Goal: Task Accomplishment & Management: Manage account settings

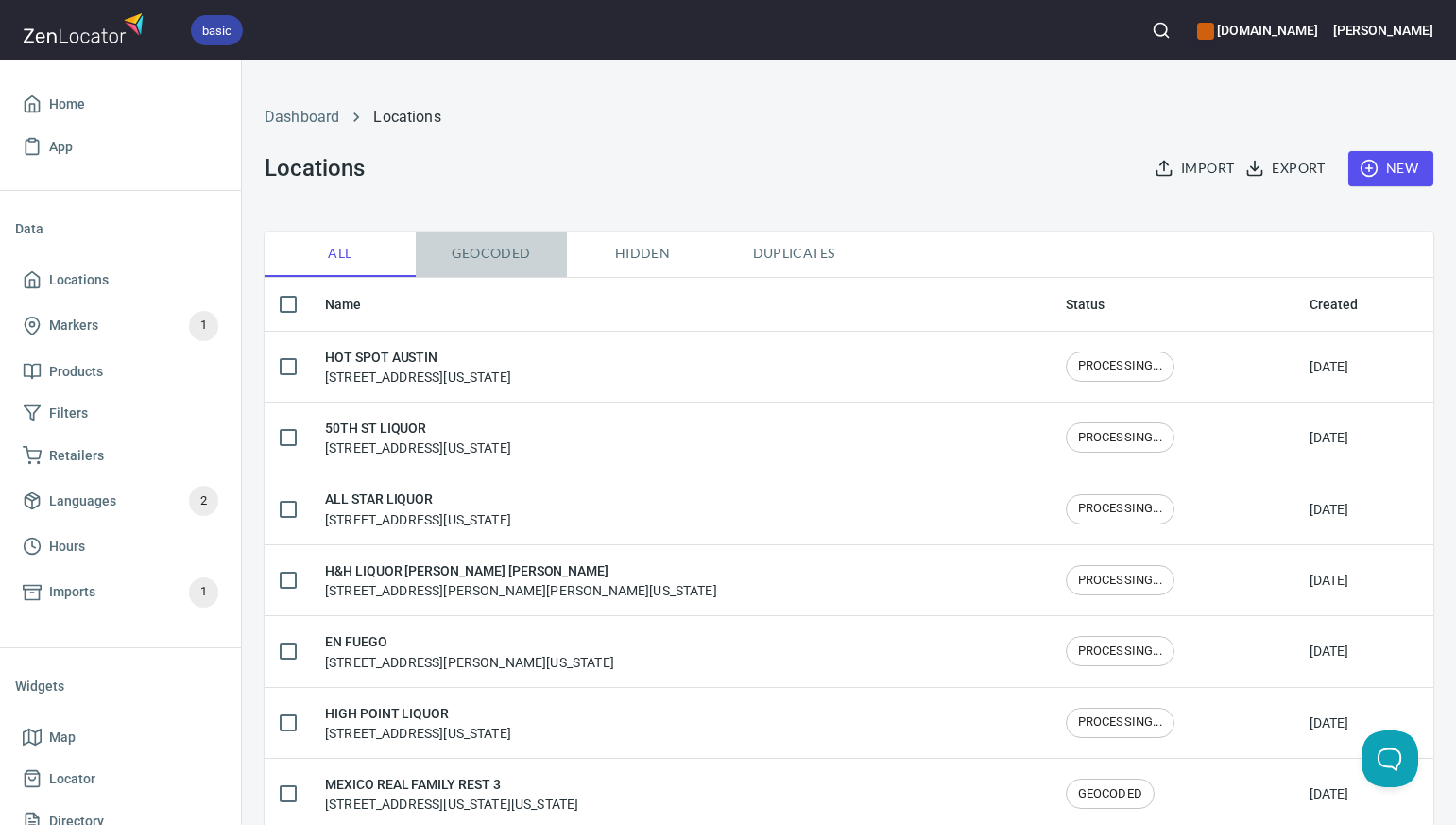
click at [491, 258] on span "Geocoded" at bounding box center [491, 254] width 128 height 24
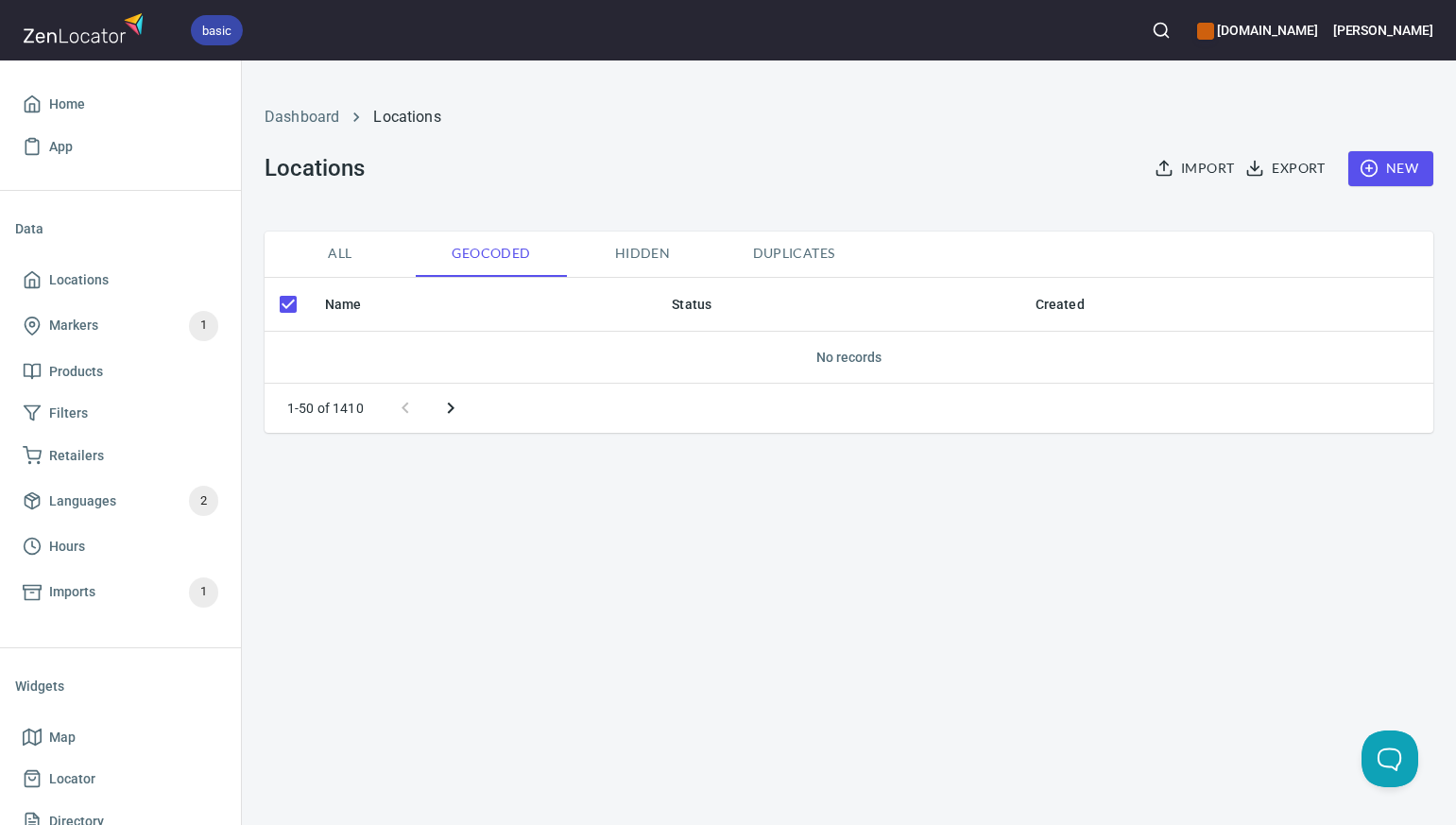
checkbox input "false"
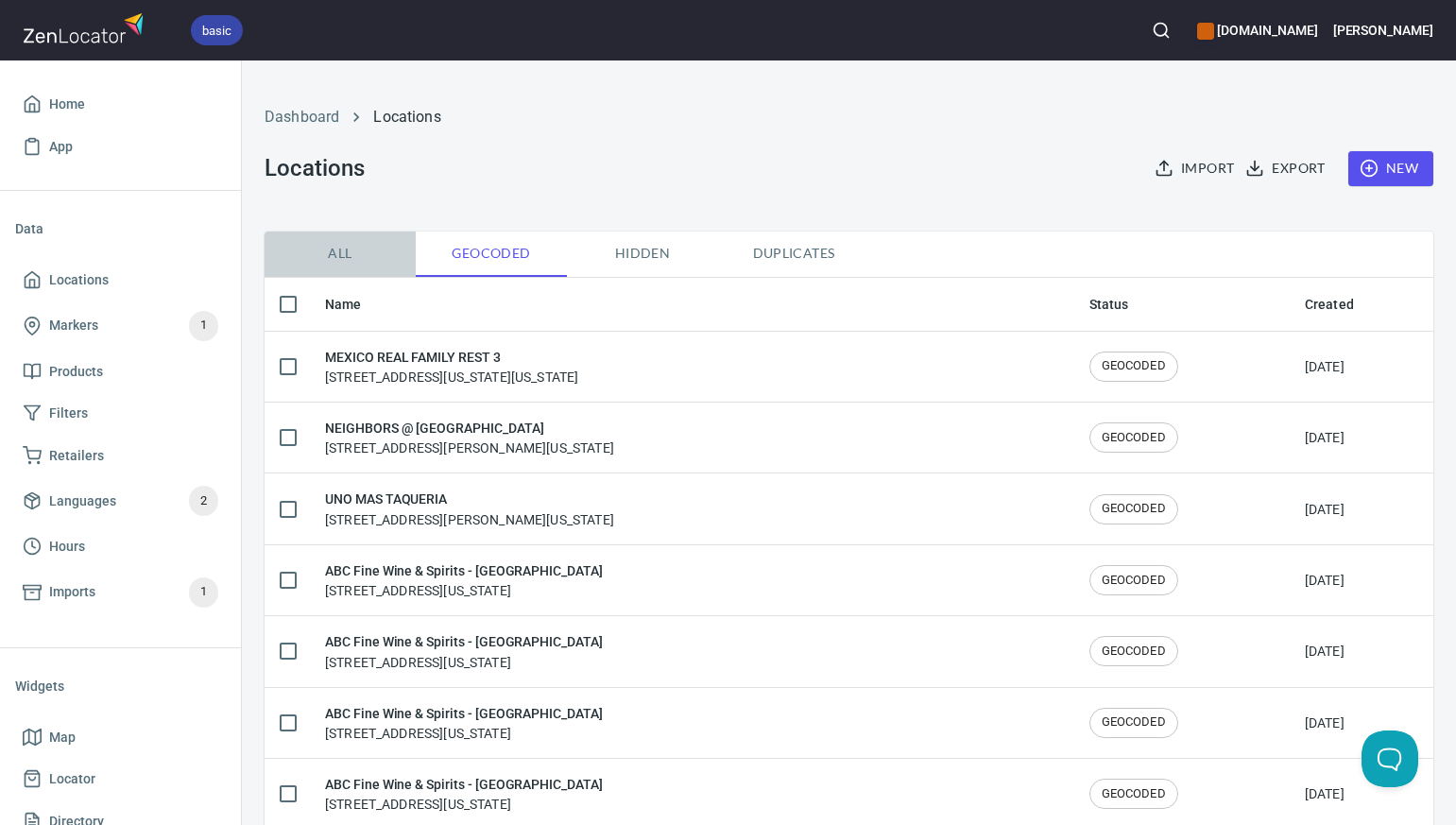
click at [343, 253] on span "All" at bounding box center [340, 254] width 128 height 24
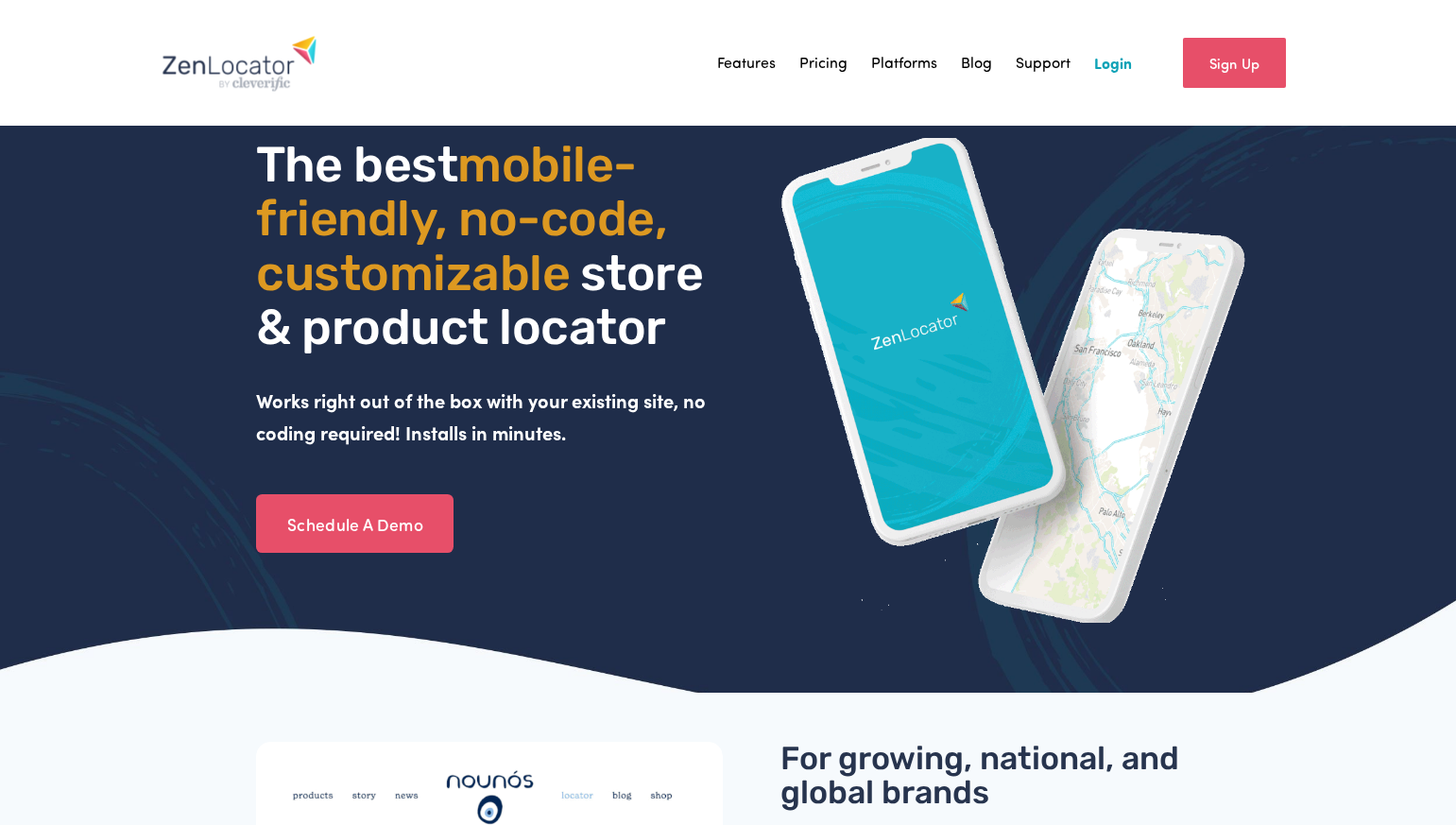
click at [1111, 63] on link "Login" at bounding box center [1113, 62] width 37 height 29
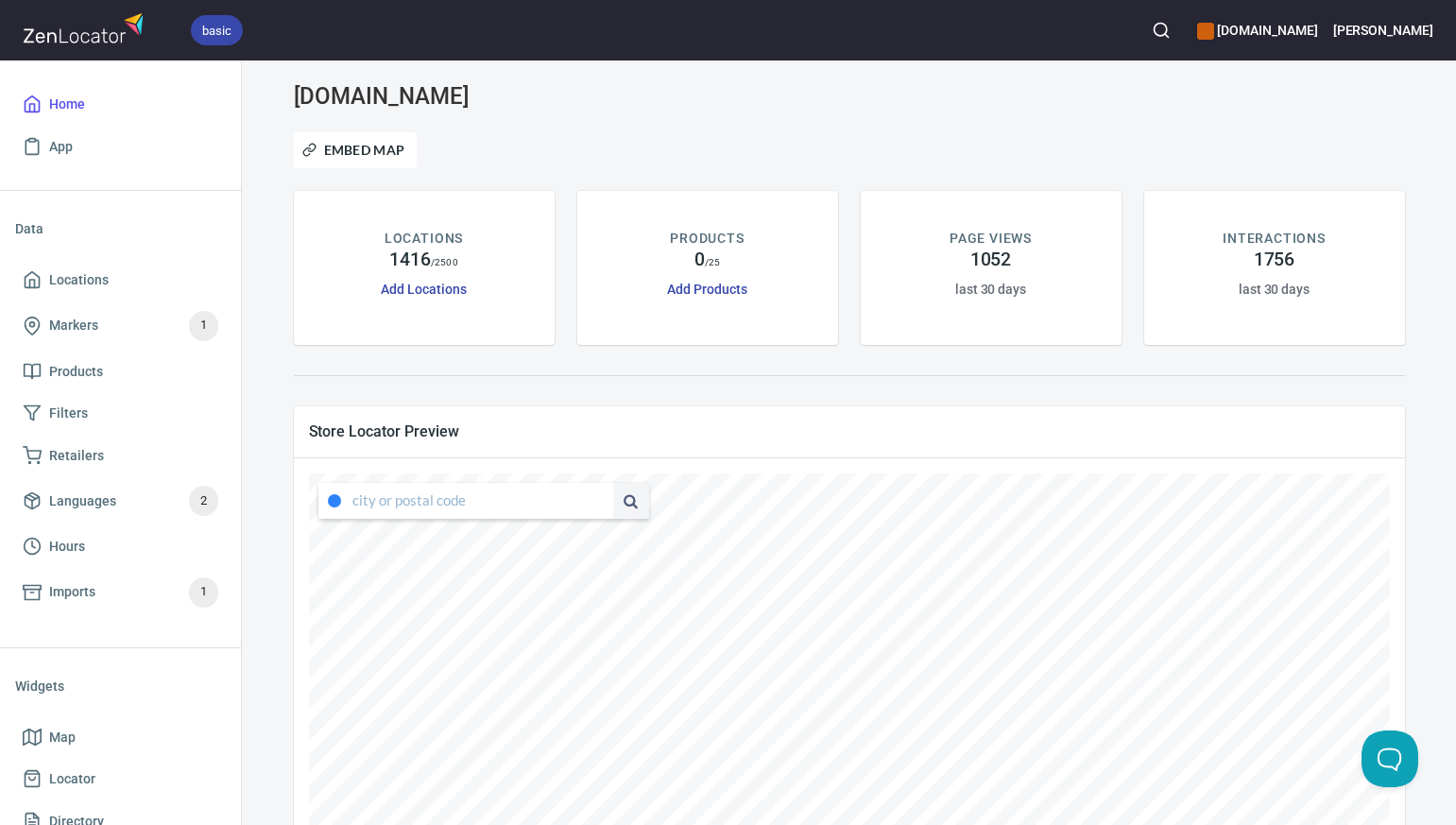
type input "4347 South Capistrano Drive, Dallas, Texas, United States"
drag, startPoint x: 352, startPoint y: 501, endPoint x: 585, endPoint y: 492, distance: 233.2
click at [587, 493] on div "4347 South Capistrano Drive, Dallas, Texas, United States" at bounding box center [483, 500] width 330 height 36
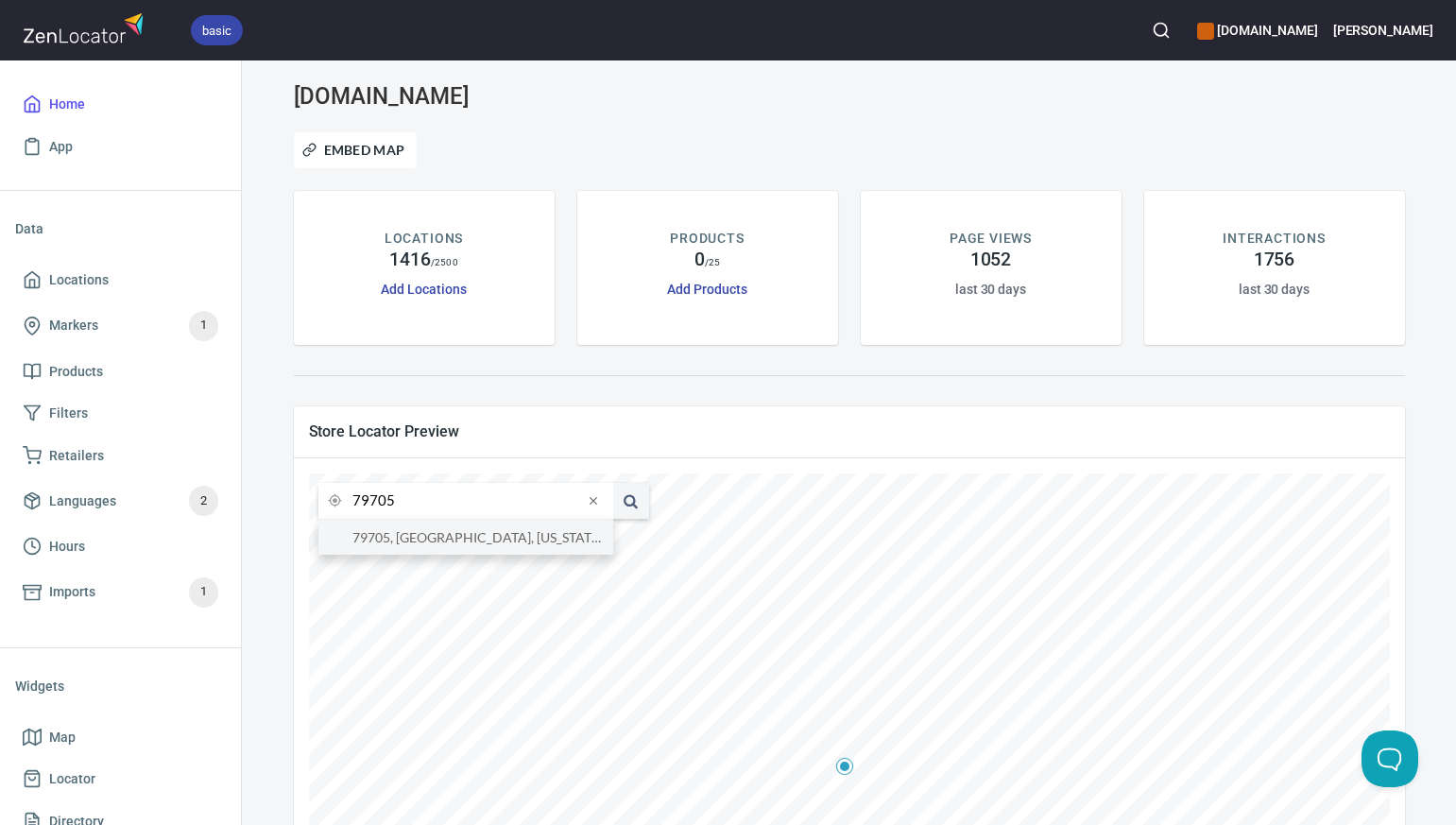
click at [386, 544] on li "79705, Midland, Texas, United States" at bounding box center [466, 537] width 295 height 35
click at [392, 504] on input "79705, Midland, Texas, United States" at bounding box center [468, 500] width 231 height 36
click at [398, 539] on li "76116, Fort Worth, Texas, United States" at bounding box center [466, 537] width 295 height 35
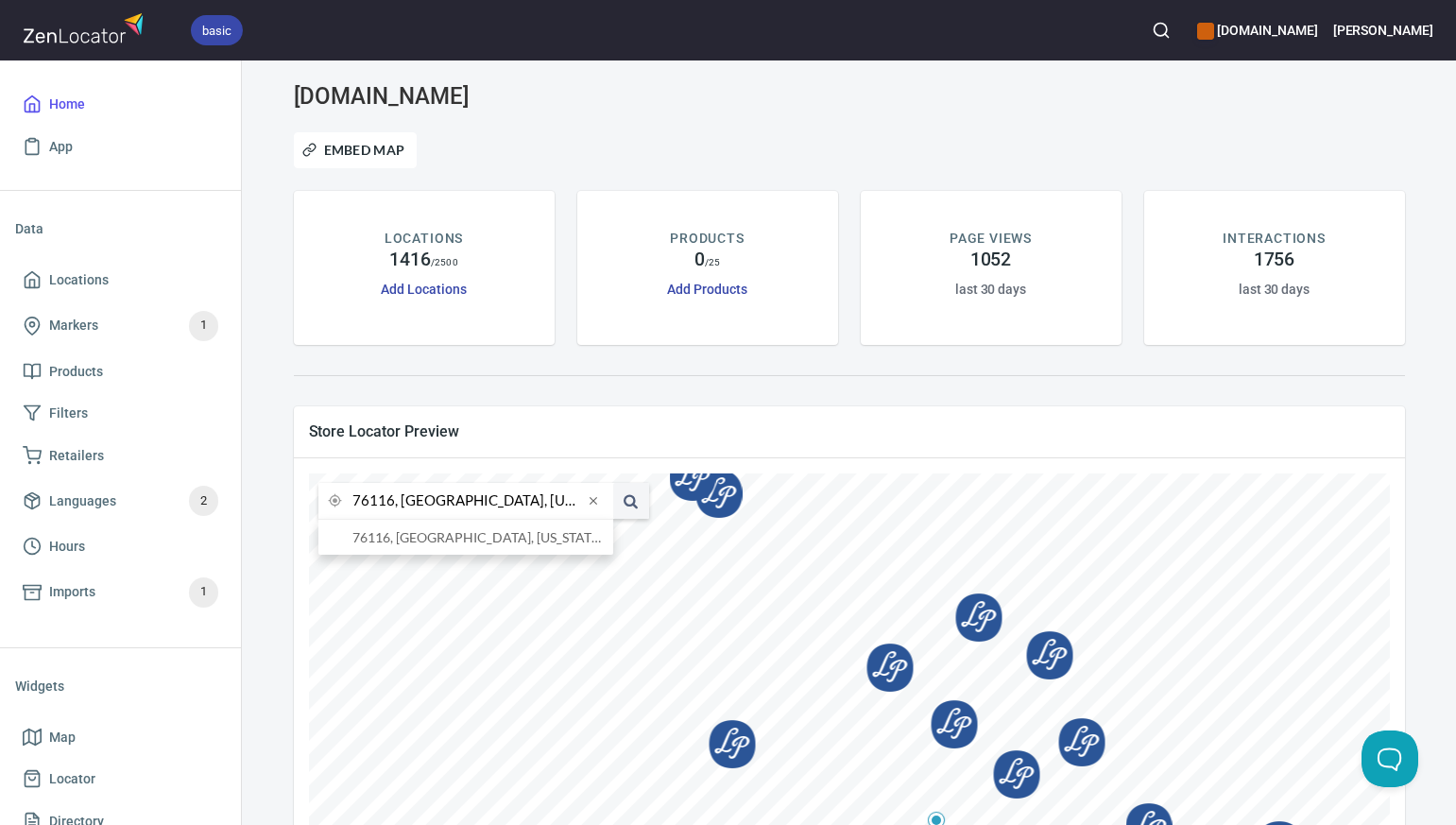
click at [392, 503] on input "76116, Fort Worth, Texas, United States" at bounding box center [468, 500] width 231 height 36
click at [415, 539] on li "76140, Fort Worth, Texas, United States" at bounding box center [466, 537] width 295 height 35
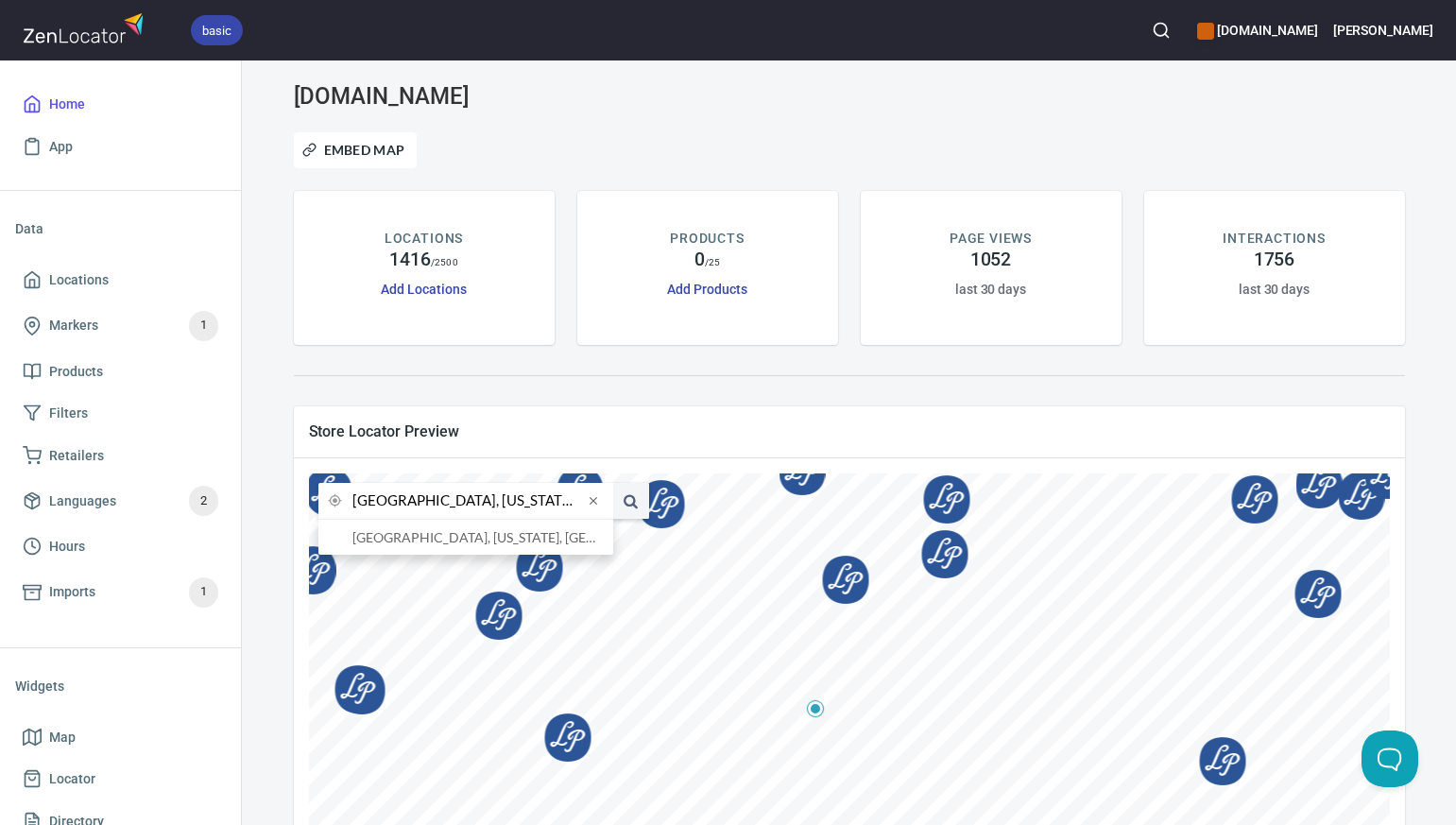
click at [392, 502] on input "76140, Fort Worth, Texas, United States" at bounding box center [468, 500] width 231 height 36
click at [413, 543] on li "73160, Moore, Oklahoma, United States" at bounding box center [466, 537] width 295 height 35
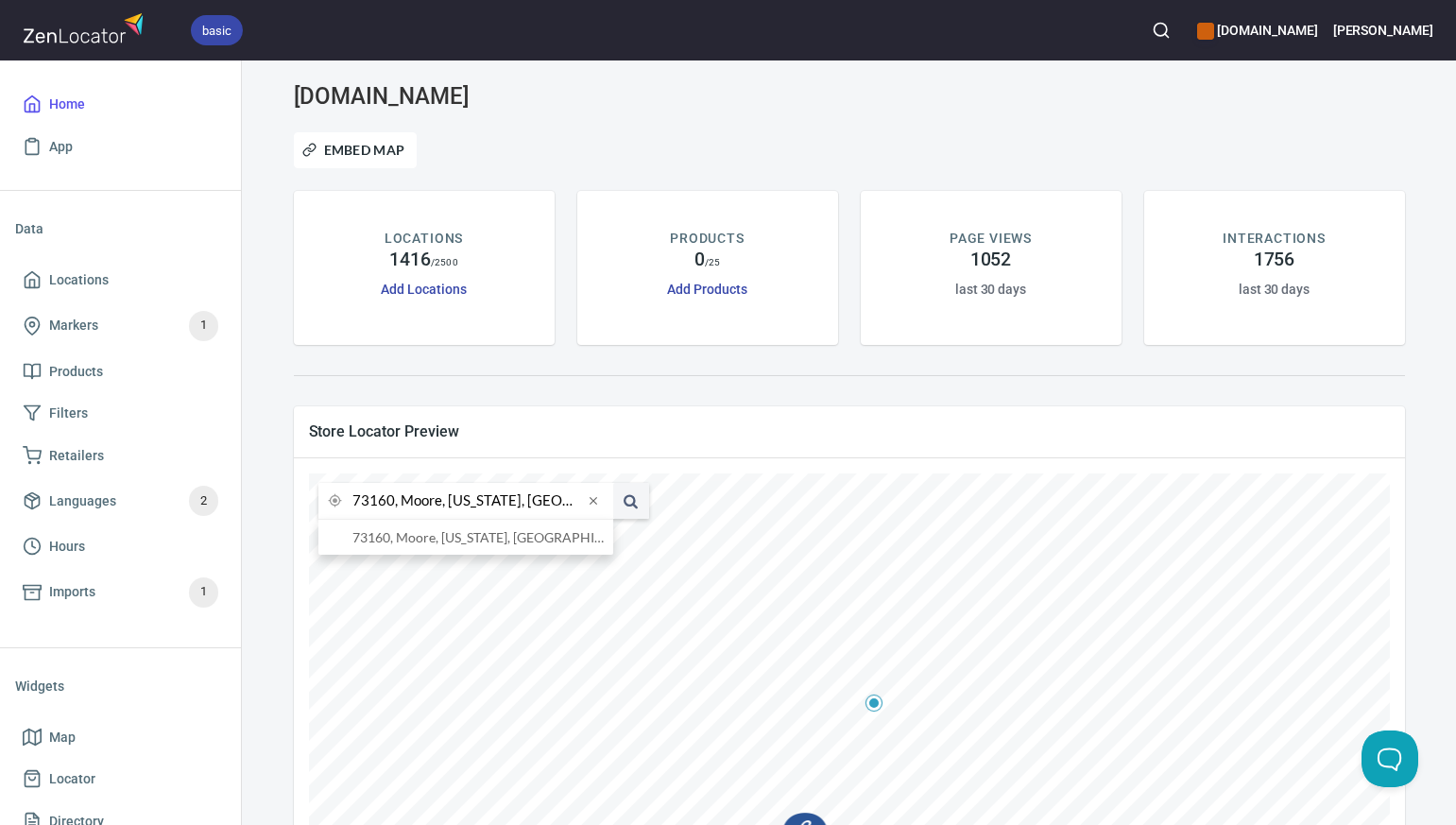
click at [392, 505] on input "73160, Moore, Oklahoma, United States" at bounding box center [468, 500] width 231 height 36
click at [416, 543] on li "73034, Edmond, Oklahoma, United States" at bounding box center [466, 537] width 295 height 35
click at [392, 503] on input "73034, Edmond, Oklahoma, United States" at bounding box center [468, 500] width 231 height 36
click at [387, 538] on li "74017, Claremore, Oklahoma, United States" at bounding box center [466, 537] width 295 height 35
click at [391, 499] on input "74017, Claremore, Oklahoma, United States" at bounding box center [468, 500] width 231 height 36
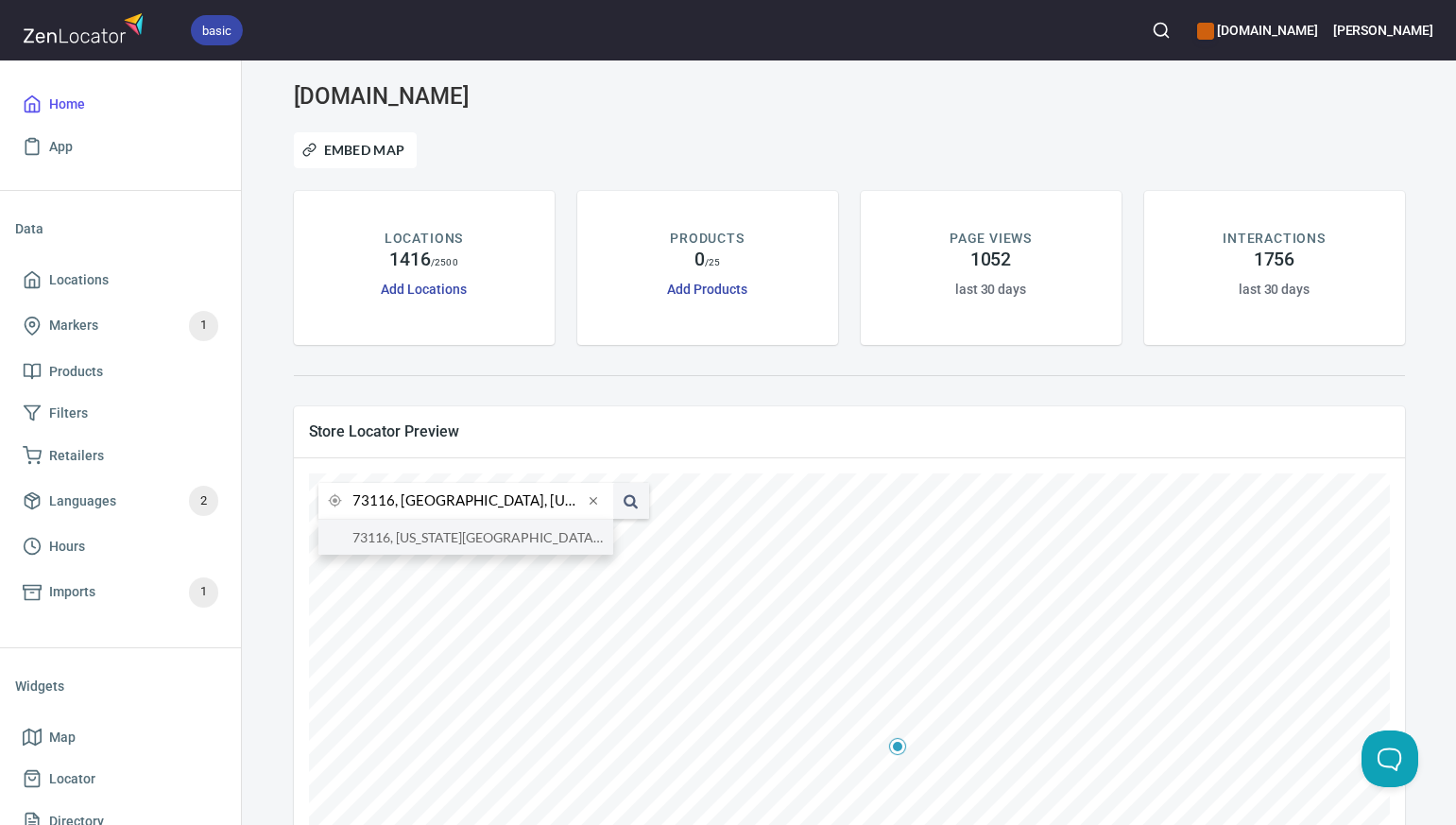
click at [407, 547] on li "73116, Oklahoma City, Oklahoma, United States" at bounding box center [466, 537] width 295 height 35
click at [394, 504] on input "73116, Oklahoma City, Oklahoma, United States" at bounding box center [468, 500] width 231 height 36
click at [411, 541] on li "80457, Colorado, United States" at bounding box center [466, 537] width 295 height 35
click at [391, 504] on input "80457, Colorado, United States" at bounding box center [468, 500] width 231 height 36
click at [401, 537] on li "80020, Broomfield, Colorado, United States" at bounding box center [466, 537] width 295 height 35
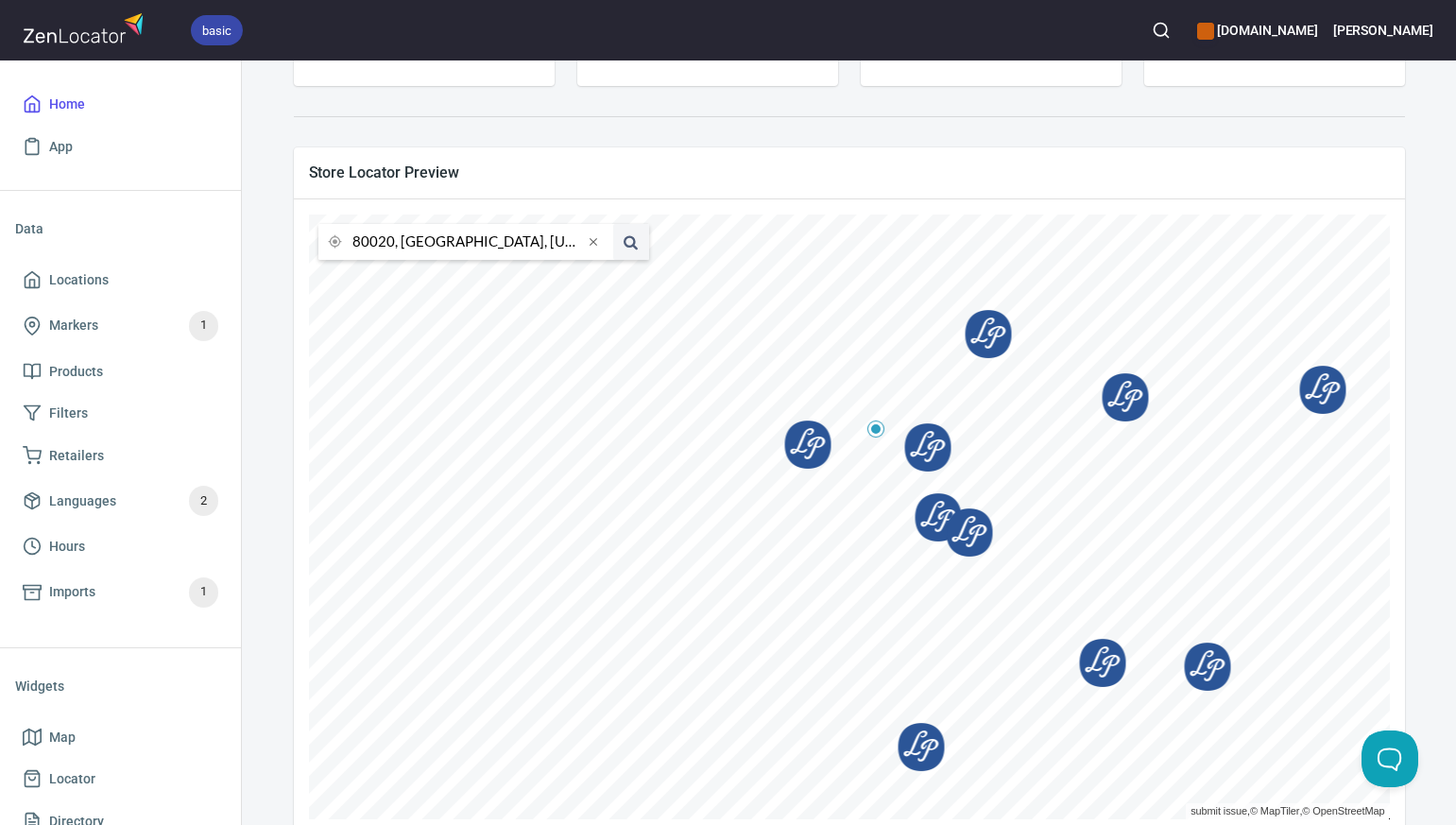
scroll to position [299, 0]
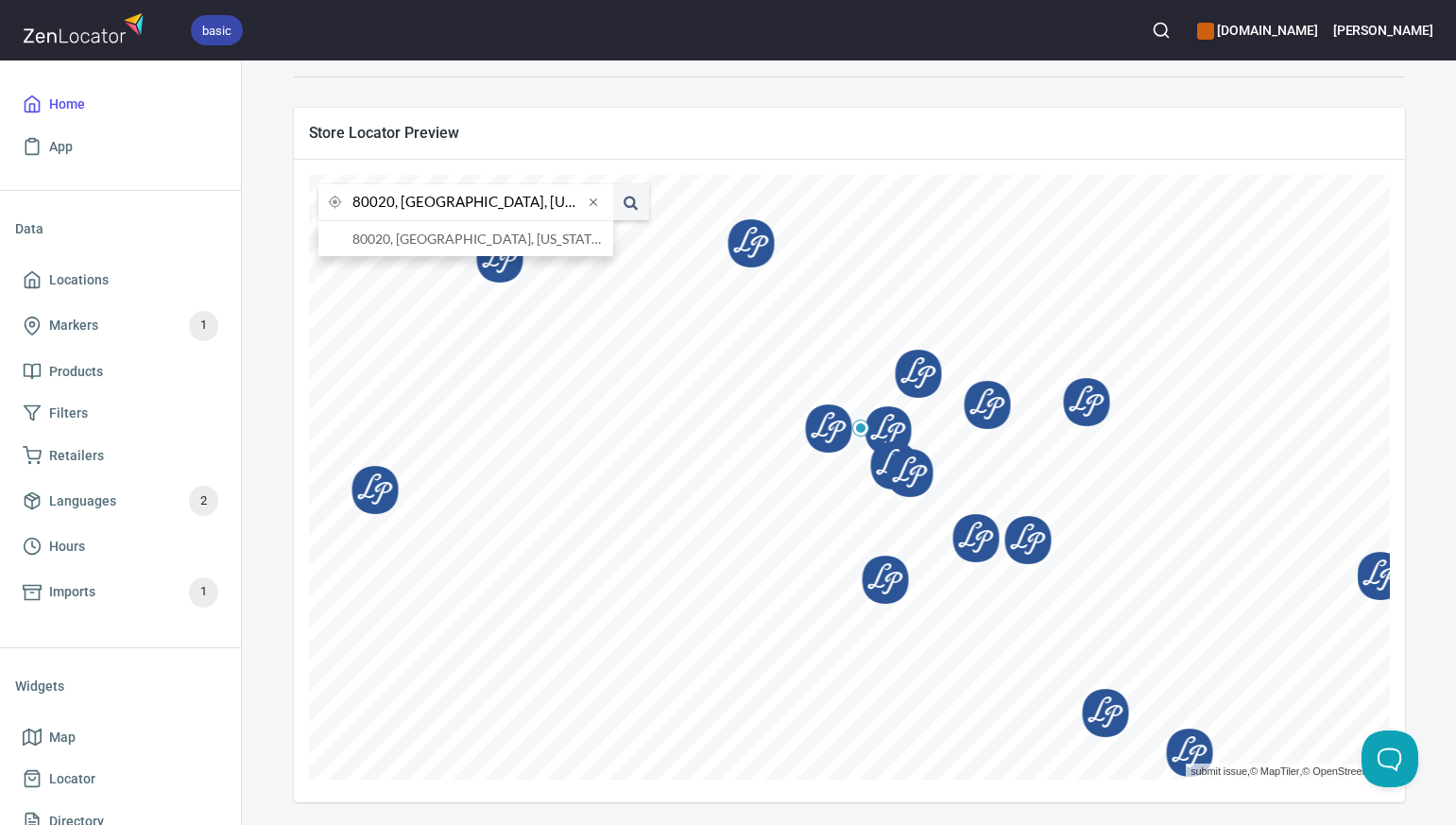
click at [392, 202] on input "80020, Broomfield, Colorado, United States" at bounding box center [468, 202] width 231 height 36
click at [402, 239] on li "80015, Aurora District, Colorado, United States" at bounding box center [466, 238] width 295 height 35
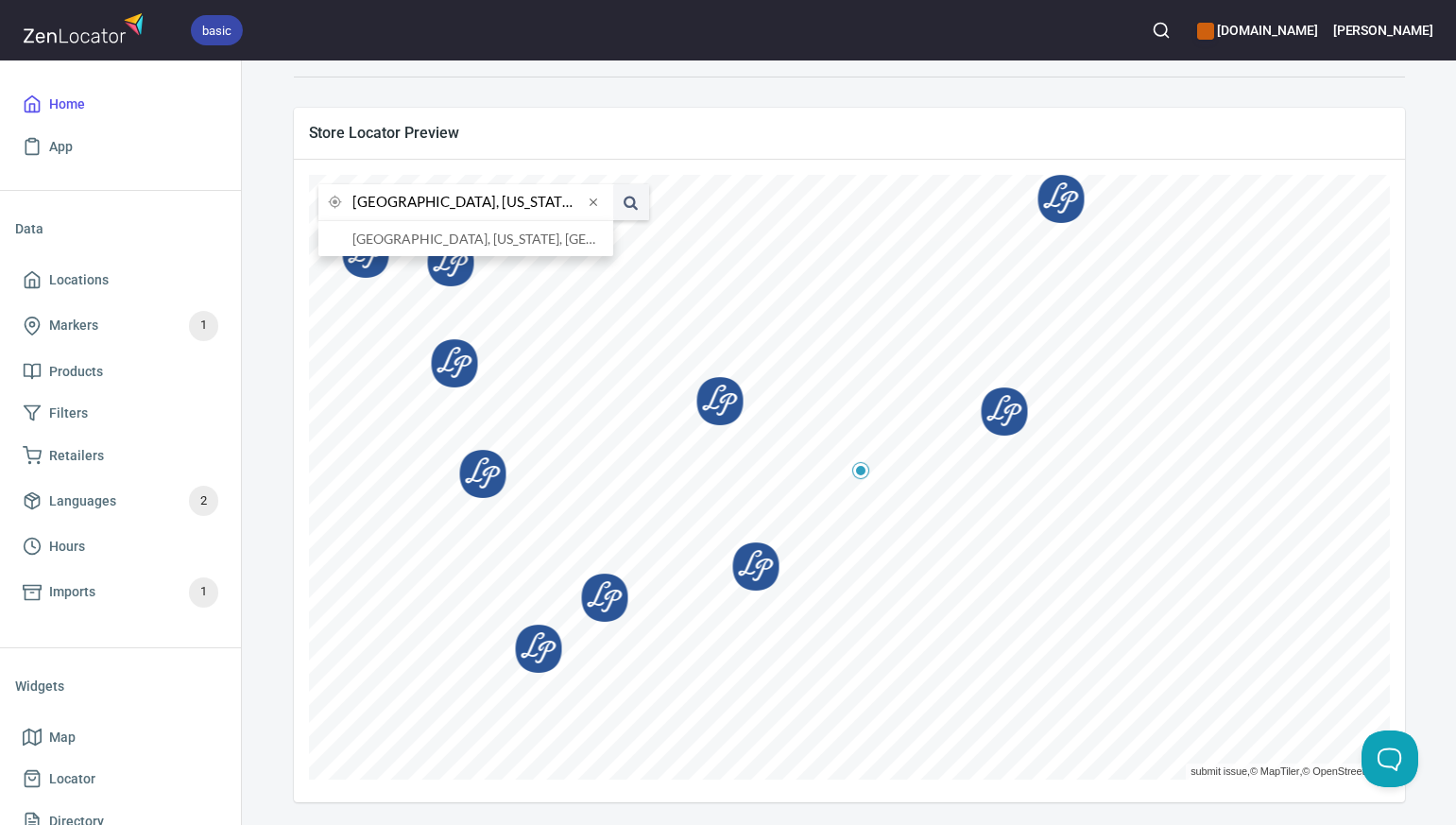
click at [392, 205] on input "80015, Aurora District, Colorado, United States" at bounding box center [468, 202] width 231 height 36
type input "80014, Aurora District, Colorado, United States"
click at [436, 242] on li "80014, Aurora District, Colorado, United States" at bounding box center [466, 238] width 295 height 35
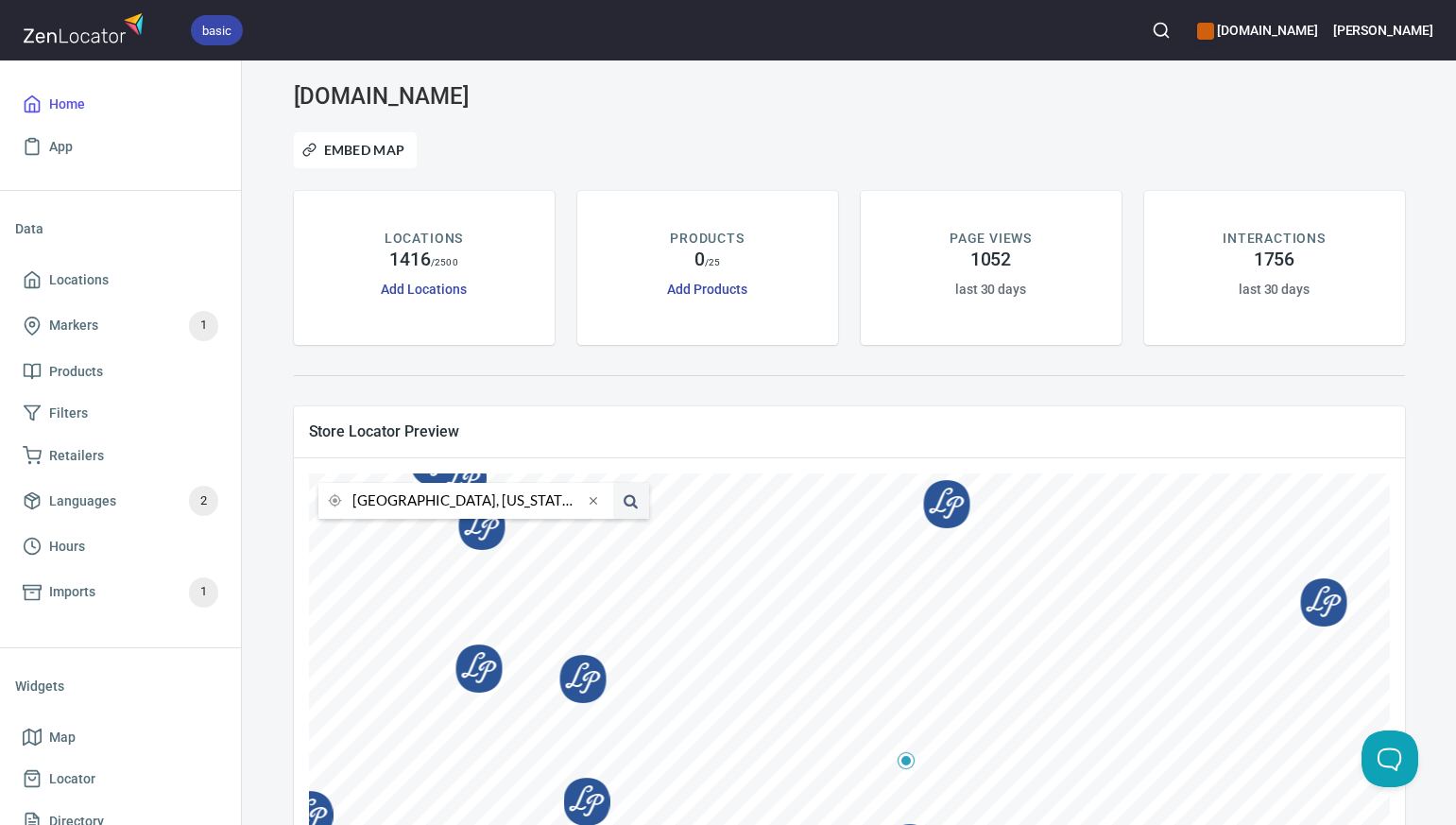
scroll to position [299, 0]
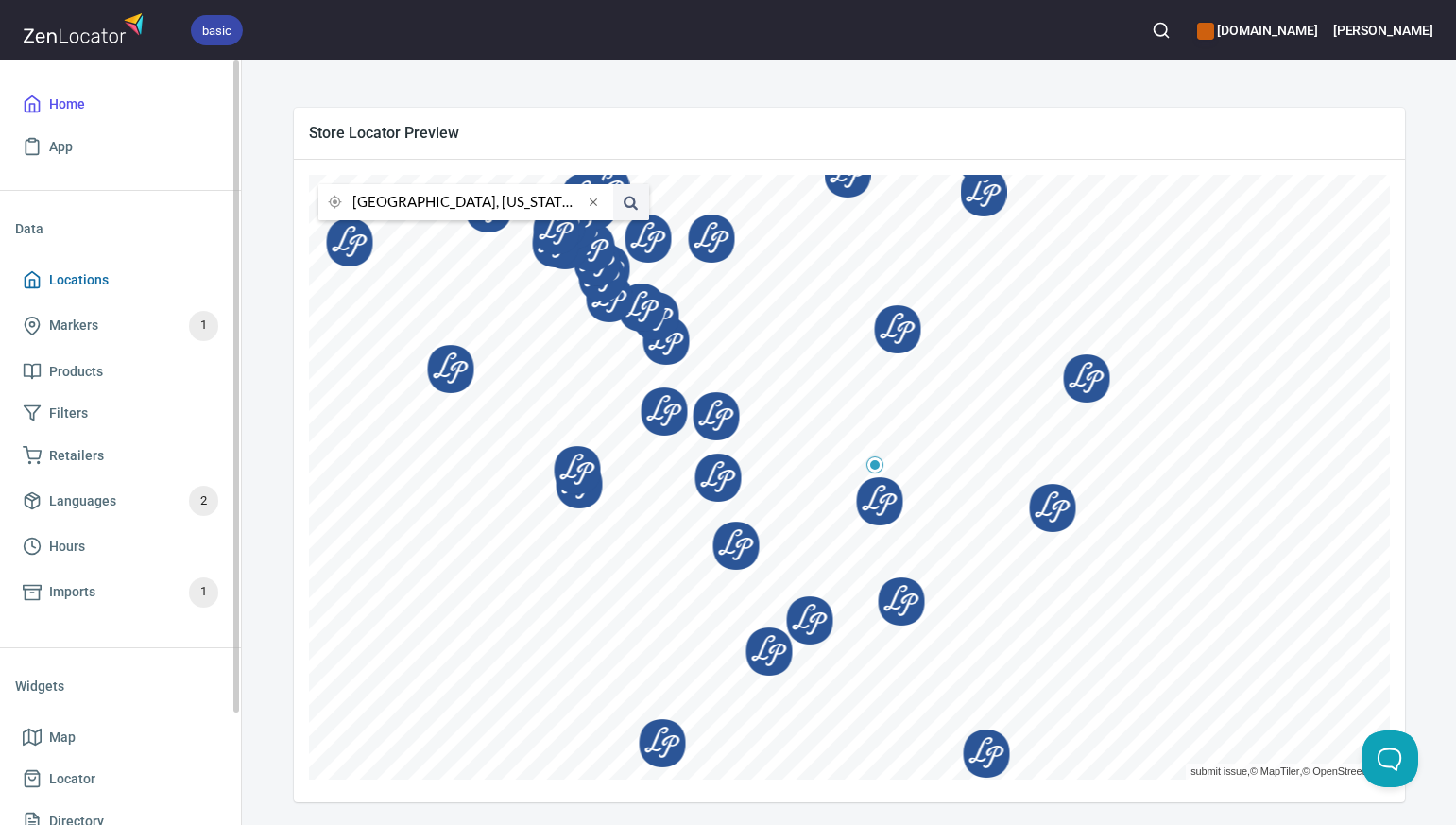
click at [118, 275] on span "Locations" at bounding box center [120, 280] width 195 height 24
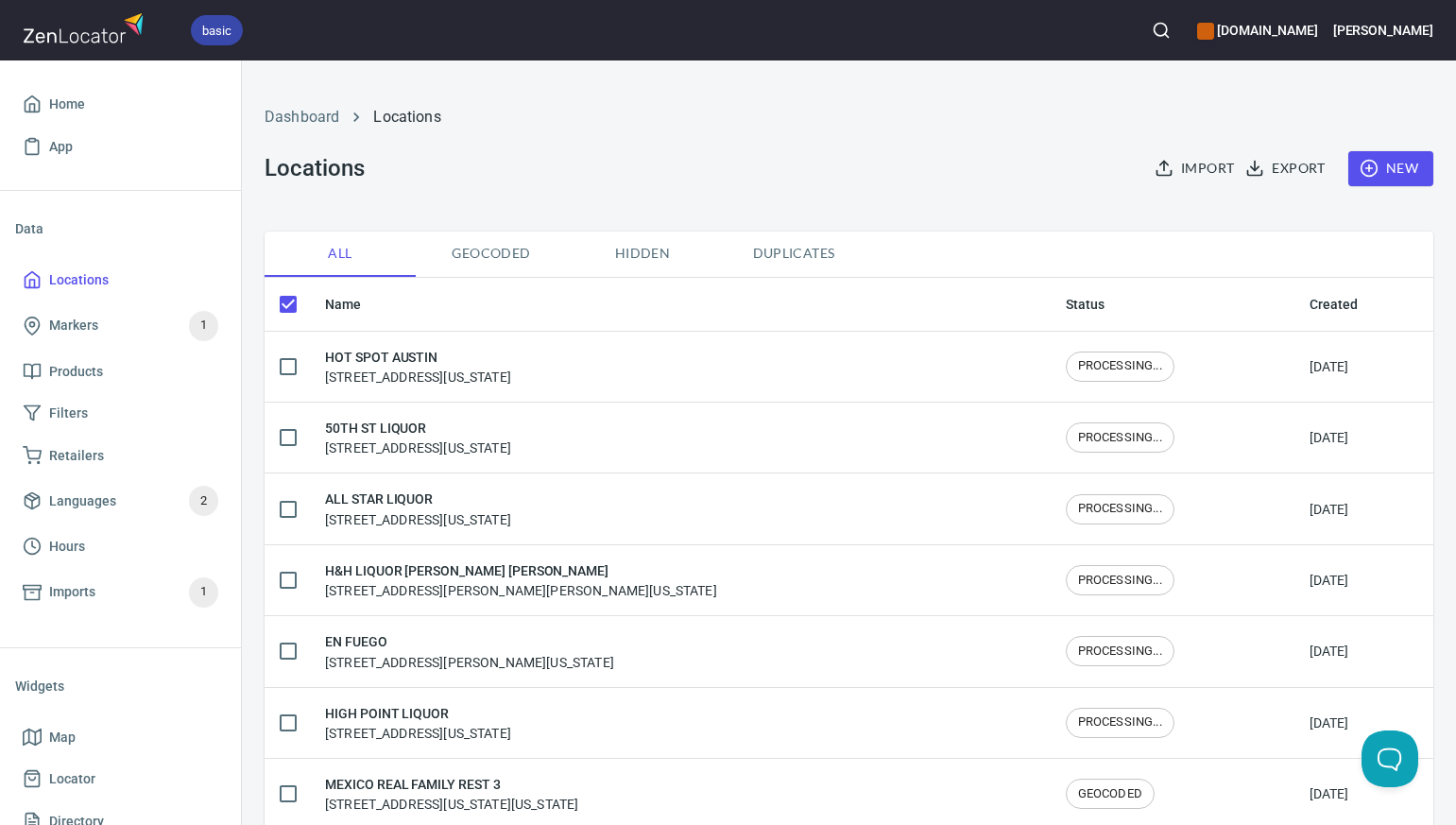
checkbox input "false"
click at [1407, 174] on span "New" at bounding box center [1391, 169] width 55 height 24
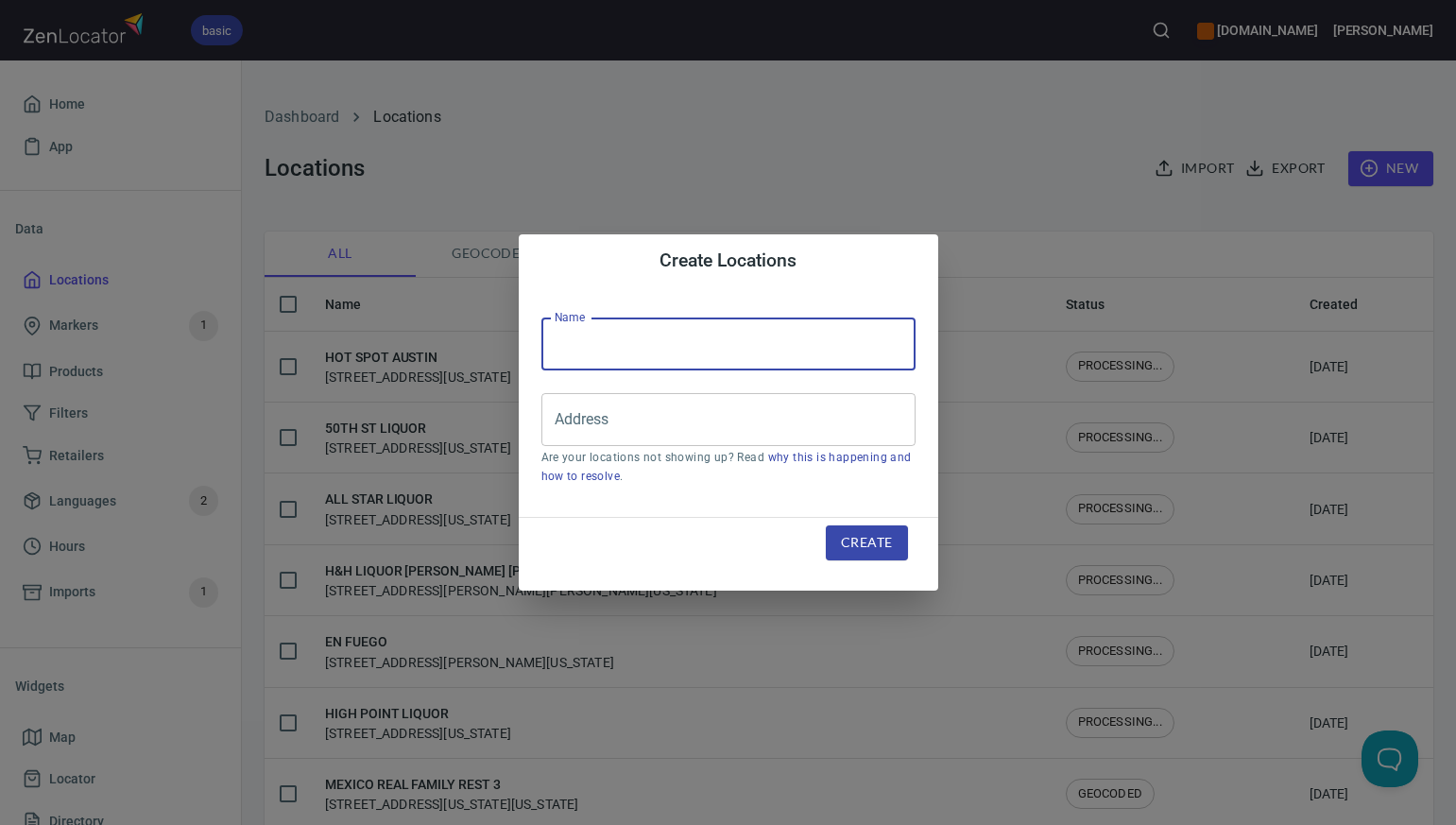
click at [590, 339] on input "text" at bounding box center [728, 344] width 374 height 53
paste input "[PERSON_NAME] WINES & LIQUORS"
type input "[PERSON_NAME] WINES & LIQUORS"
click at [580, 427] on input "Address" at bounding box center [713, 419] width 328 height 36
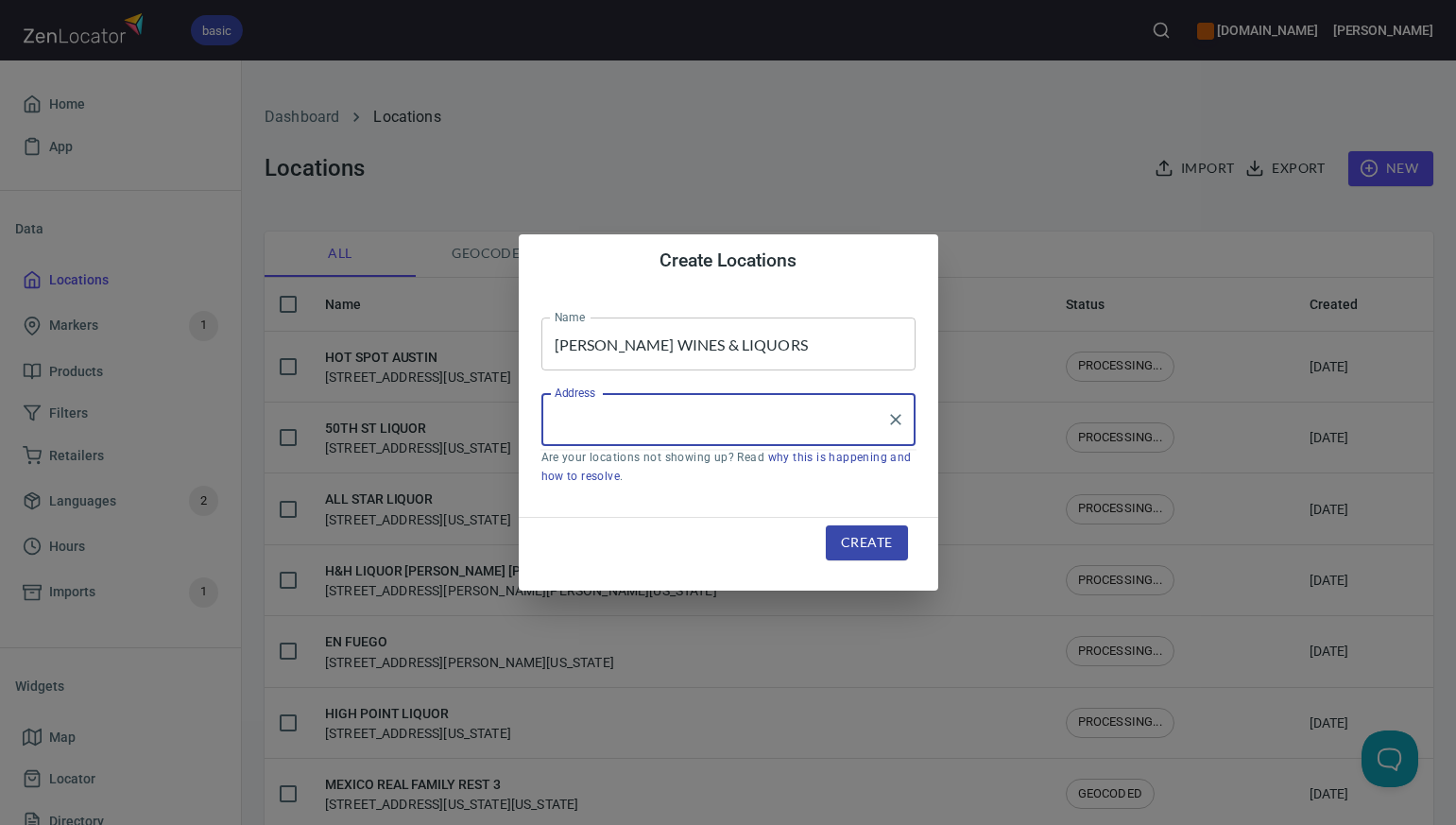
paste input "15260 E ILIFF AVE, , AURORA, CO80014"
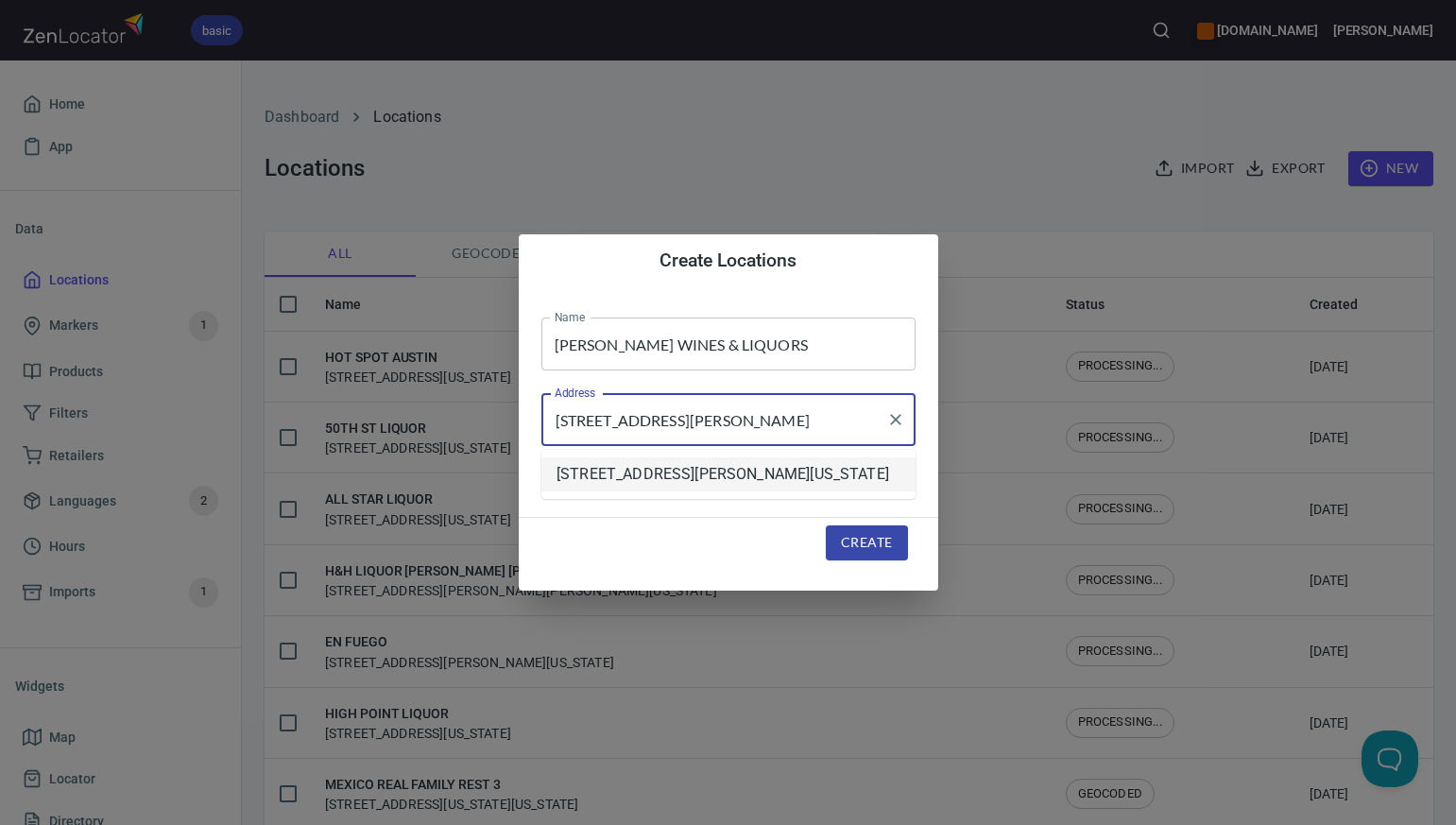
click at [630, 482] on li "[STREET_ADDRESS][PERSON_NAME][US_STATE]" at bounding box center [728, 475] width 374 height 34
type input "[STREET_ADDRESS][PERSON_NAME][US_STATE]"
click at [851, 543] on span "Create" at bounding box center [866, 543] width 51 height 24
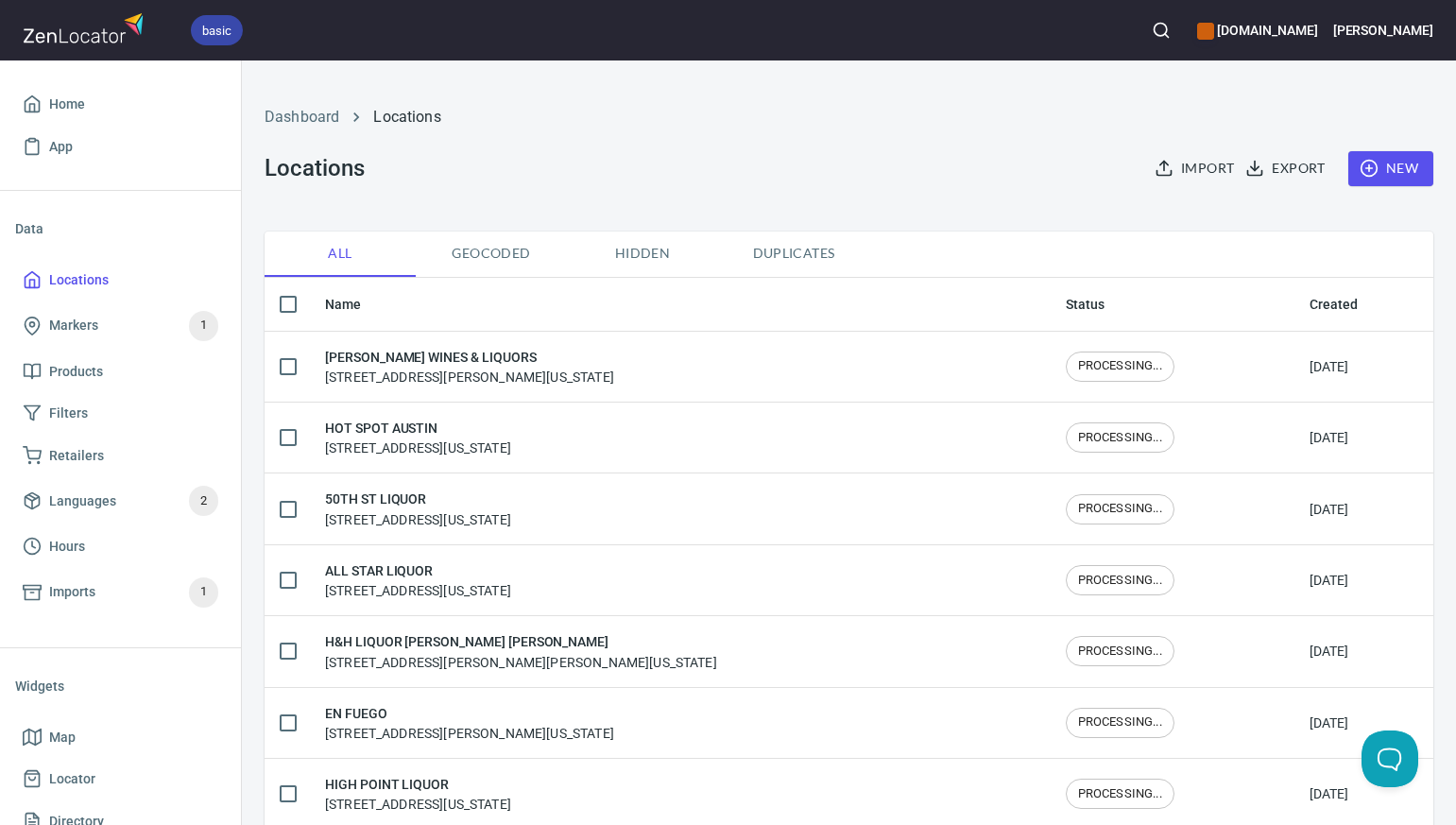
click at [1399, 165] on span "New" at bounding box center [1391, 169] width 55 height 24
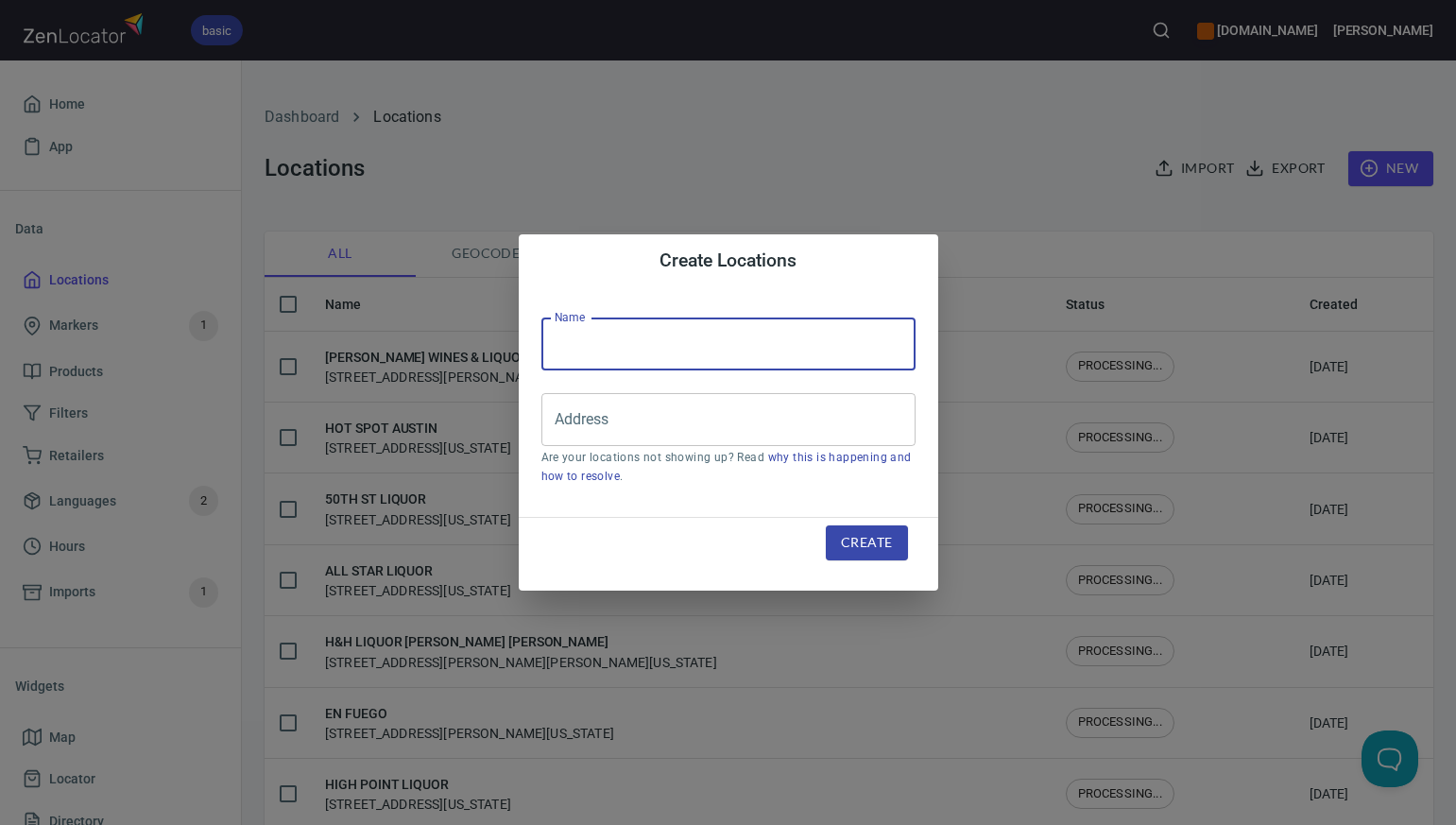
click at [557, 350] on input "text" at bounding box center [728, 344] width 374 height 53
paste input "HIGH POINT LIQUOR"
type input "HIGH POINT LIQUOR"
click at [565, 421] on input "Address" at bounding box center [713, 419] width 328 height 36
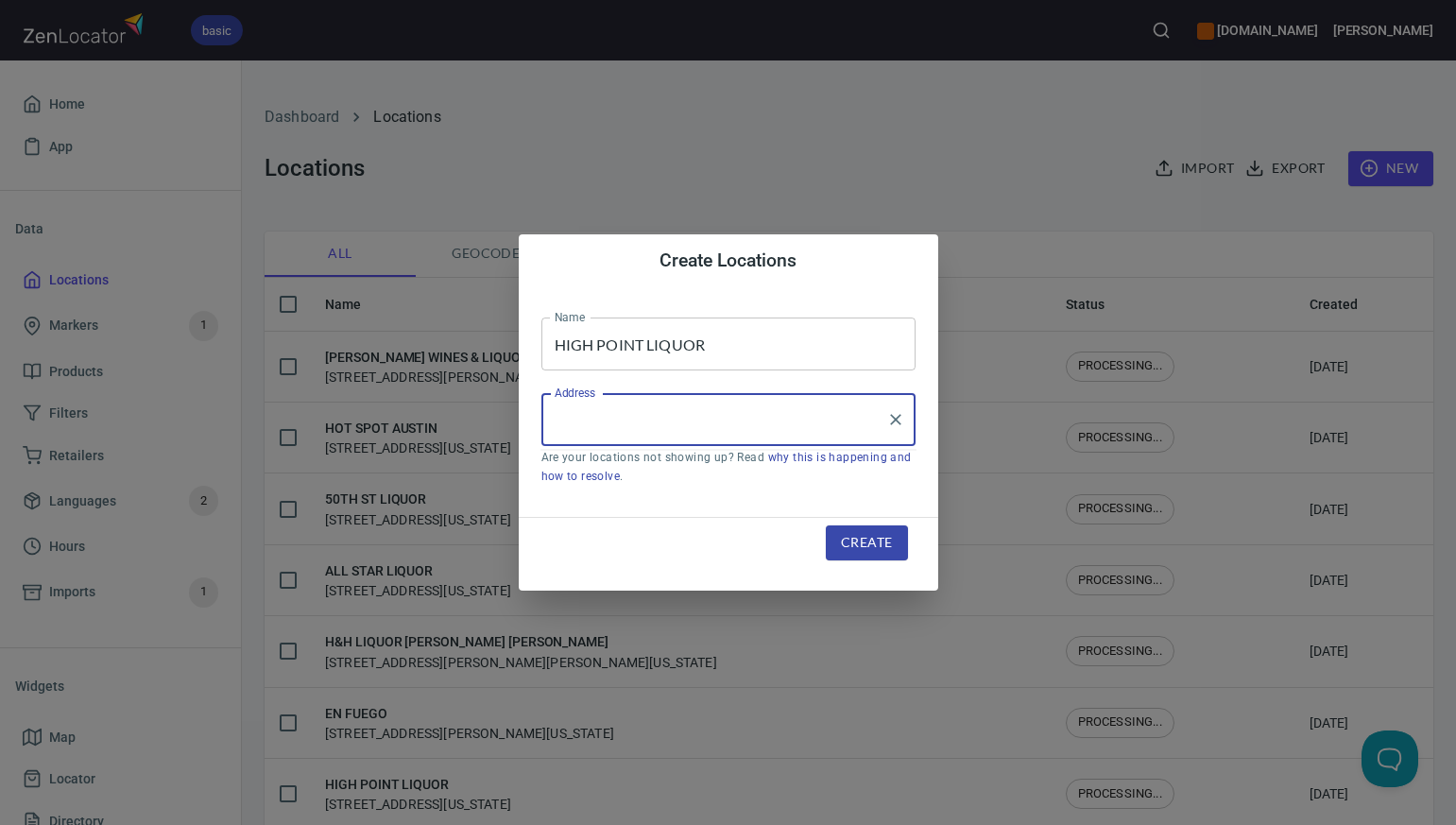
paste input "18674 E HAMPDEN AVE, , AURORA, CO80015"
click at [611, 488] on li "[STREET_ADDRESS][US_STATE]" at bounding box center [728, 475] width 374 height 34
type input "[STREET_ADDRESS][US_STATE]"
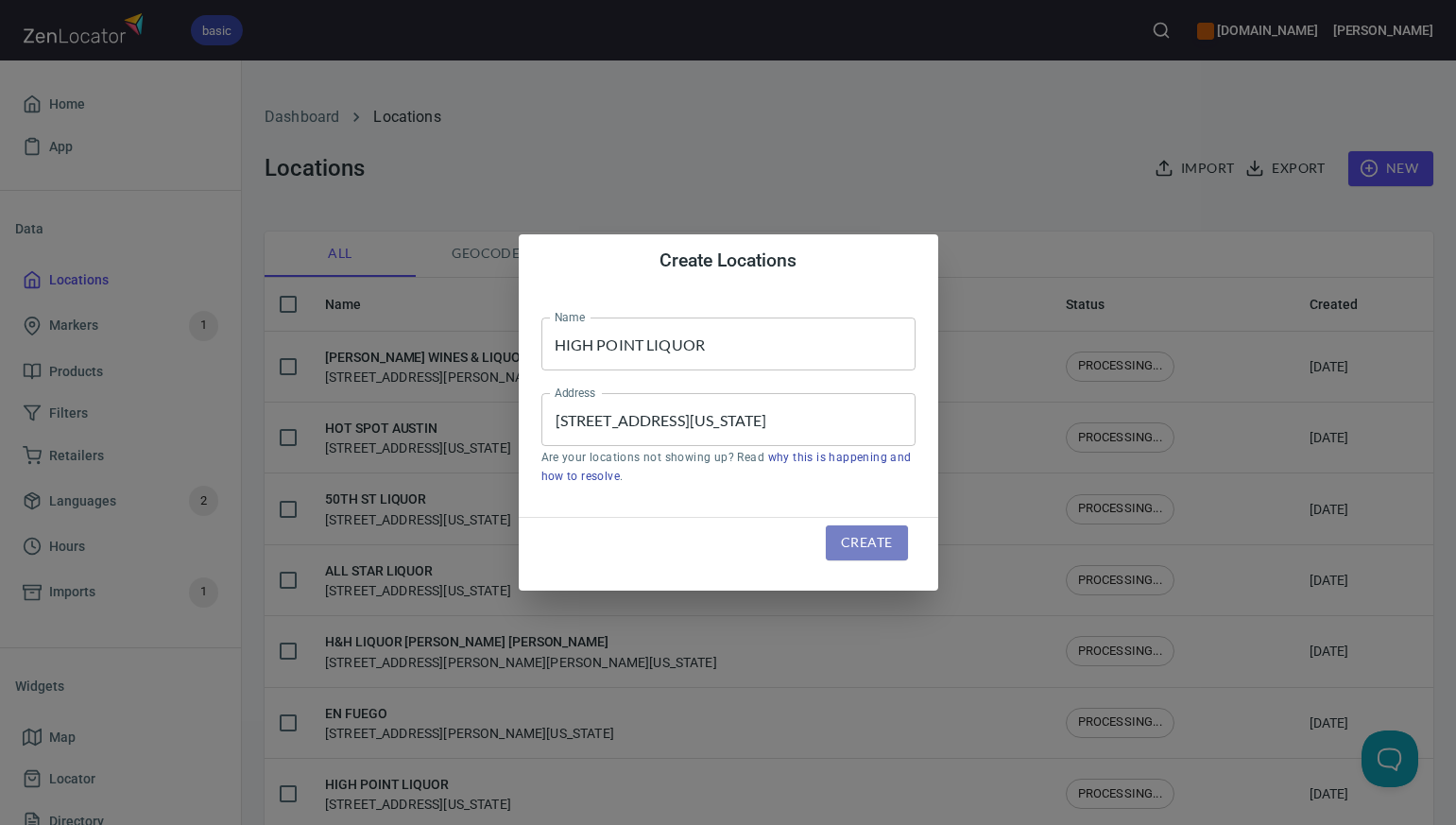
click at [867, 537] on span "Create" at bounding box center [866, 543] width 51 height 24
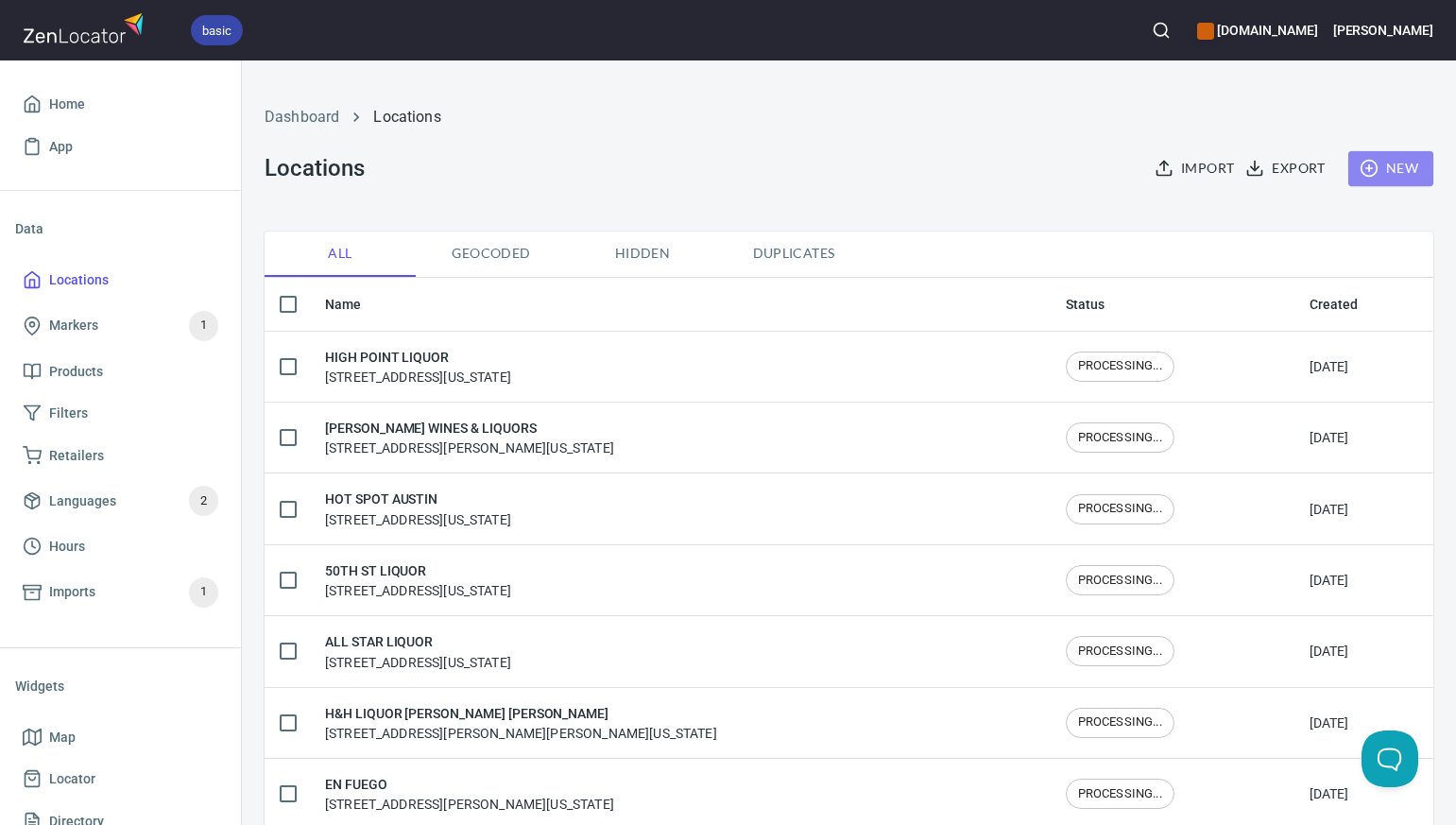
click at [1403, 176] on span "New" at bounding box center [1391, 169] width 55 height 24
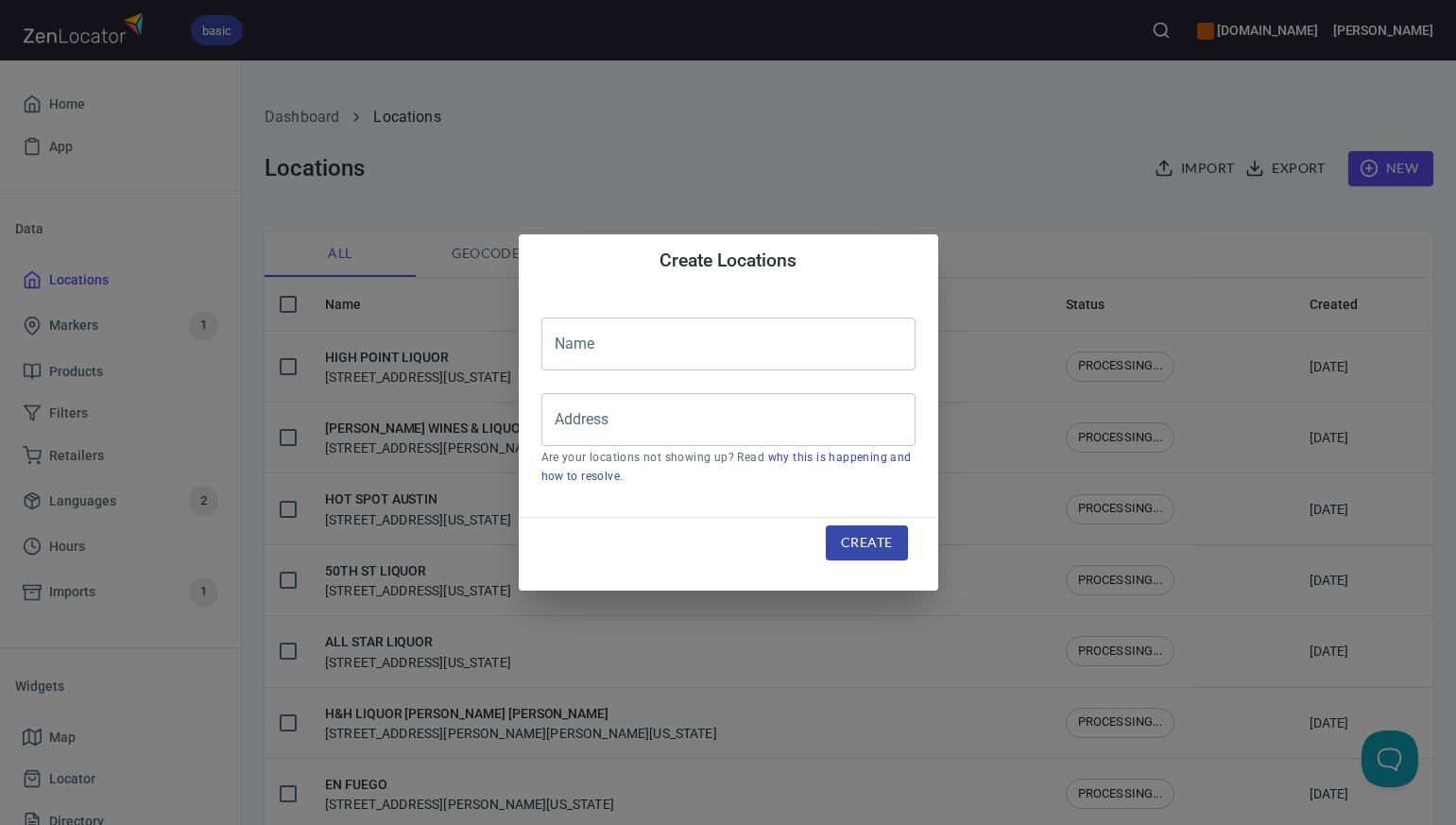
click at [591, 341] on input "text" at bounding box center [728, 344] width 374 height 53
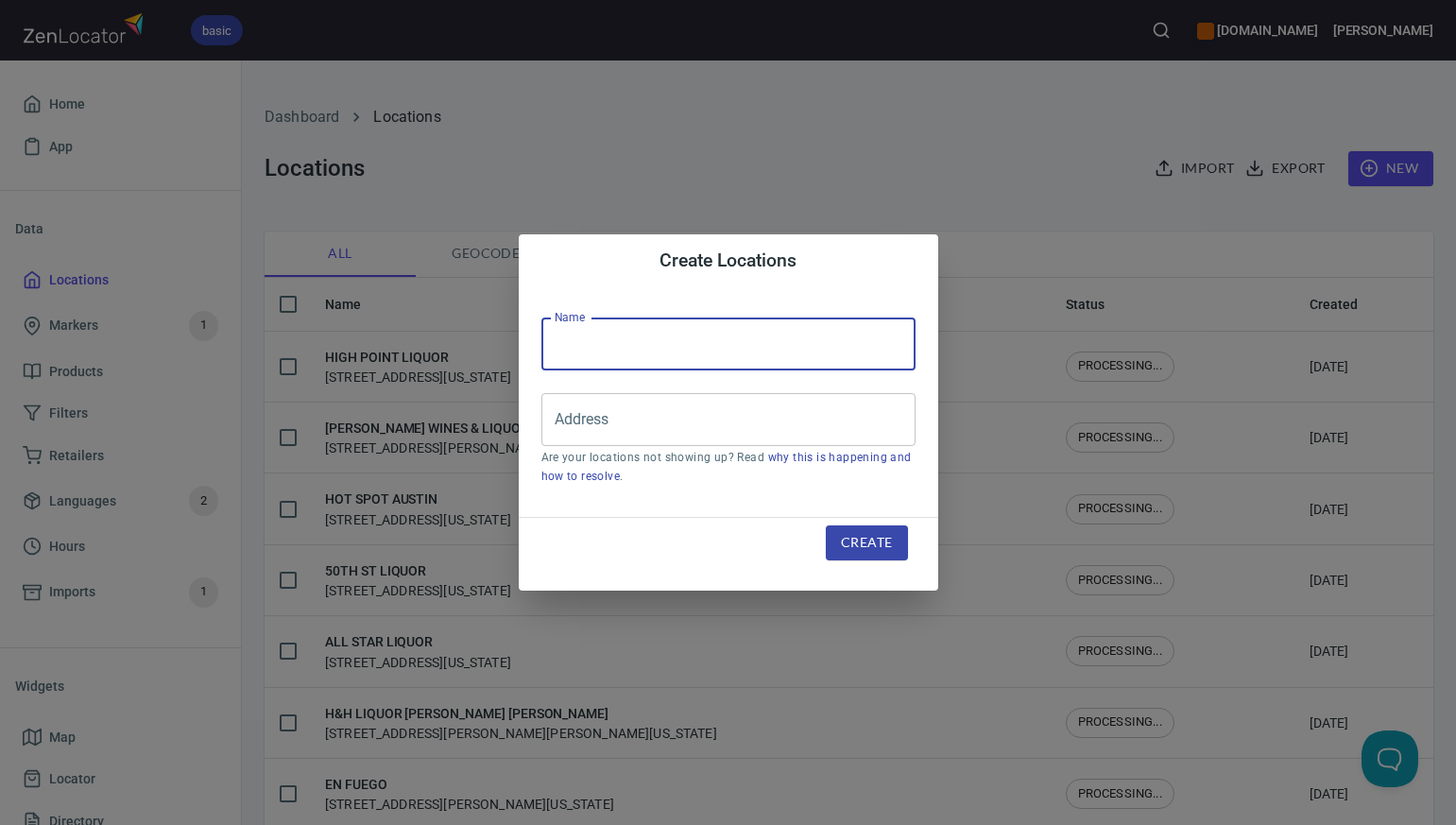
paste input "WESTLAKE LIQUOR"
type input "WESTLAKE LIQUOR"
click at [570, 417] on input "Address" at bounding box center [713, 419] width 328 height 36
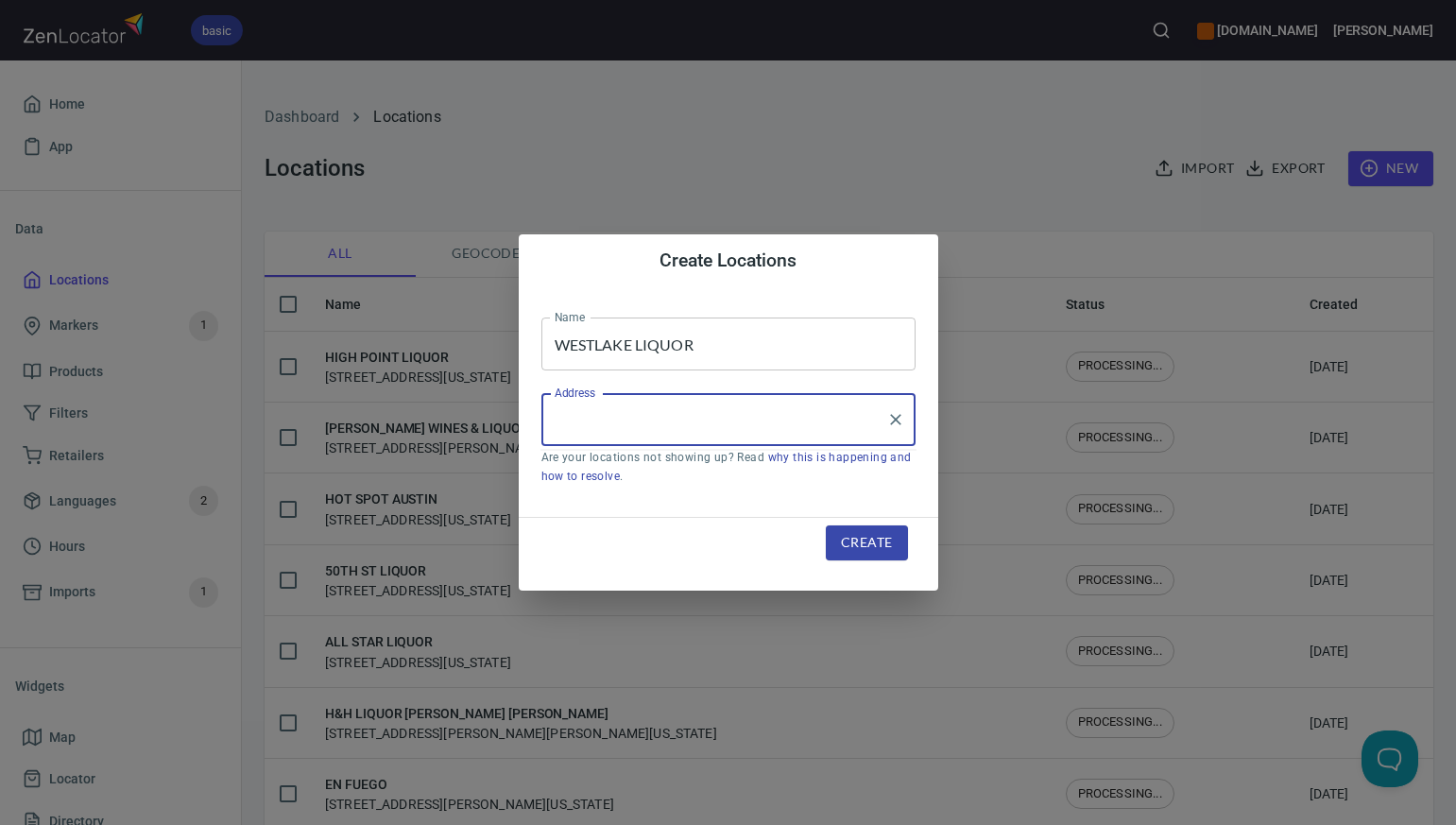
paste input "12920 LOWELL BLVD, , BROOMFIELD, CO80020"
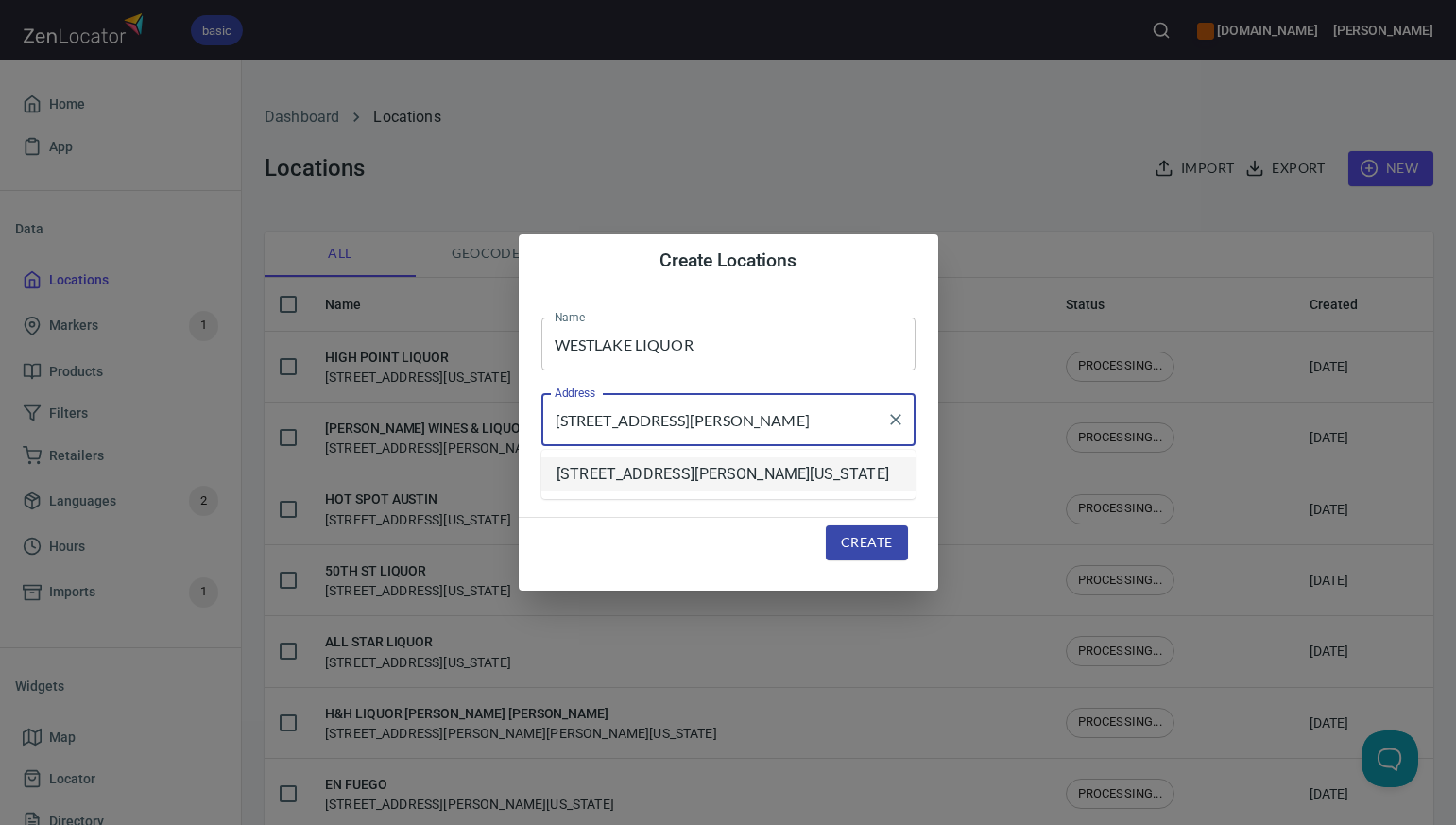
click at [621, 476] on li "[STREET_ADDRESS][PERSON_NAME][US_STATE]" at bounding box center [728, 475] width 374 height 34
type input "[STREET_ADDRESS][PERSON_NAME][US_STATE]"
click at [888, 541] on span "Create" at bounding box center [866, 543] width 51 height 24
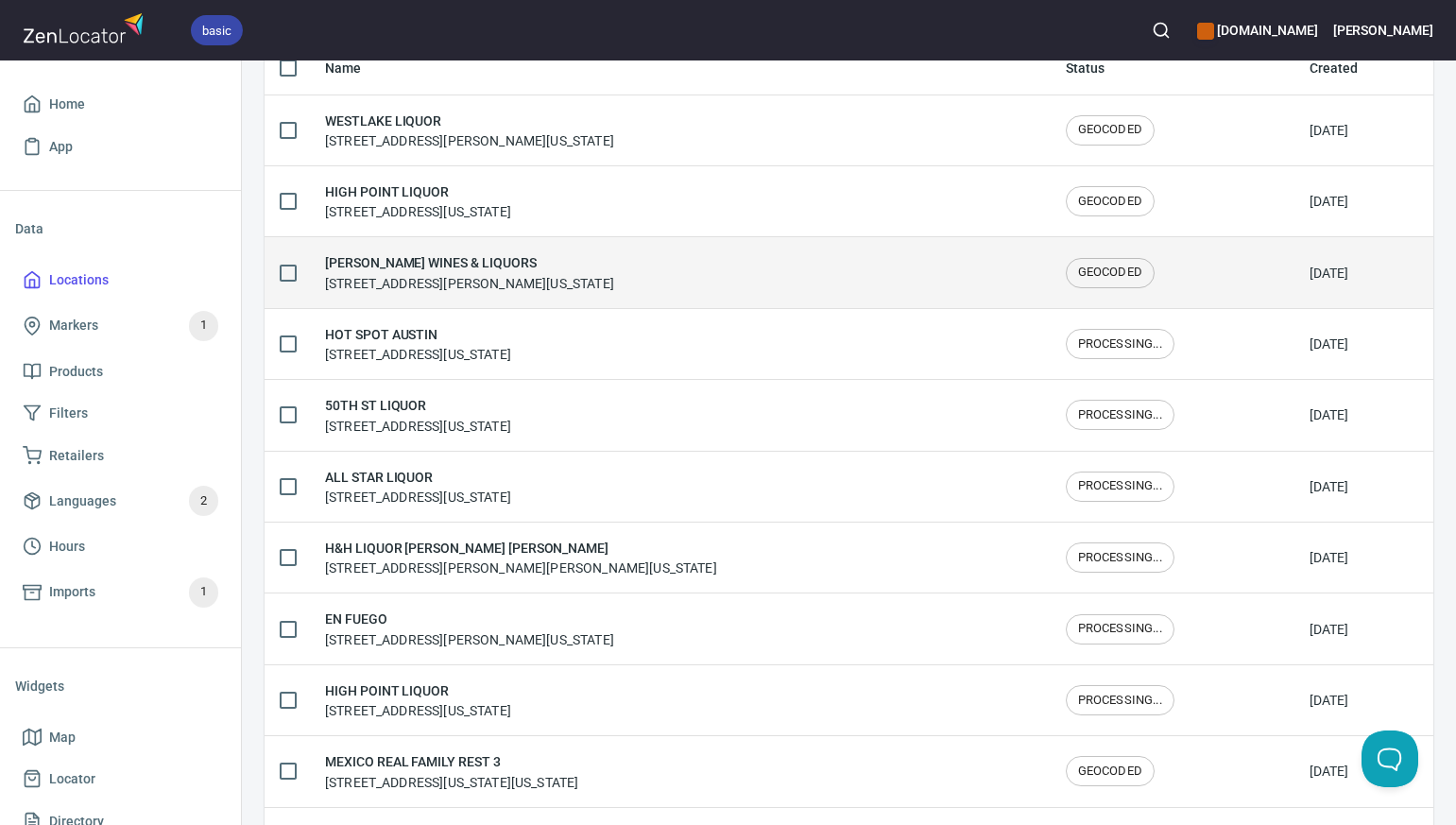
scroll to position [234, 0]
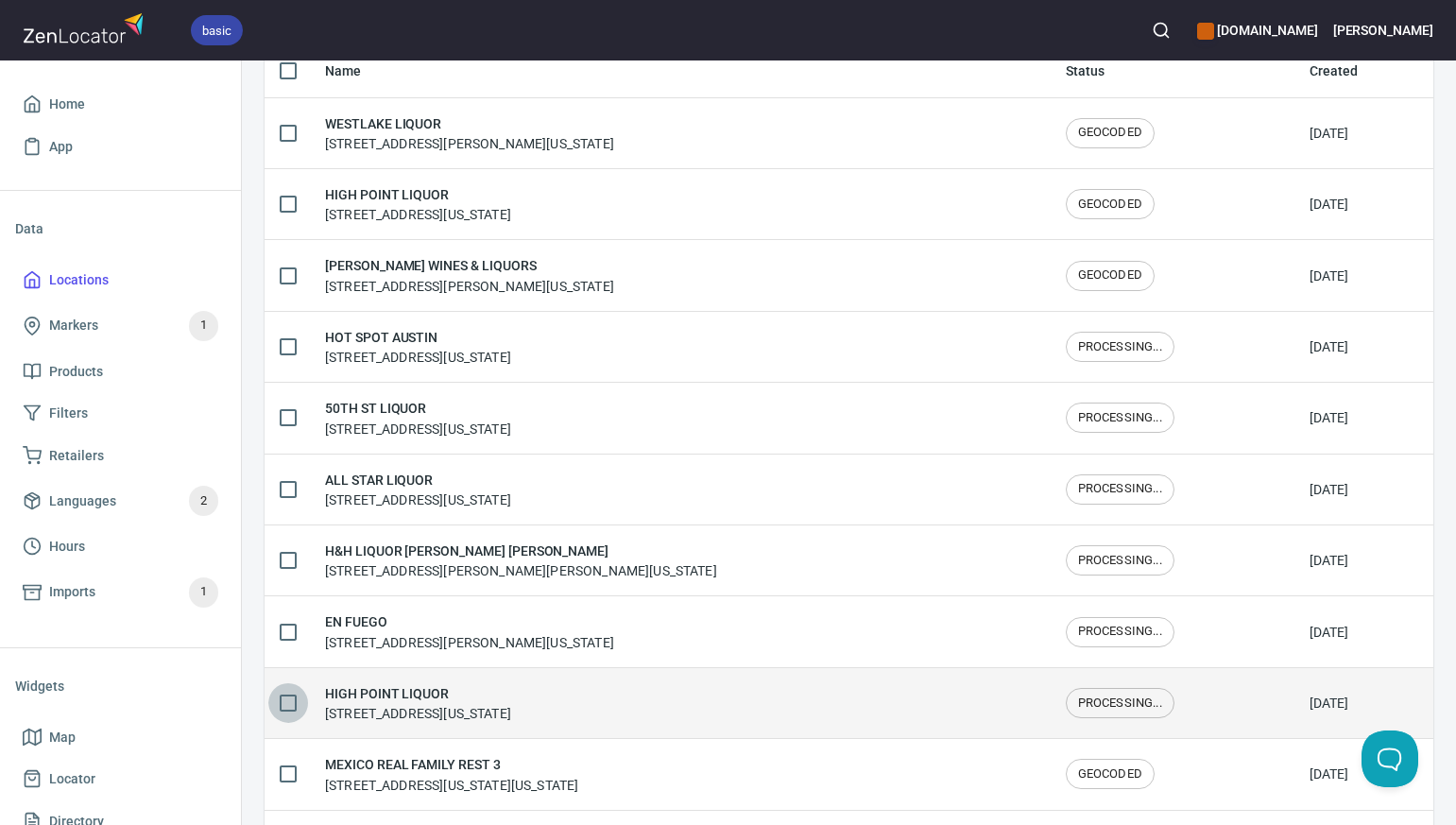
click at [289, 702] on input "checkbox" at bounding box center [288, 703] width 39 height 39
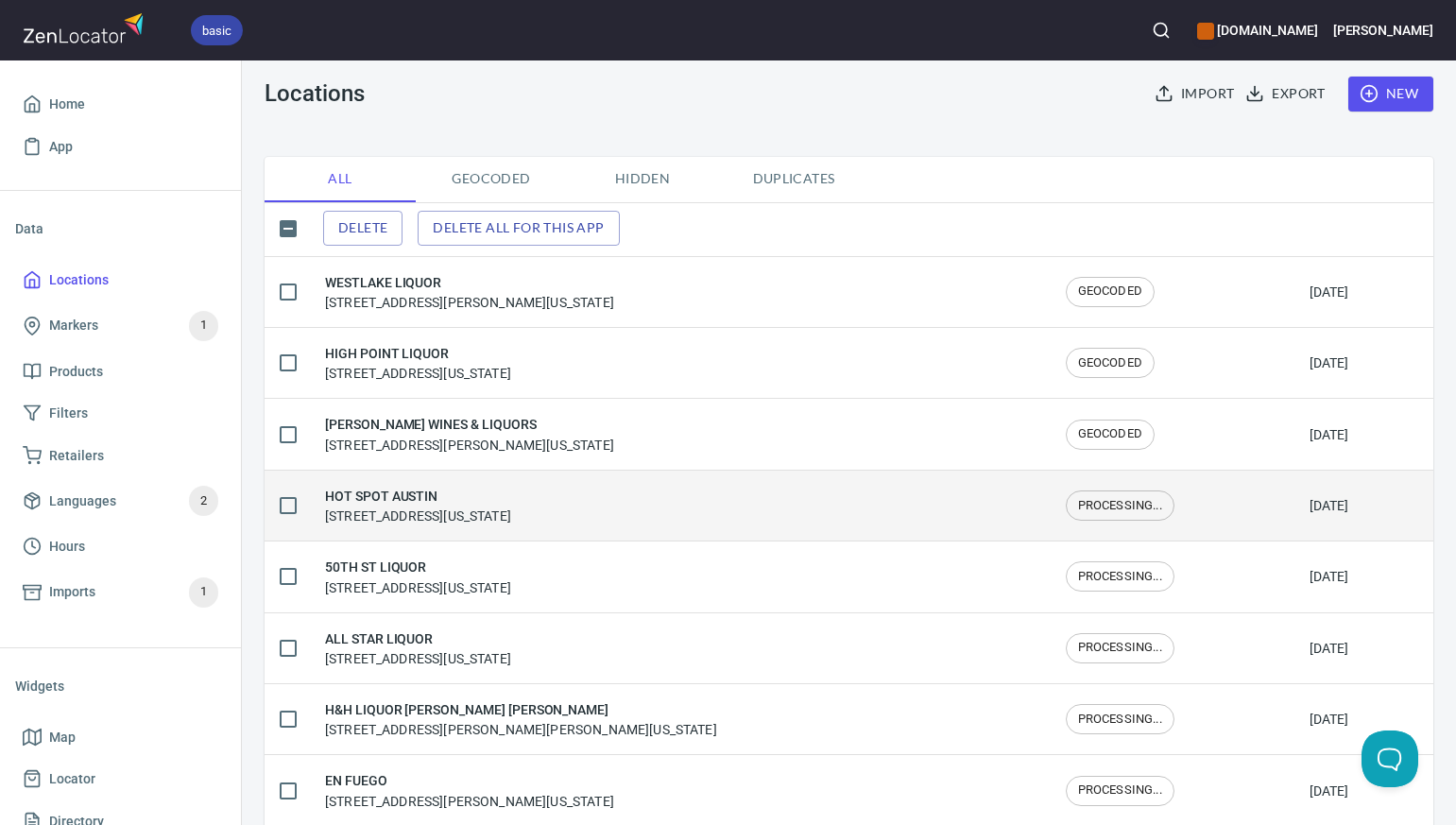
scroll to position [18, 0]
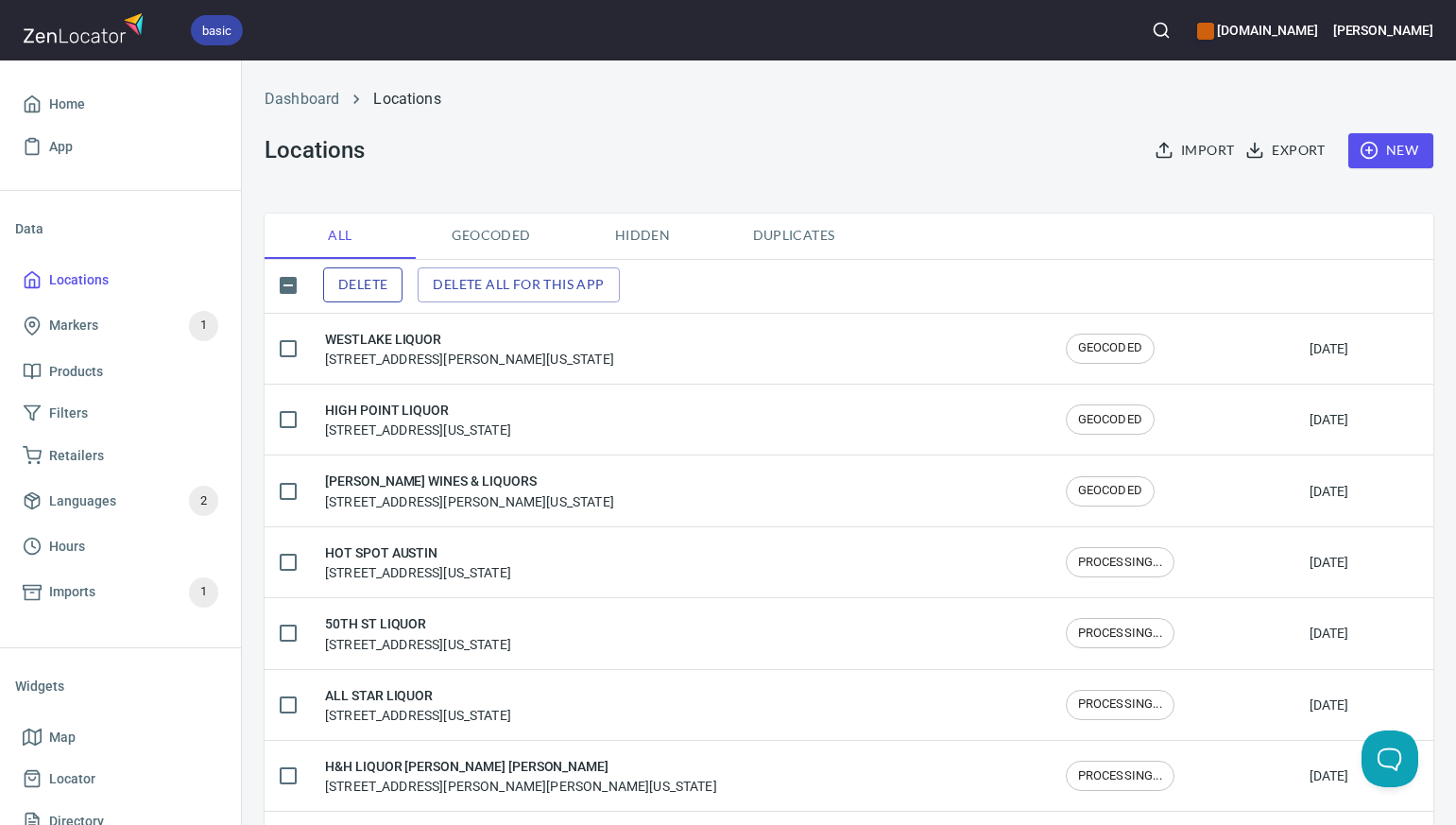
click at [375, 288] on span "Delete" at bounding box center [363, 285] width 49 height 24
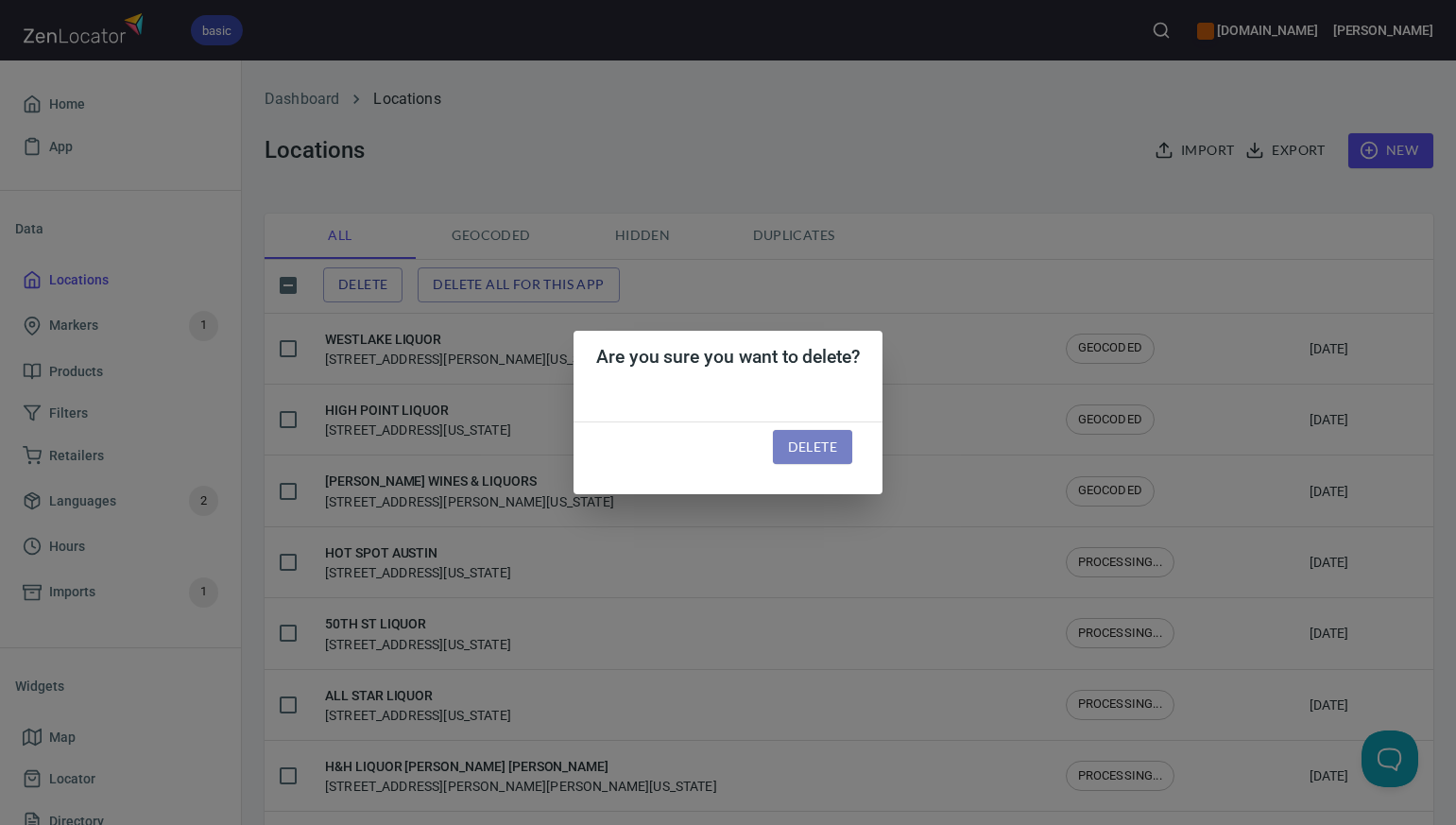
click at [798, 438] on span "Delete" at bounding box center [813, 448] width 49 height 24
checkbox input "false"
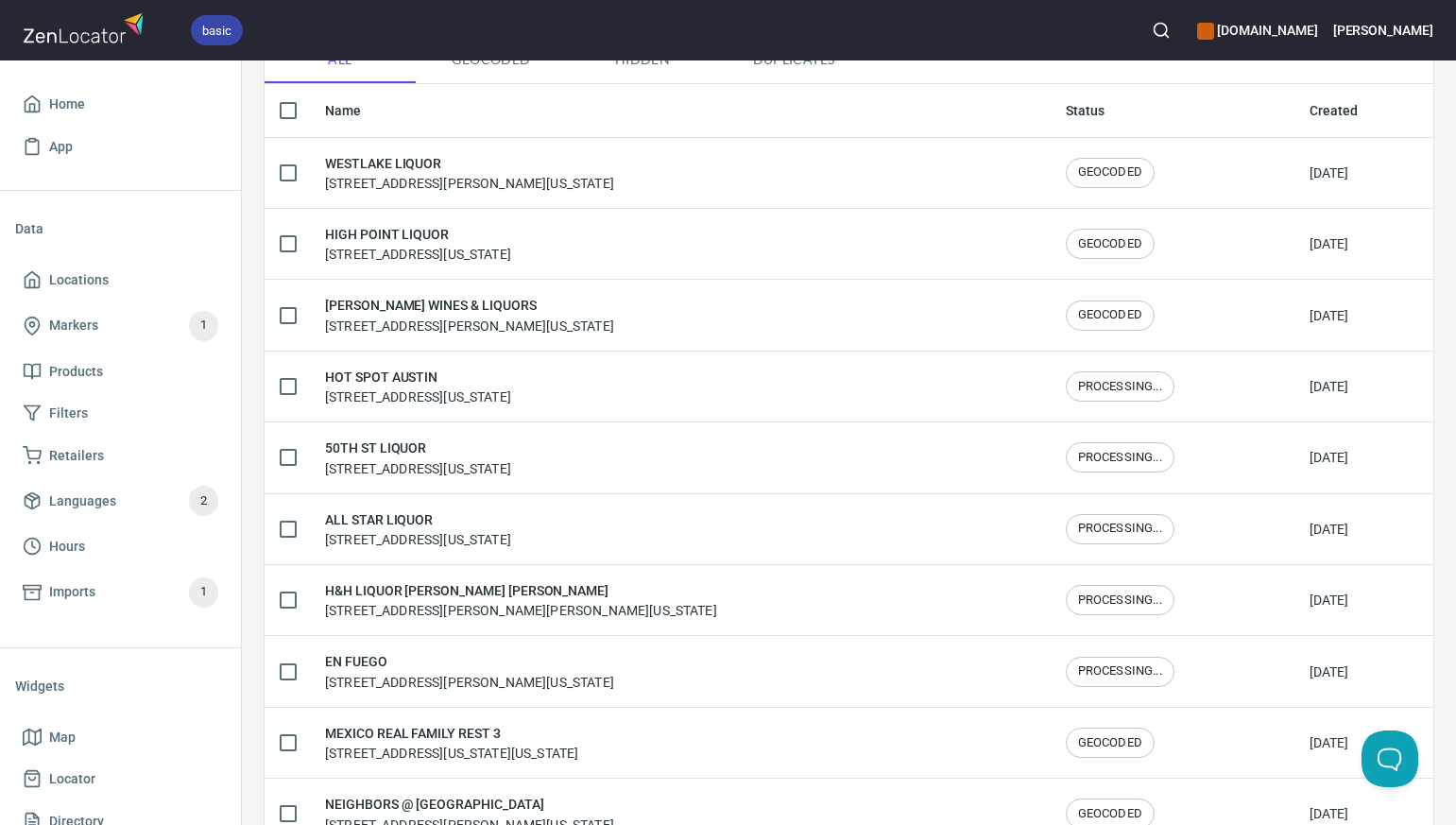
scroll to position [154, 0]
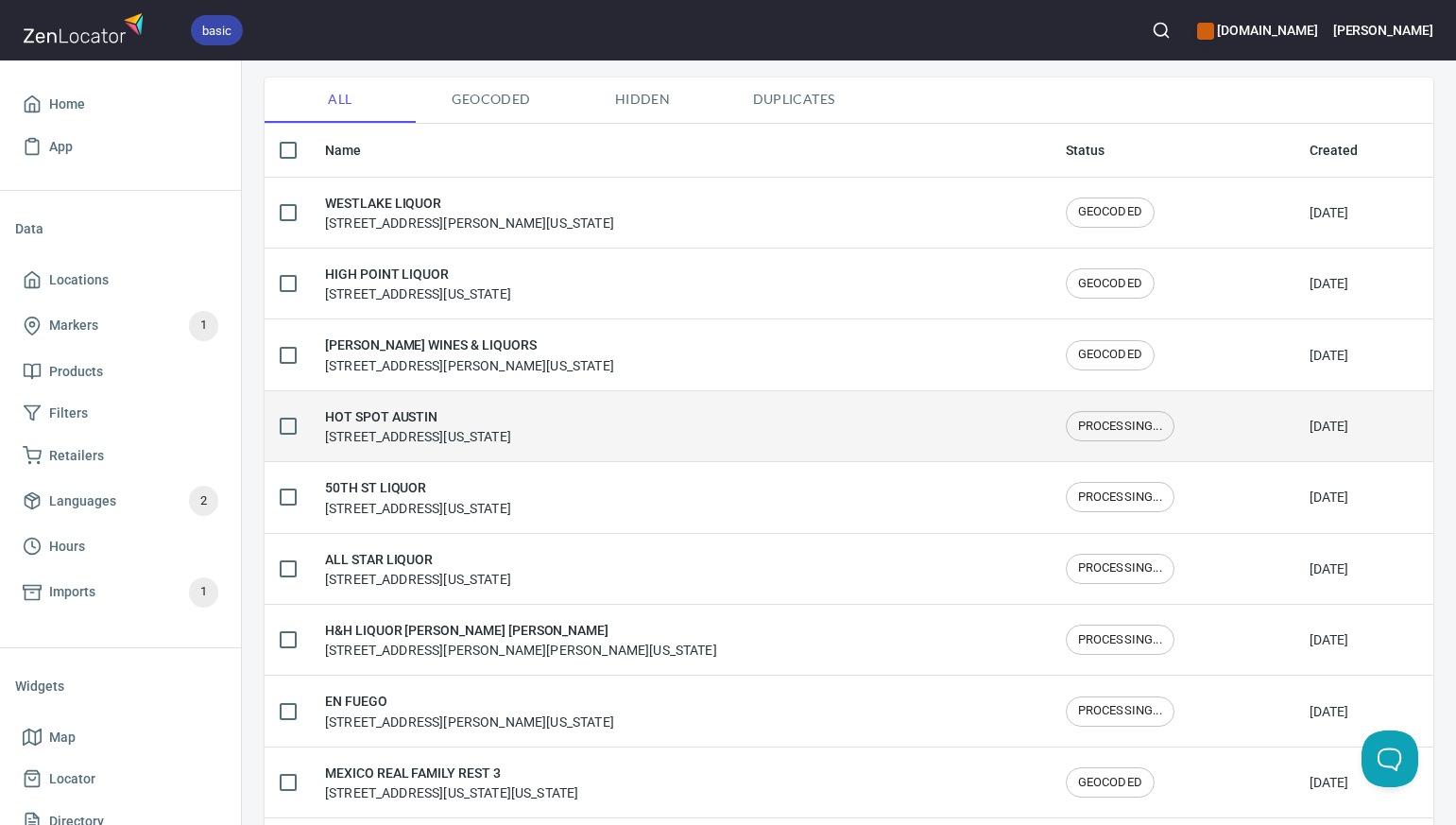
click at [715, 437] on div "HOT SPOT AUSTIN 411 Brazos Street, Austin, Texas, United States" at bounding box center [680, 426] width 710 height 39
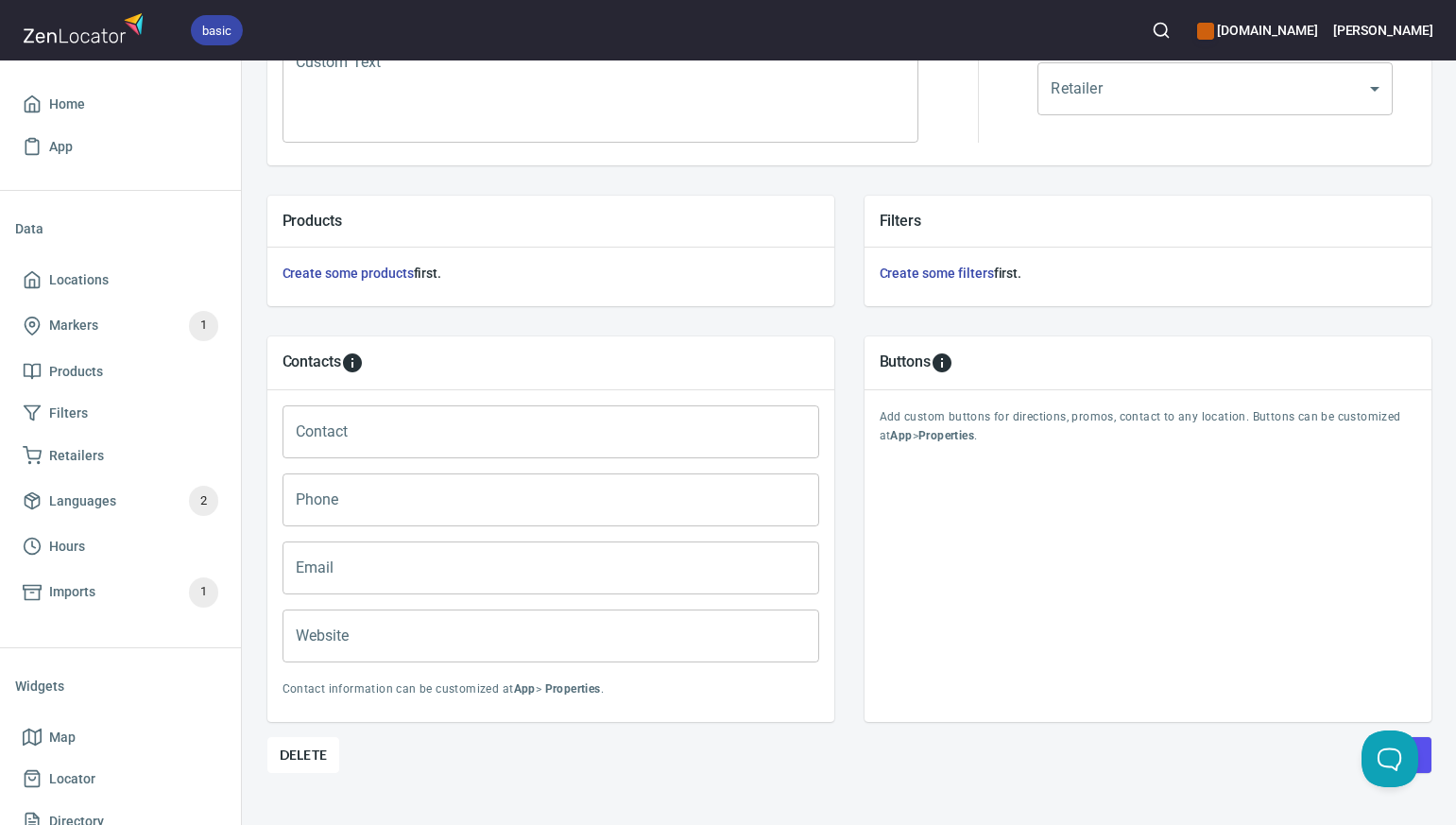
scroll to position [581, 0]
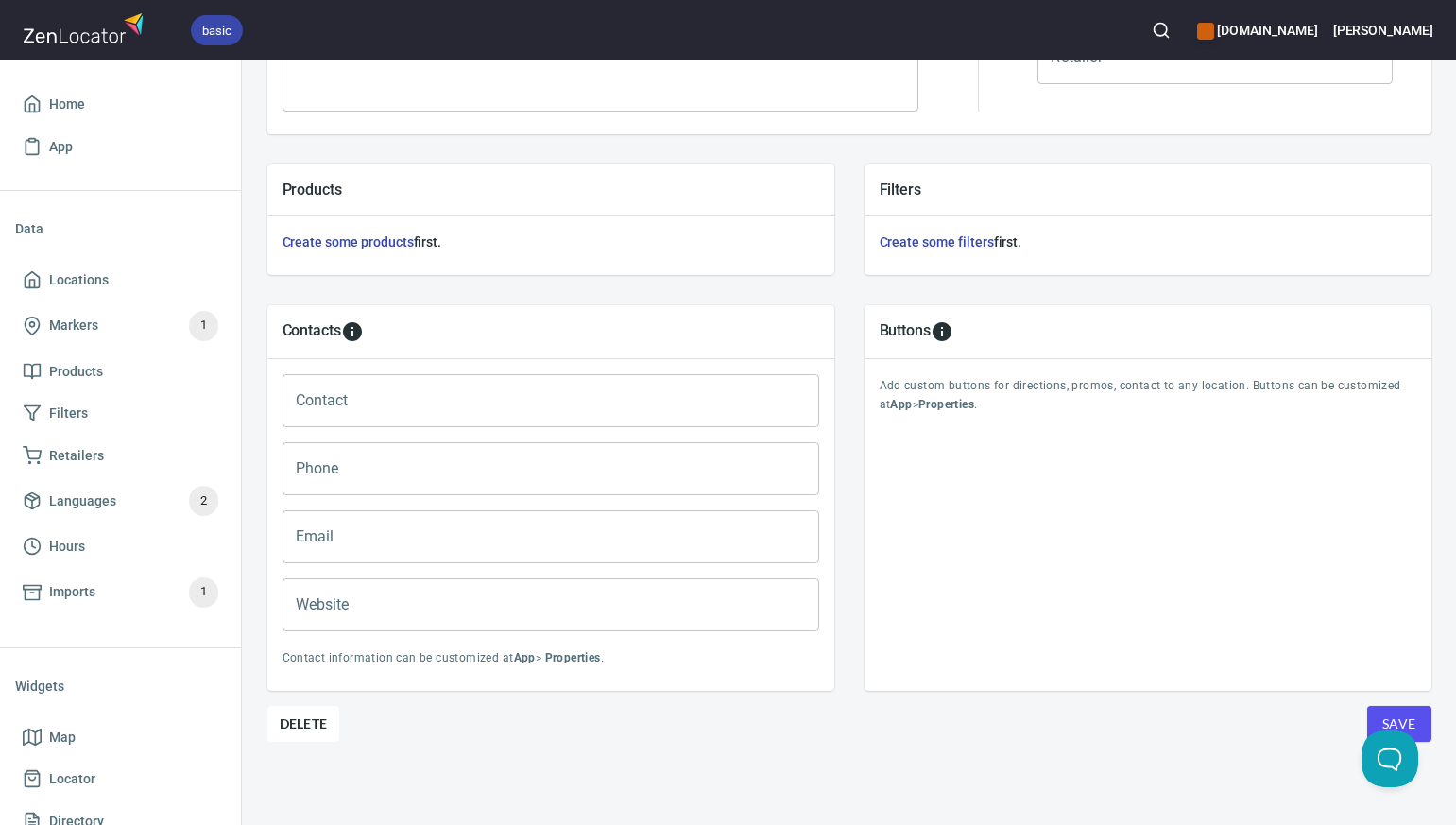
click at [1383, 717] on span "Save" at bounding box center [1399, 724] width 34 height 24
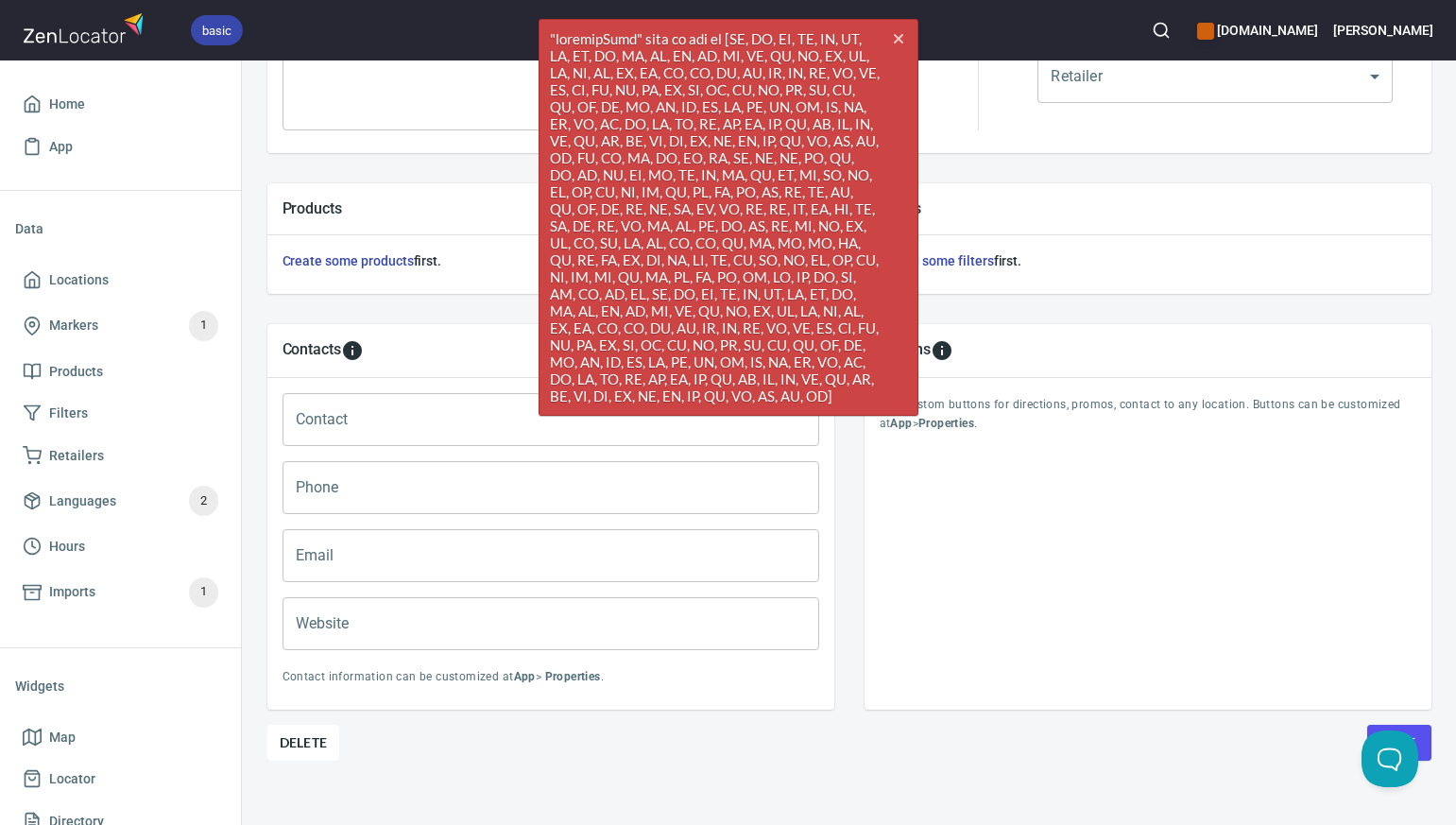
scroll to position [563, 0]
click at [902, 35] on icon "button" at bounding box center [898, 38] width 10 height 10
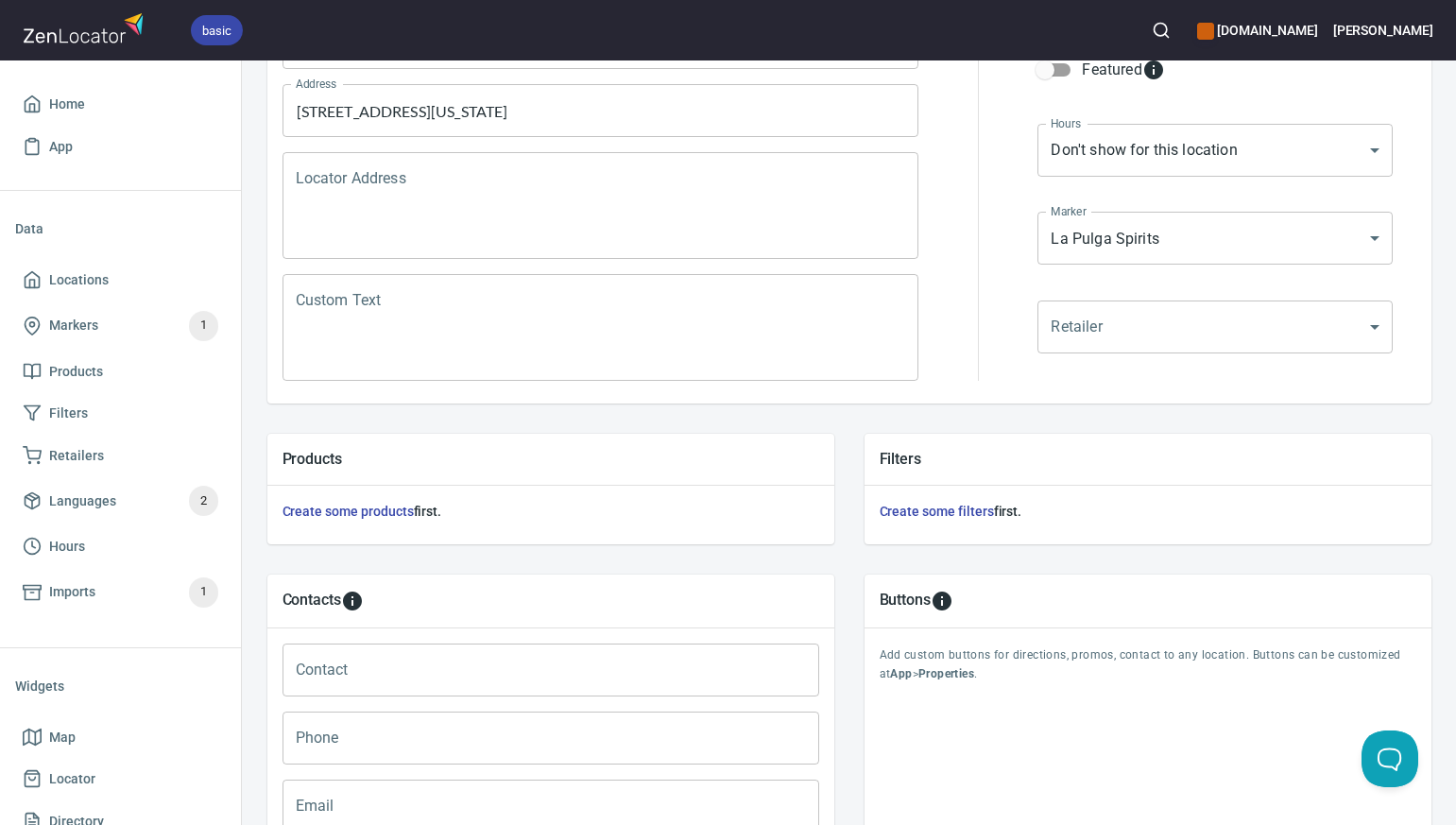
scroll to position [133, 0]
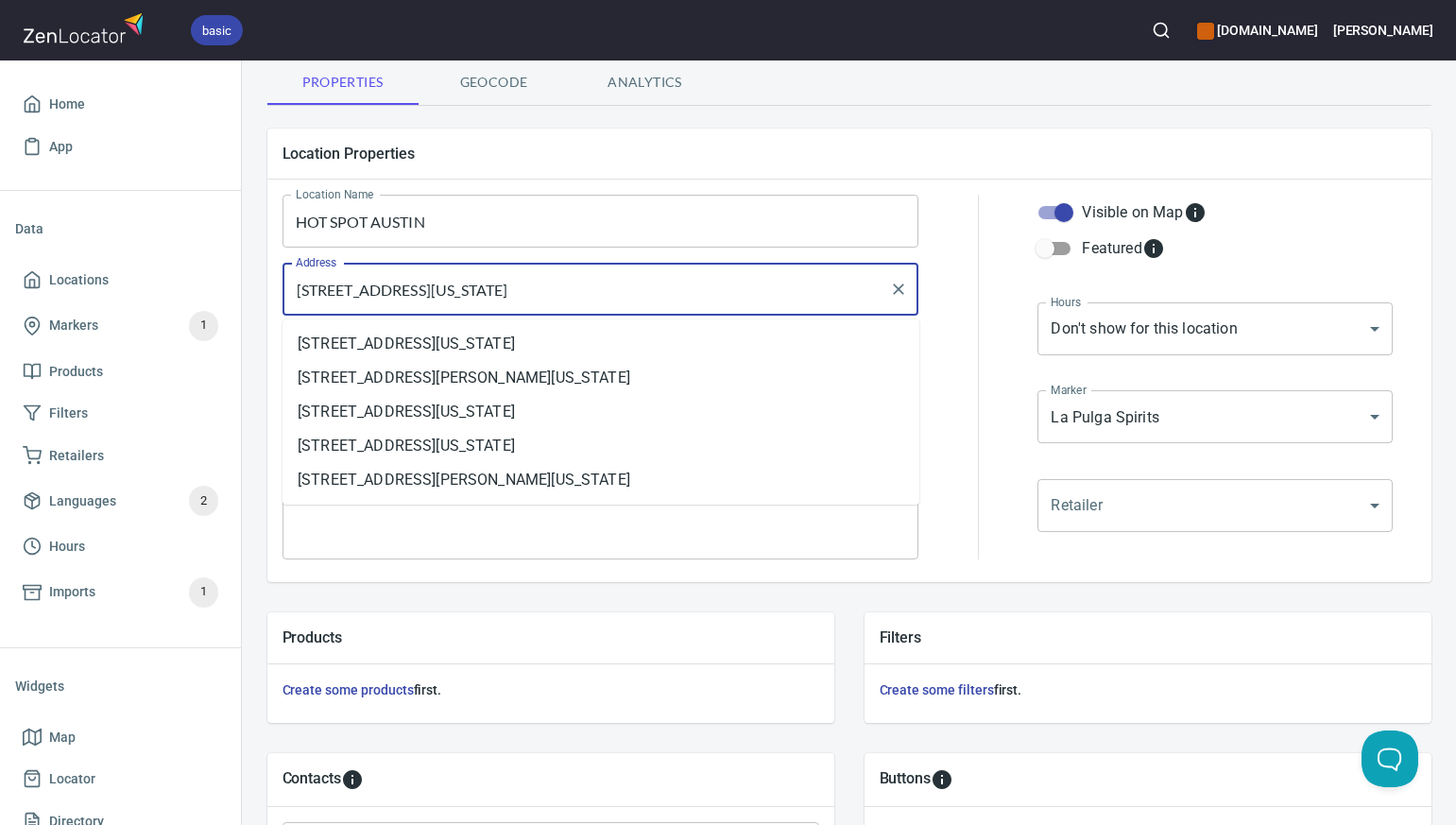
click at [511, 292] on input "[STREET_ADDRESS][US_STATE]" at bounding box center [587, 289] width 592 height 36
click at [508, 342] on li "[STREET_ADDRESS][US_STATE]" at bounding box center [601, 343] width 637 height 34
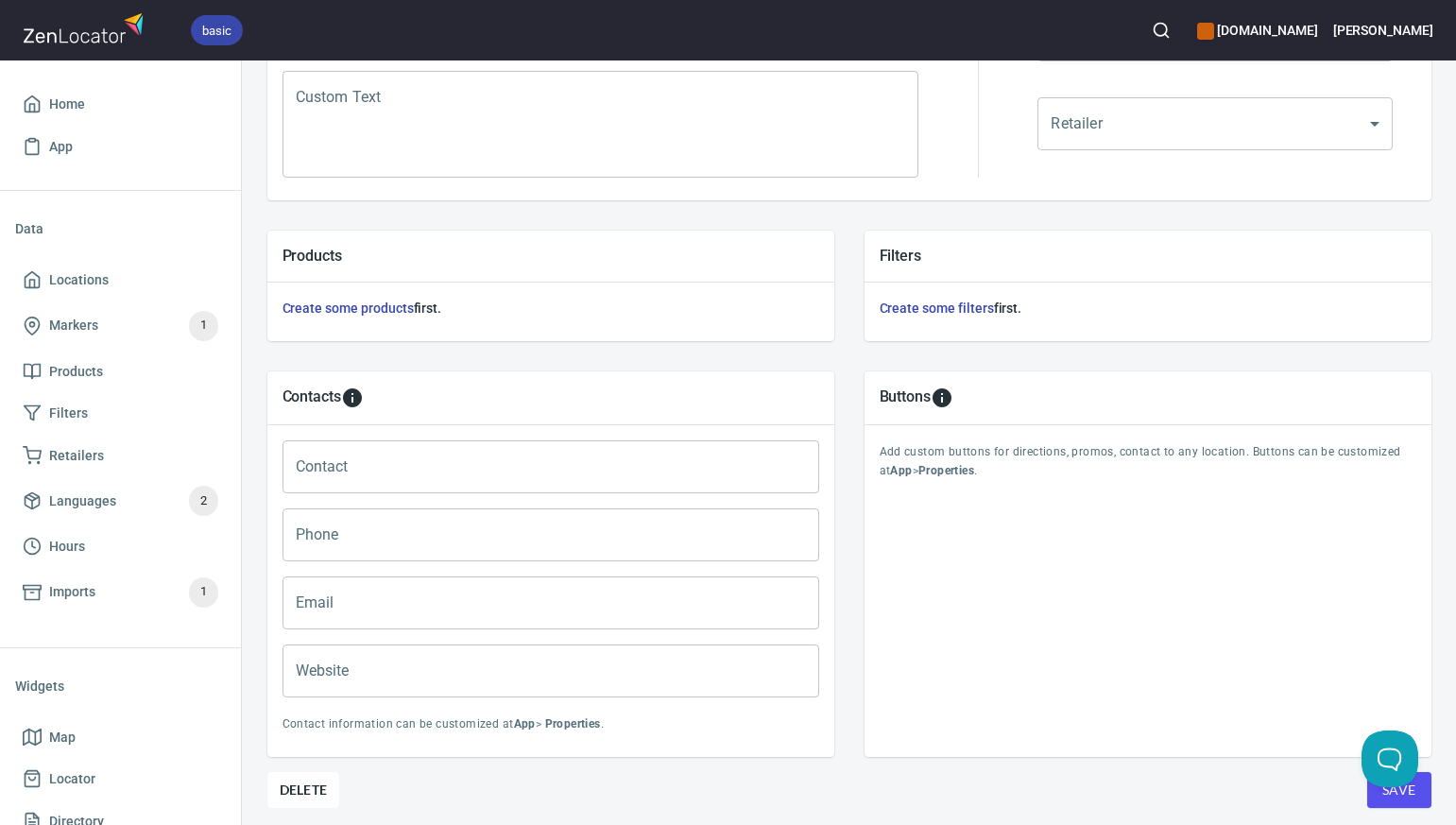
scroll to position [581, 0]
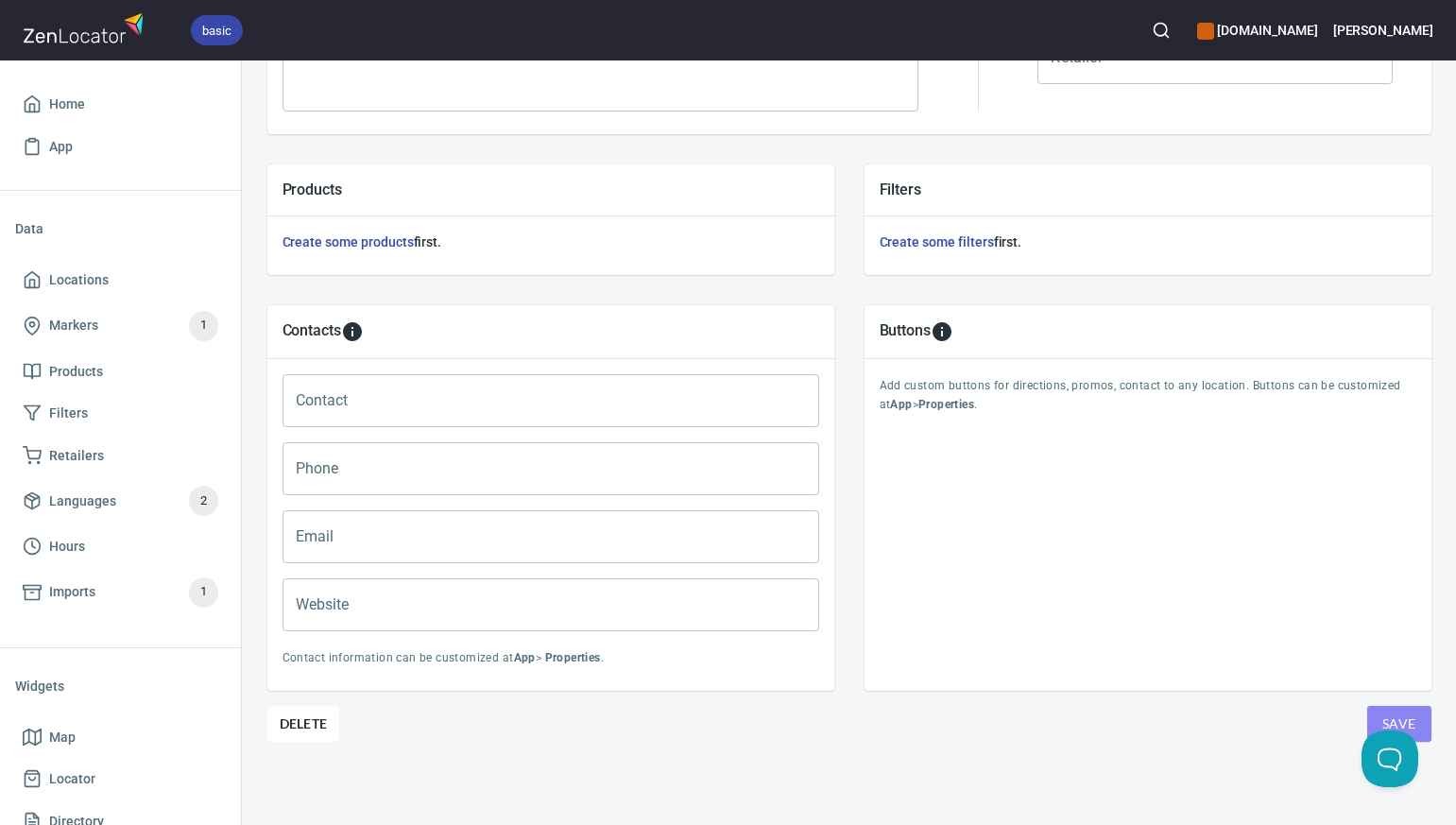
click at [1375, 711] on button "Save" at bounding box center [1399, 723] width 64 height 36
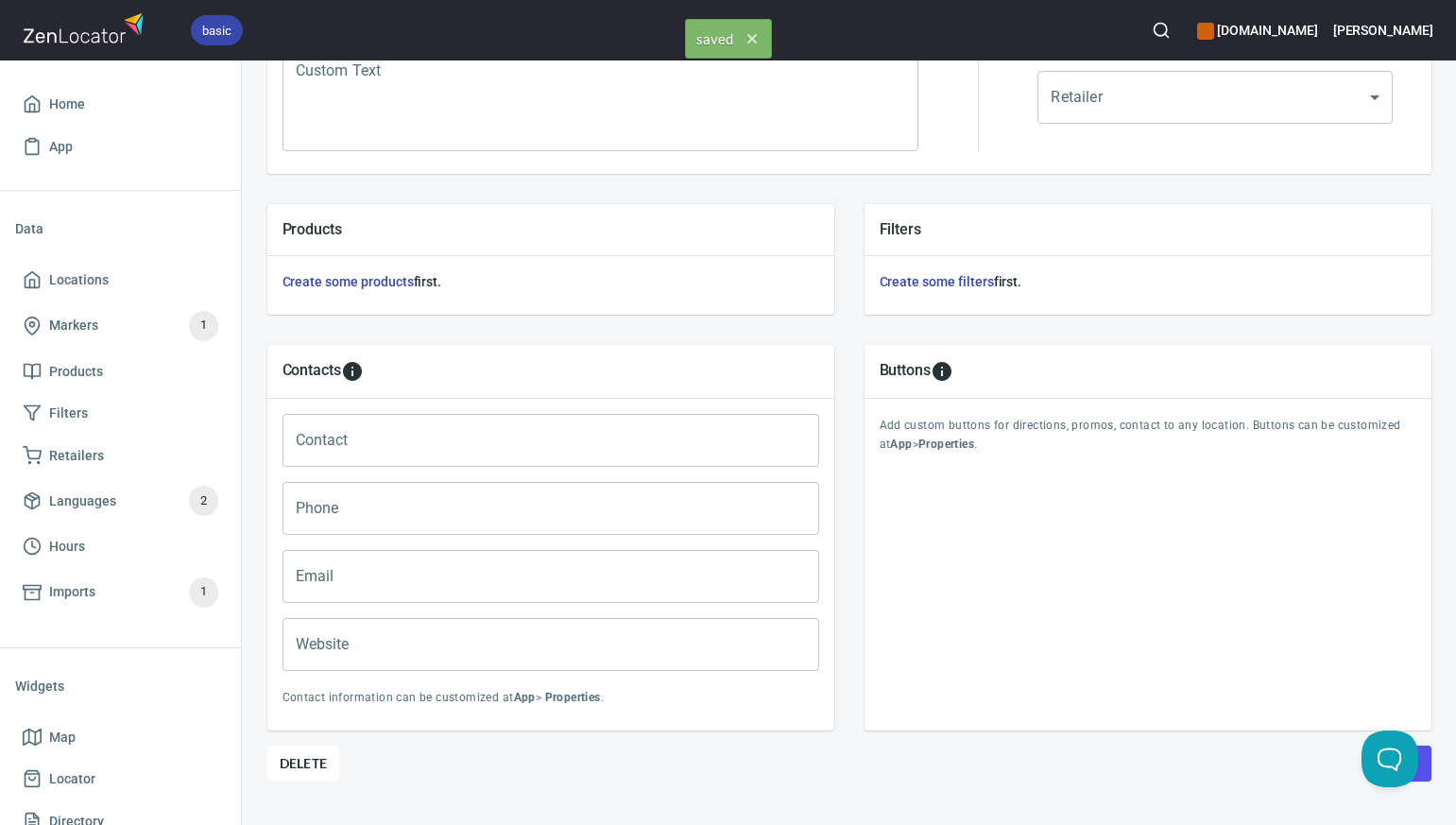
scroll to position [0, 0]
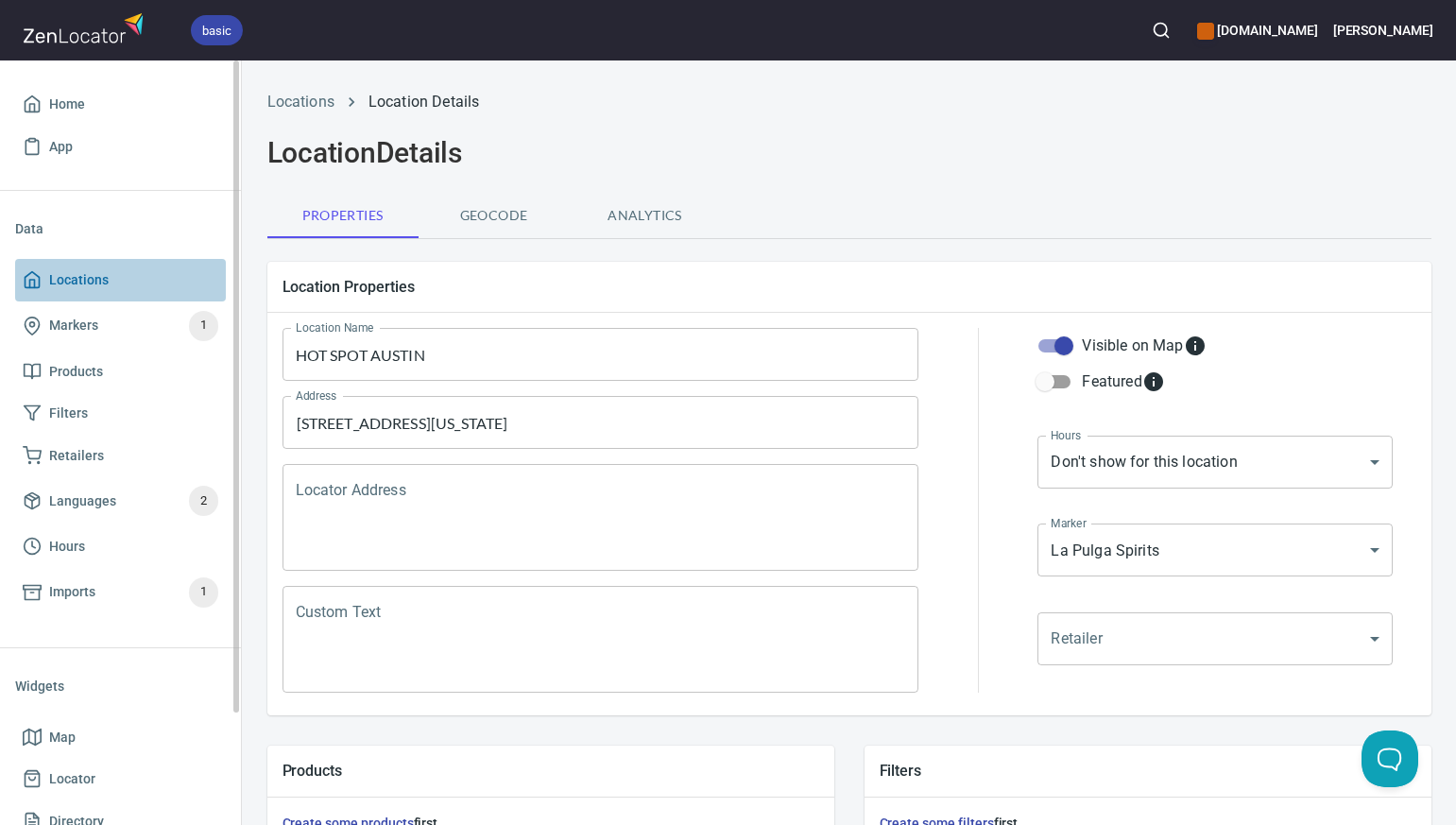
click at [111, 280] on span "Locations" at bounding box center [120, 280] width 195 height 24
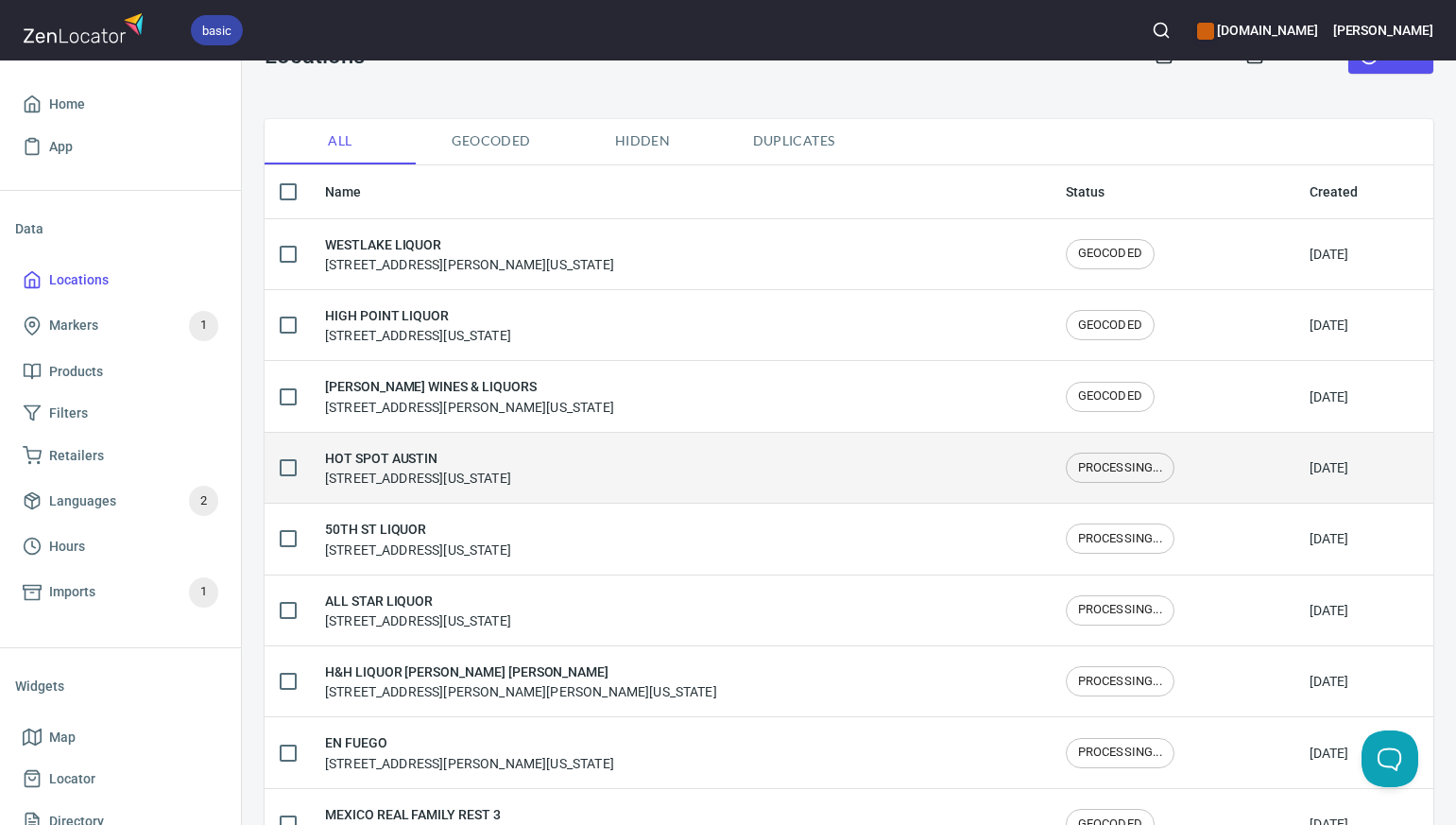
scroll to position [117, 0]
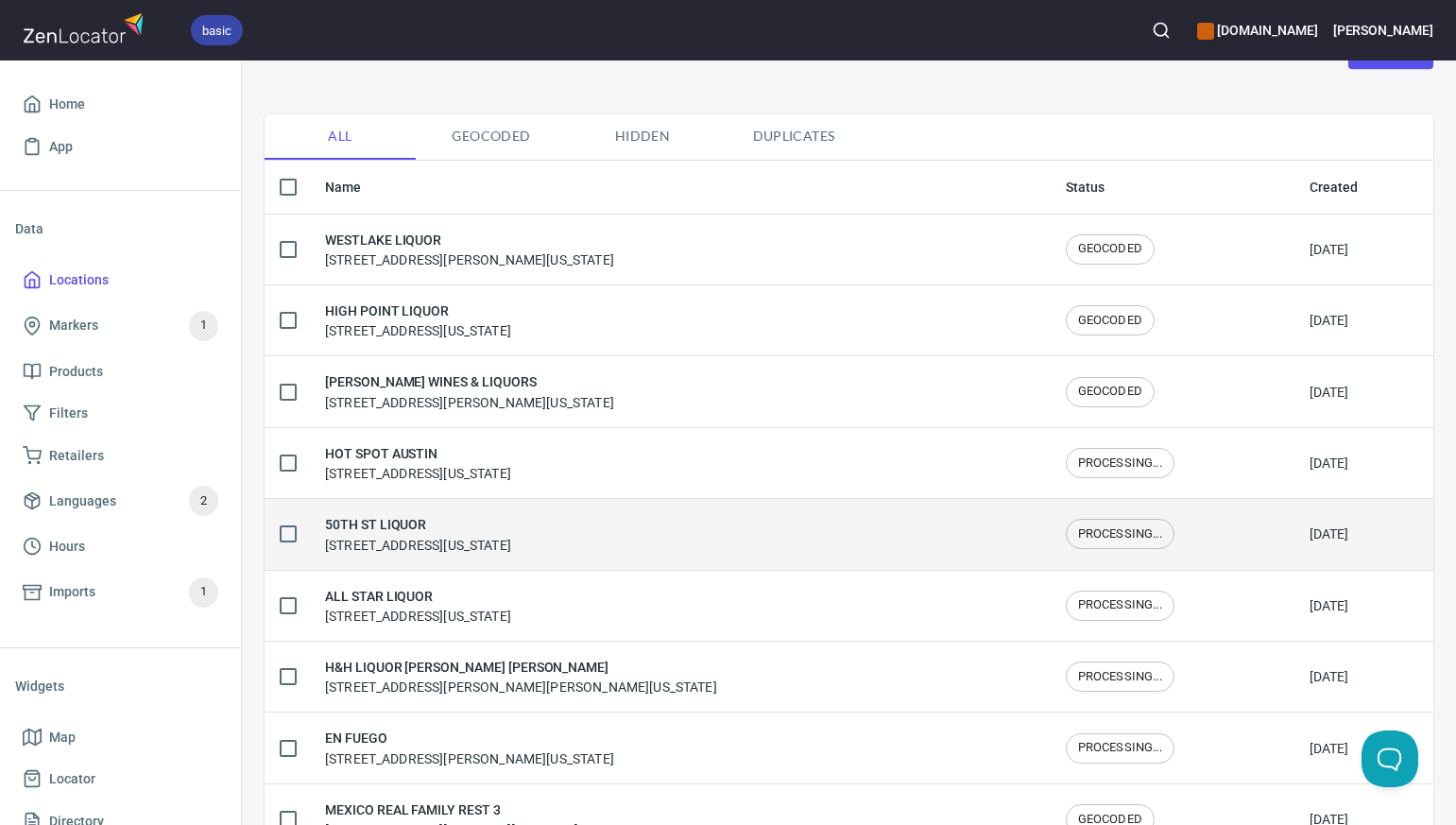
click at [510, 534] on h6 "50TH ST LIQUOR" at bounding box center [417, 524] width 186 height 21
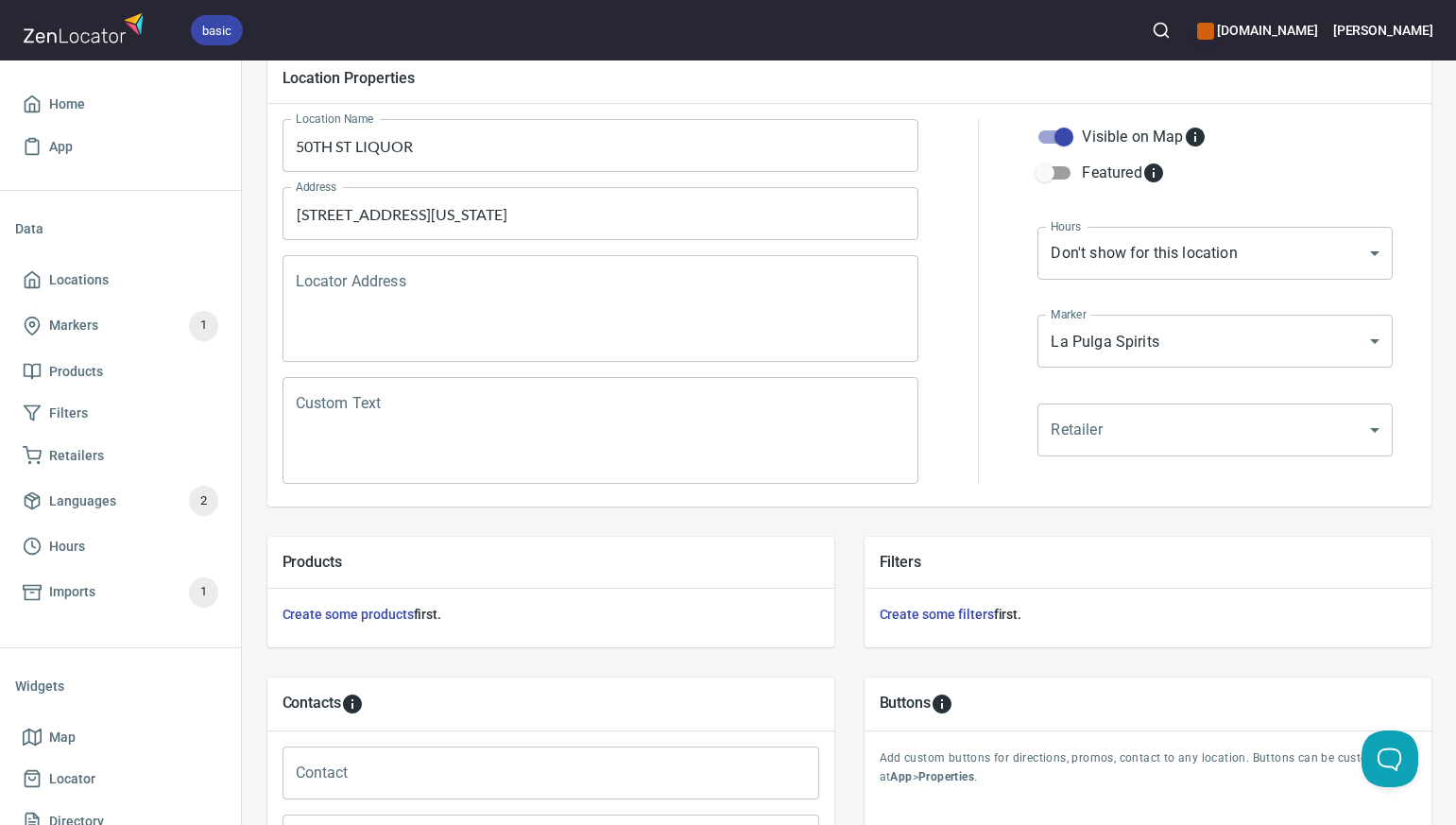
scroll to position [581, 0]
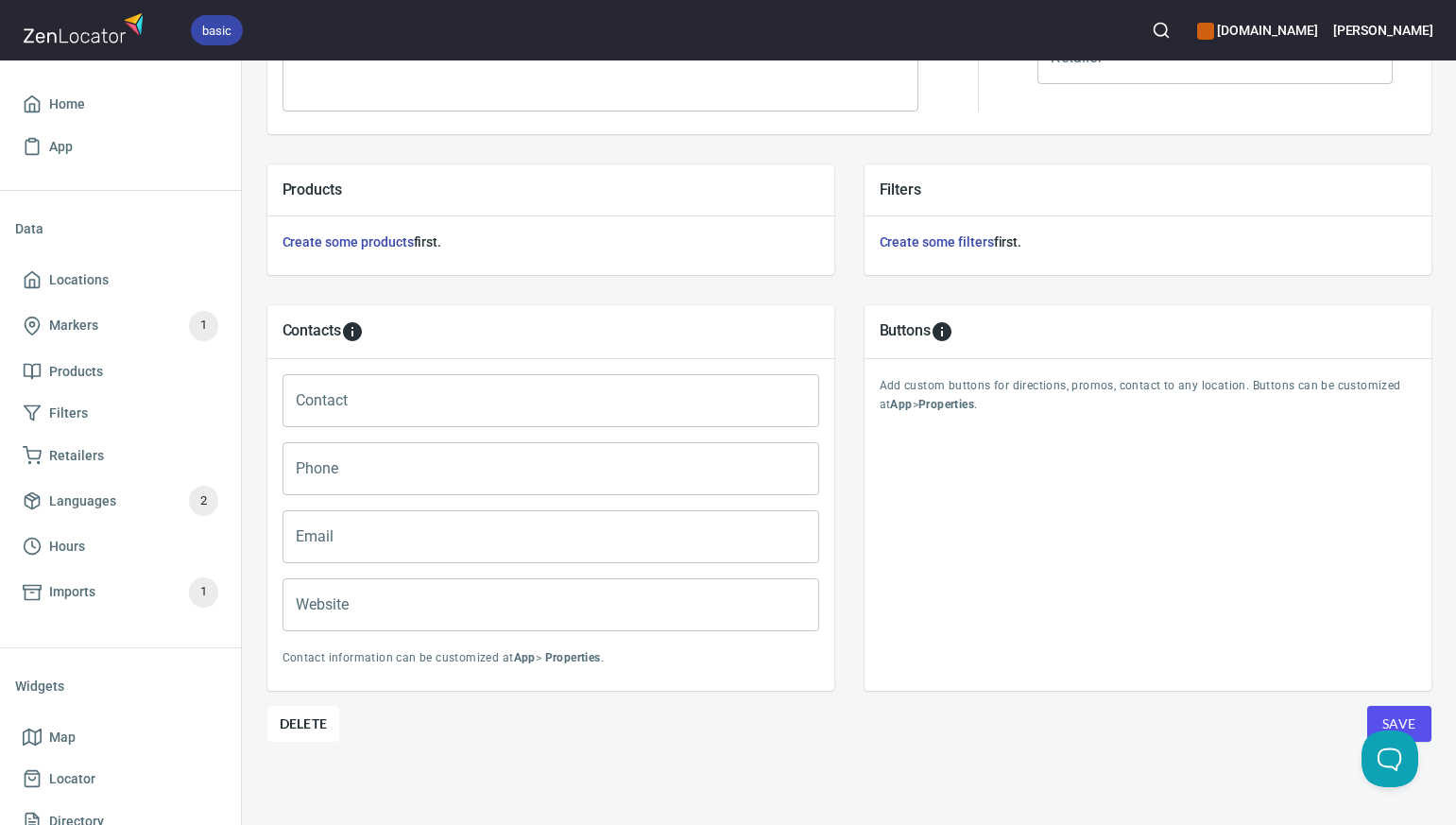
click at [1382, 722] on span "Save" at bounding box center [1399, 724] width 34 height 24
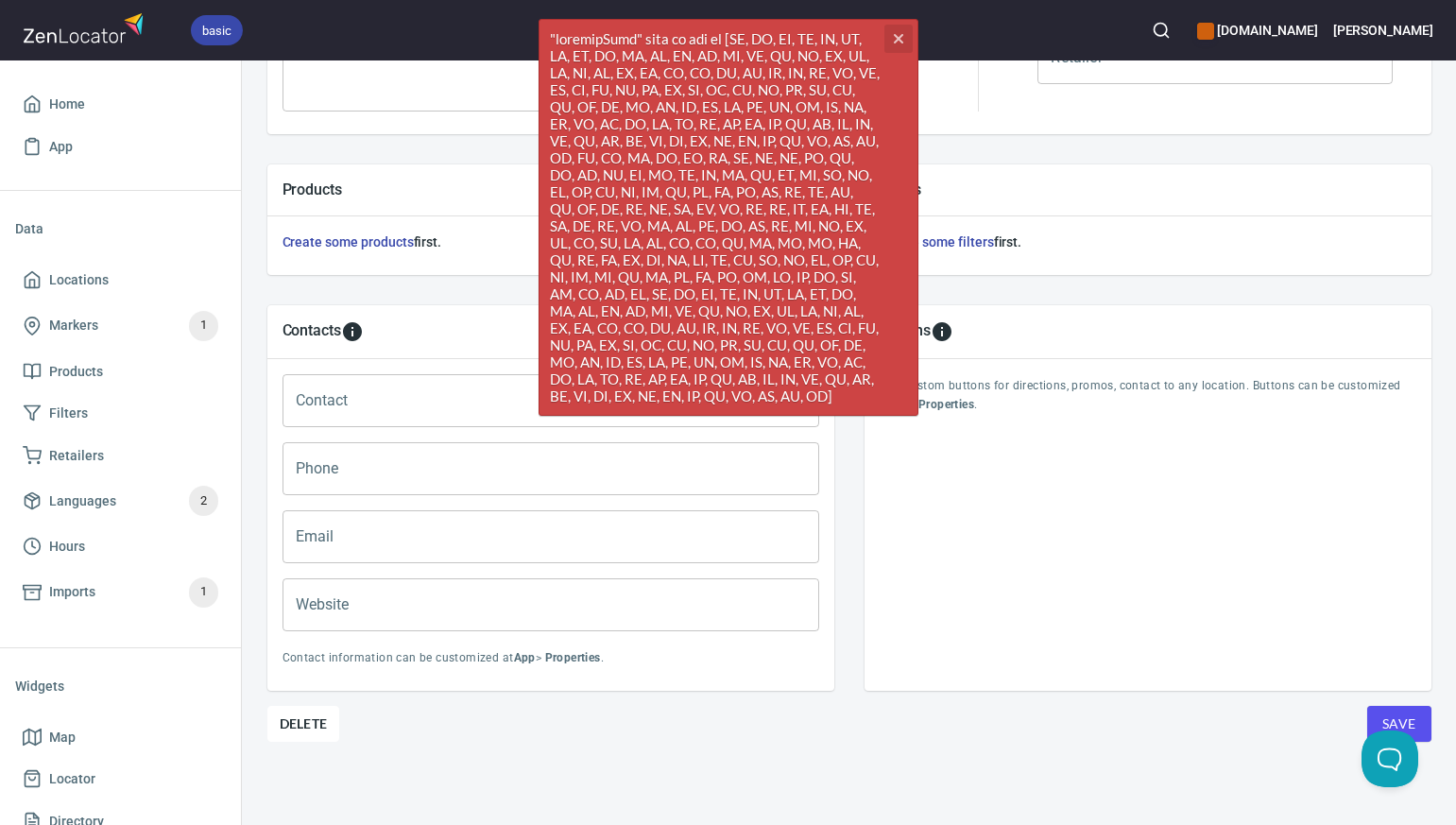
click at [898, 41] on icon "cross" at bounding box center [898, 38] width 15 height 15
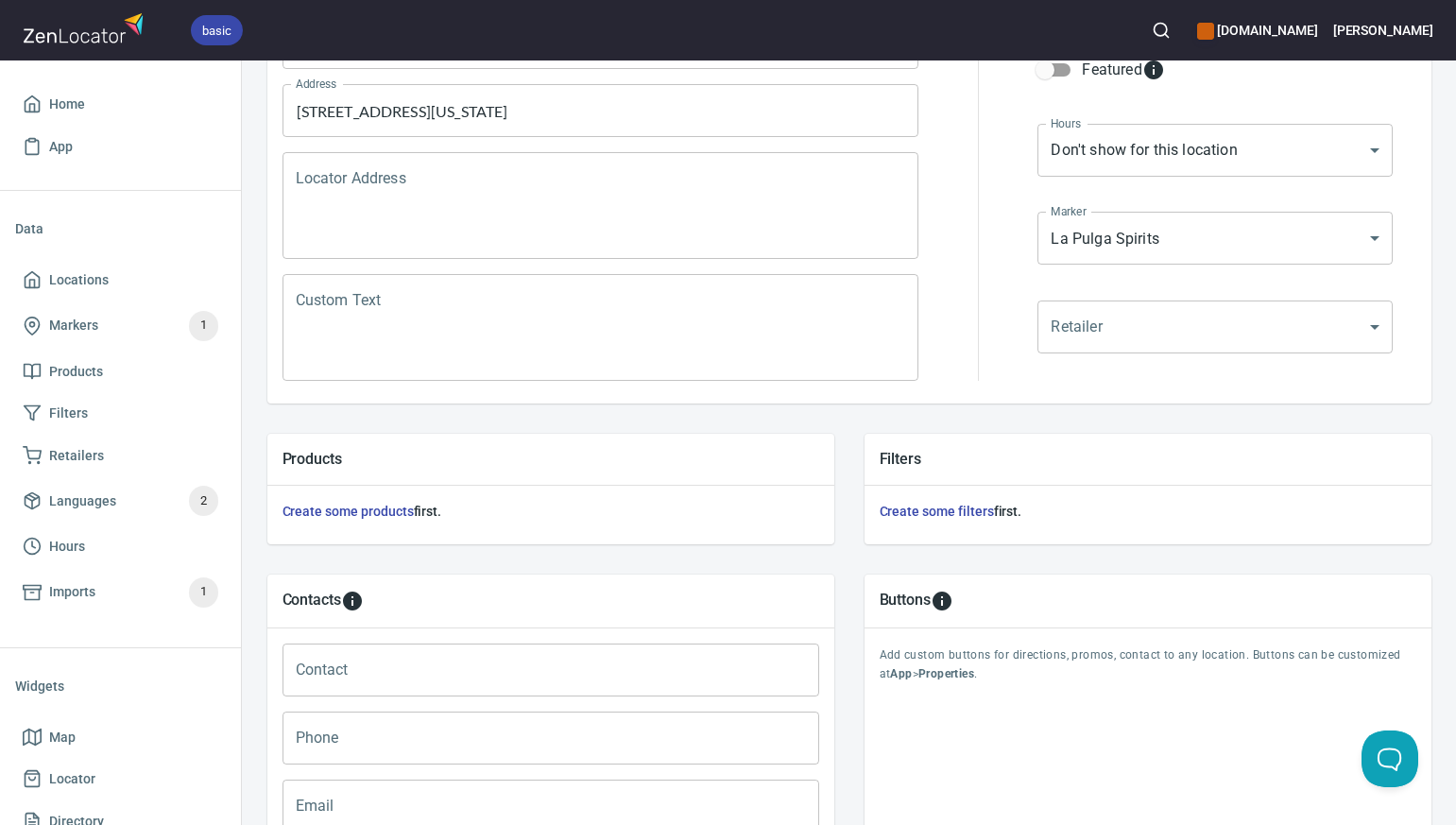
scroll to position [249, 0]
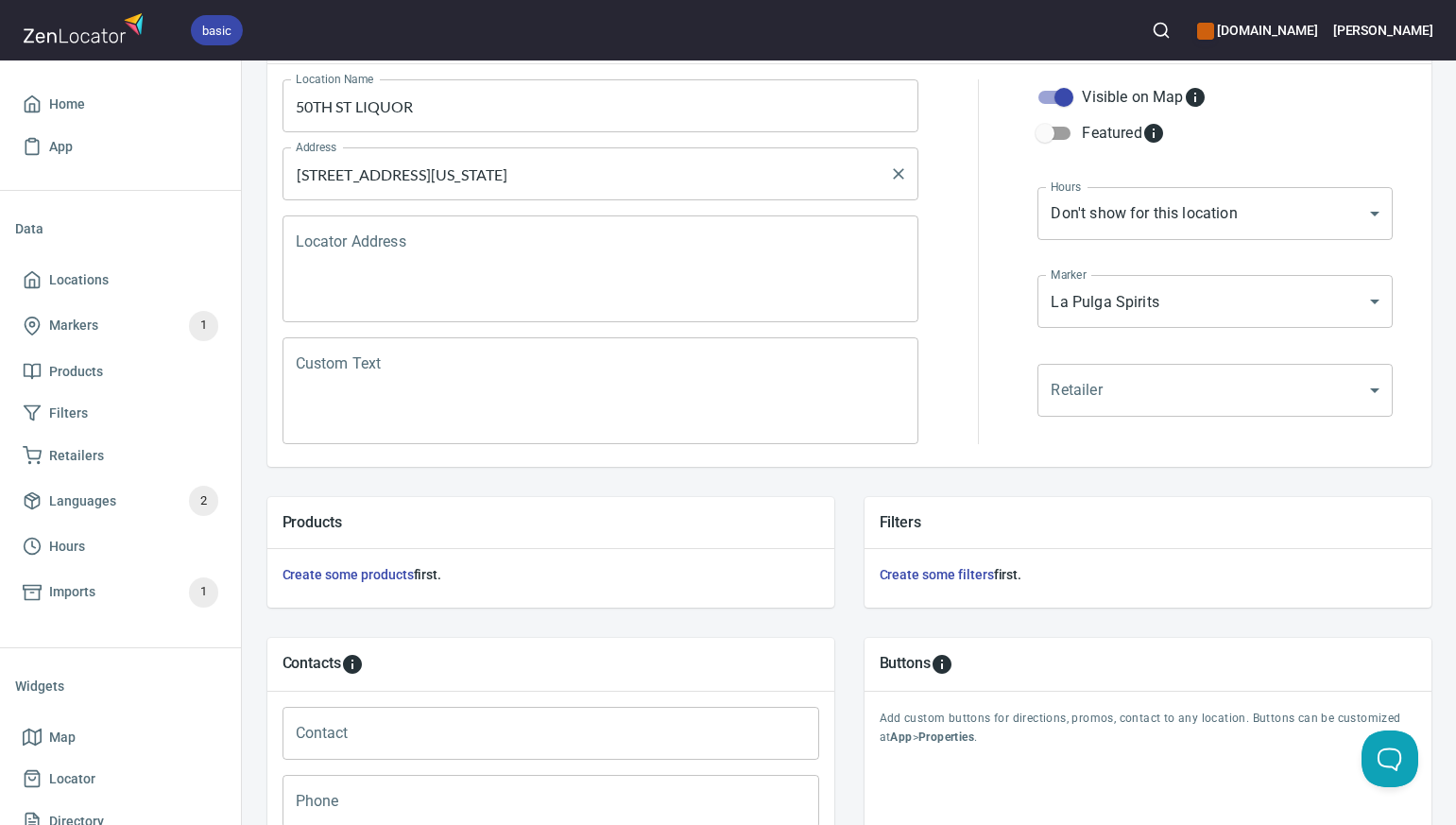
click at [660, 173] on input "[STREET_ADDRESS][US_STATE]" at bounding box center [587, 174] width 592 height 36
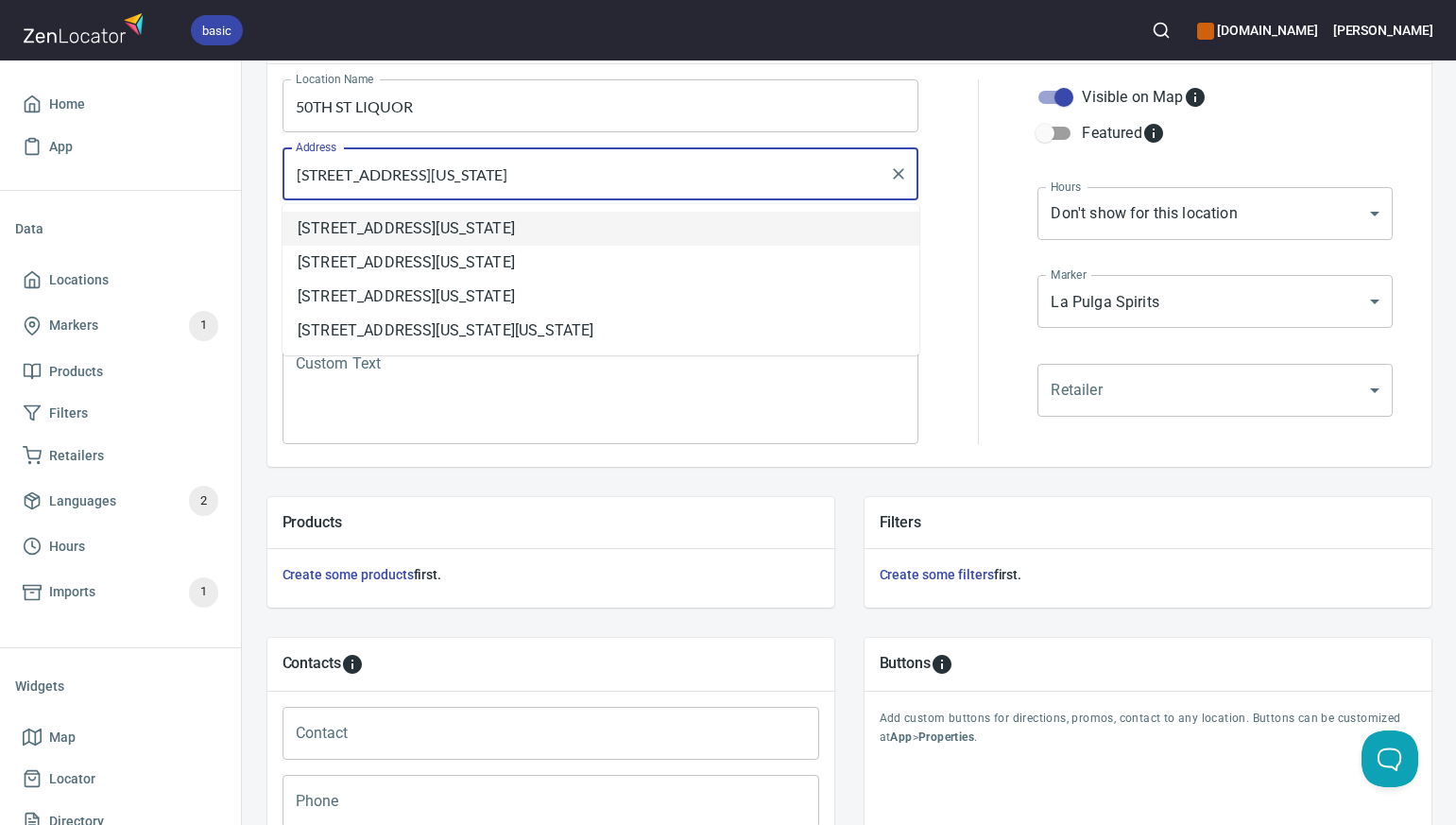
click at [611, 224] on li "[STREET_ADDRESS][US_STATE]" at bounding box center [601, 229] width 637 height 34
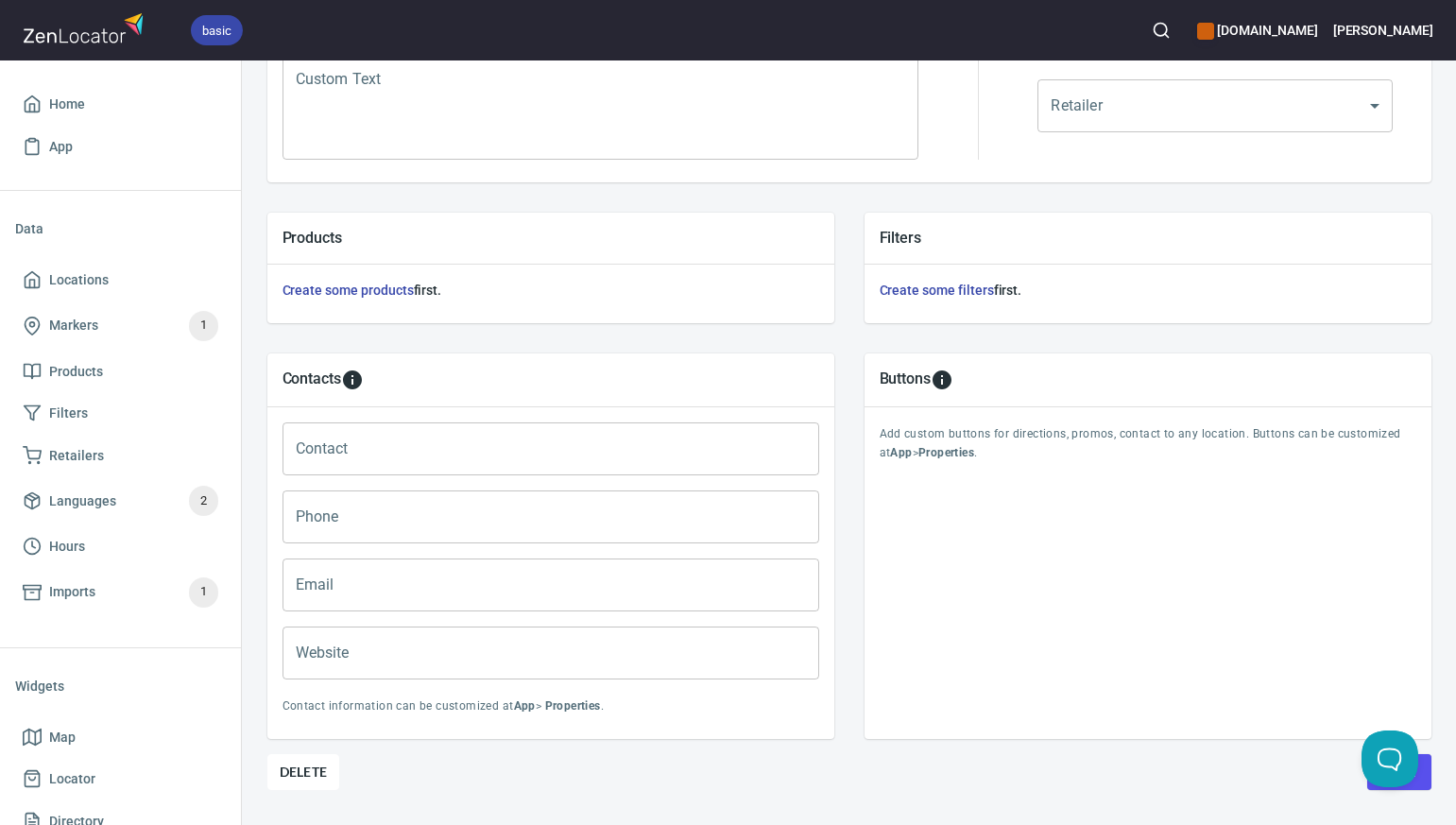
scroll to position [581, 0]
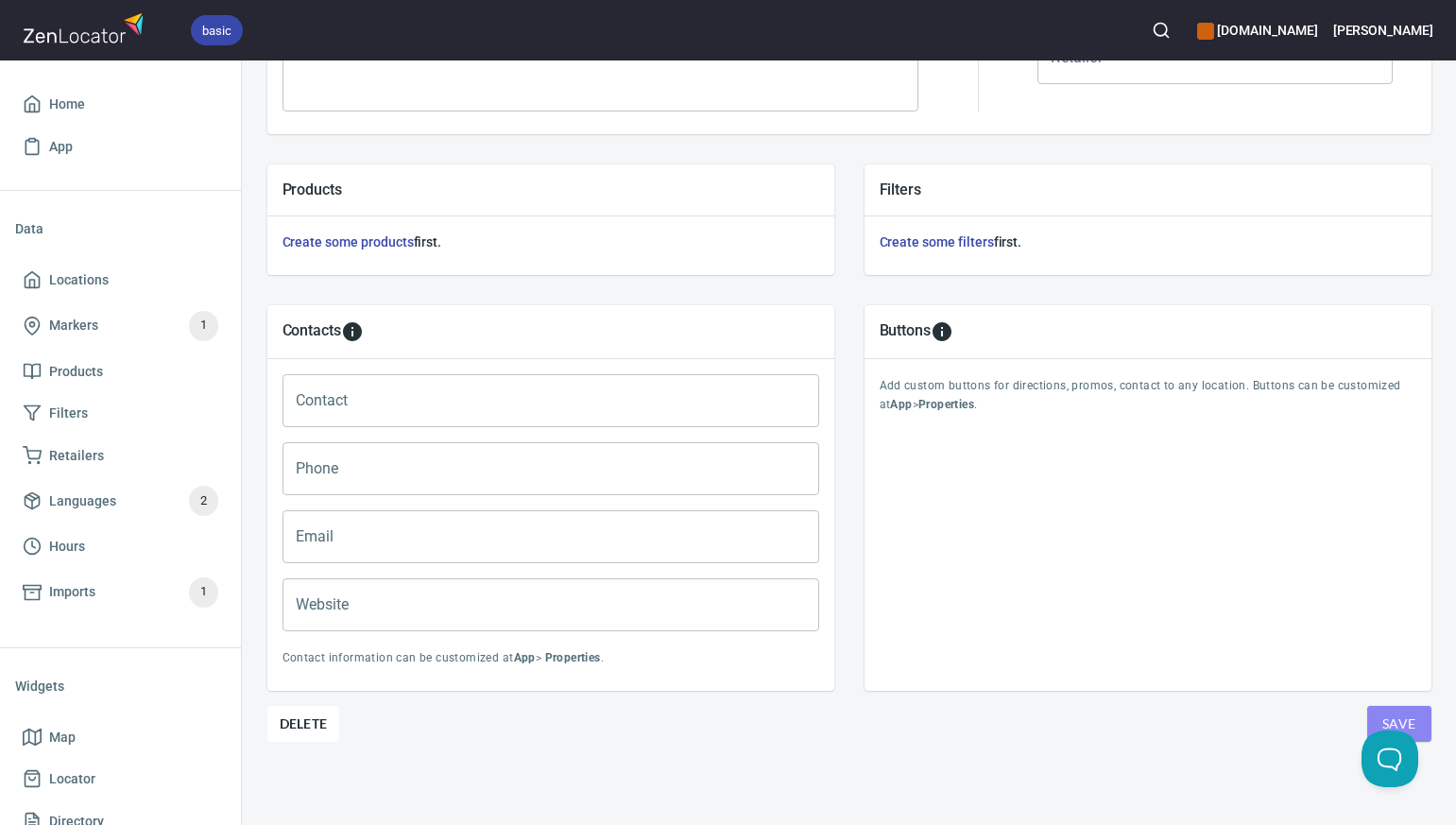
click at [1405, 714] on span "Save" at bounding box center [1399, 724] width 34 height 24
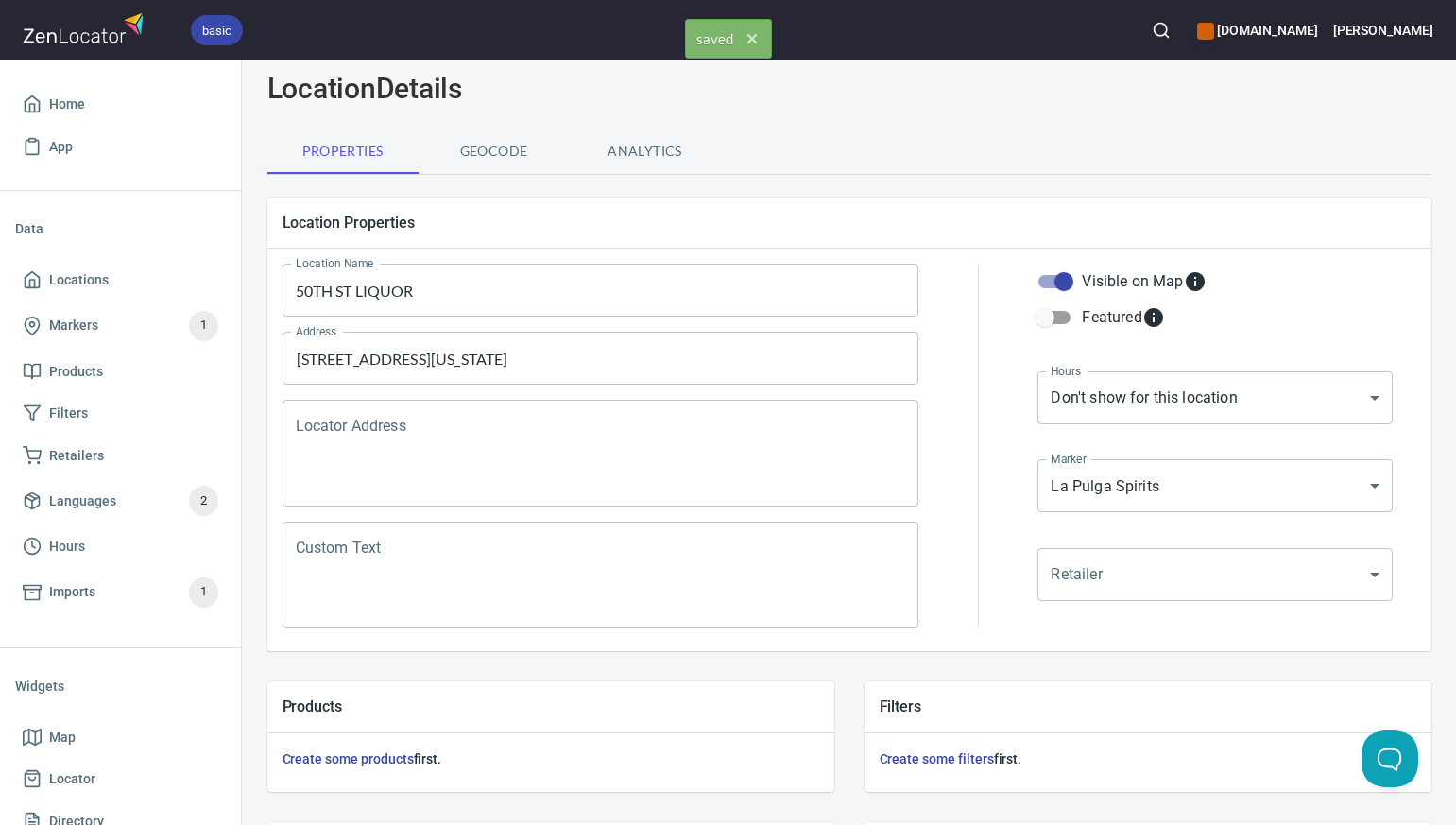
scroll to position [48, 0]
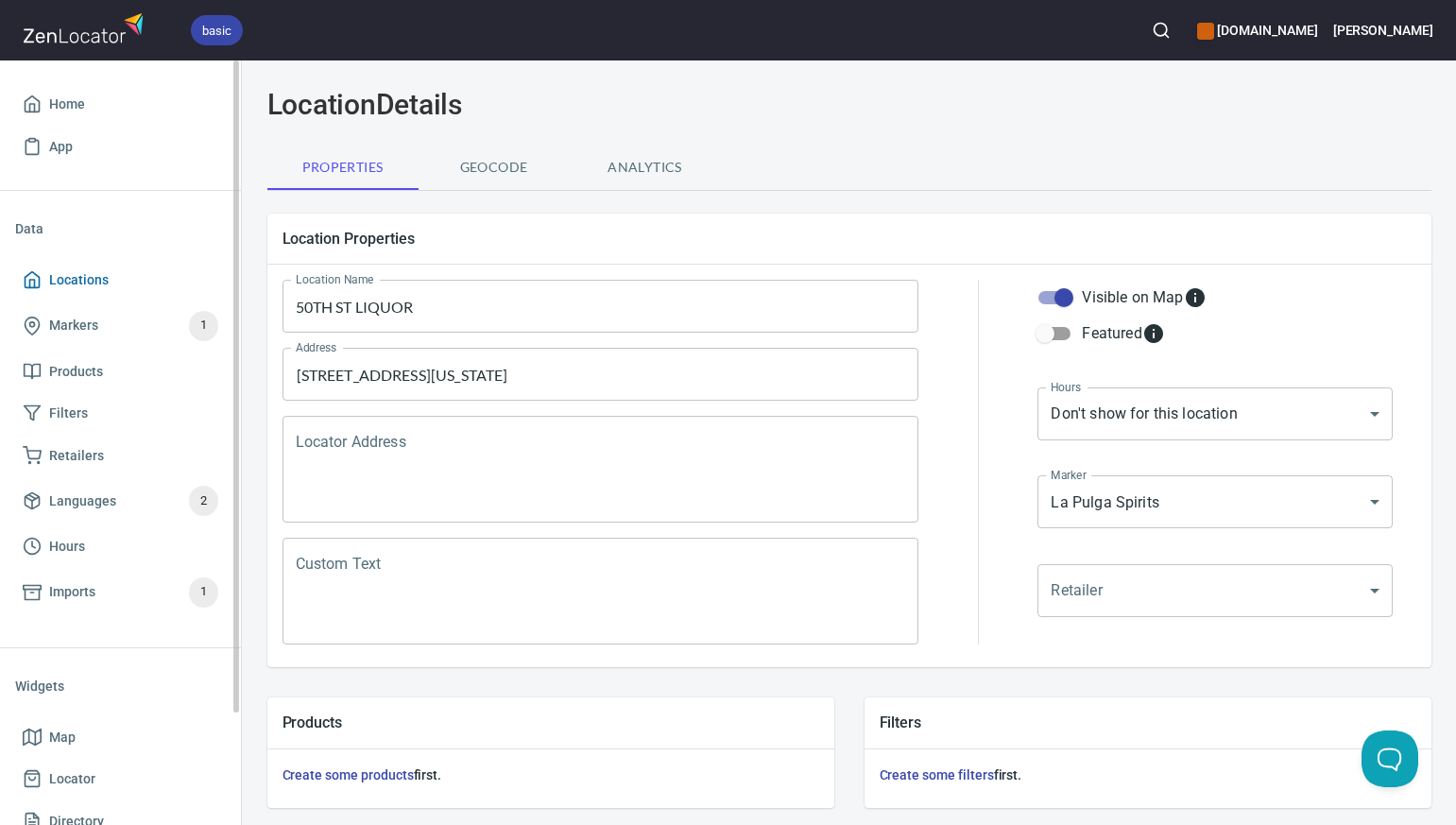
click at [147, 277] on span "Locations" at bounding box center [120, 280] width 195 height 24
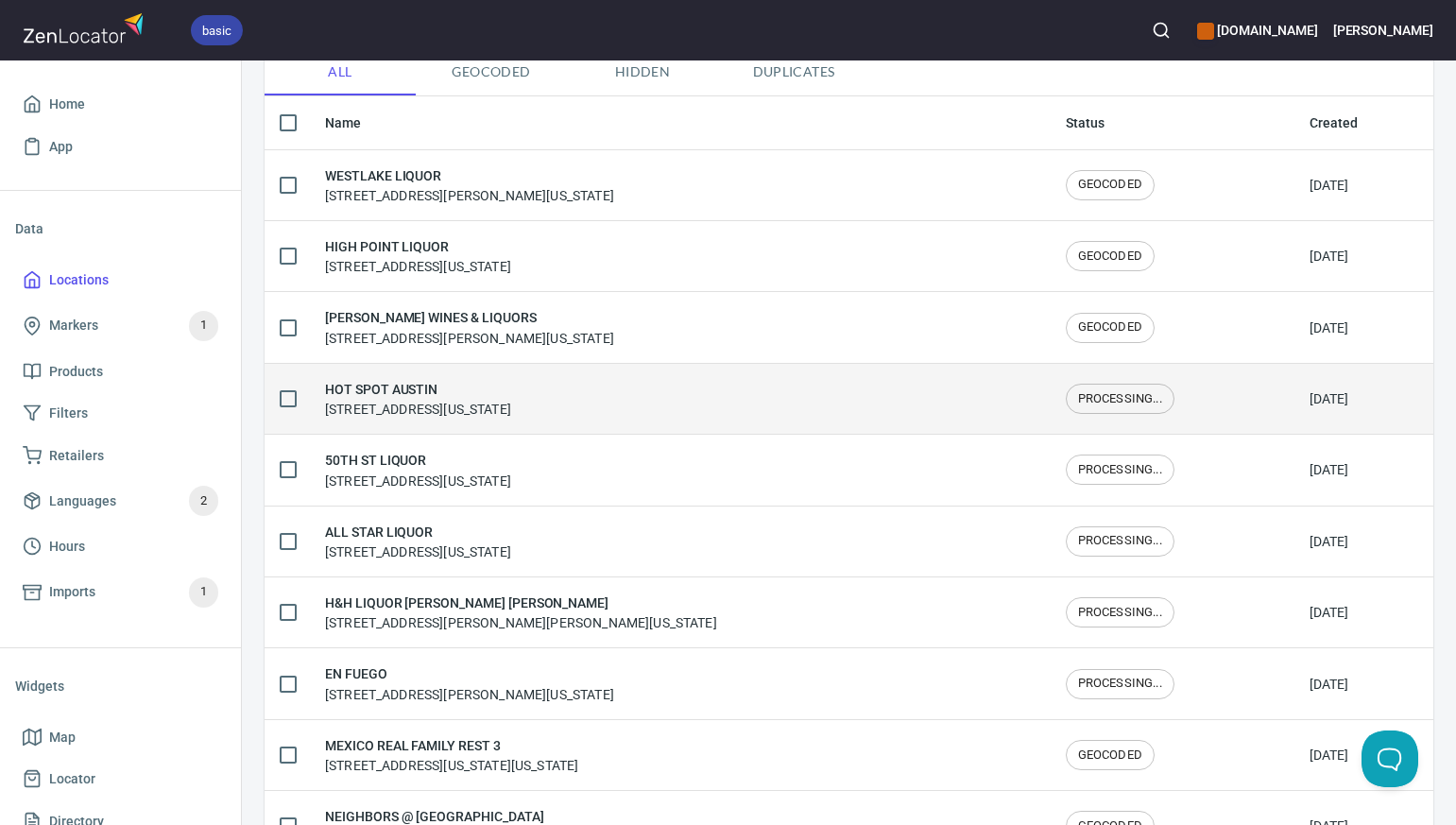
scroll to position [184, 0]
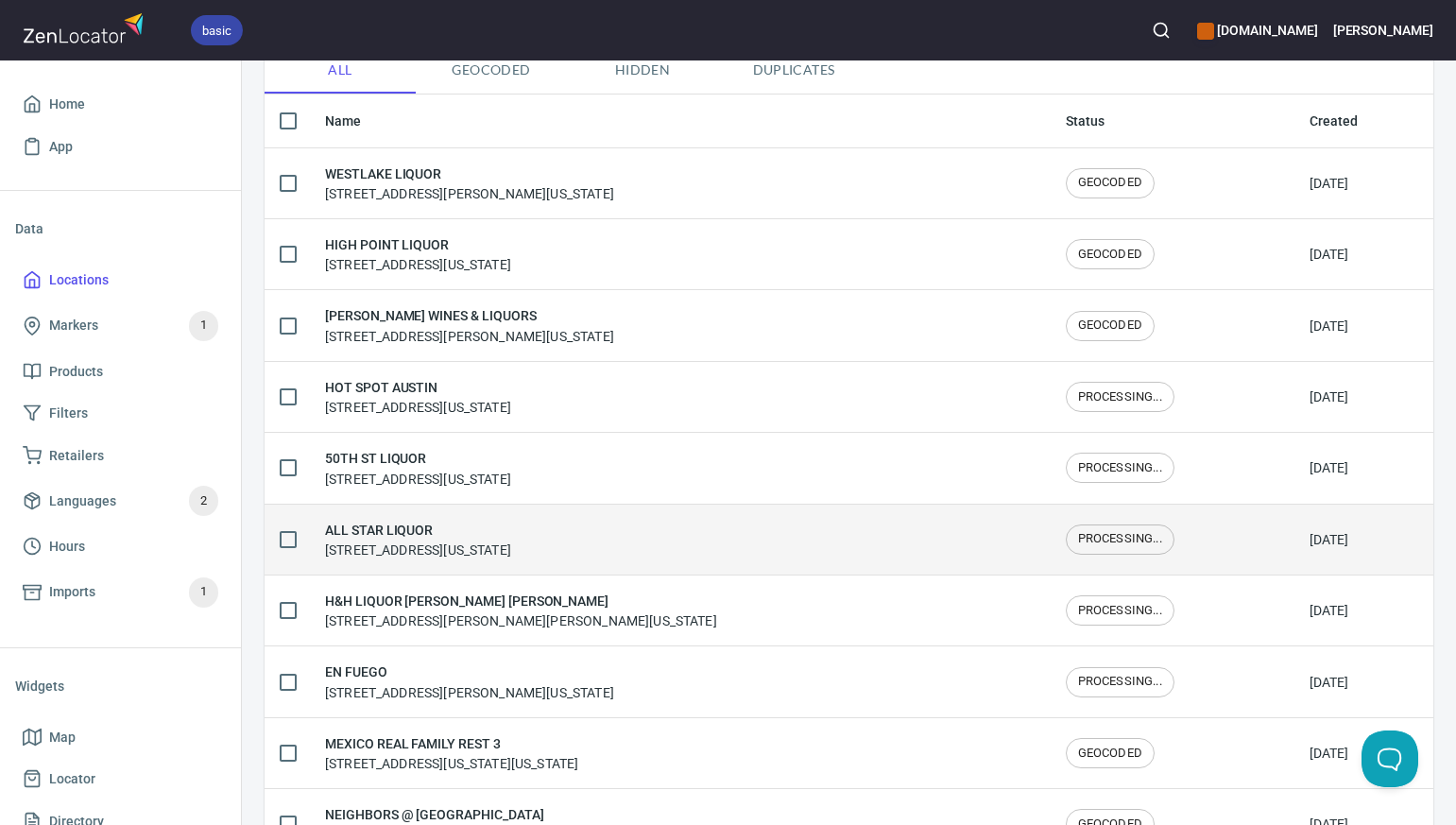
click at [452, 536] on h6 "ALL STAR LIQUOR" at bounding box center [417, 530] width 186 height 21
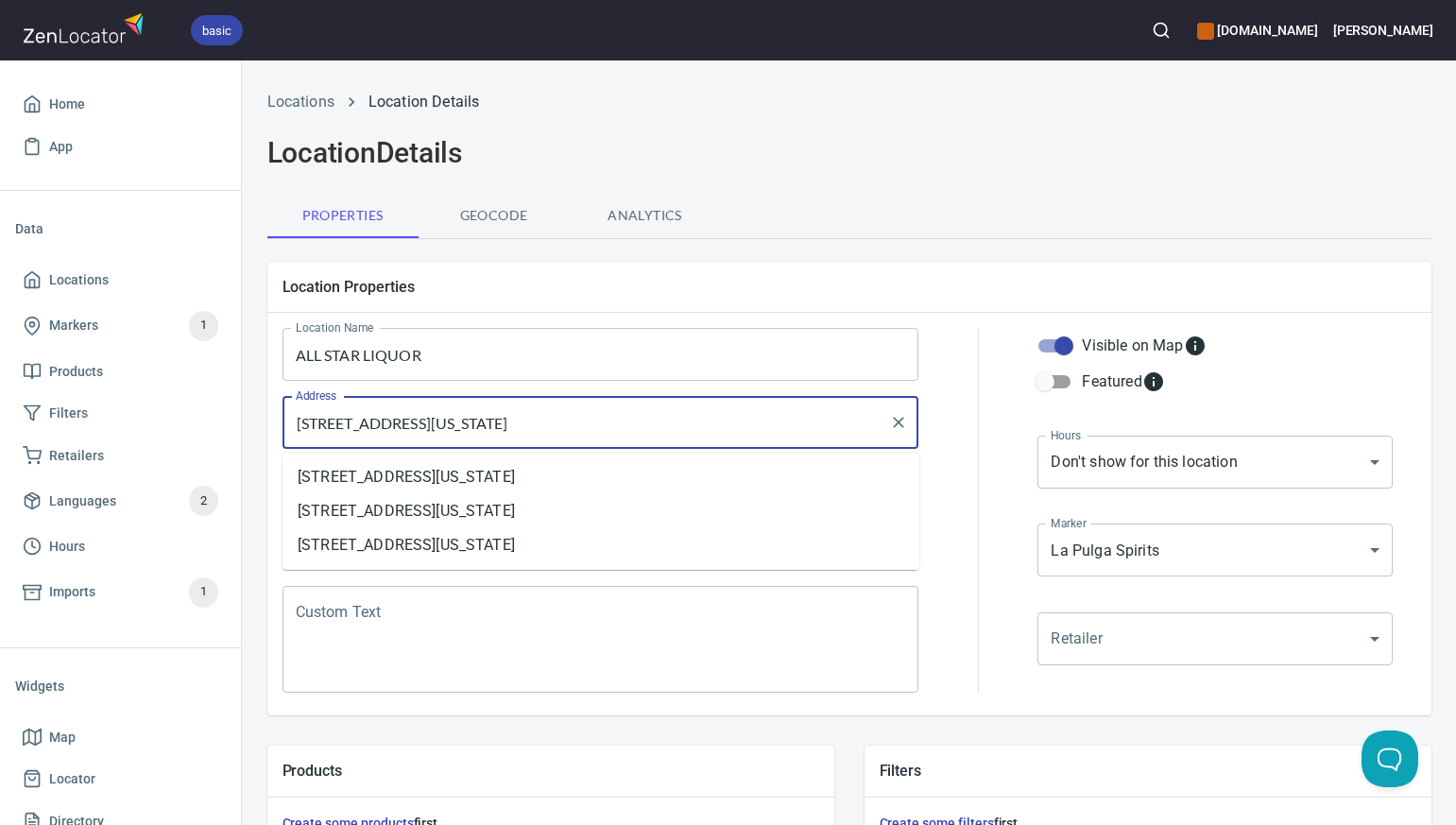
click at [637, 430] on input "[STREET_ADDRESS][US_STATE]" at bounding box center [587, 422] width 592 height 36
click at [617, 469] on li "[STREET_ADDRESS][US_STATE]" at bounding box center [601, 477] width 637 height 34
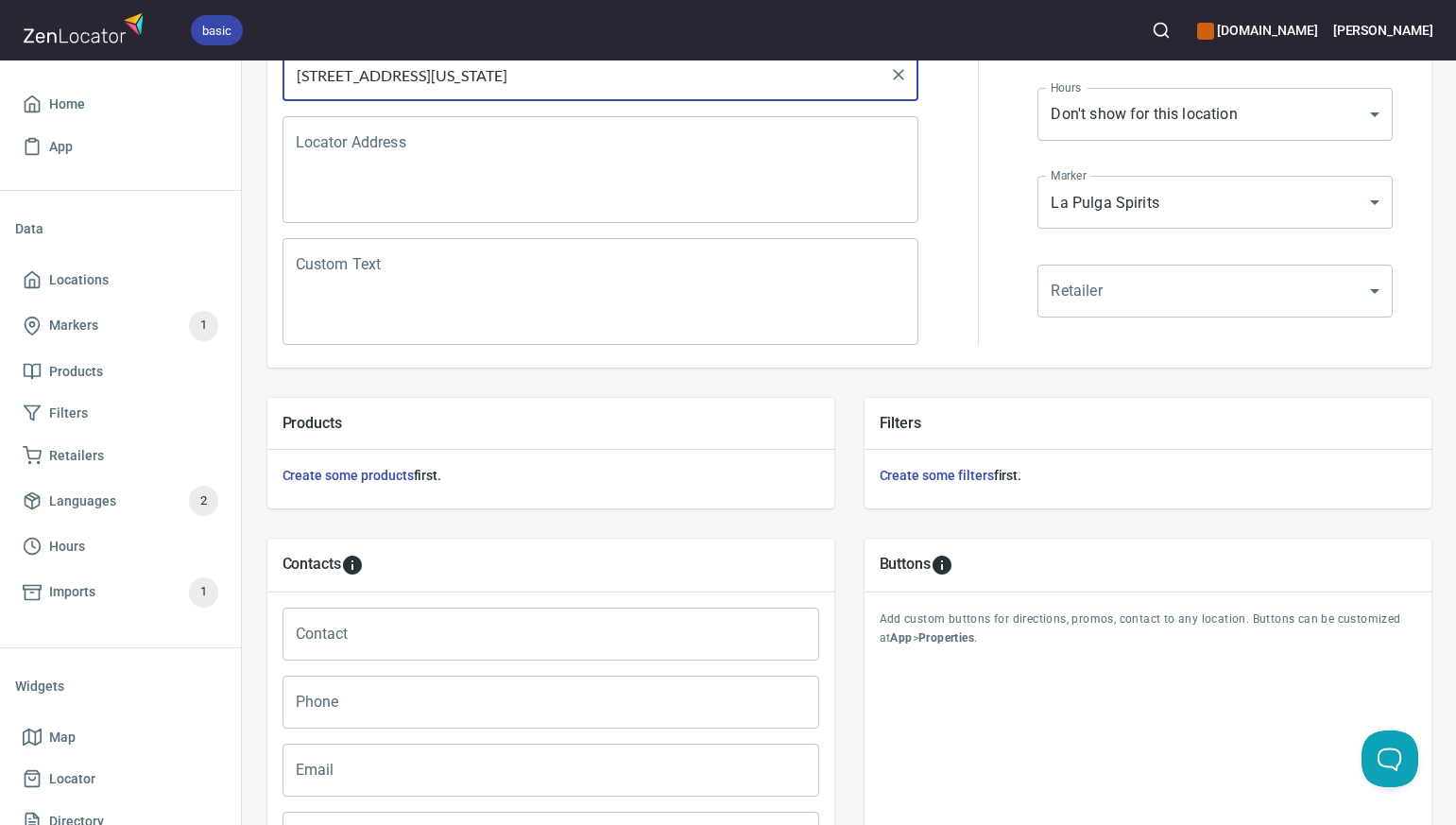
scroll to position [581, 0]
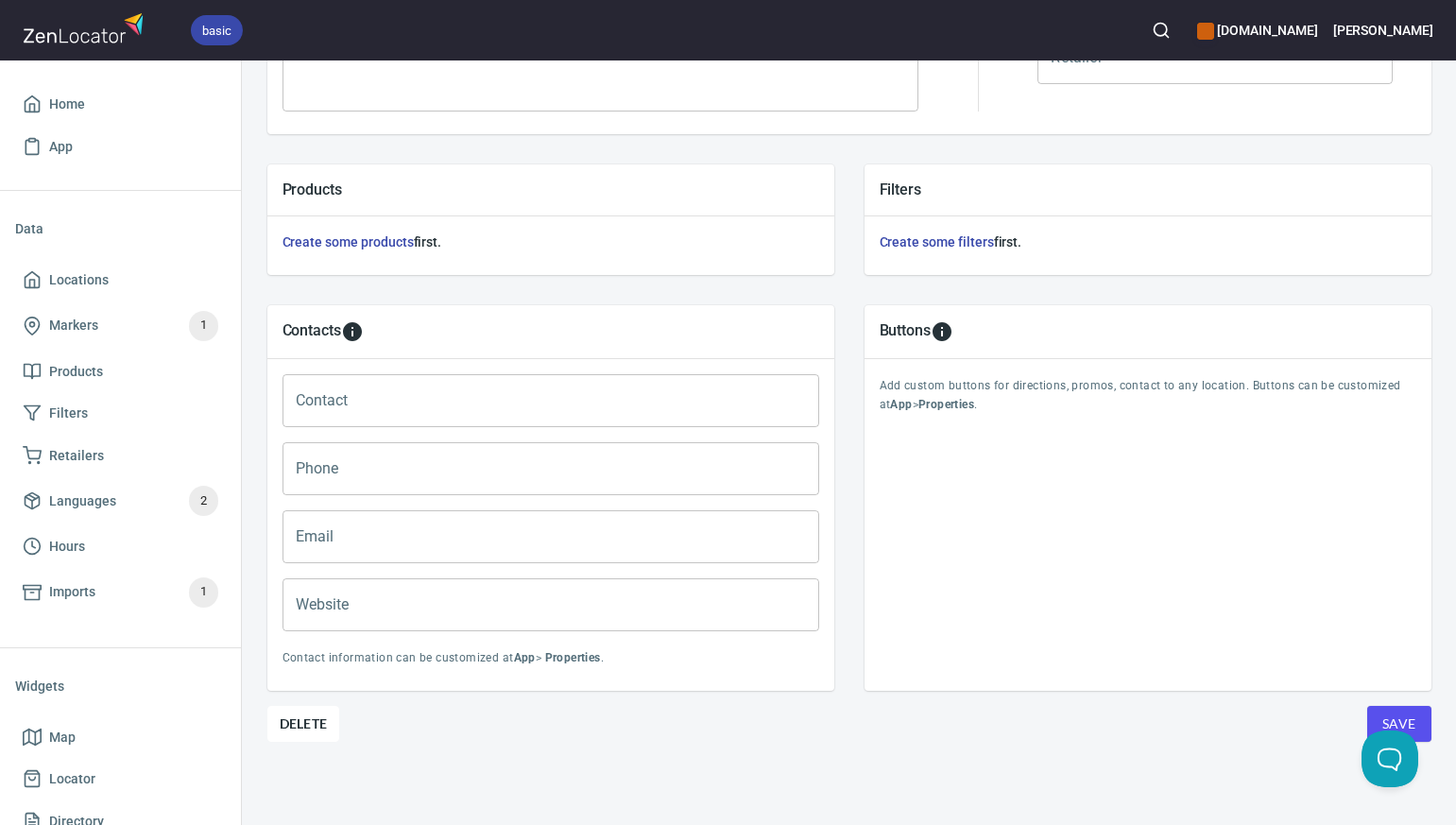
click at [1400, 719] on span "Save" at bounding box center [1399, 724] width 34 height 24
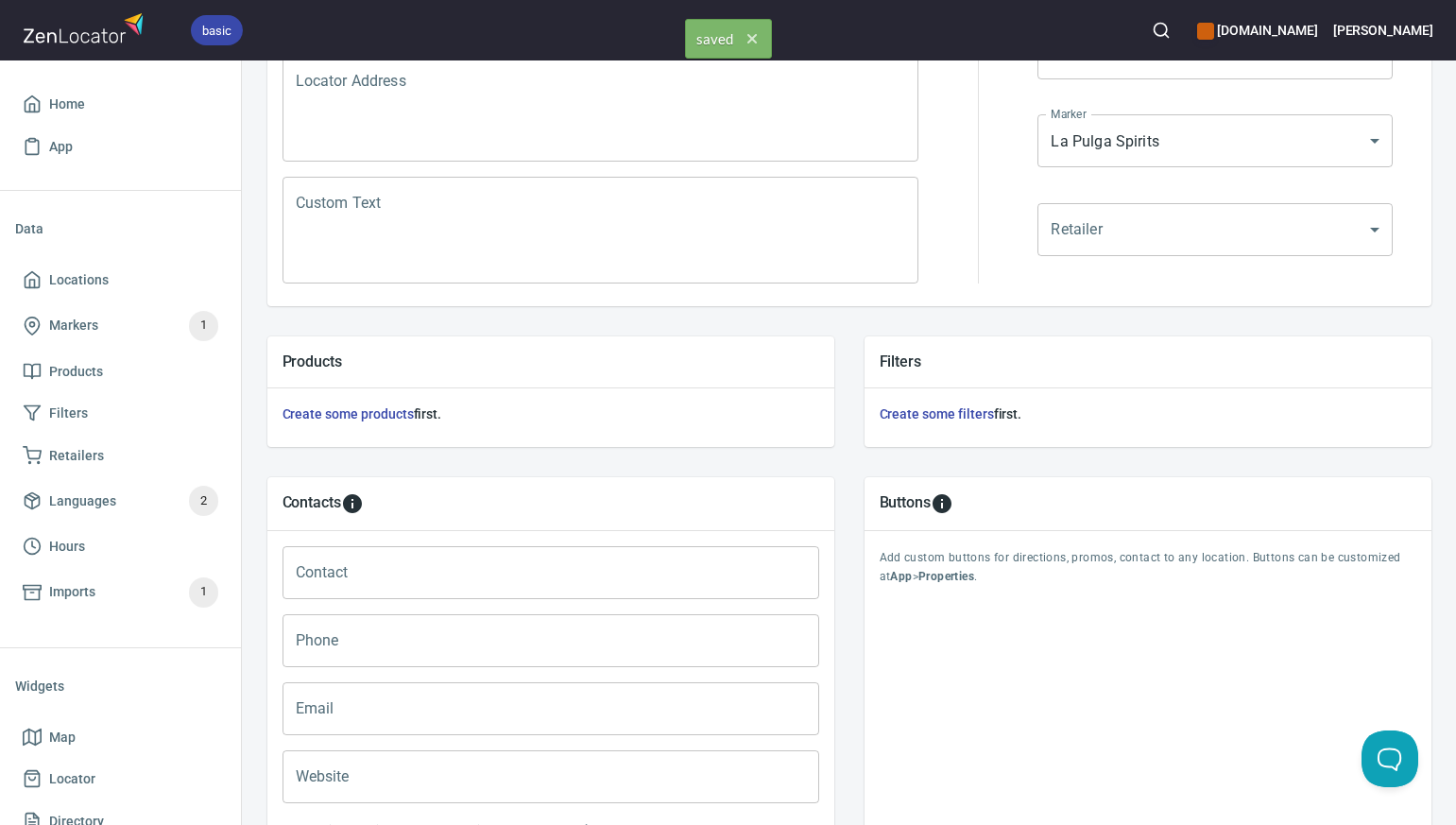
scroll to position [0, 0]
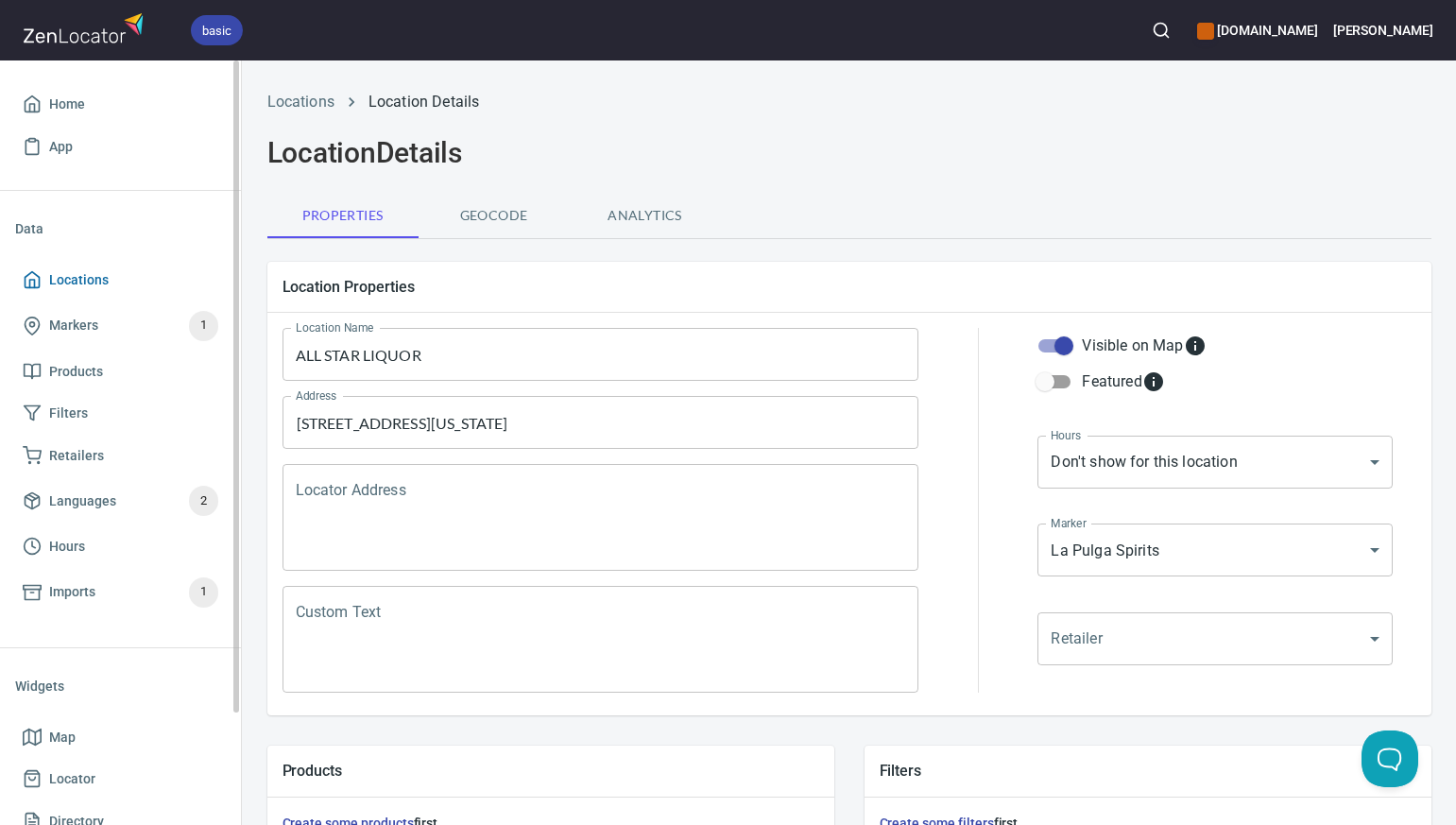
click at [157, 279] on span "Locations" at bounding box center [120, 280] width 195 height 24
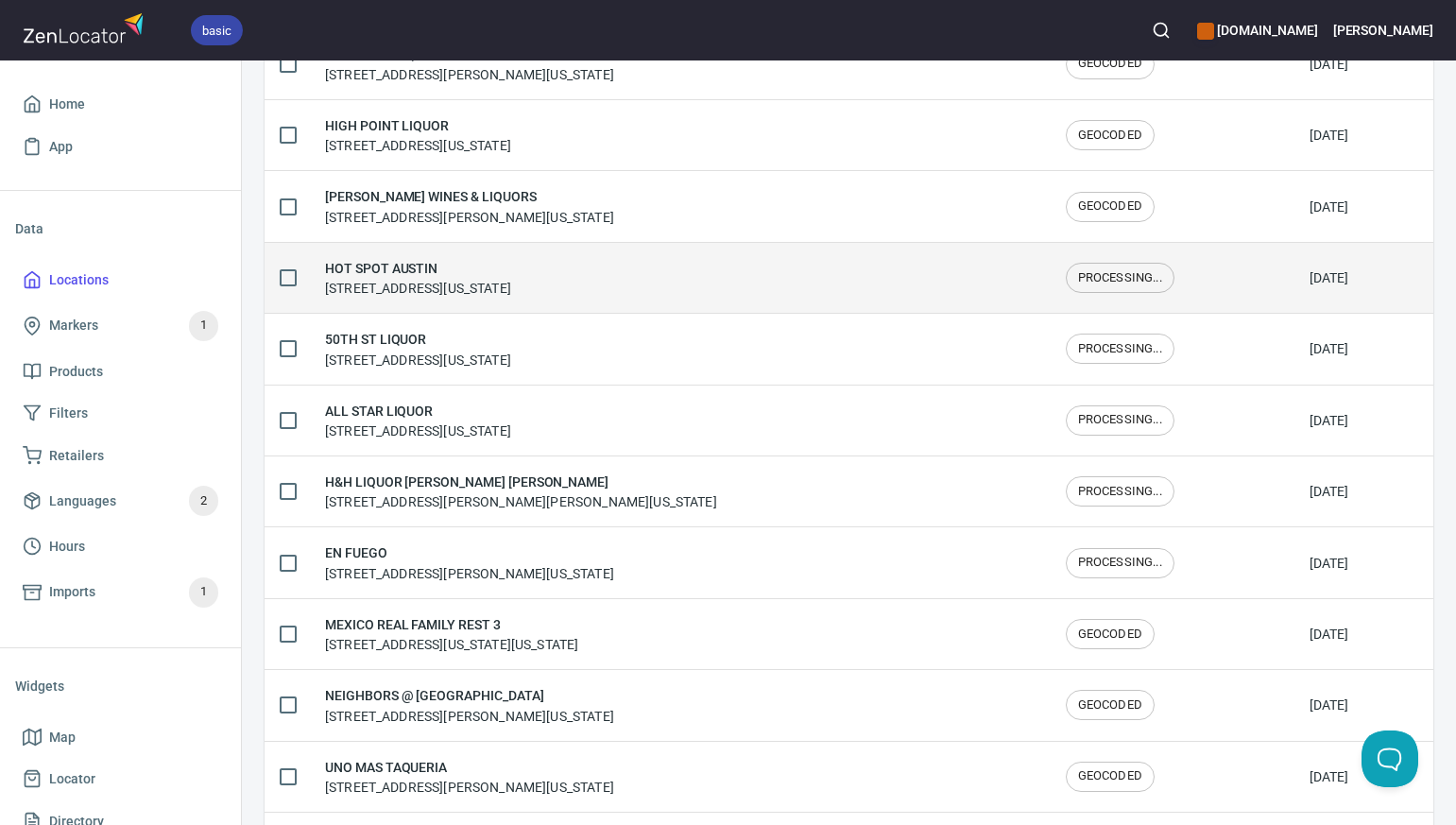
scroll to position [317, 0]
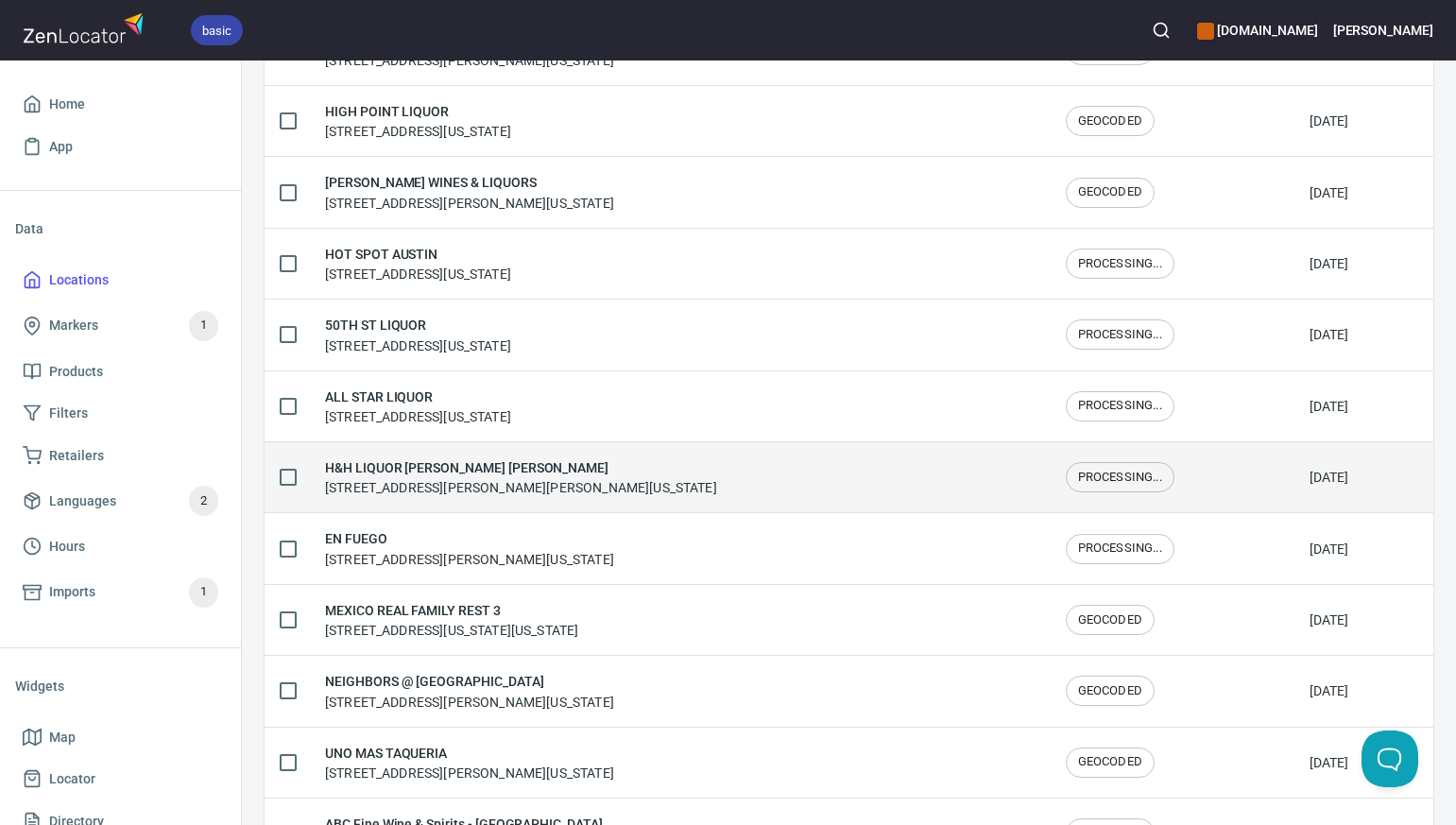
click at [439, 478] on h6 "H&H LIQUOR [PERSON_NAME] [PERSON_NAME]" at bounding box center [520, 468] width 392 height 21
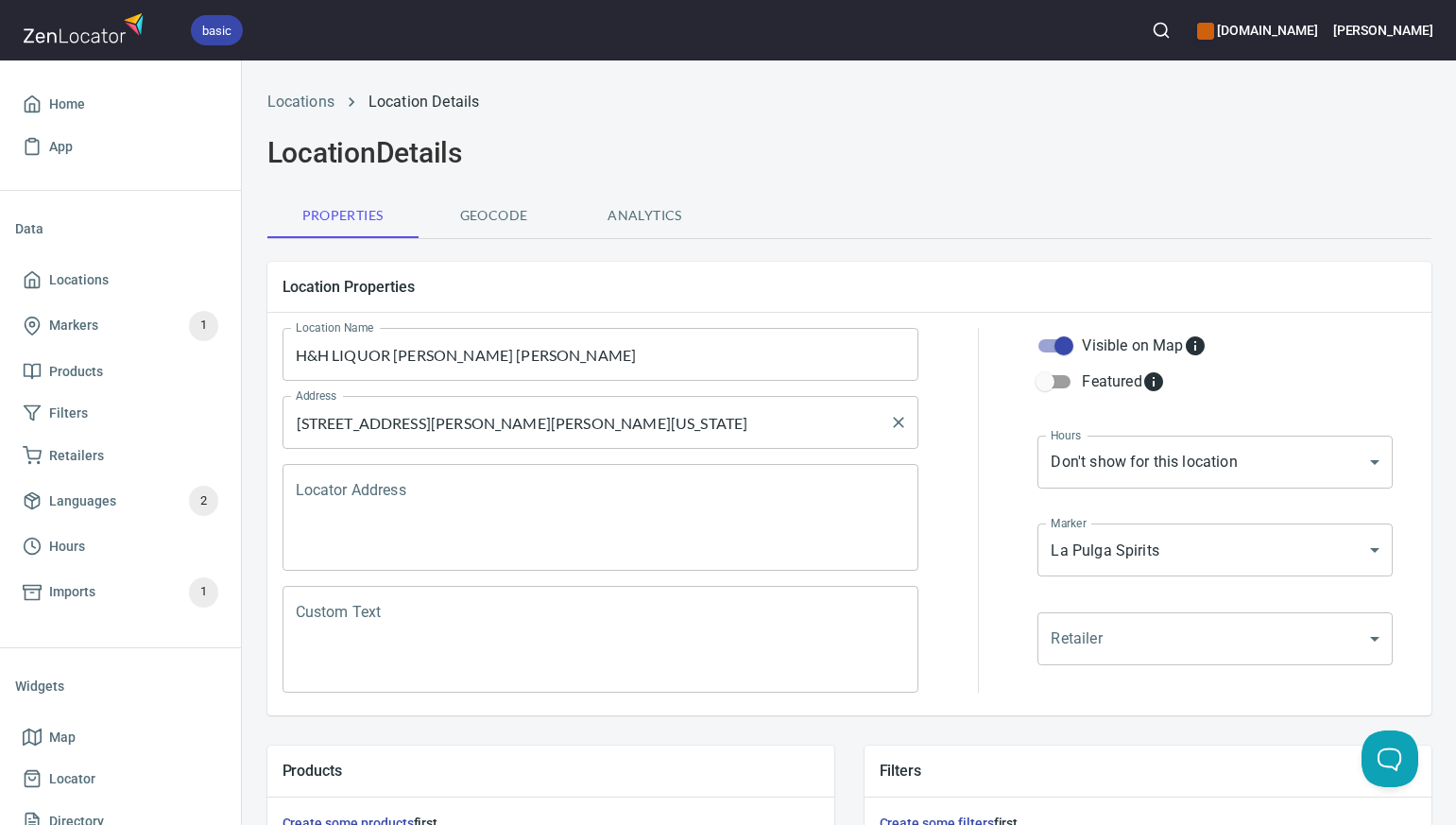
click at [553, 423] on input "[STREET_ADDRESS][PERSON_NAME][PERSON_NAME][US_STATE]" at bounding box center [587, 422] width 592 height 36
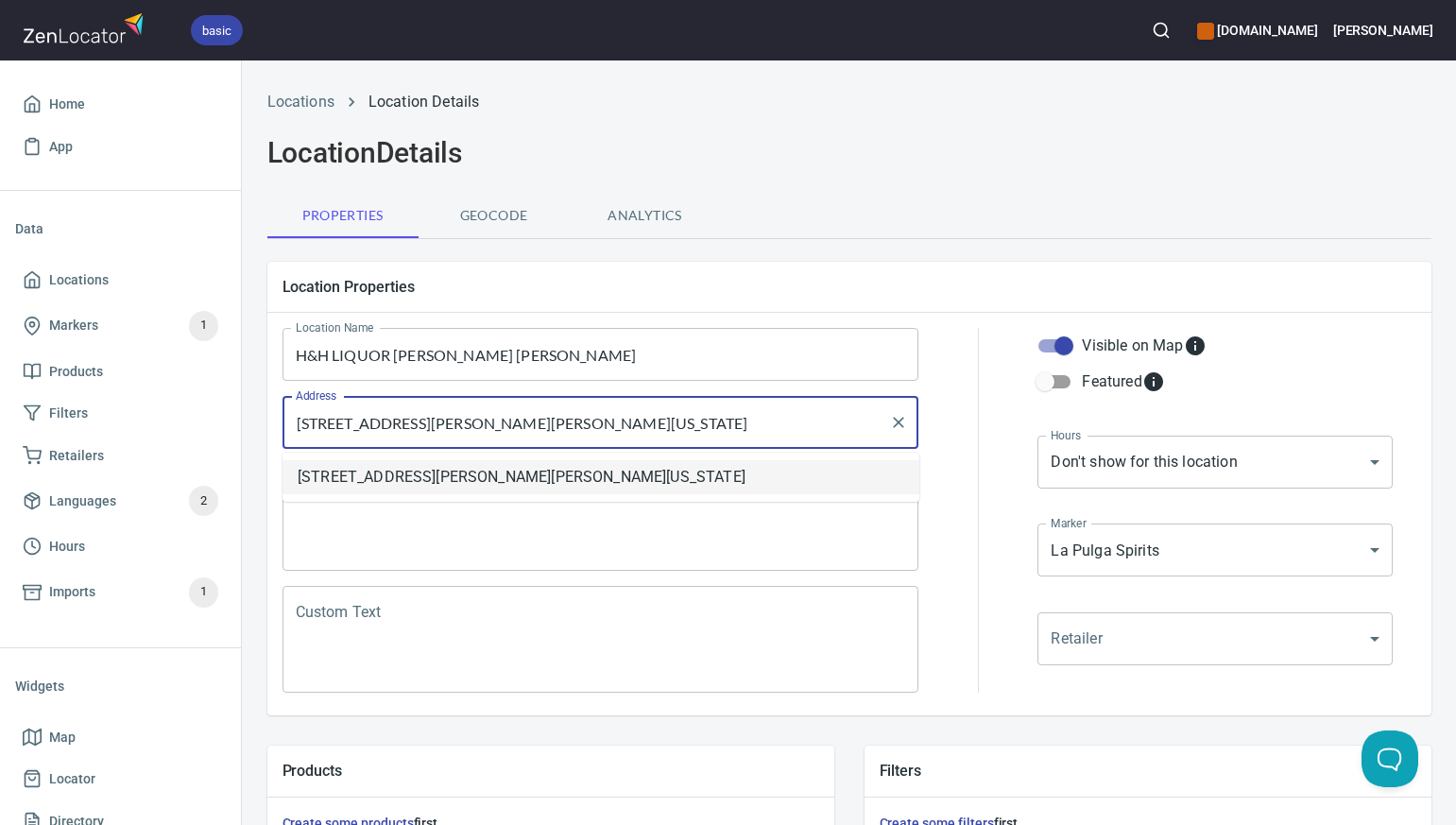
click at [549, 474] on li "[STREET_ADDRESS][PERSON_NAME][PERSON_NAME][US_STATE]" at bounding box center [601, 477] width 637 height 34
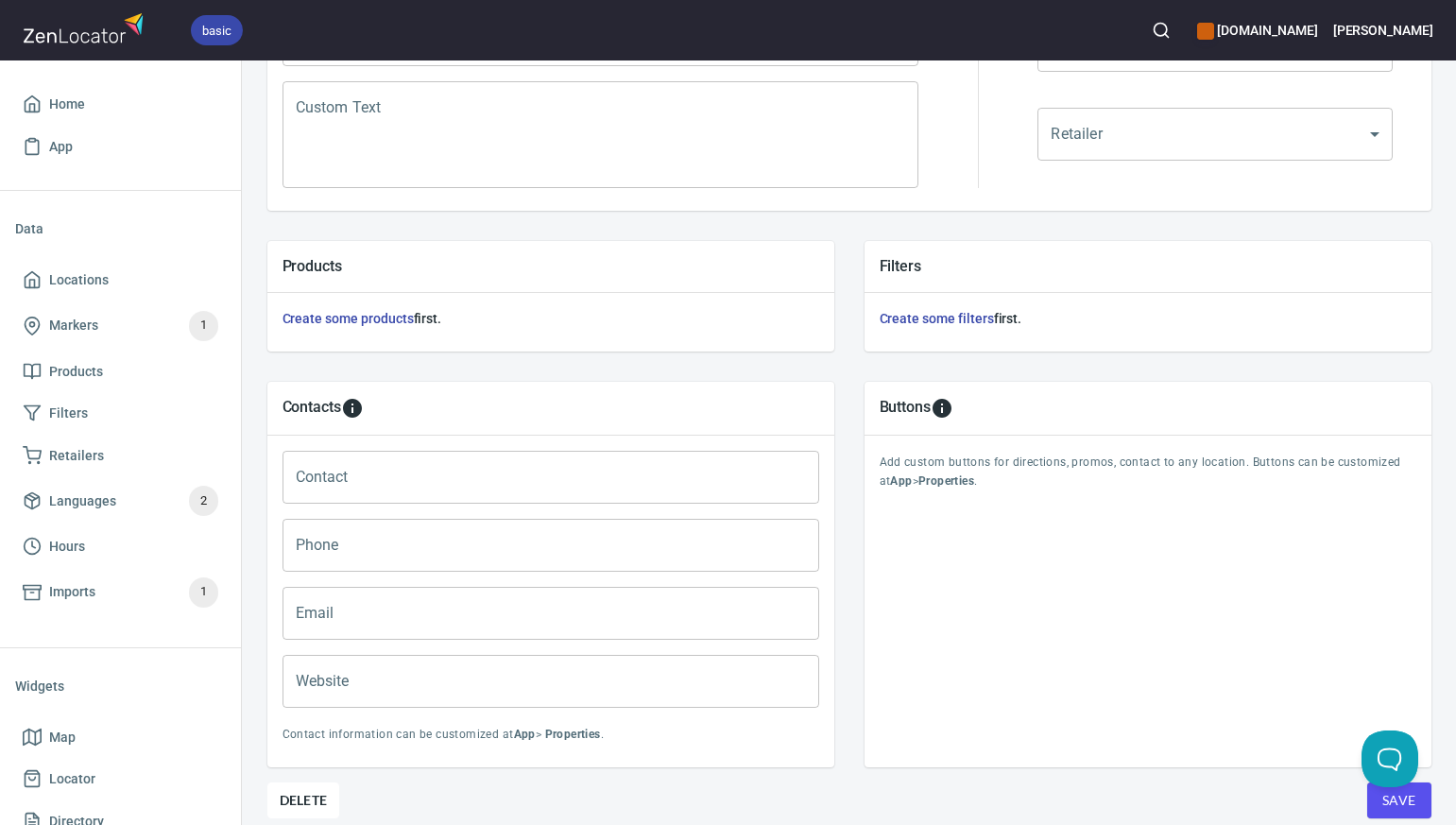
scroll to position [581, 0]
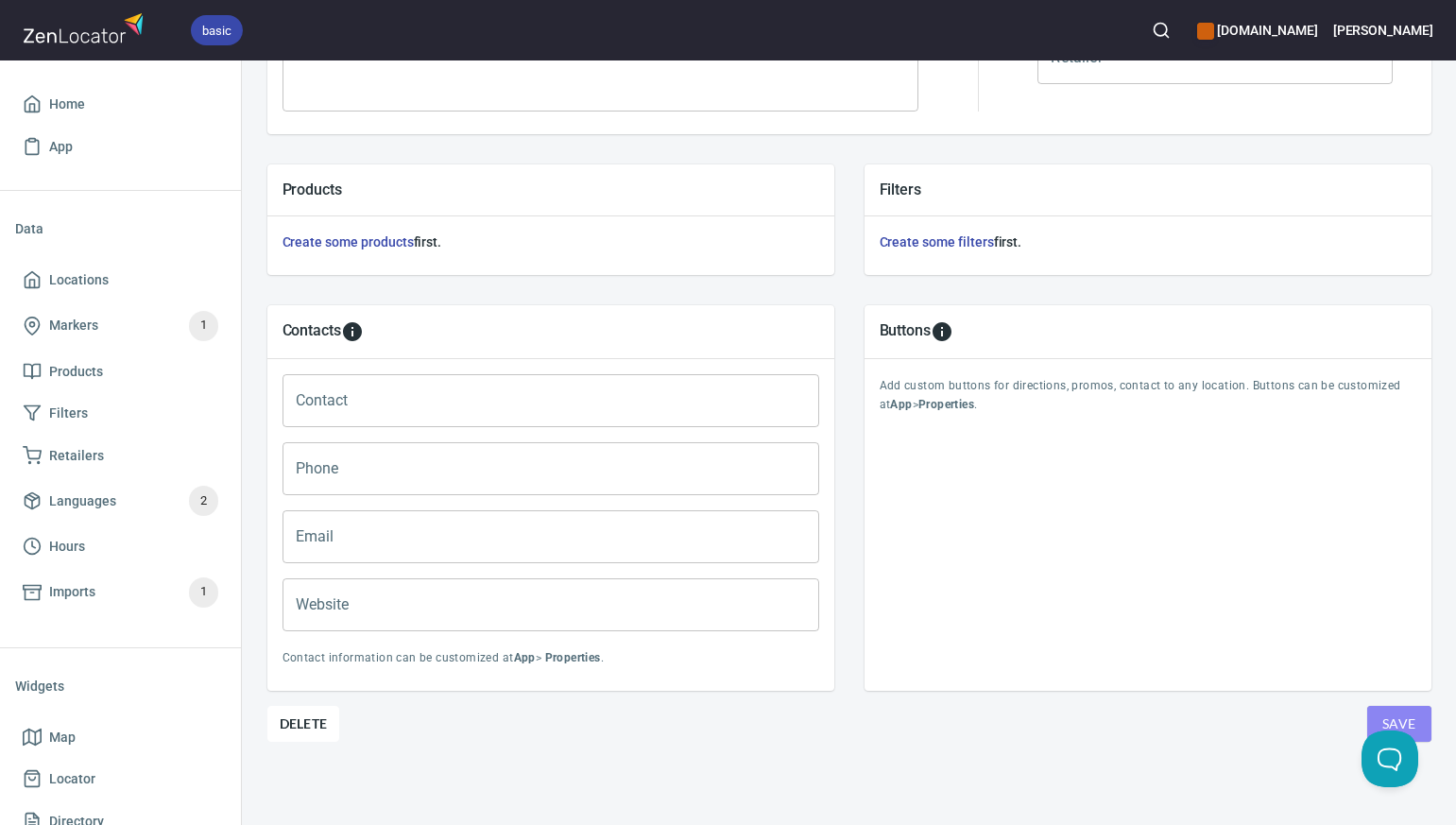
click at [1387, 716] on span "Save" at bounding box center [1399, 724] width 34 height 24
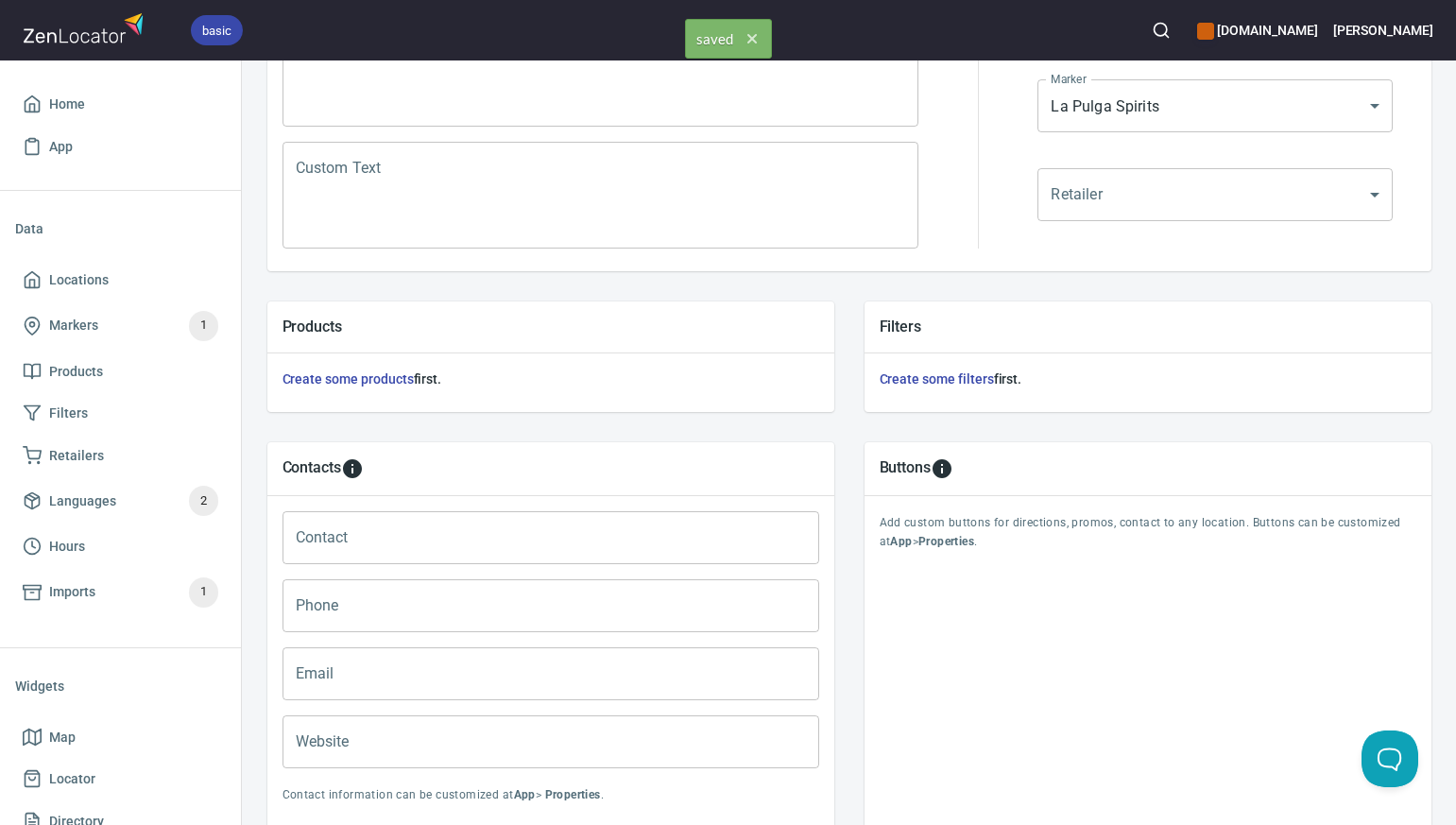
scroll to position [0, 0]
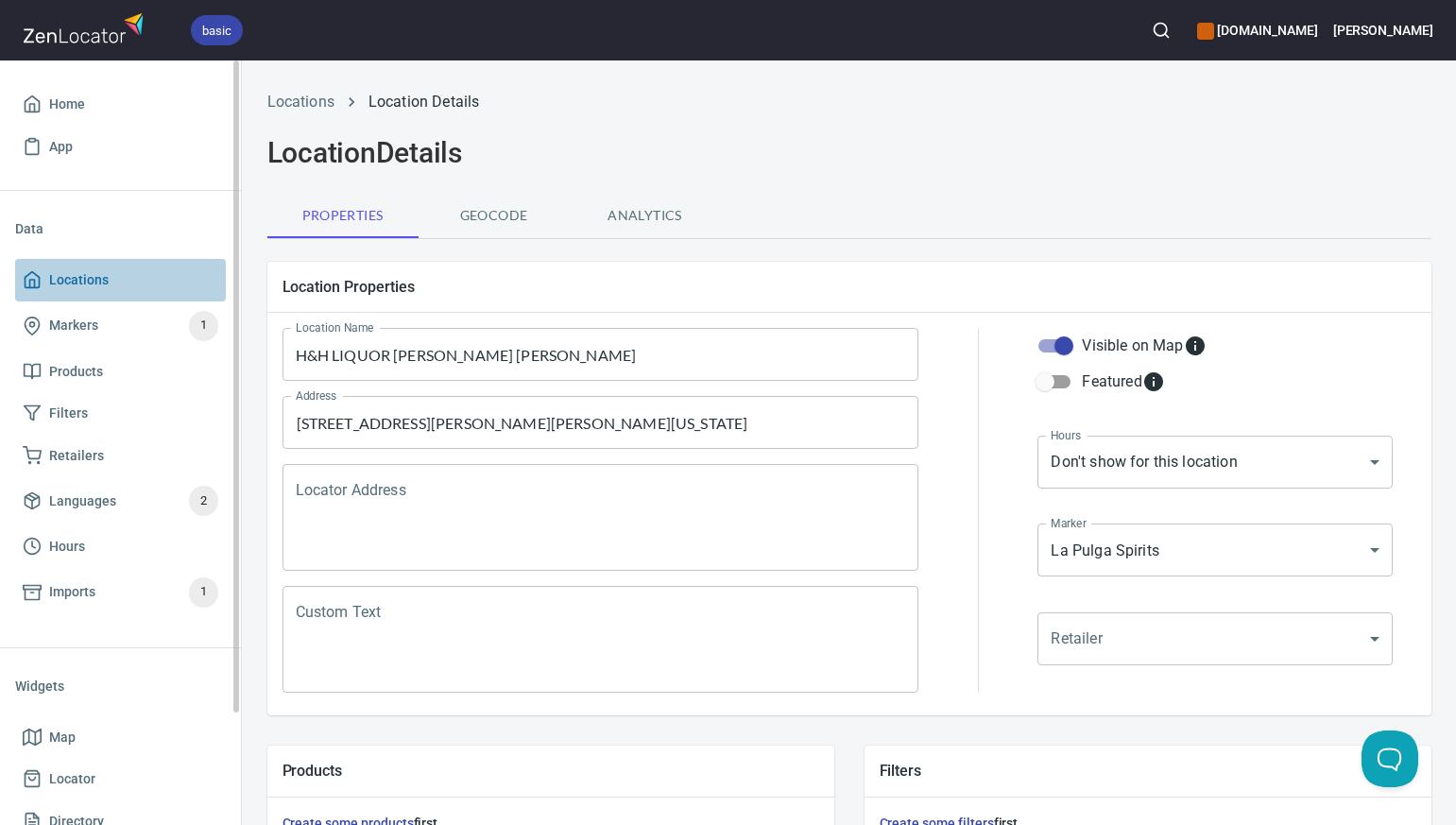
click at [118, 286] on span "Locations" at bounding box center [120, 280] width 195 height 24
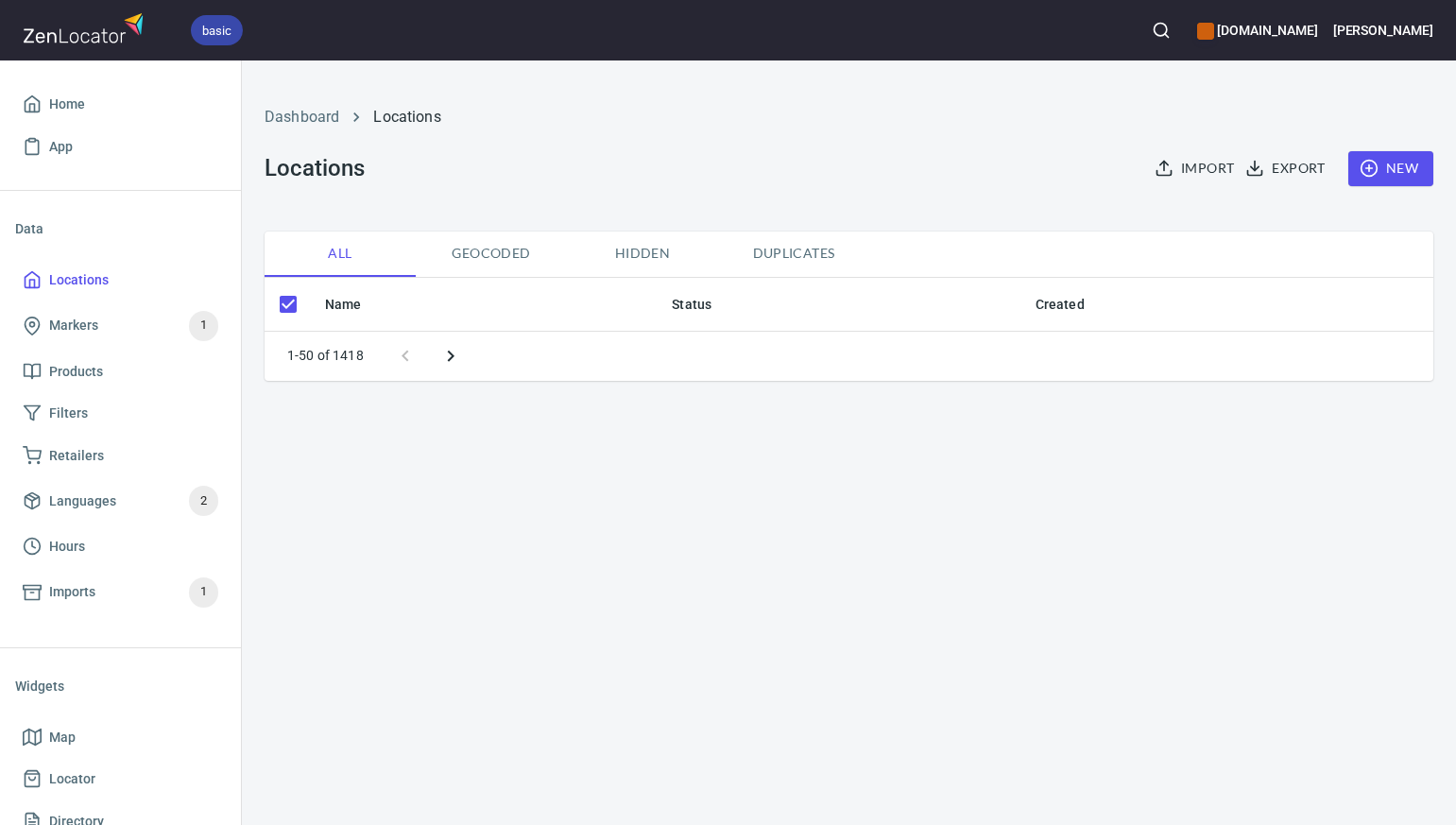
checkbox input "false"
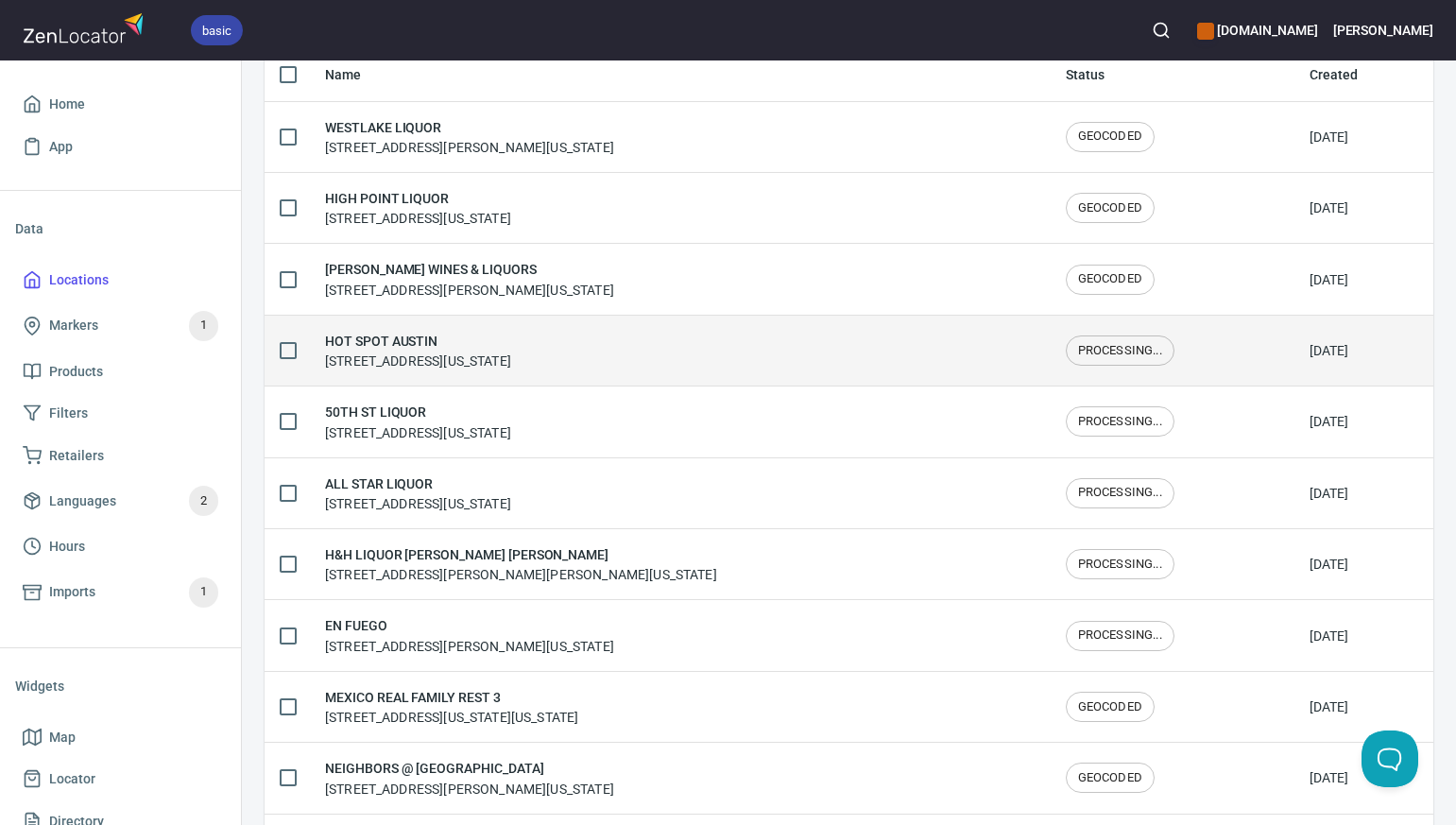
scroll to position [233, 0]
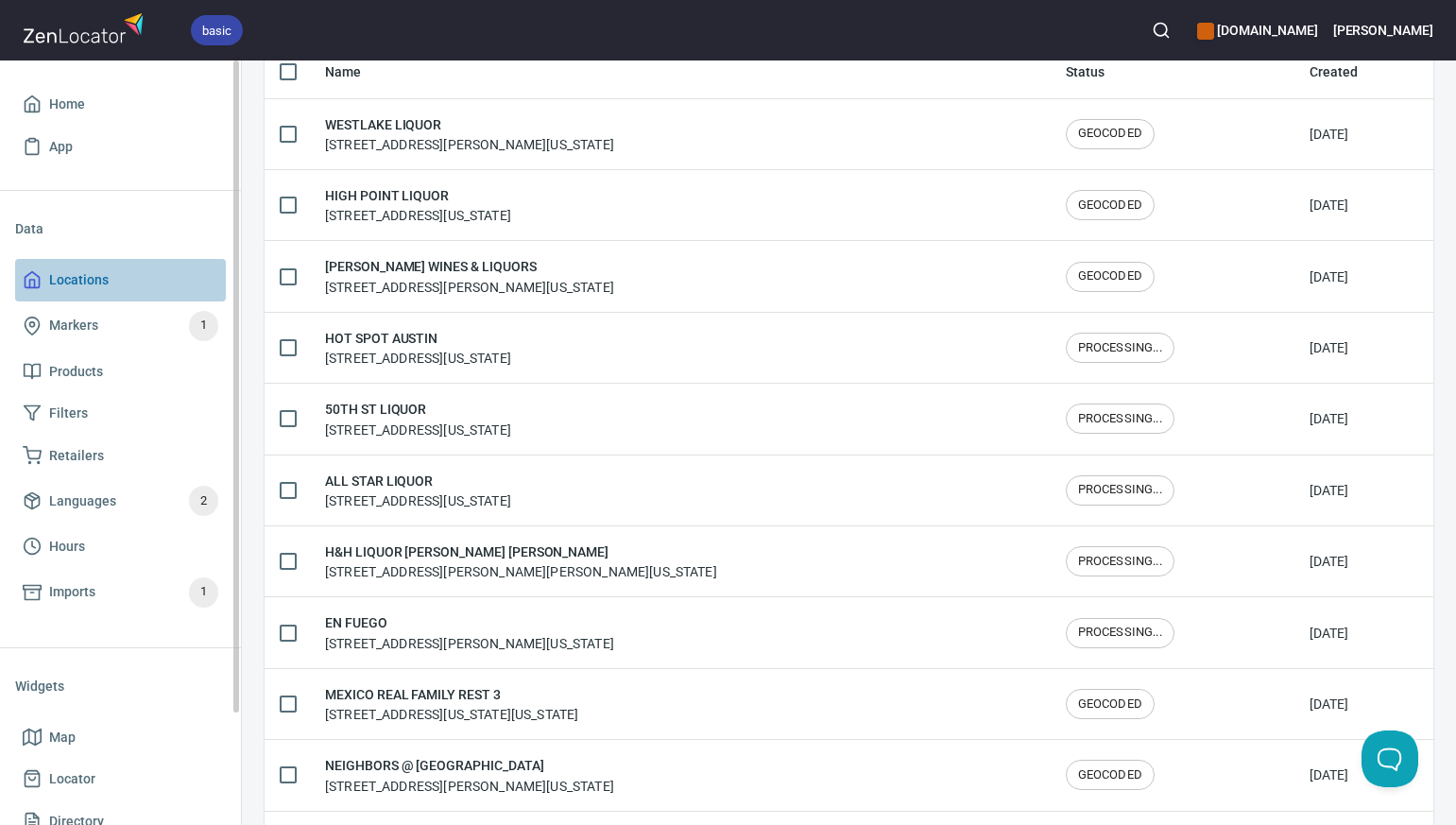
click at [171, 282] on span "Locations" at bounding box center [120, 280] width 195 height 24
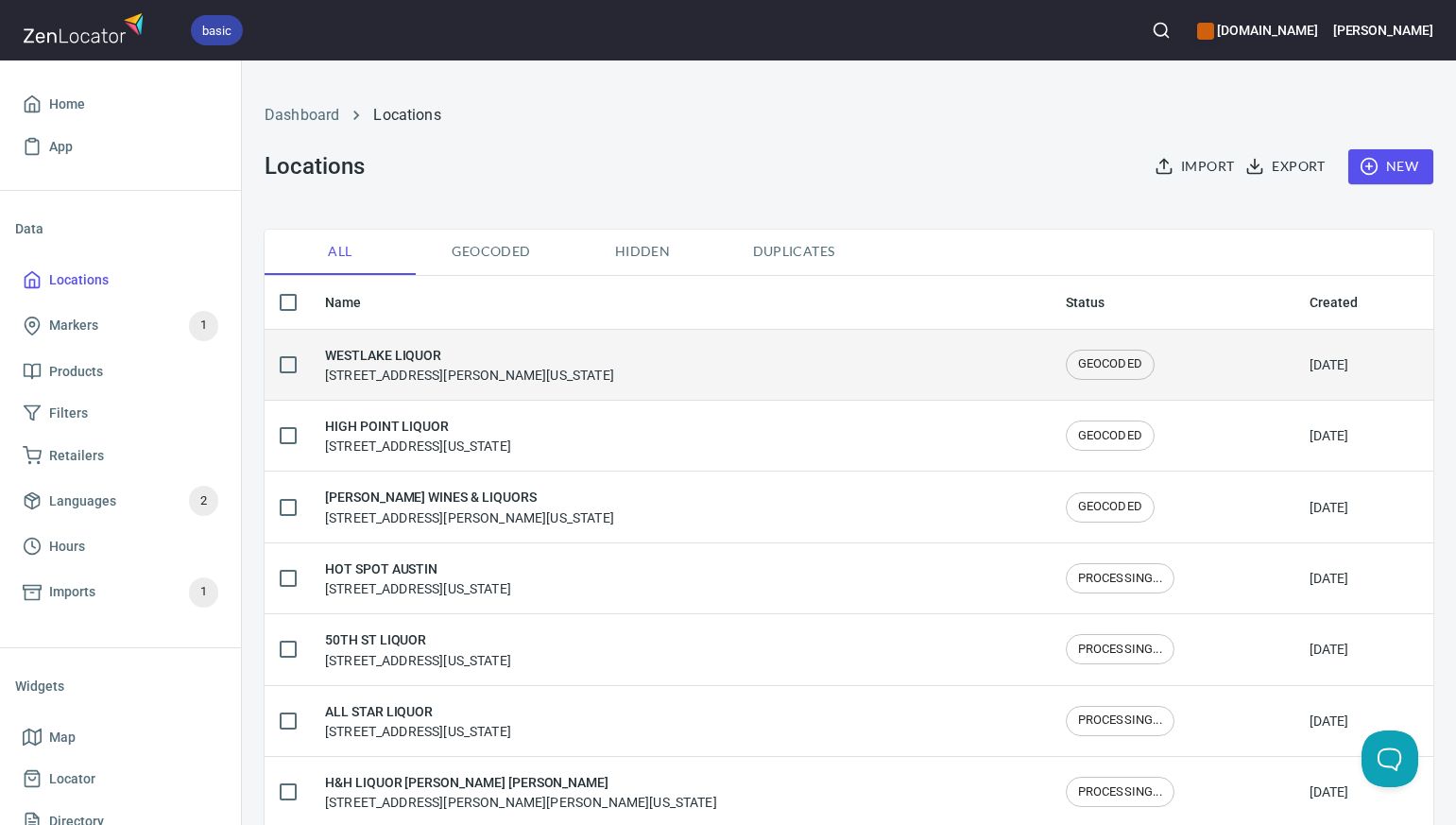
scroll to position [0, 0]
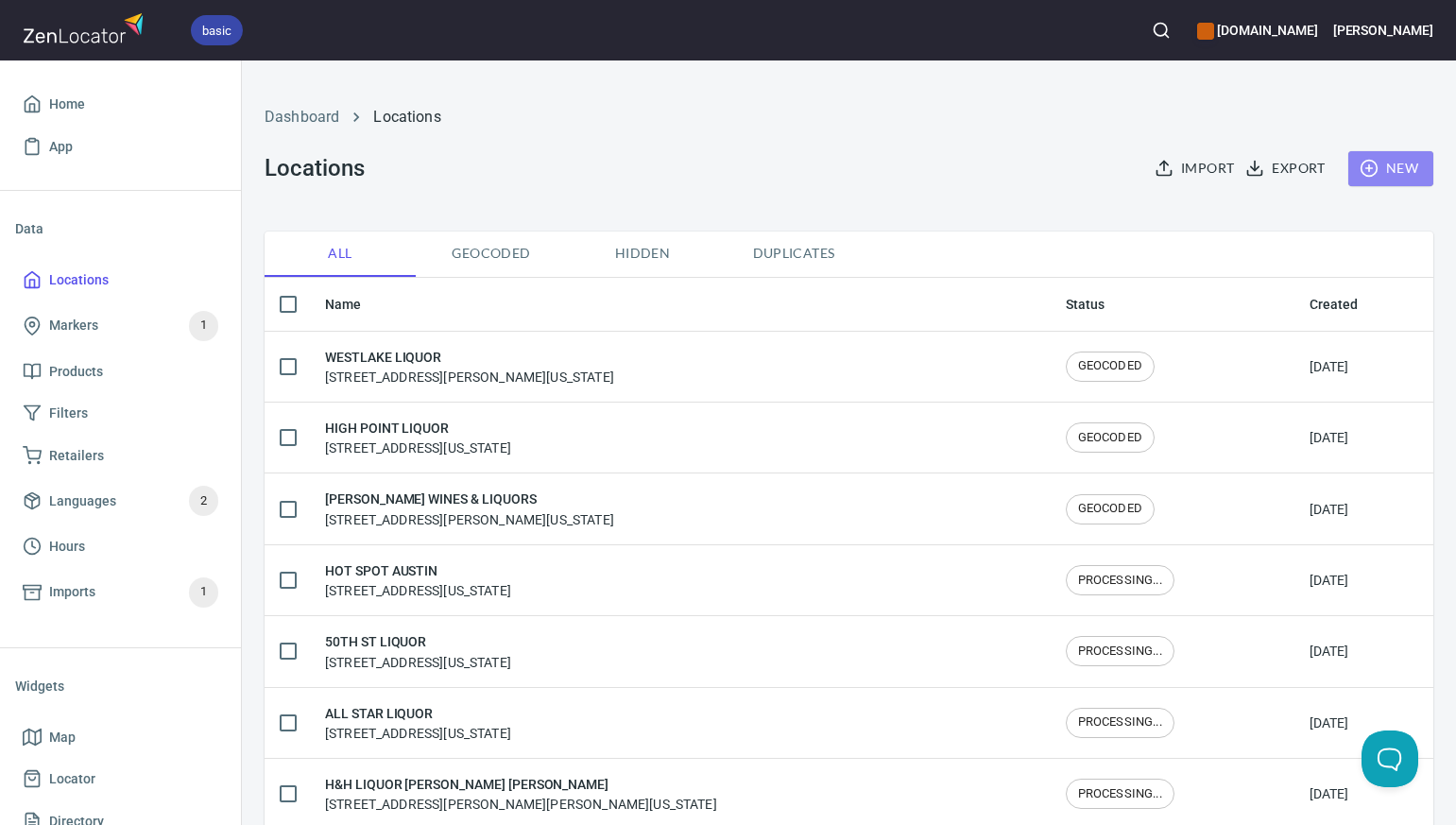
click at [1403, 166] on span "New" at bounding box center [1391, 169] width 55 height 24
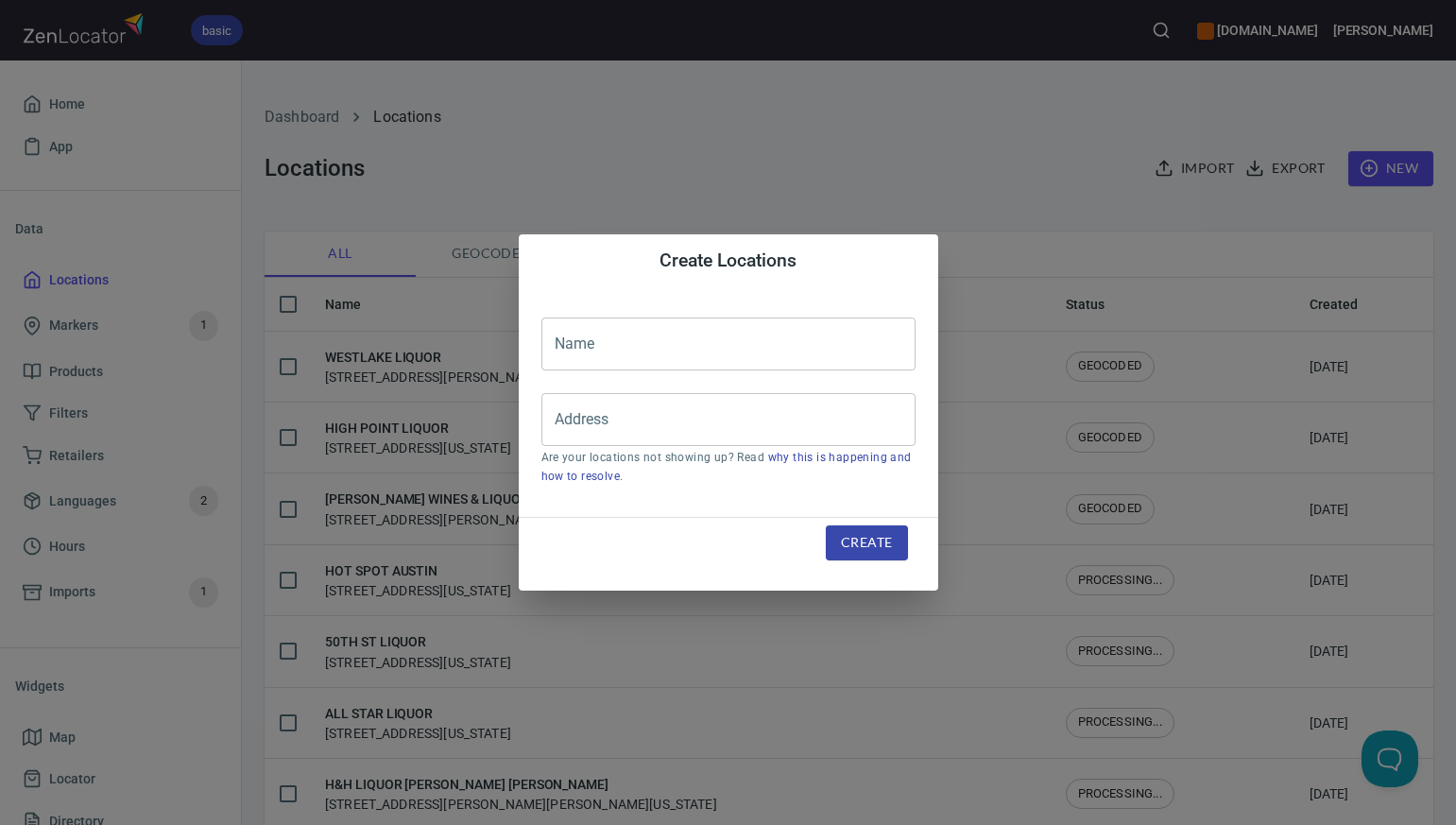
click at [589, 339] on input "text" at bounding box center [728, 344] width 374 height 53
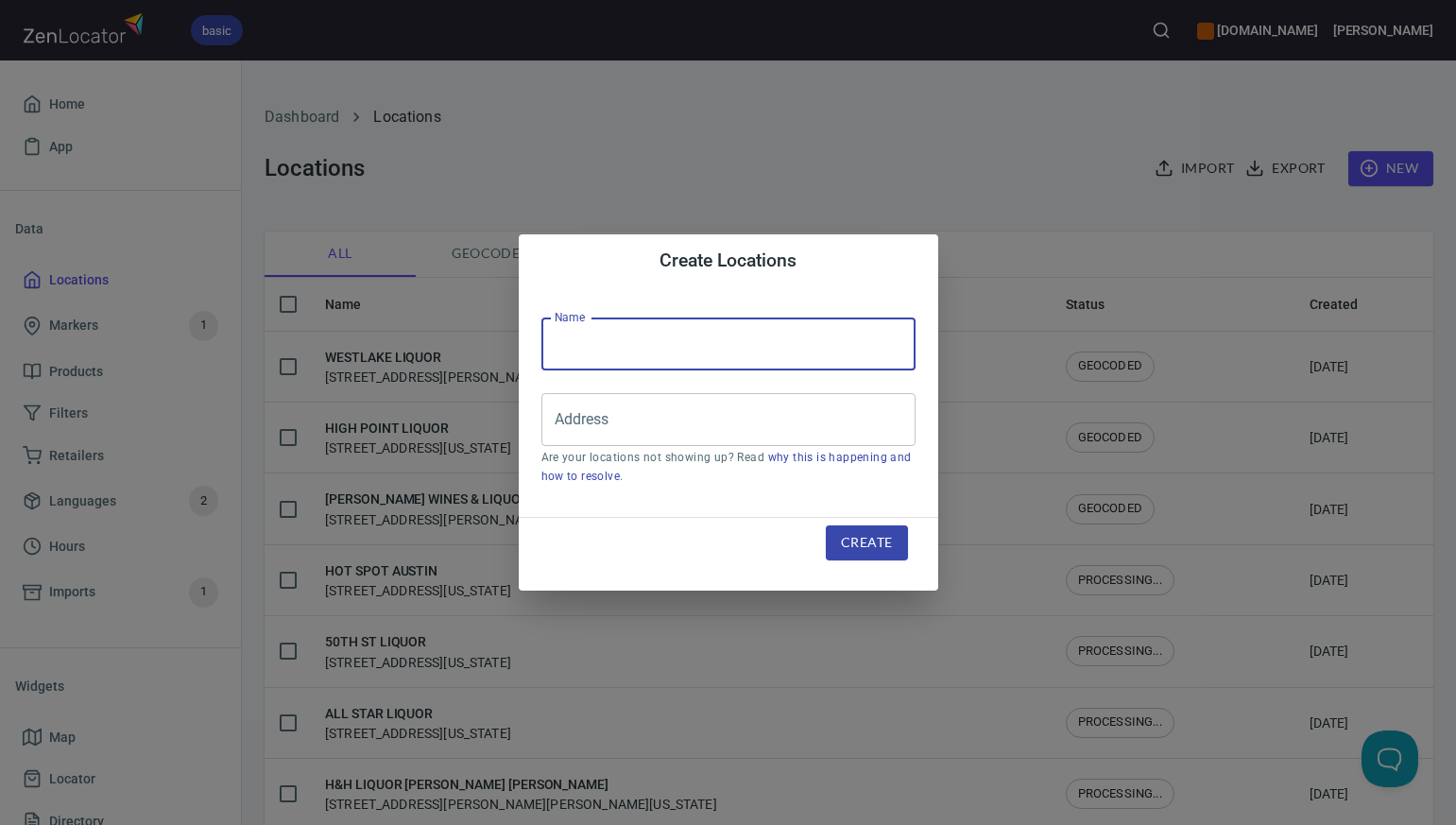
paste input "HOT SPOT AUSTIN"
type input "HOT SPOT AUSTIN"
click at [570, 417] on input "Address" at bounding box center [713, 419] width 328 height 36
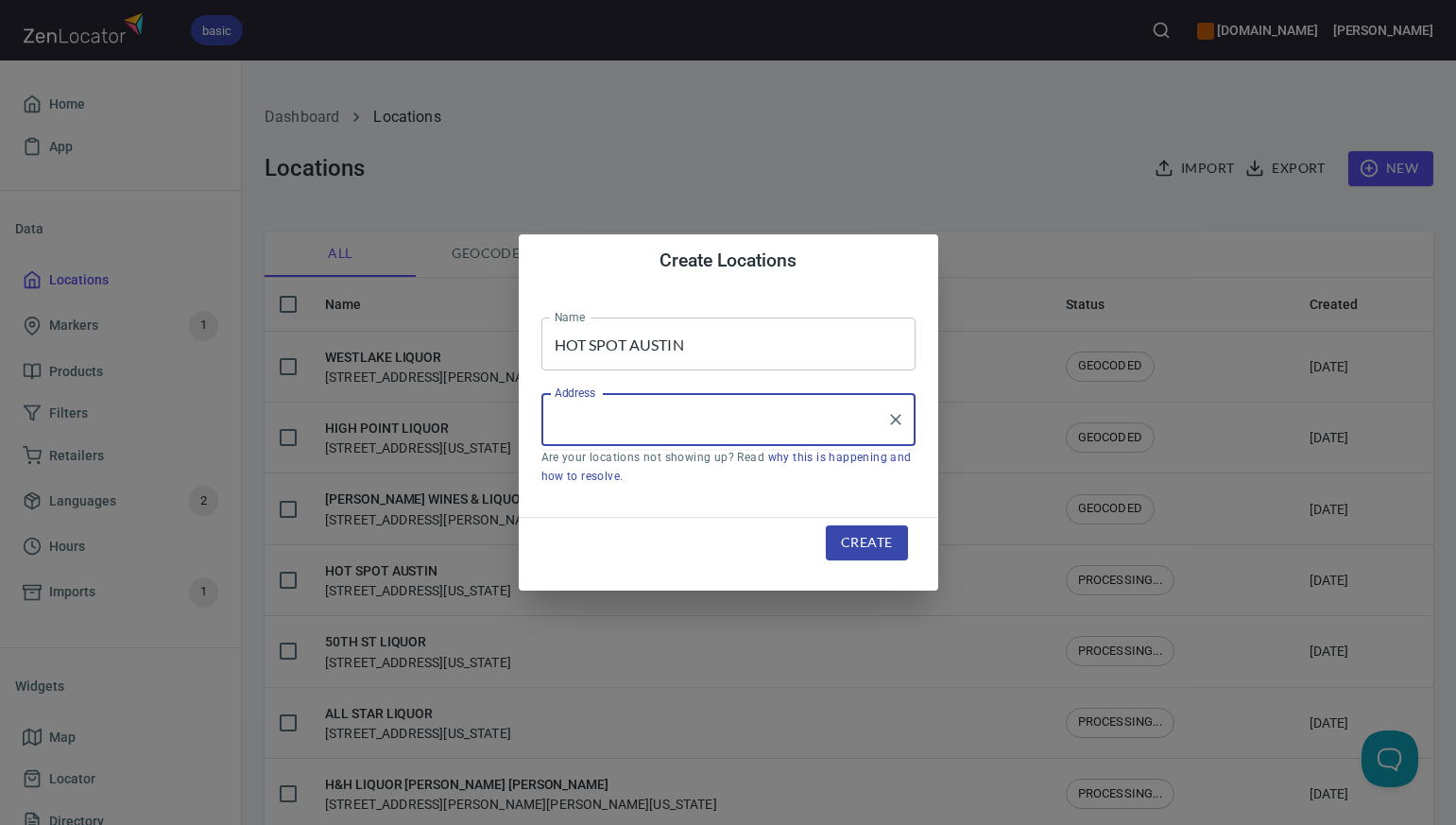
paste input "[STREET_ADDRESS]"
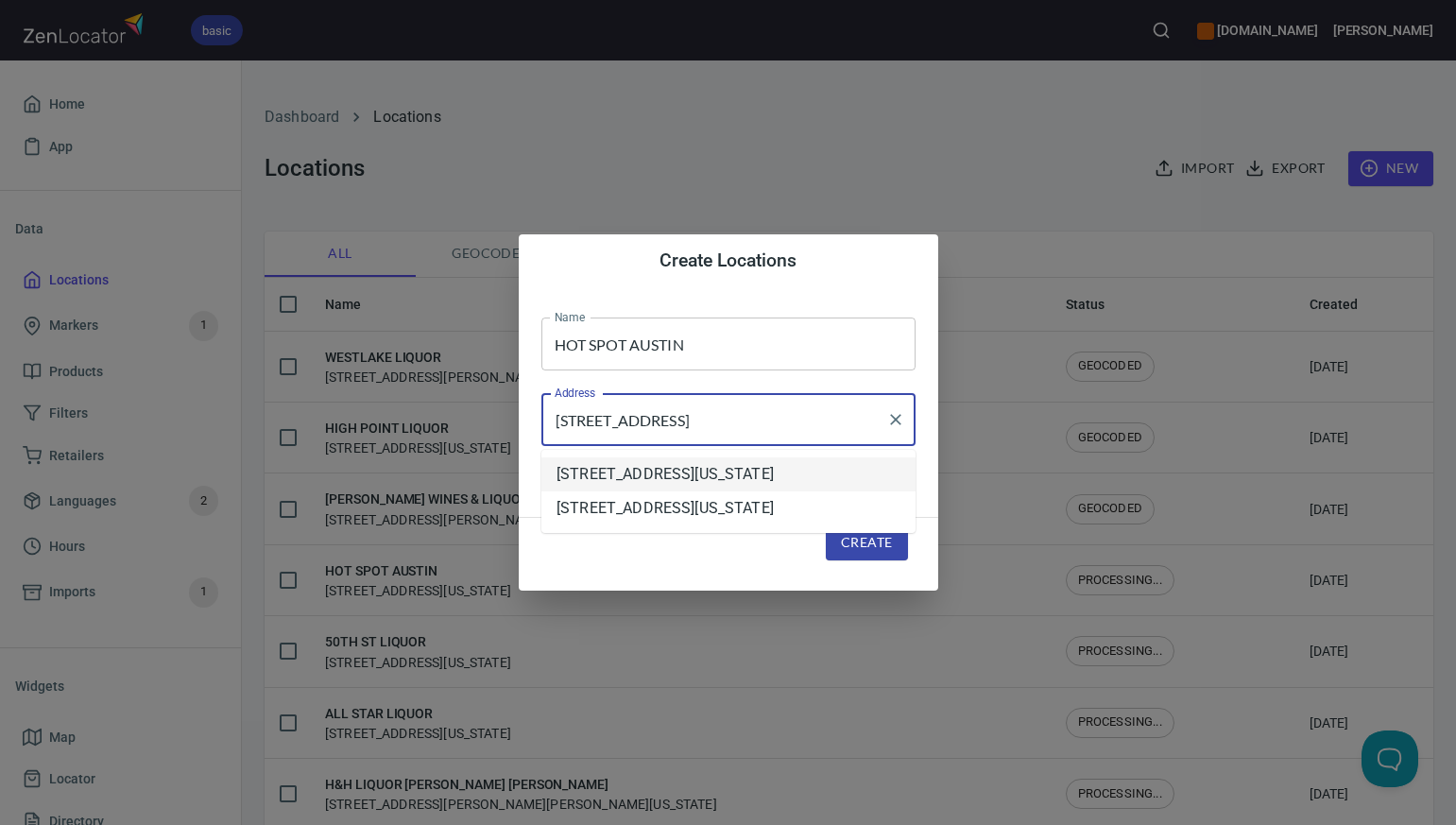
click at [597, 475] on li "[STREET_ADDRESS][US_STATE]" at bounding box center [728, 475] width 374 height 34
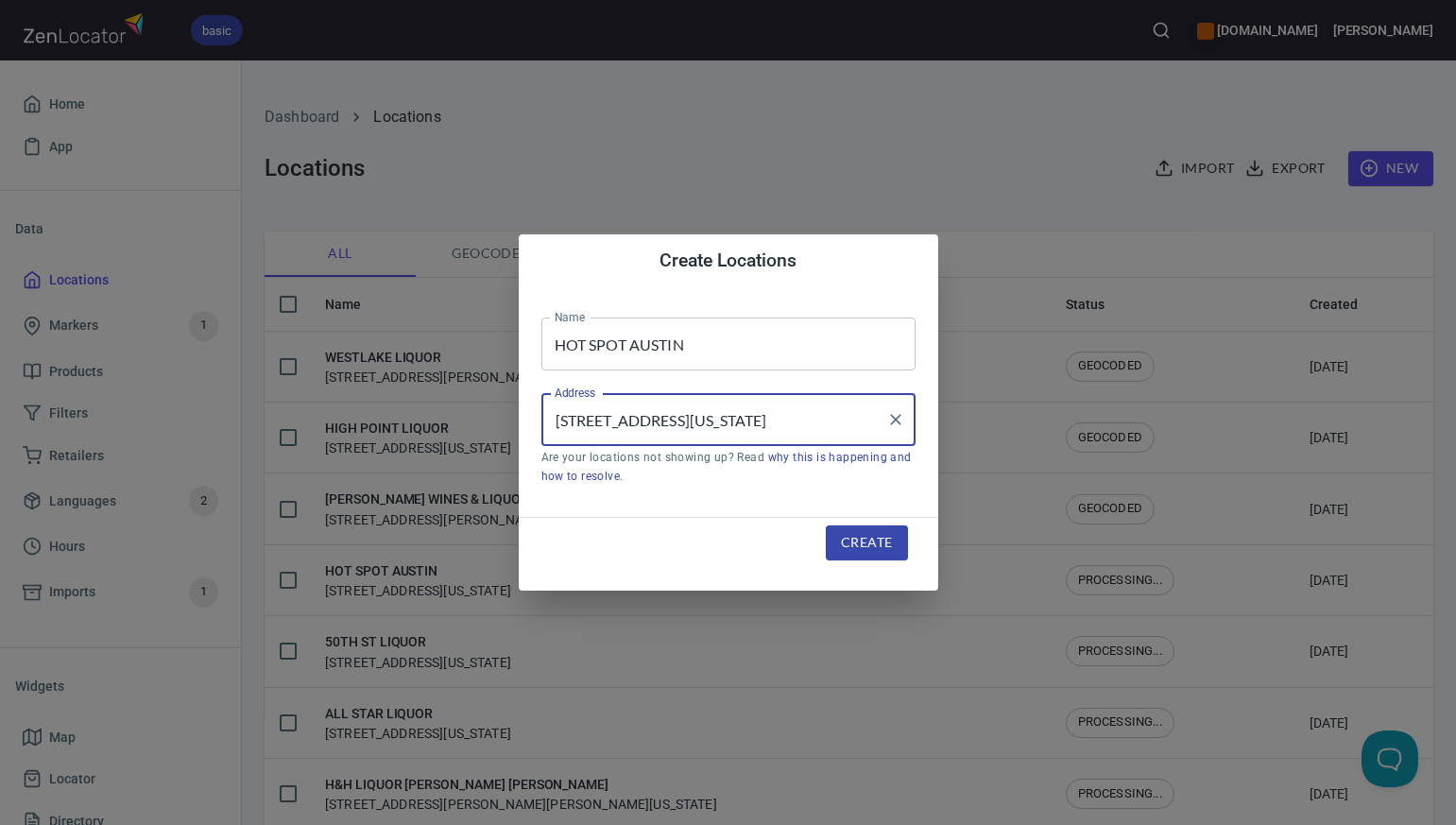
type input "[STREET_ADDRESS][US_STATE]"
click at [878, 539] on span "Create" at bounding box center [866, 543] width 51 height 24
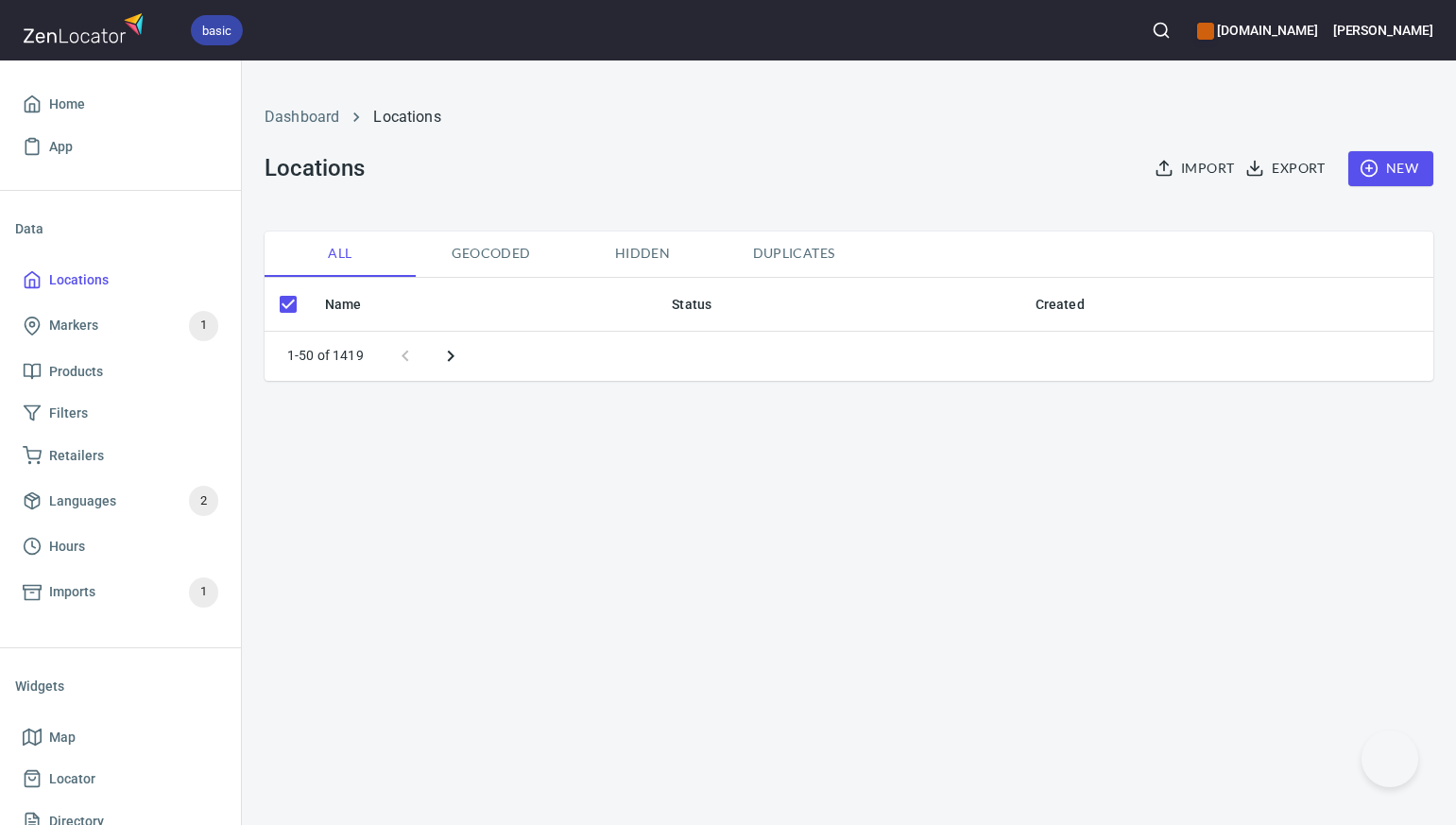
checkbox input "false"
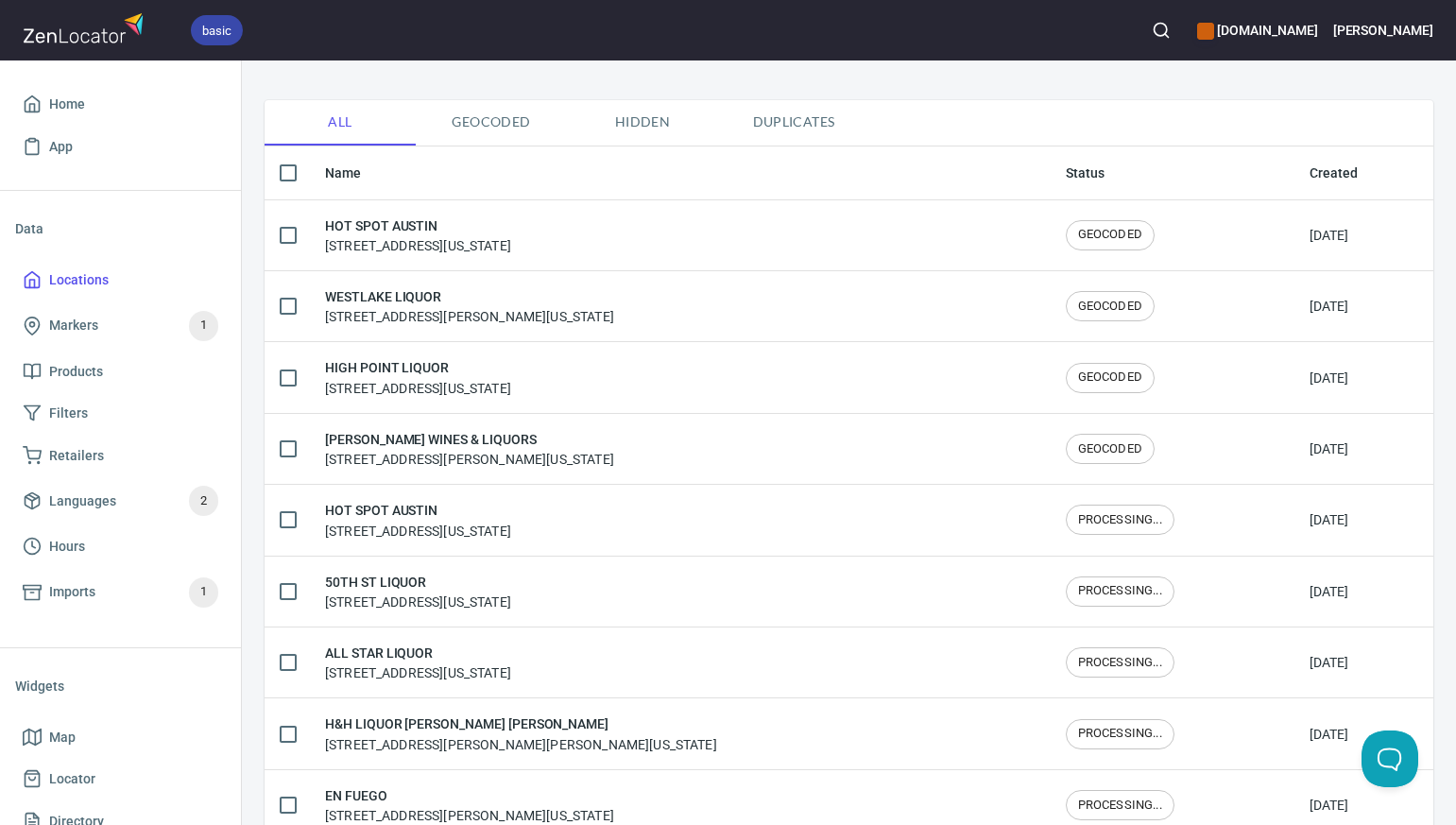
scroll to position [149, 0]
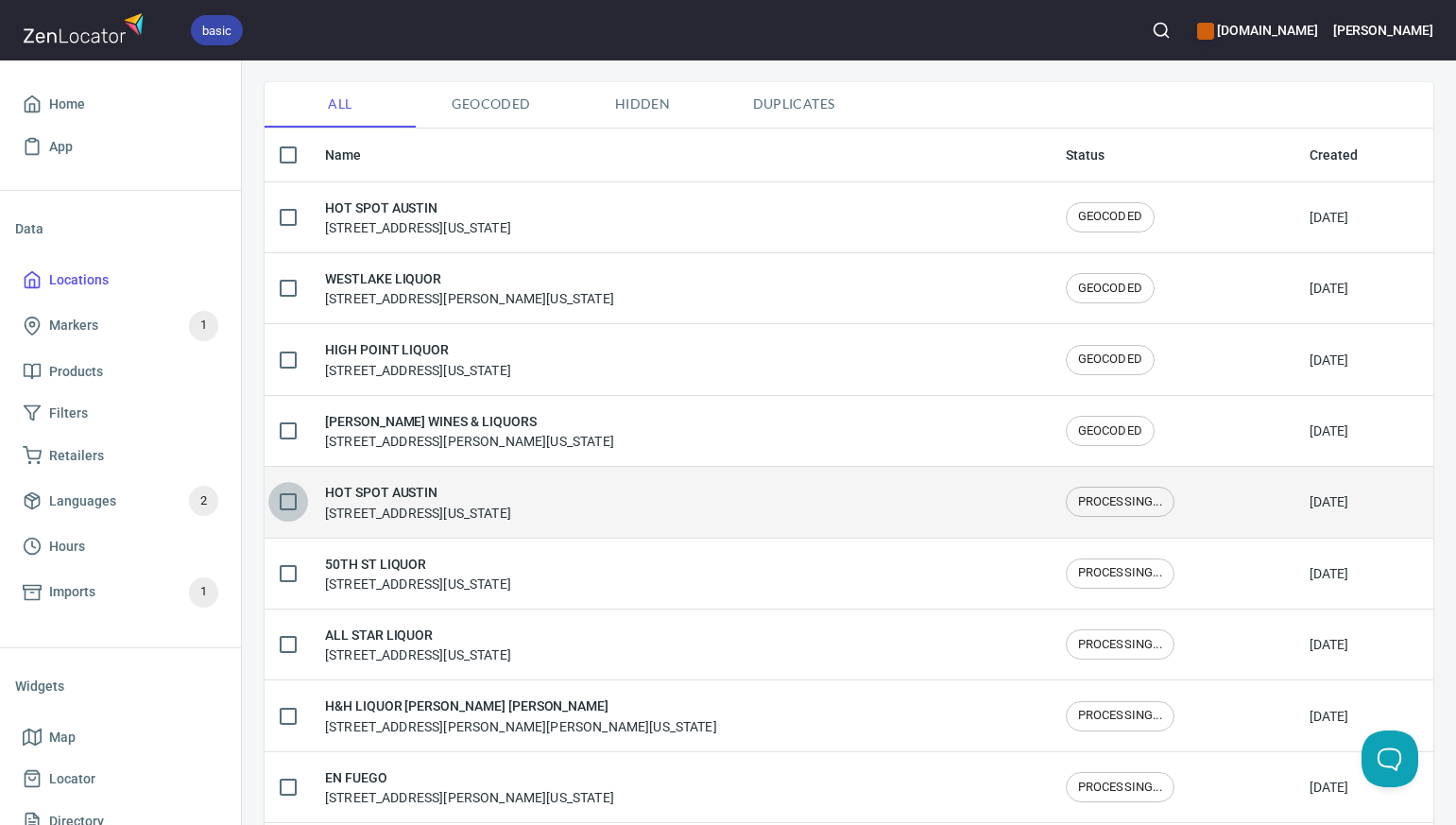
click at [290, 503] on input "checkbox" at bounding box center [288, 501] width 39 height 39
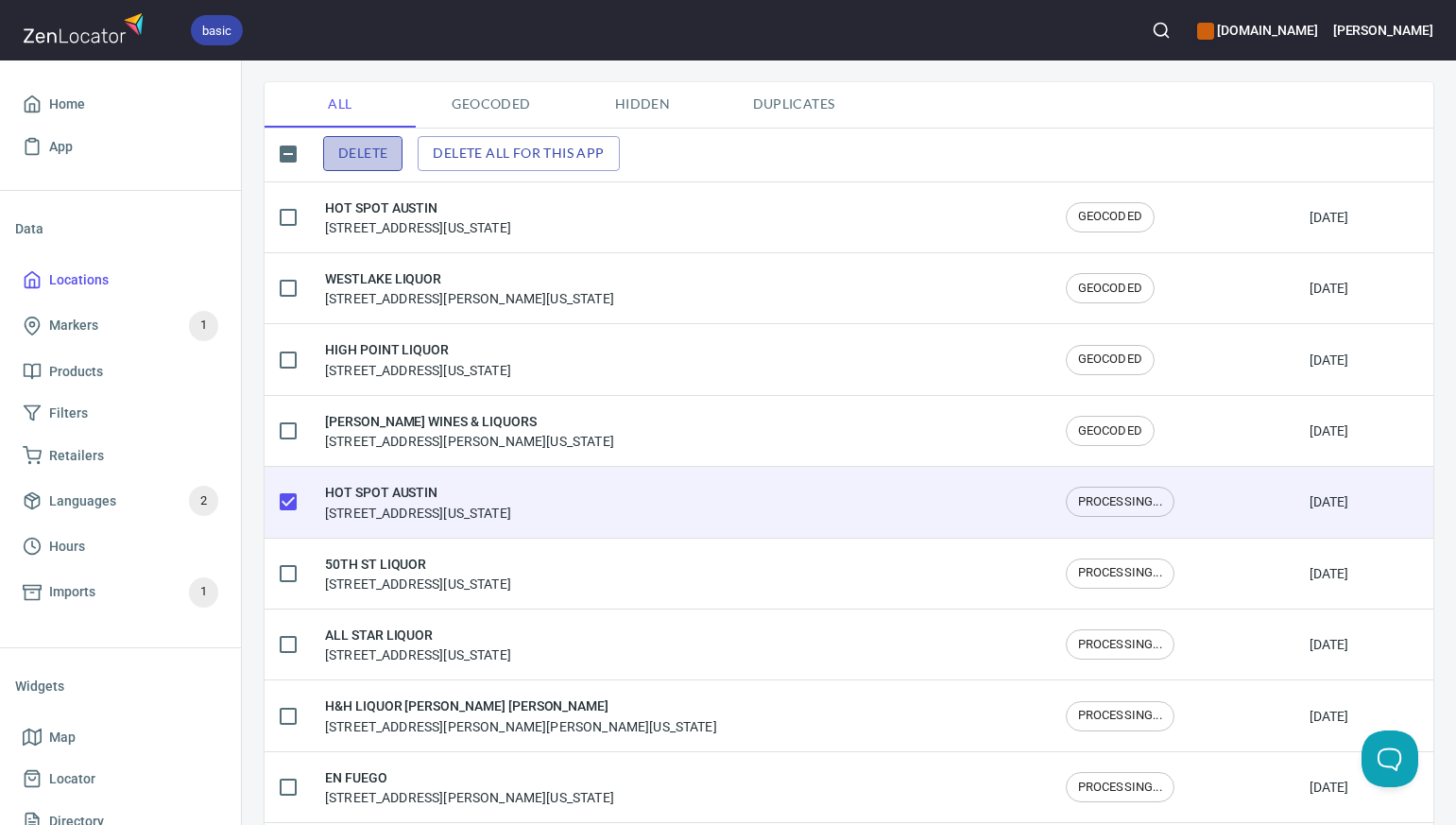
click at [378, 152] on span "Delete" at bounding box center [363, 154] width 49 height 24
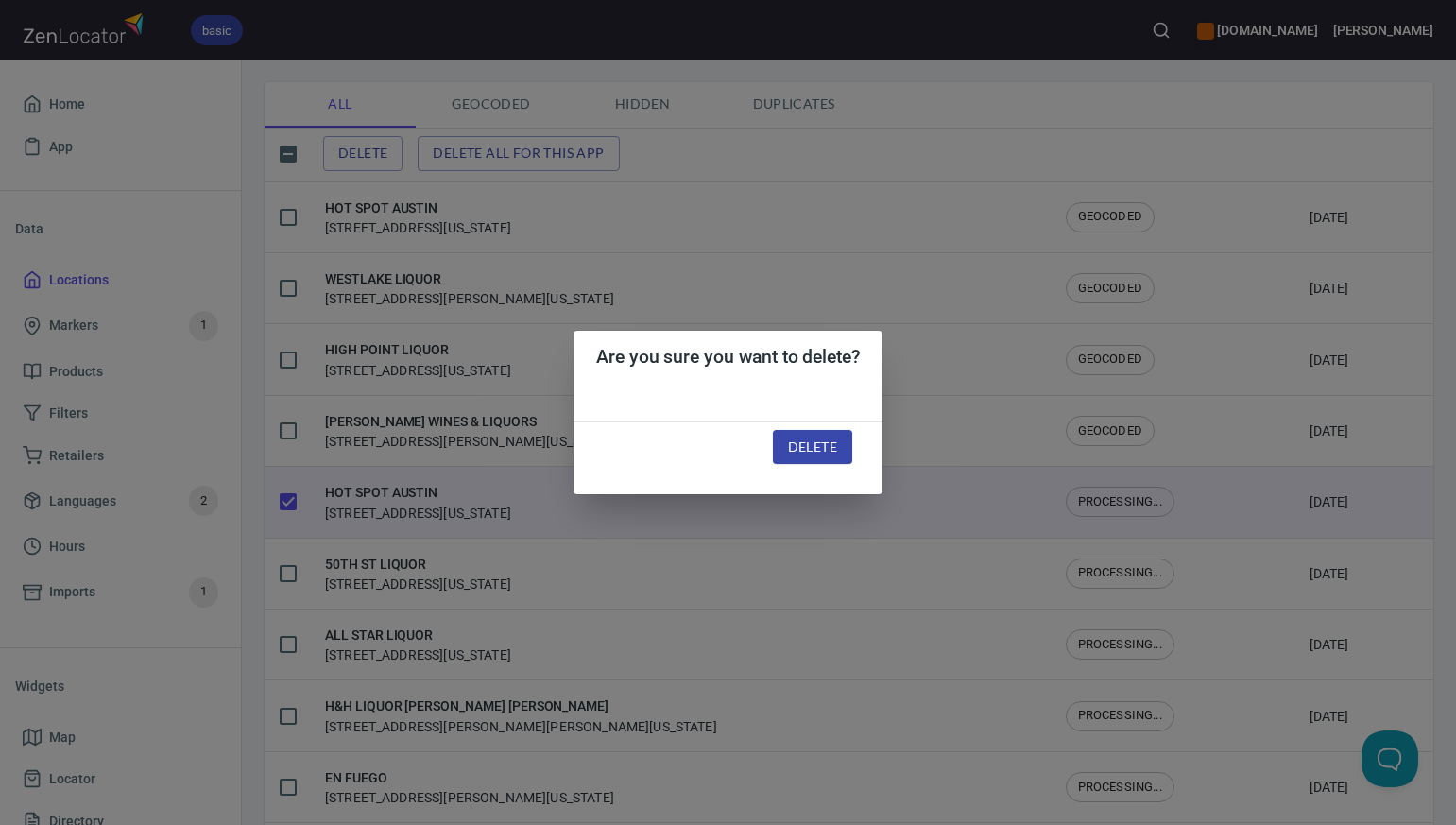
click at [826, 441] on span "Delete" at bounding box center [813, 448] width 49 height 24
checkbox input "false"
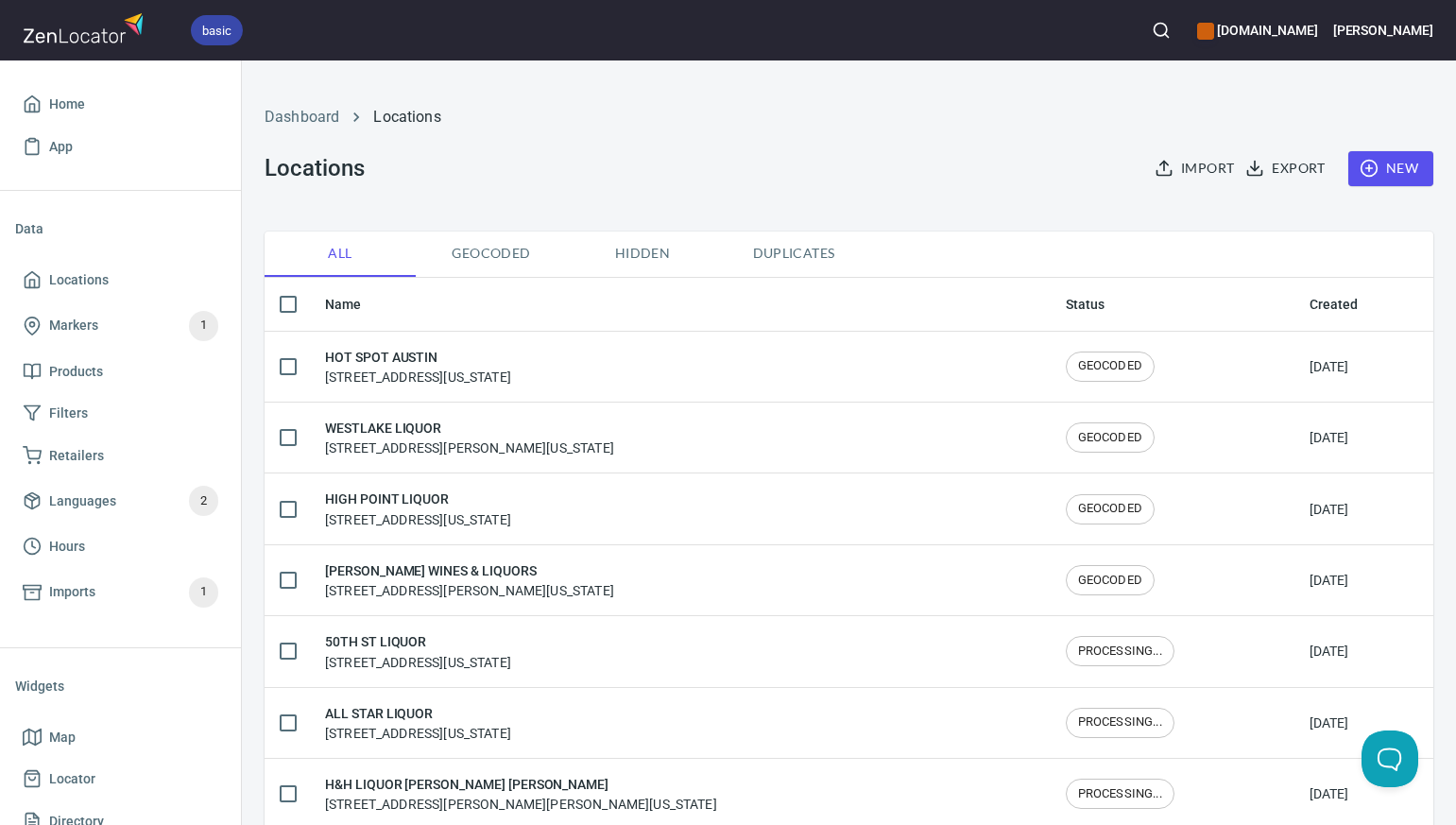
click at [1399, 161] on span "New" at bounding box center [1391, 169] width 55 height 24
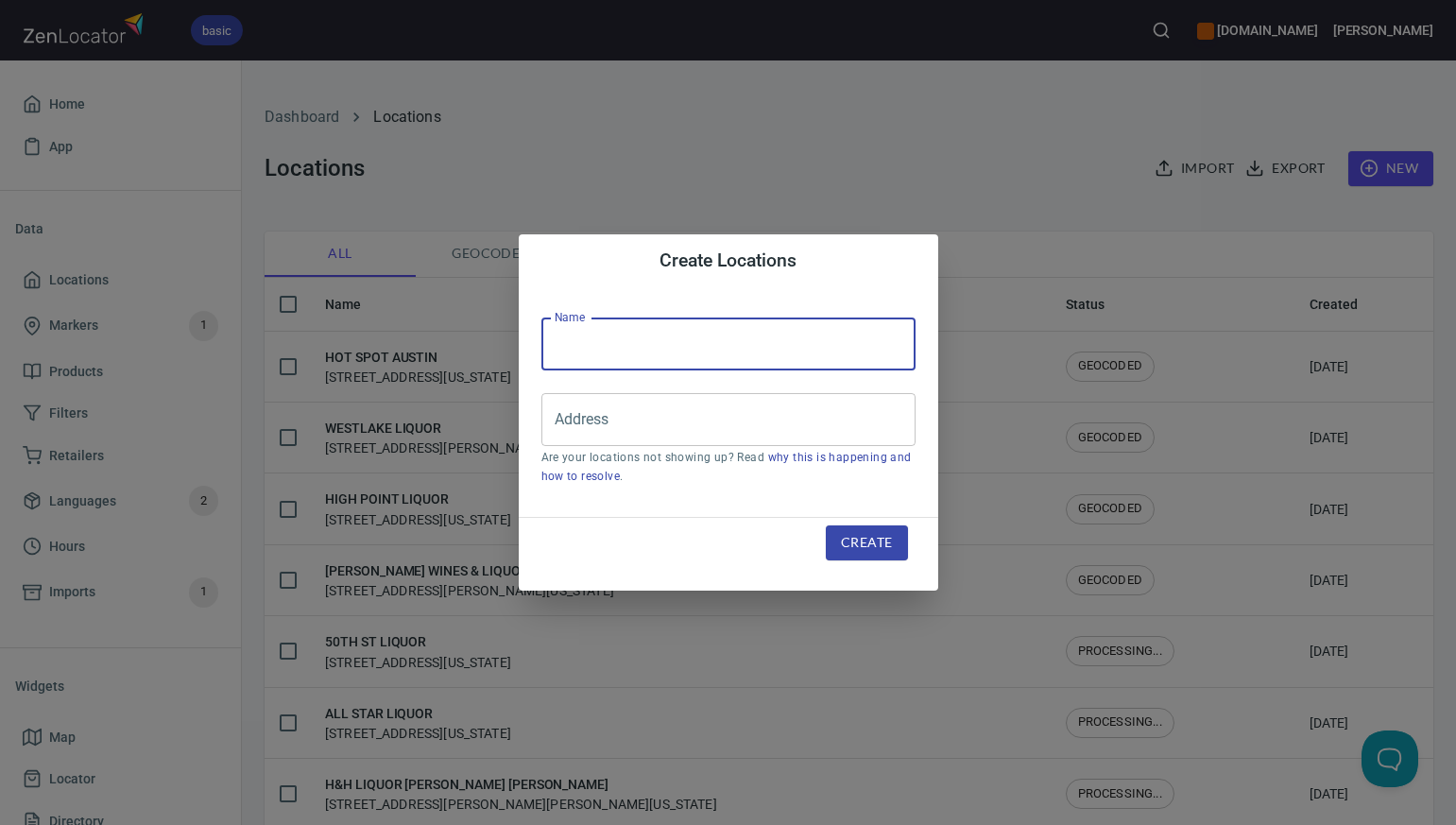
click at [569, 336] on input "text" at bounding box center [728, 344] width 374 height 53
paste input "ALL STAR LIQUOR"
type input "ALL STAR LIQUOR"
click at [570, 420] on input "Address" at bounding box center [713, 419] width 328 height 36
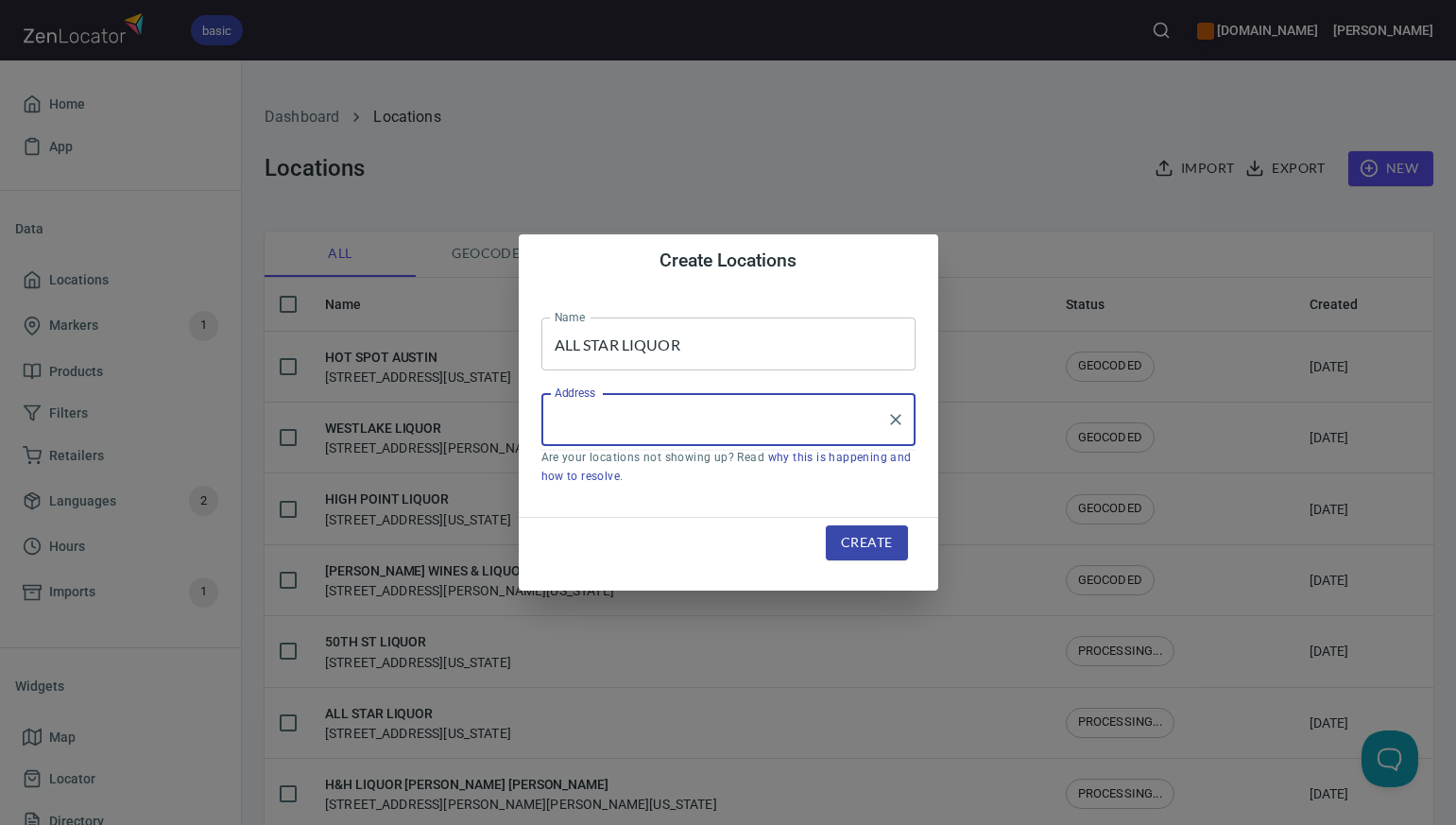
paste input "[STREET_ADDRESS]"
click at [628, 480] on li "[STREET_ADDRESS][US_STATE]" at bounding box center [728, 475] width 374 height 34
type input "[STREET_ADDRESS][US_STATE]"
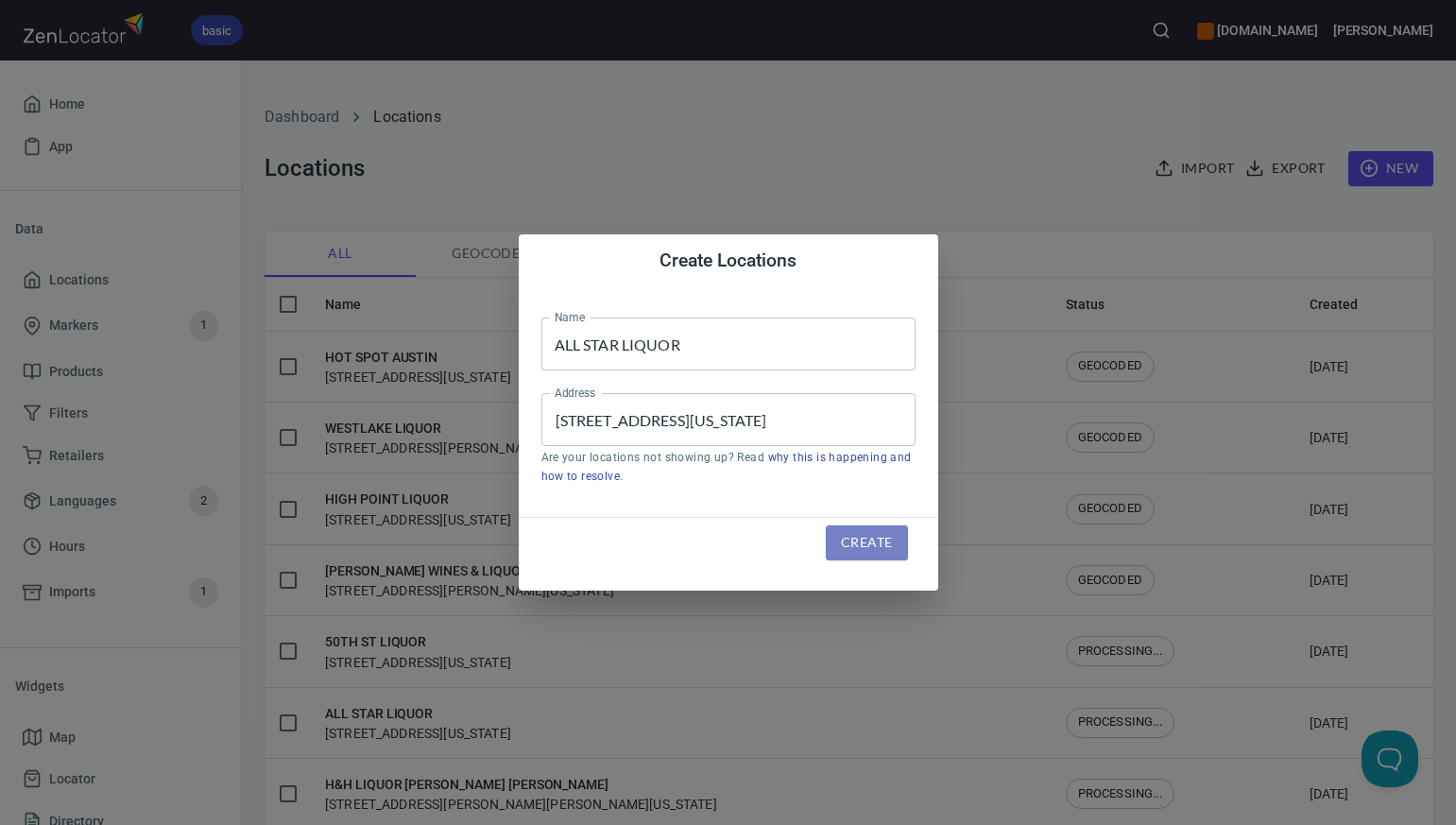
click at [866, 542] on span "Create" at bounding box center [866, 543] width 51 height 24
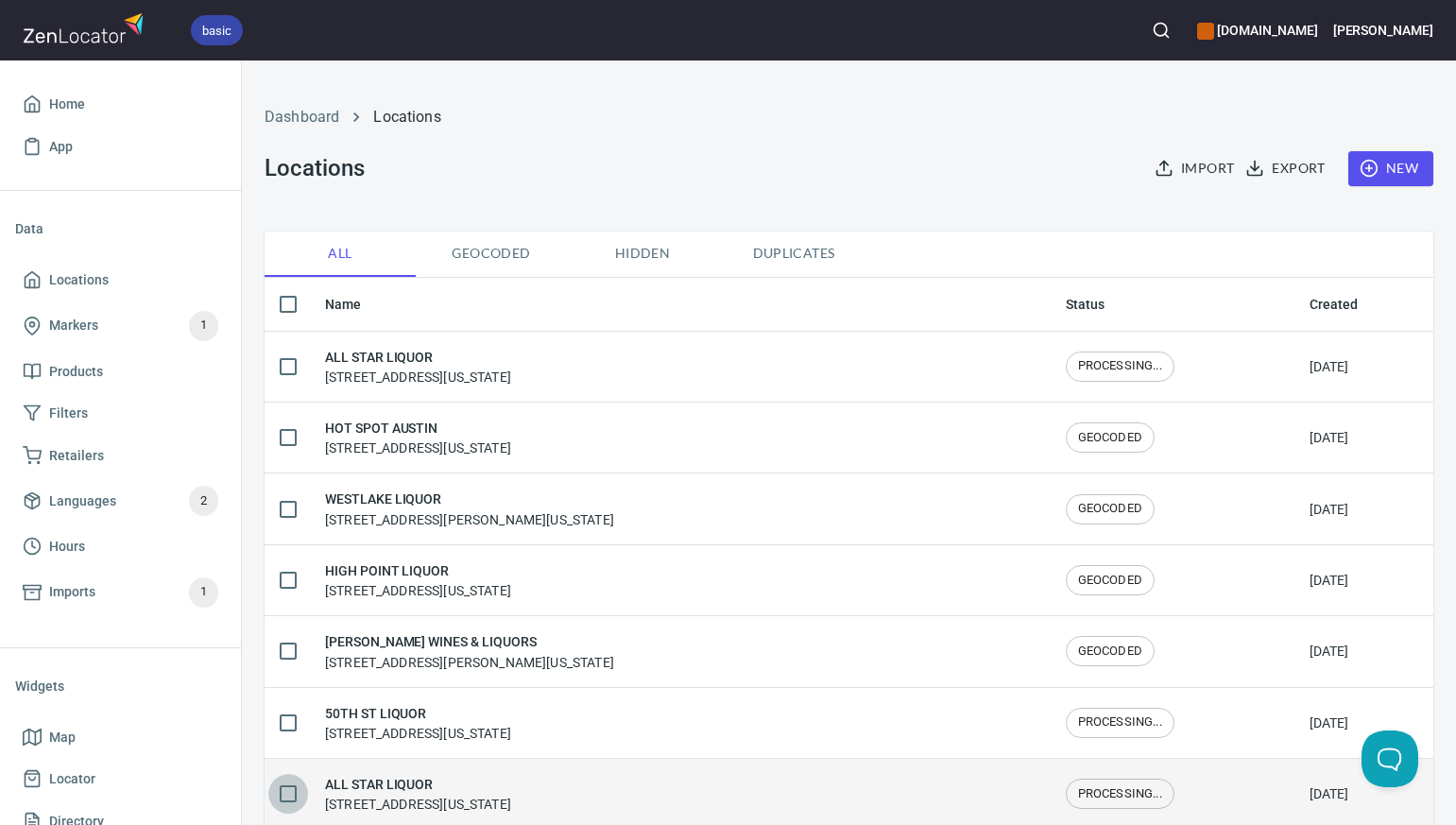
click at [289, 794] on input "checkbox" at bounding box center [288, 793] width 39 height 39
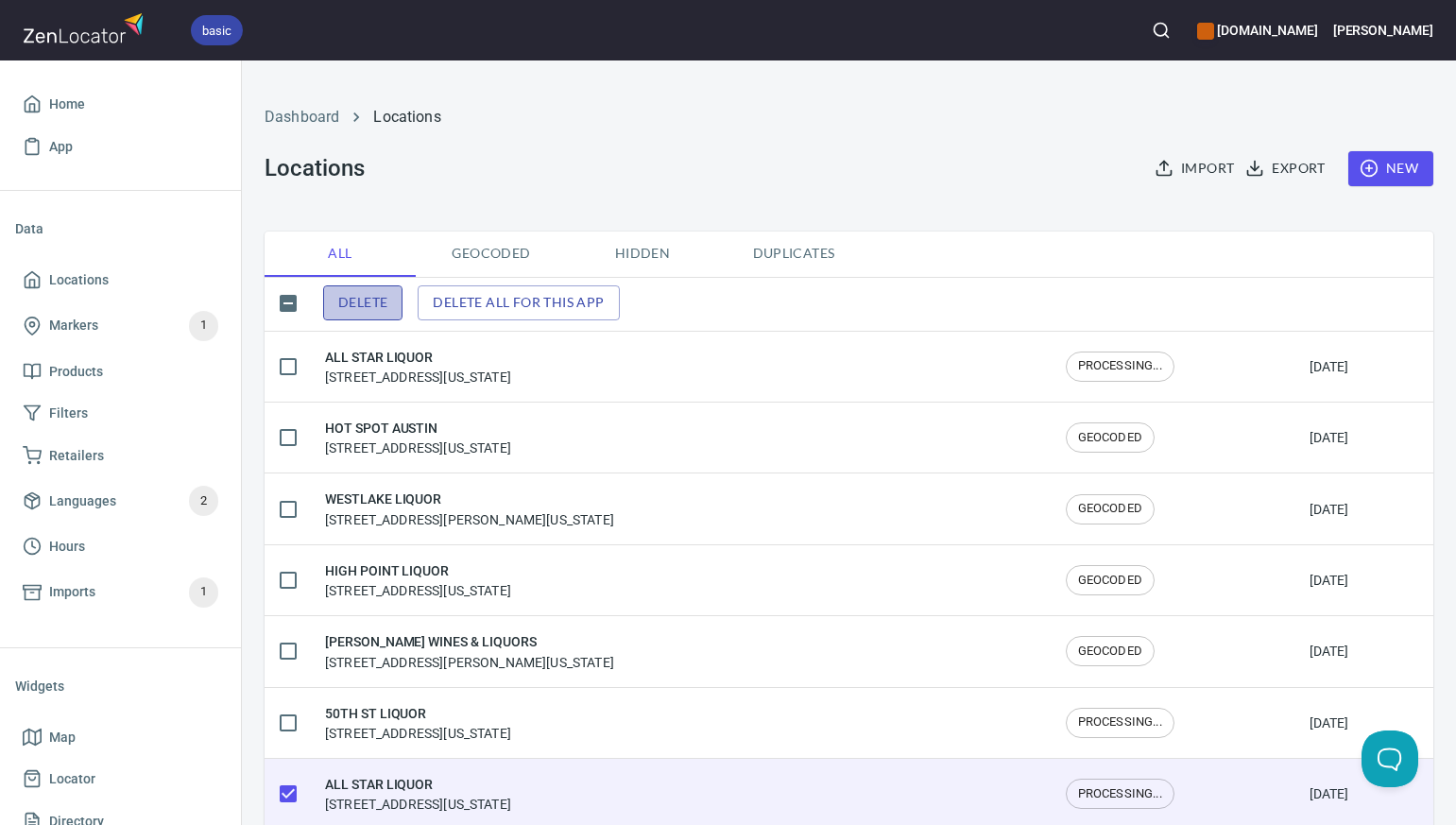
click at [375, 305] on span "Delete" at bounding box center [363, 303] width 49 height 24
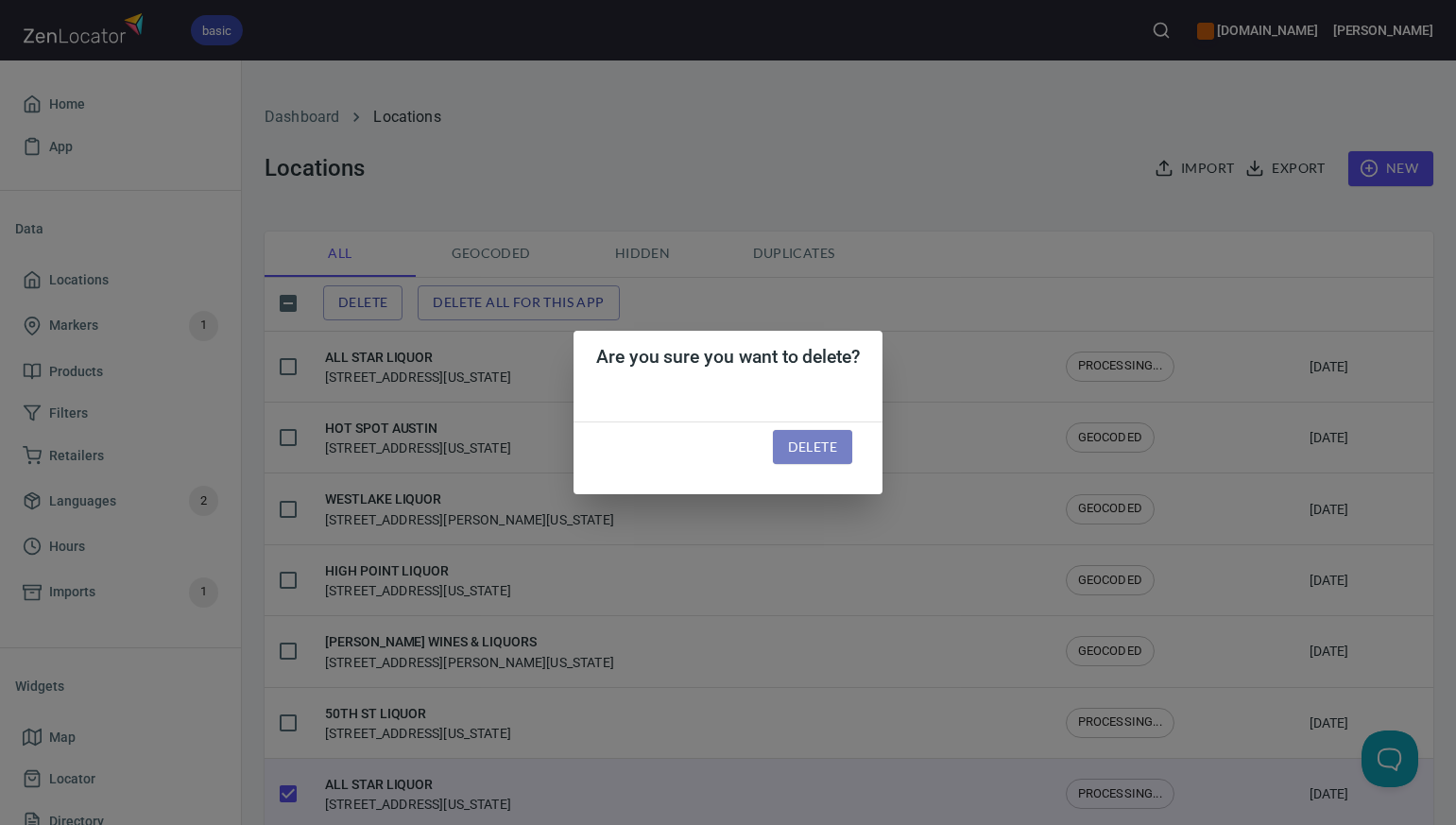
click at [796, 436] on span "Delete" at bounding box center [813, 448] width 49 height 24
checkbox input "false"
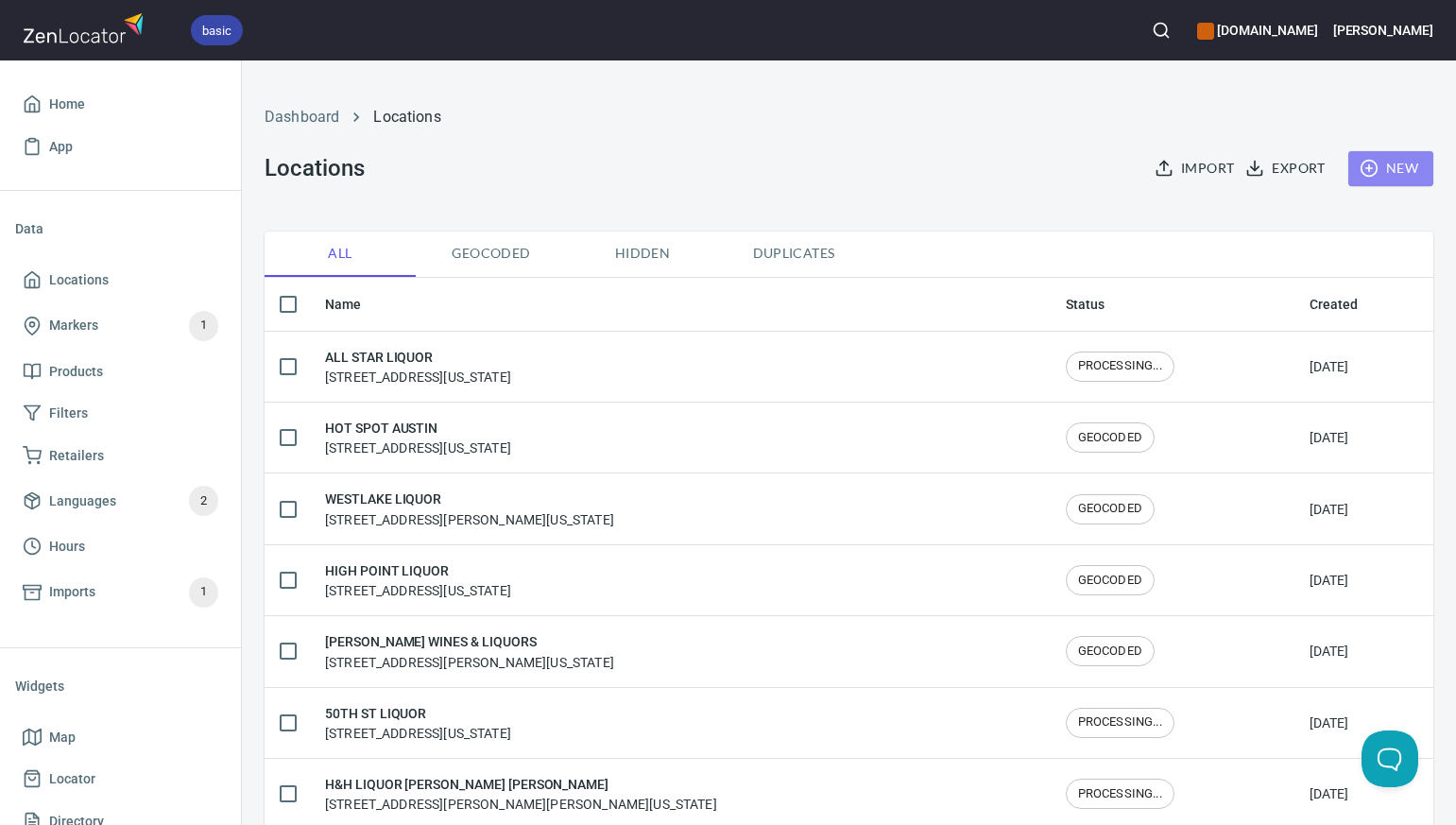
click at [1400, 169] on span "New" at bounding box center [1391, 169] width 55 height 24
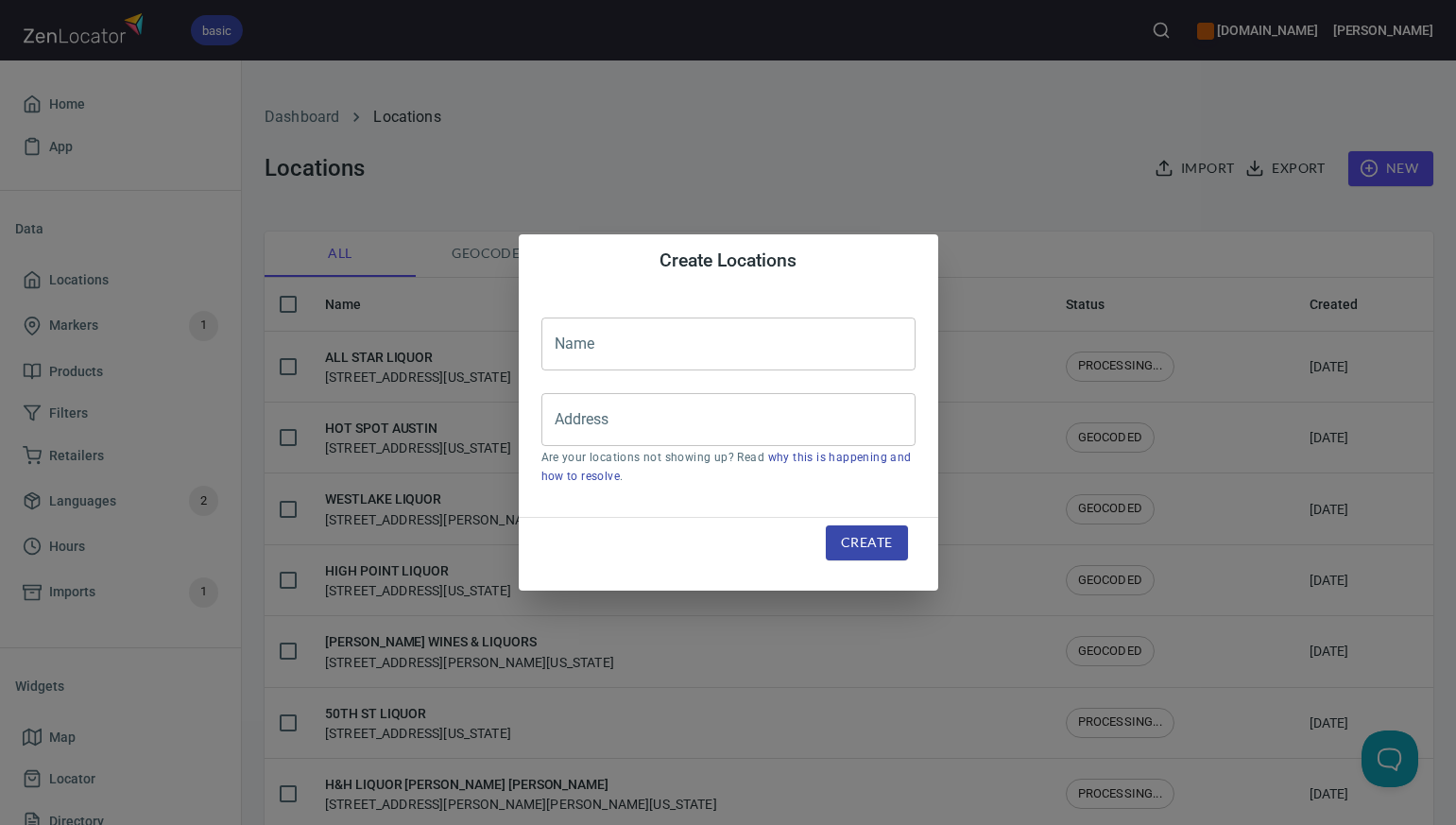
click at [568, 351] on input "text" at bounding box center [728, 344] width 374 height 53
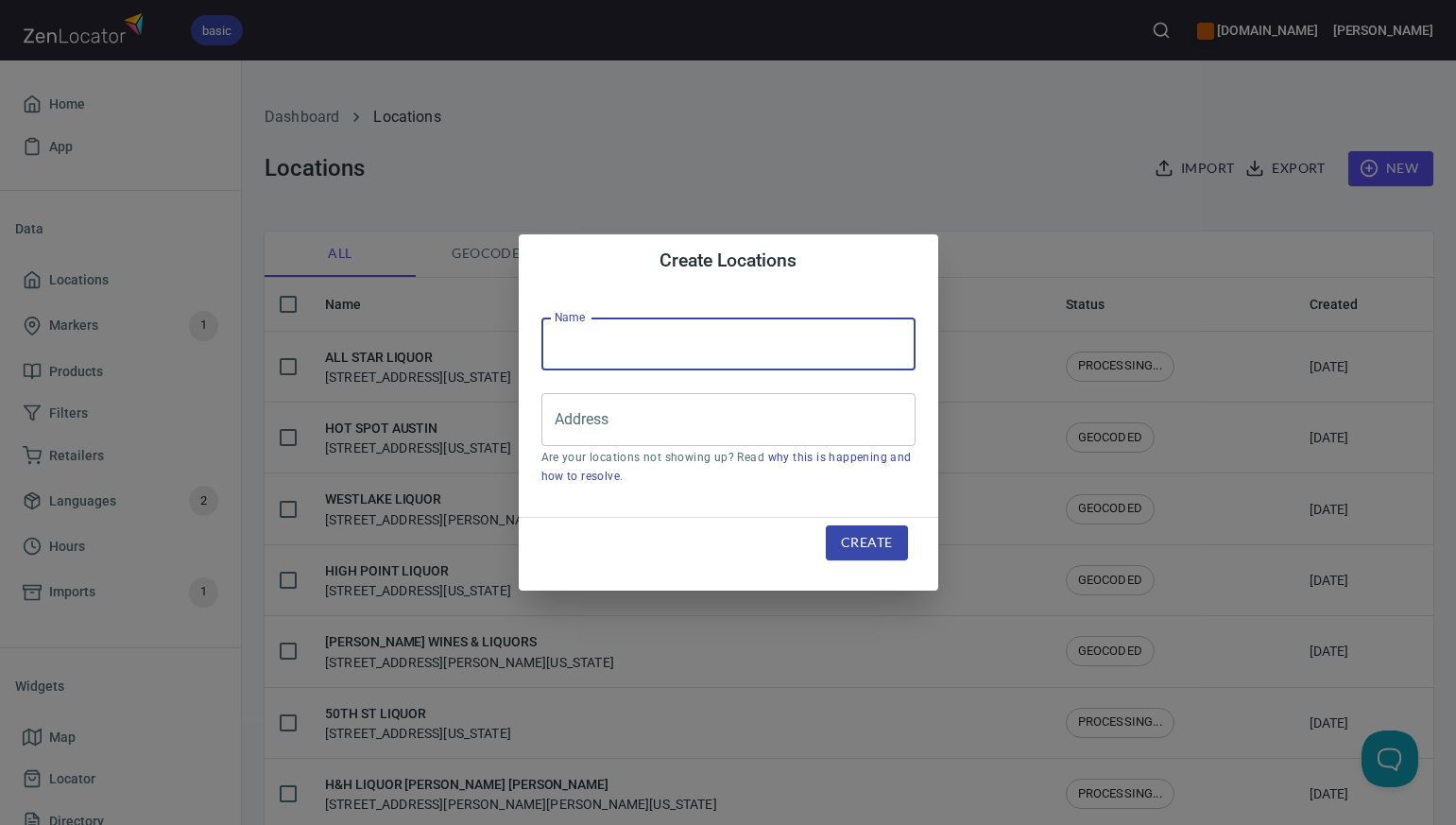
paste input "50TH ST LIQUOR (DEFT)"
type input "50TH ST LIQUOR"
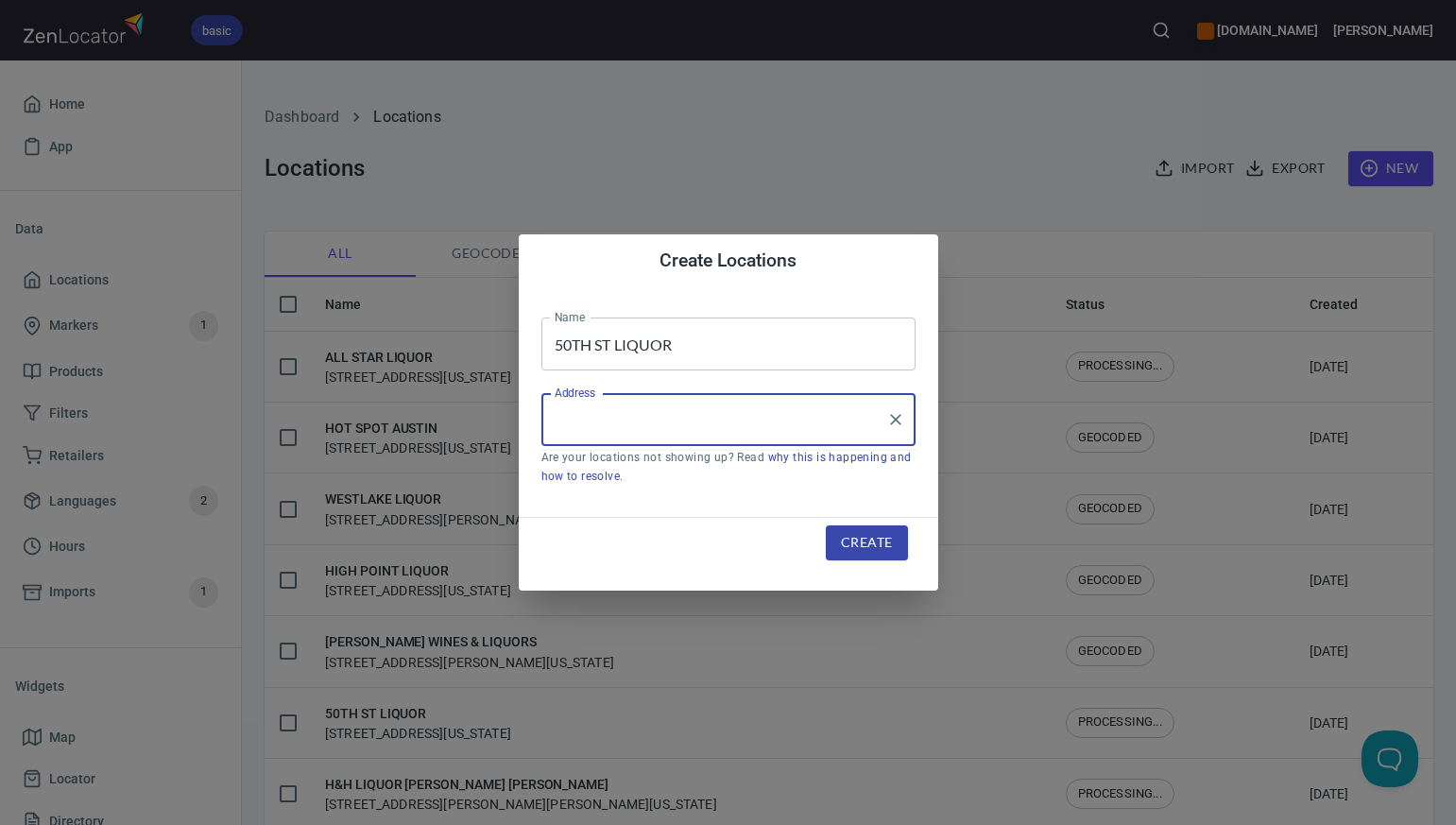
click at [572, 421] on input "Address" at bounding box center [713, 419] width 328 height 36
paste input "2020 50TH STREET, , LUBBOCK, TX79412"
click at [608, 474] on li "[STREET_ADDRESS][US_STATE]" at bounding box center [728, 475] width 374 height 34
type input "[STREET_ADDRESS][US_STATE]"
click at [869, 548] on span "Create" at bounding box center [866, 543] width 51 height 24
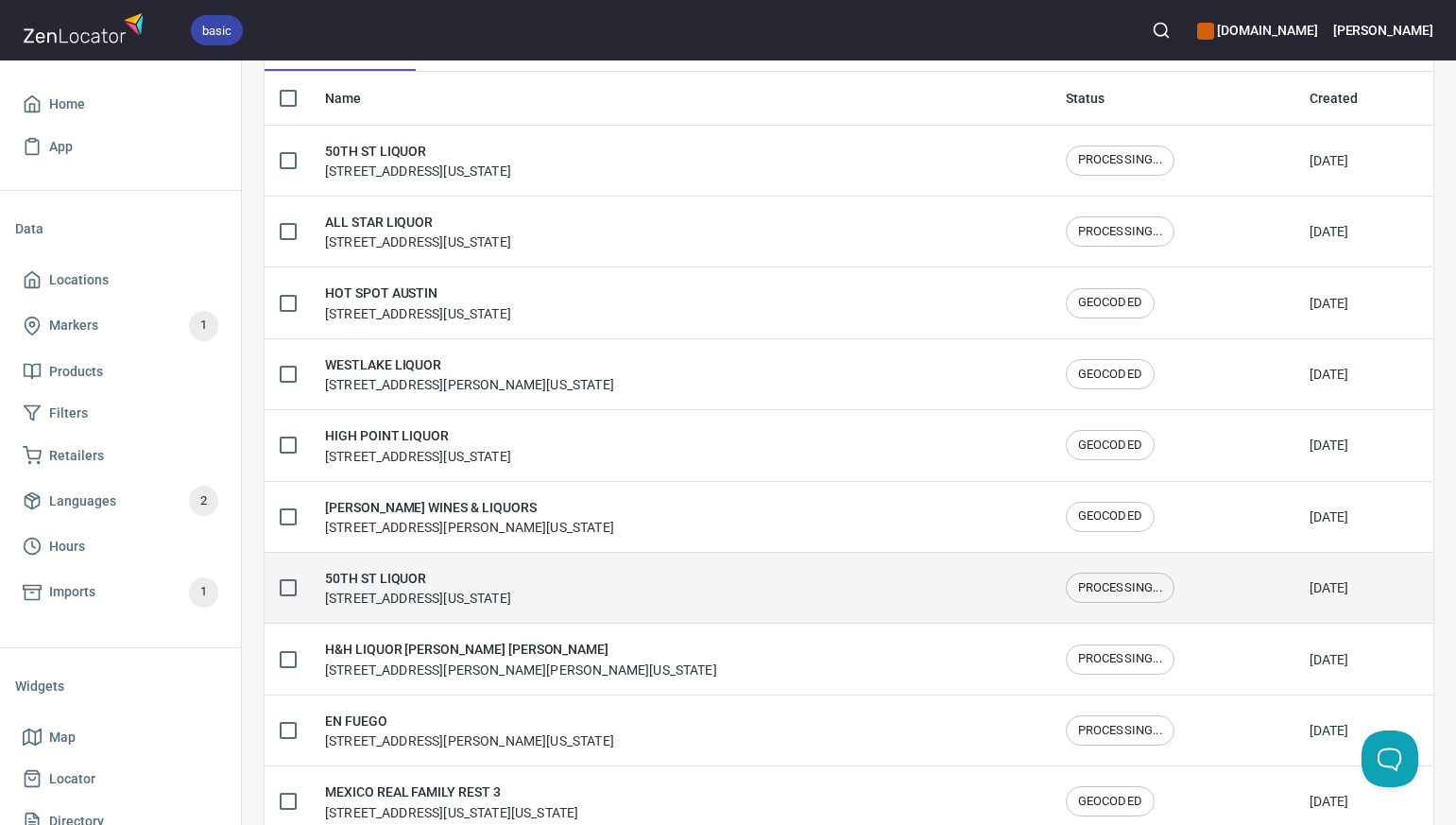
scroll to position [269, 0]
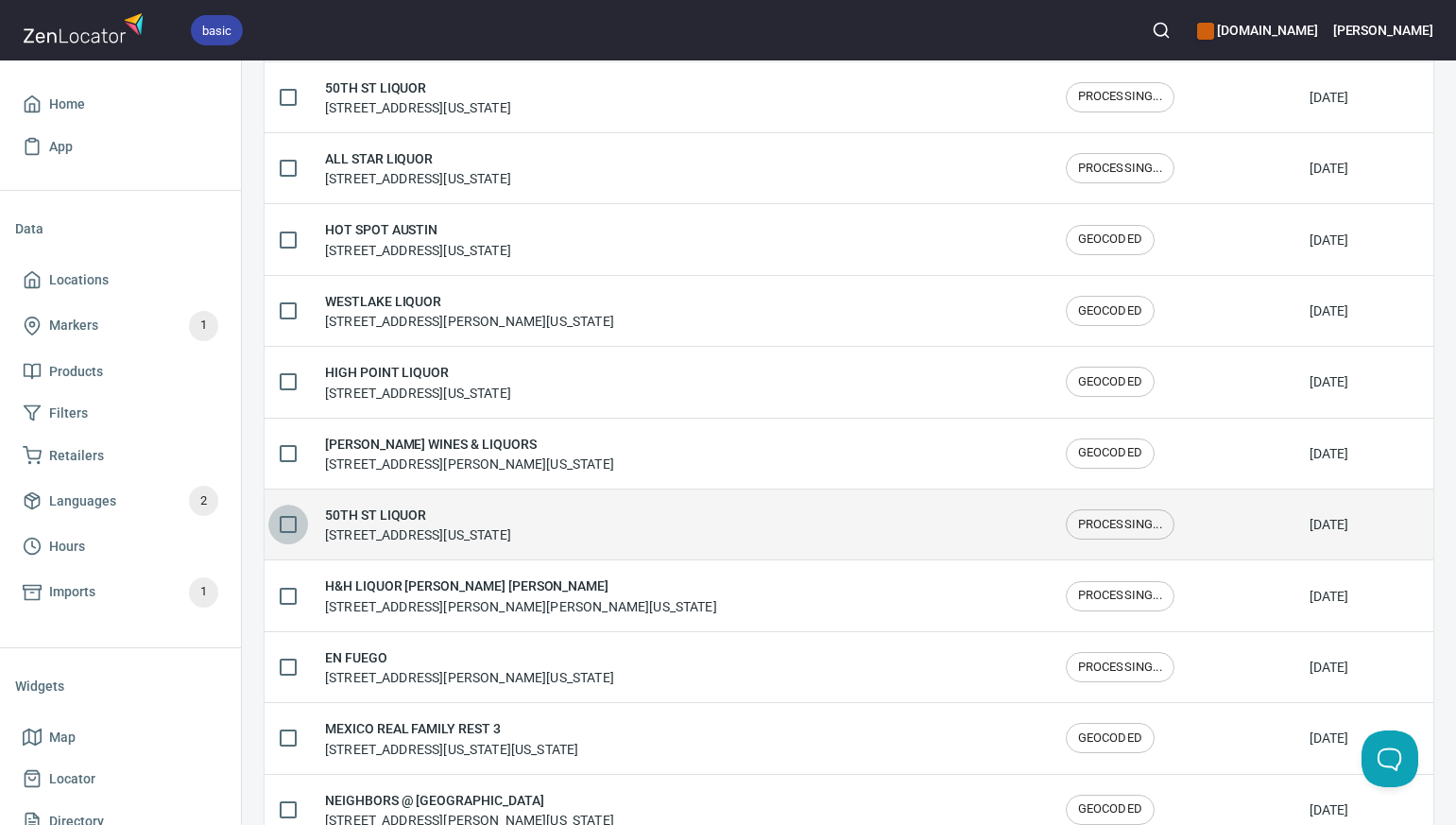
click at [292, 525] on input "checkbox" at bounding box center [288, 524] width 39 height 39
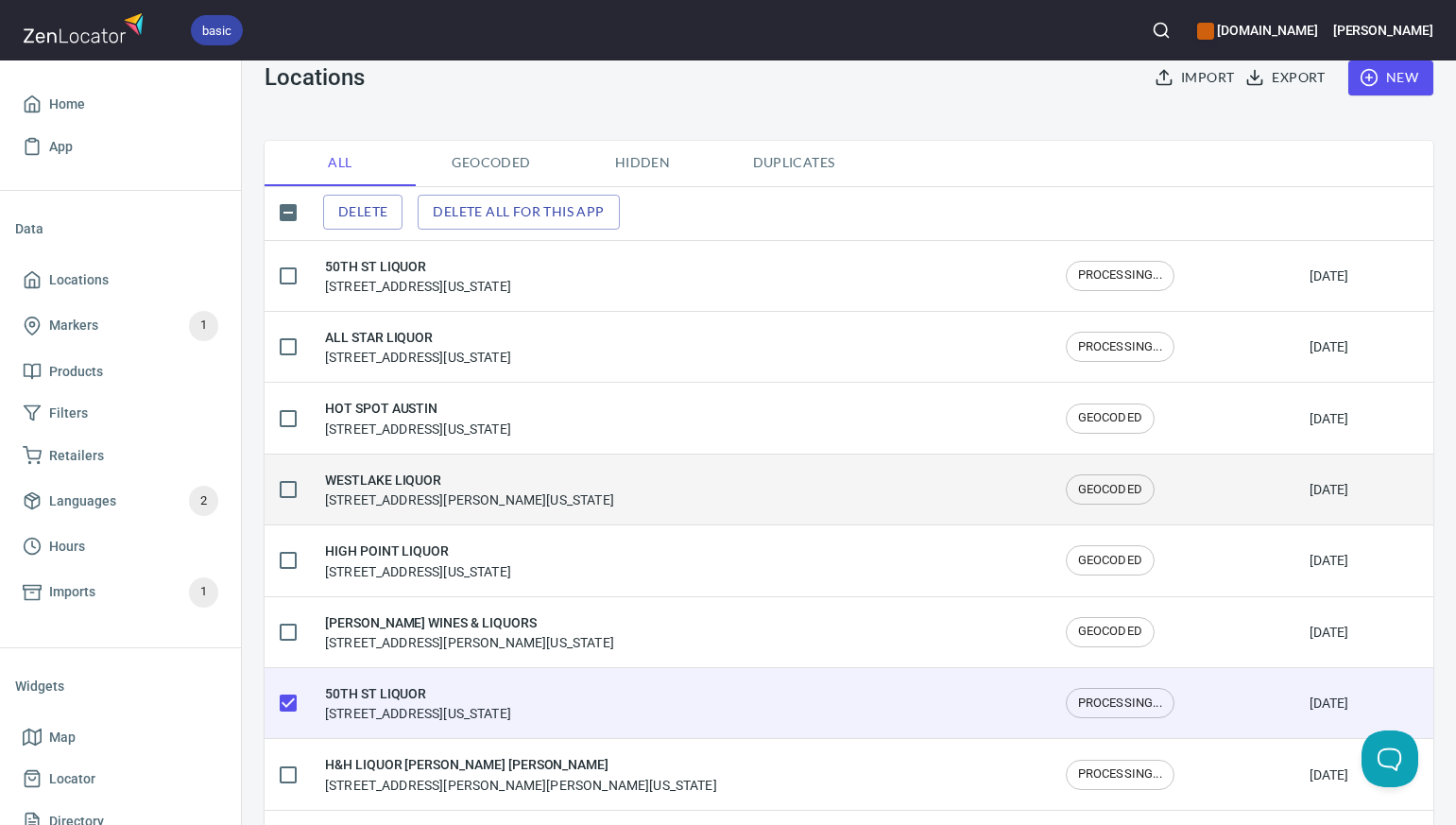
scroll to position [0, 0]
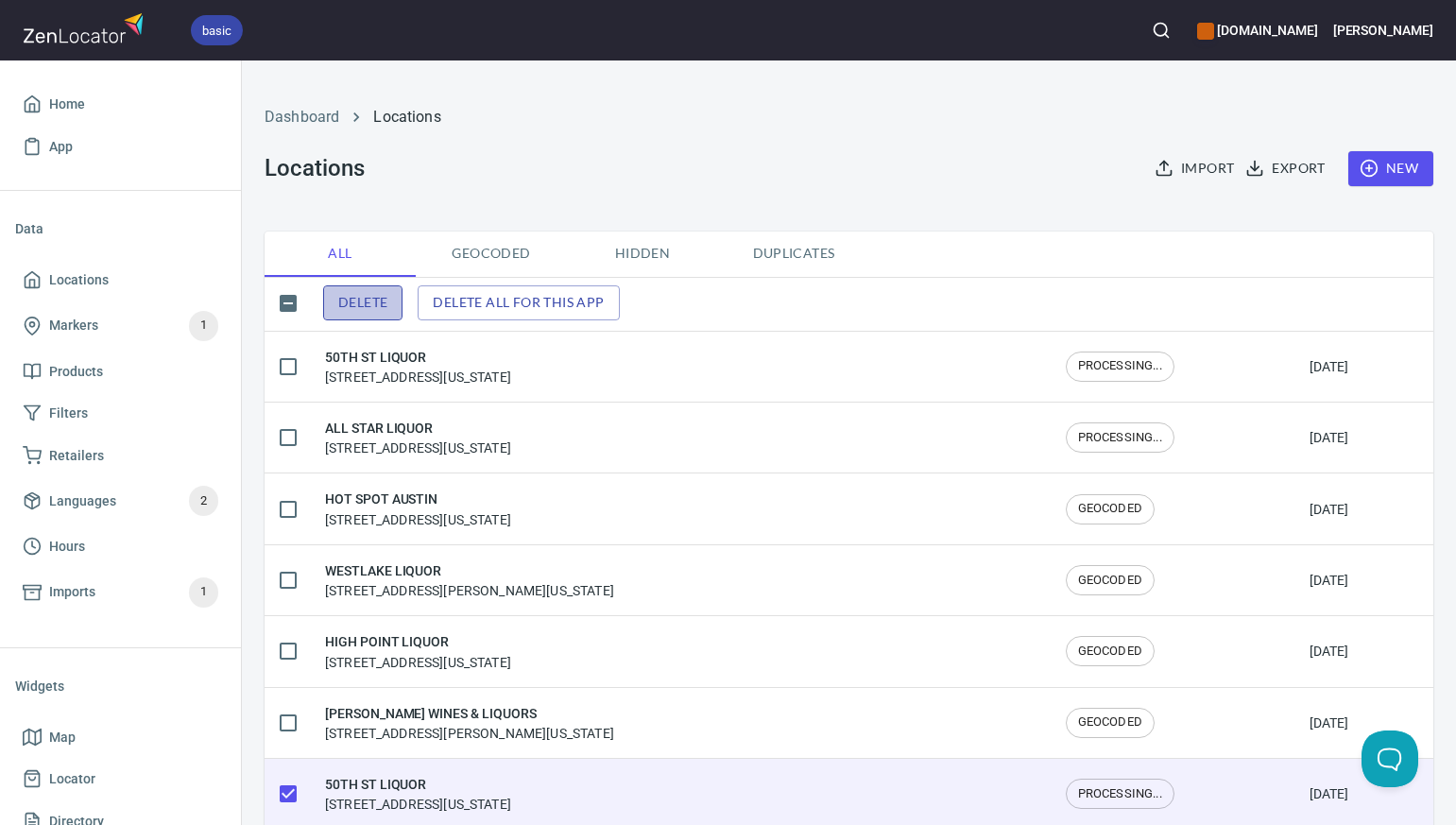
click at [362, 305] on span "Delete" at bounding box center [363, 303] width 49 height 24
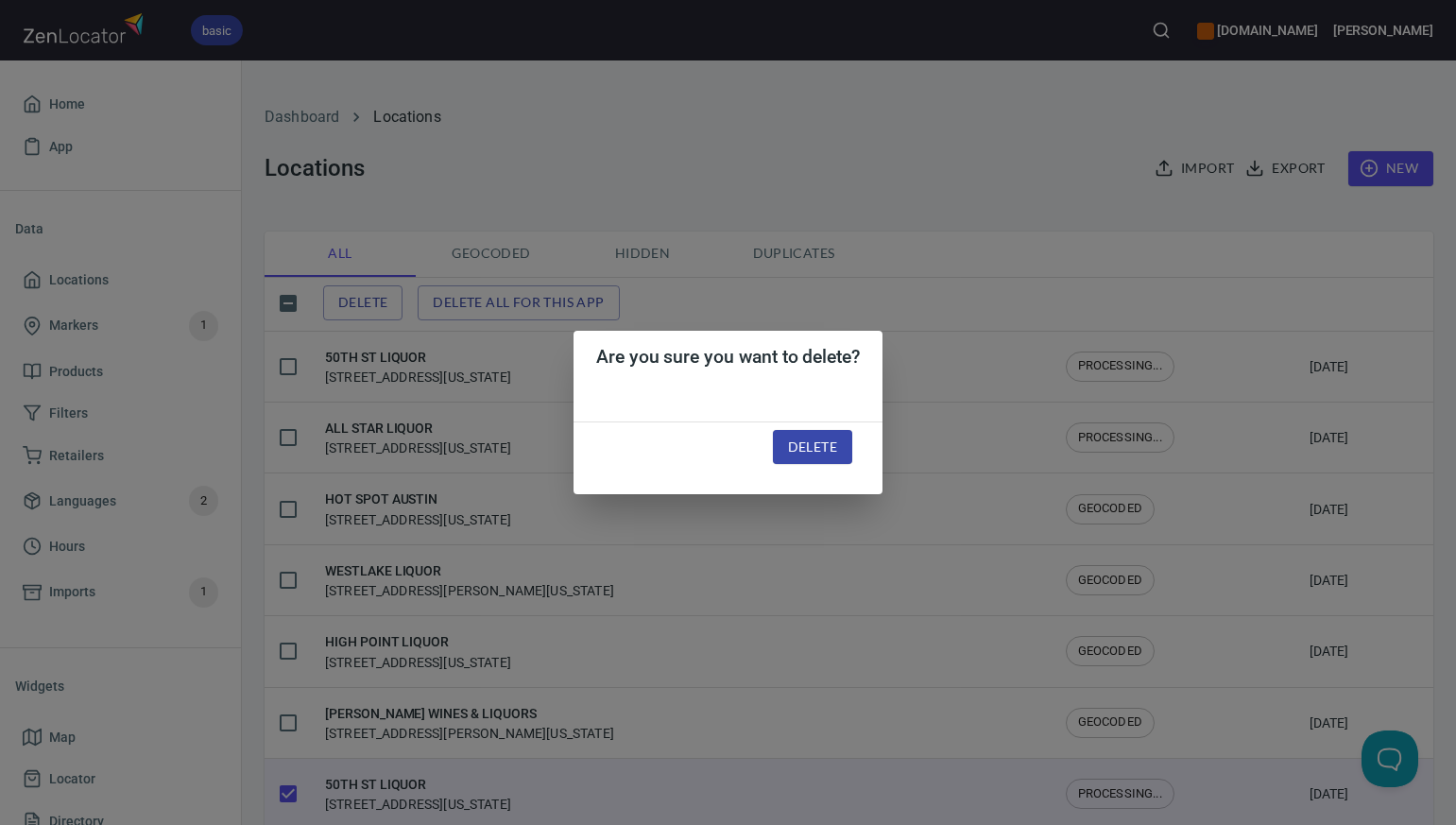
click at [803, 443] on span "Delete" at bounding box center [813, 448] width 49 height 24
checkbox input "false"
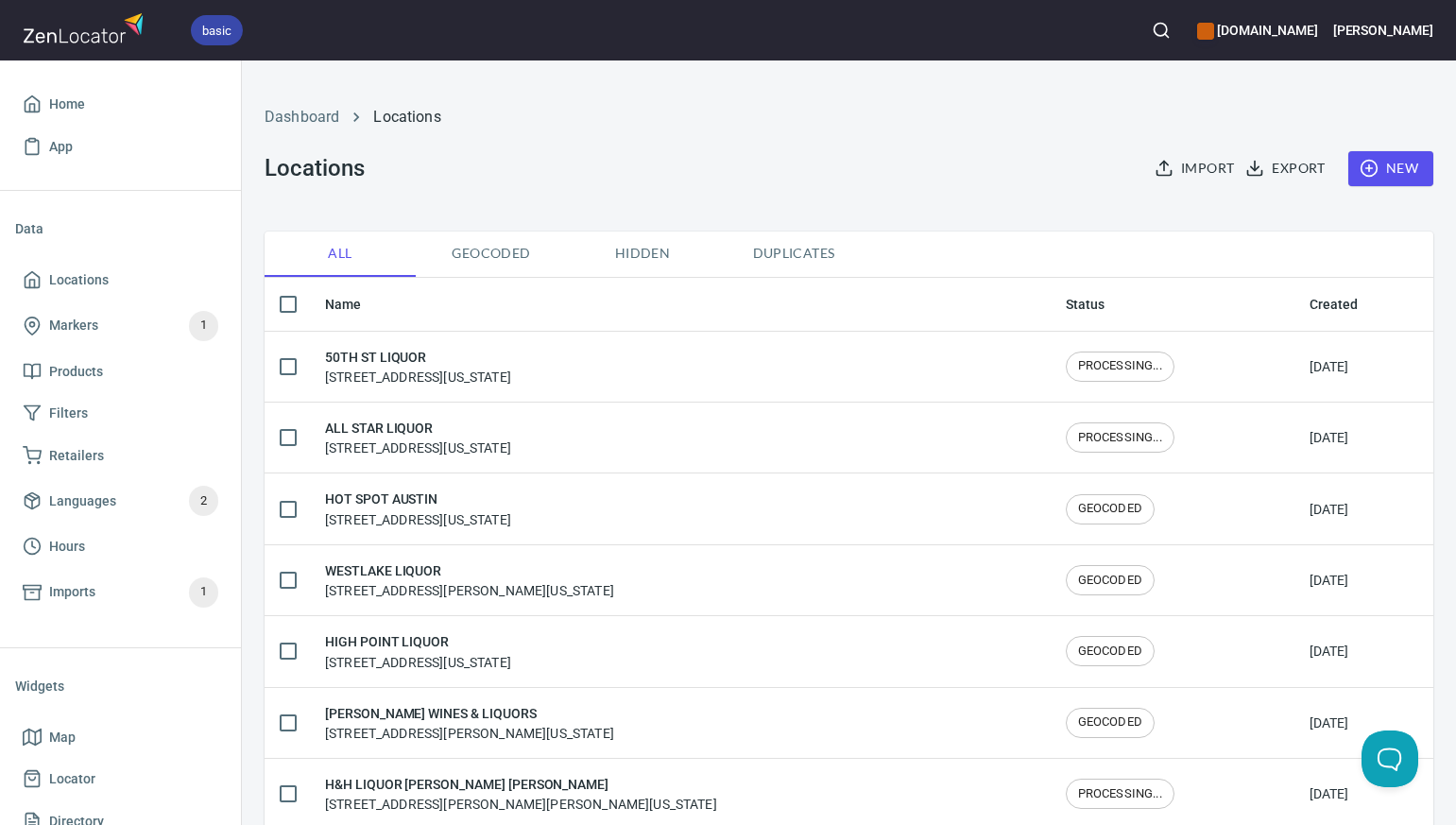
click at [1405, 167] on span "New" at bounding box center [1391, 169] width 55 height 24
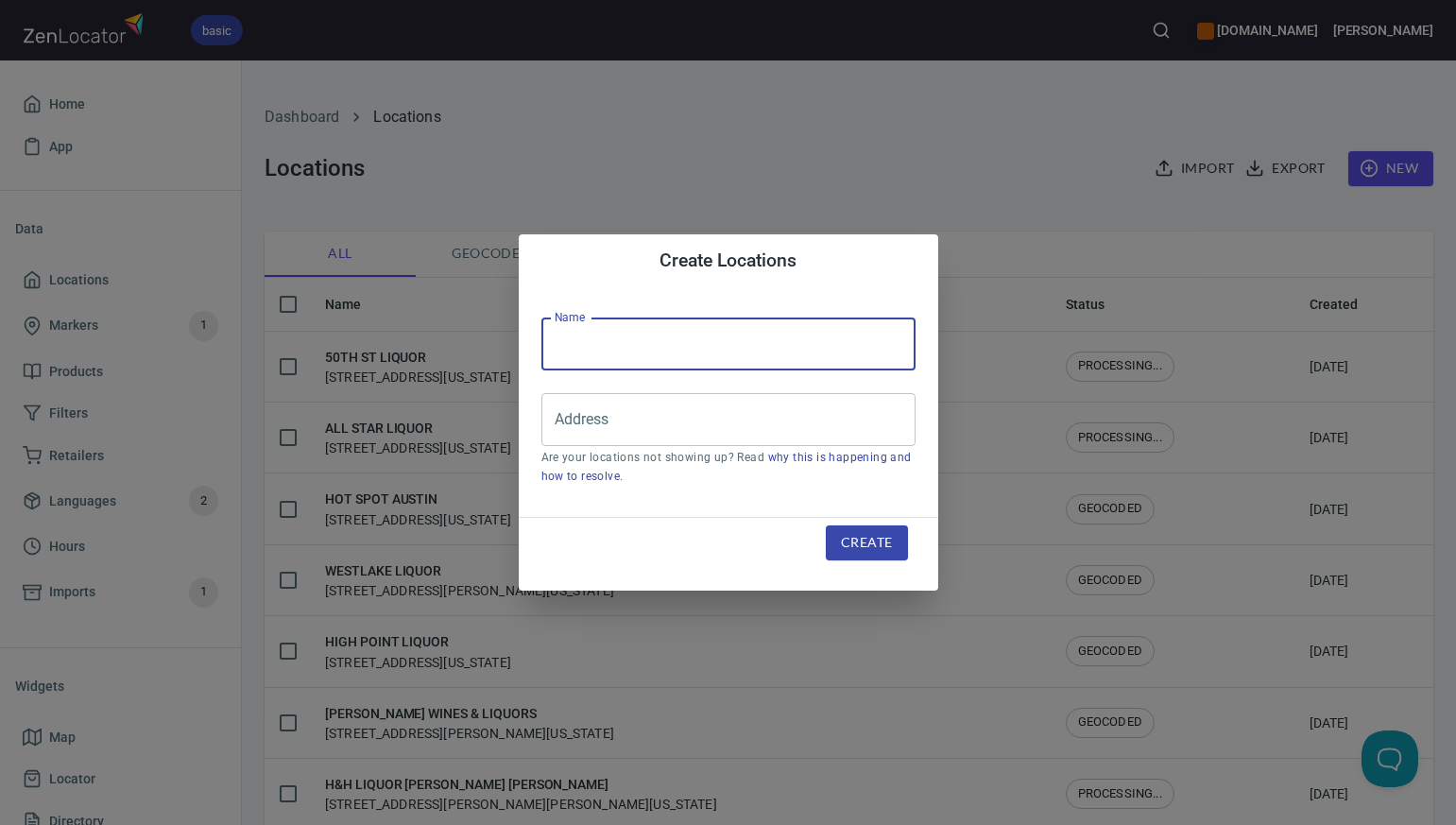
click at [626, 342] on input "text" at bounding box center [728, 344] width 374 height 53
paste input "H&H LIQUOR [PERSON_NAME] [PERSON_NAME]"
type input "H&H LIQUOR [PERSON_NAME] [PERSON_NAME]"
click at [580, 412] on input "Address" at bounding box center [713, 419] width 328 height 36
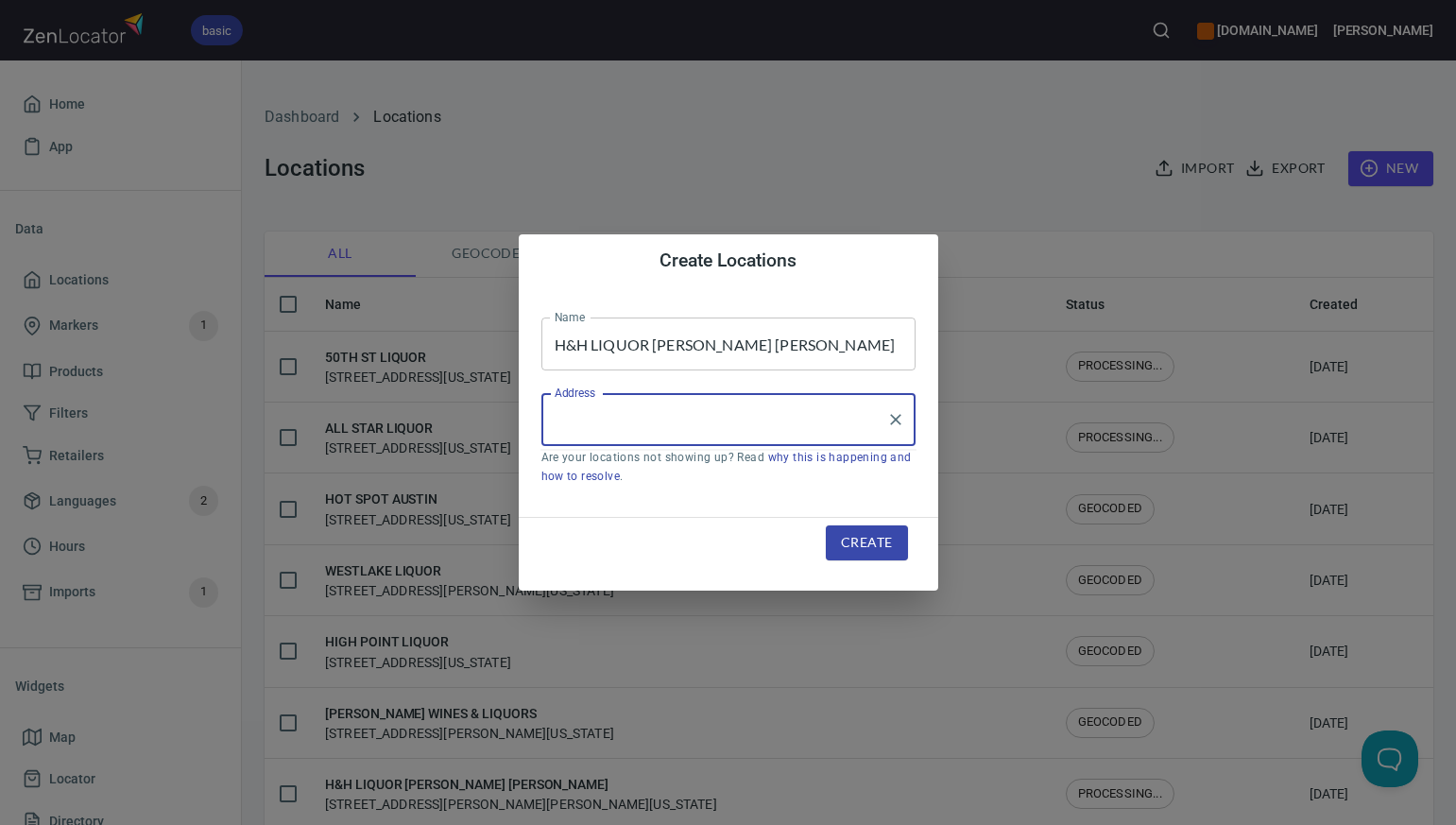
paste input "604 SW BIG BEND TRAIL, FTX, GLEN ROSE, TX76043"
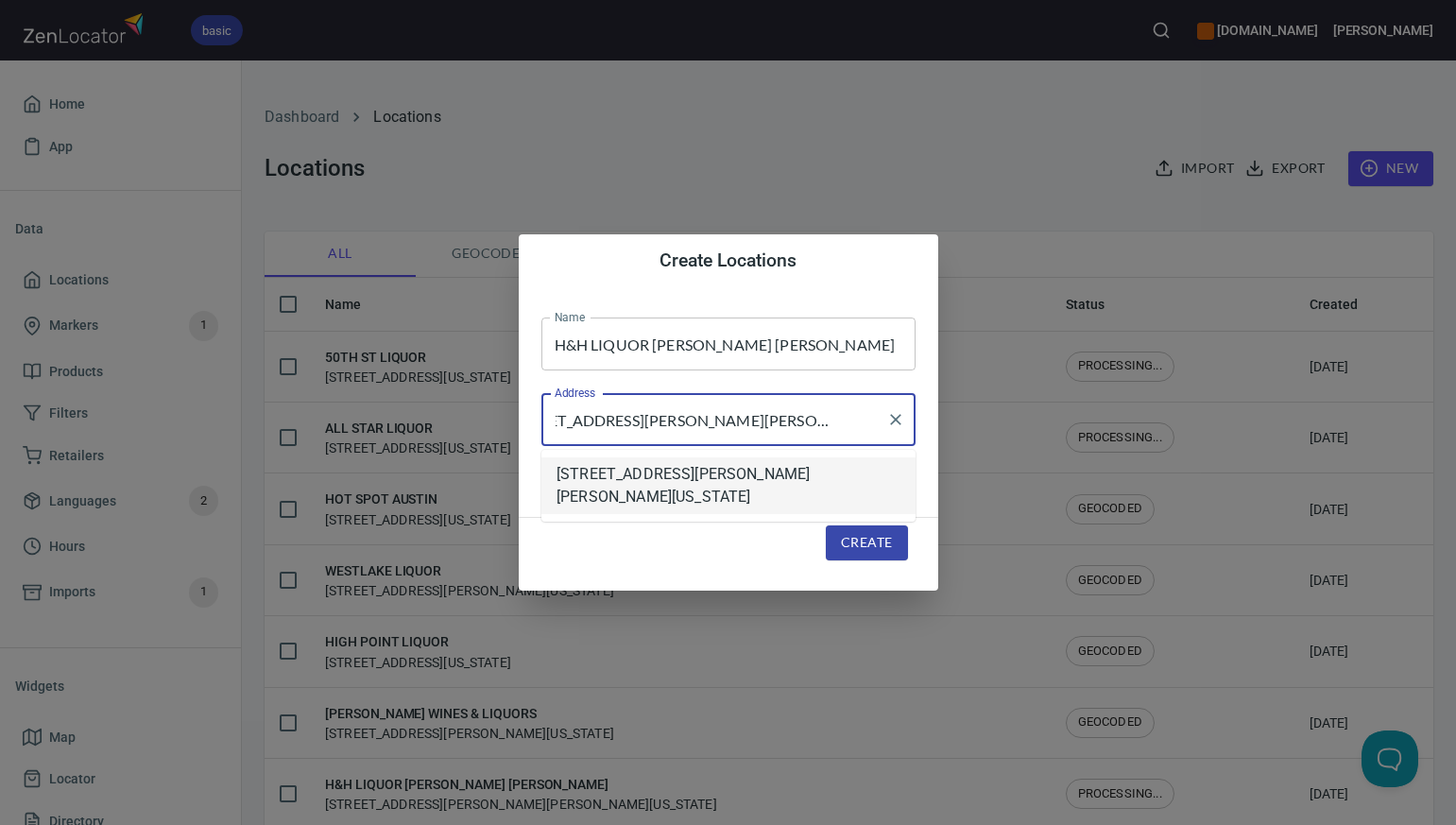
click at [626, 478] on li "[STREET_ADDRESS][PERSON_NAME][PERSON_NAME][US_STATE]" at bounding box center [728, 486] width 374 height 56
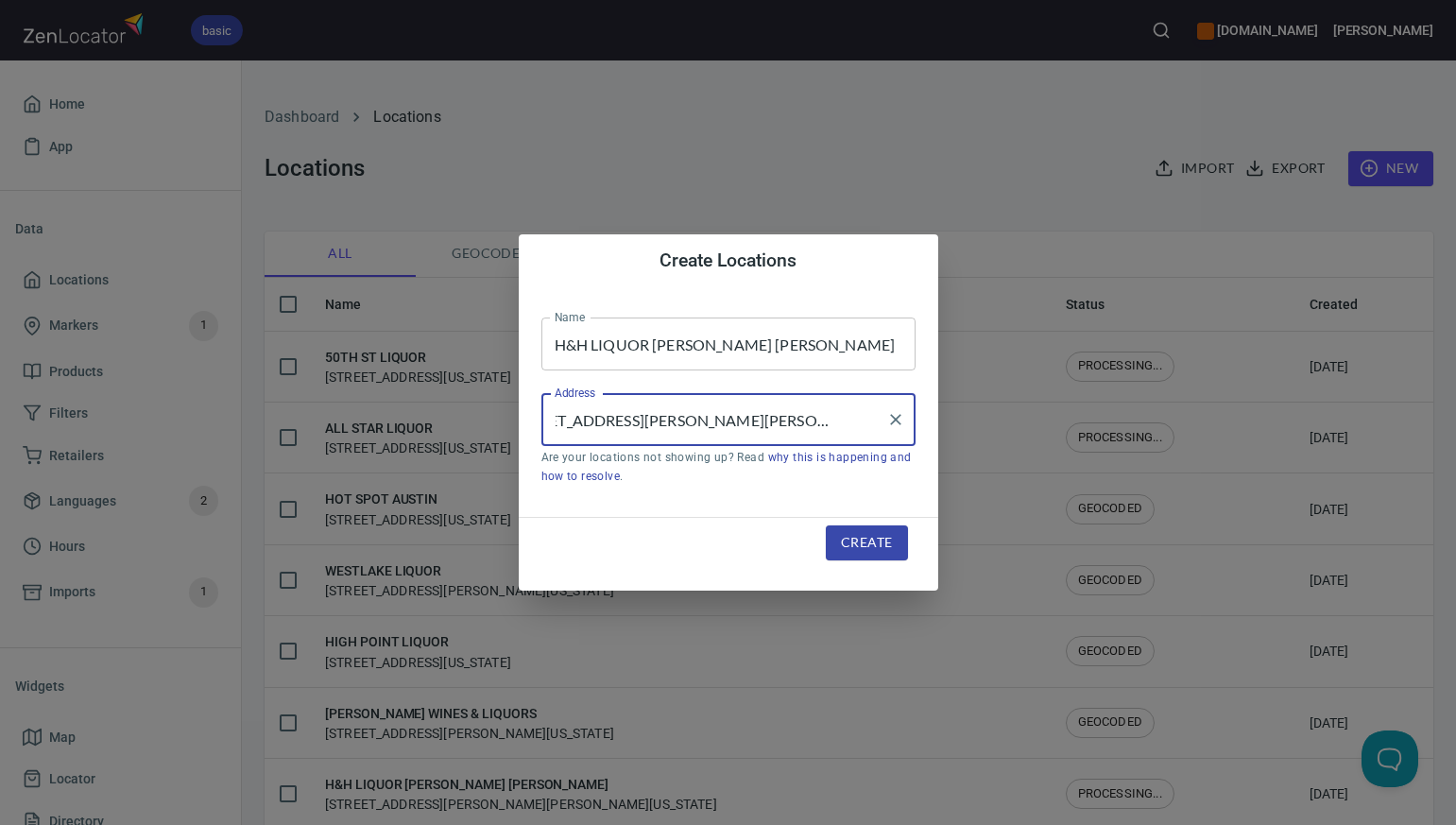
type input "[STREET_ADDRESS][PERSON_NAME][PERSON_NAME][US_STATE]"
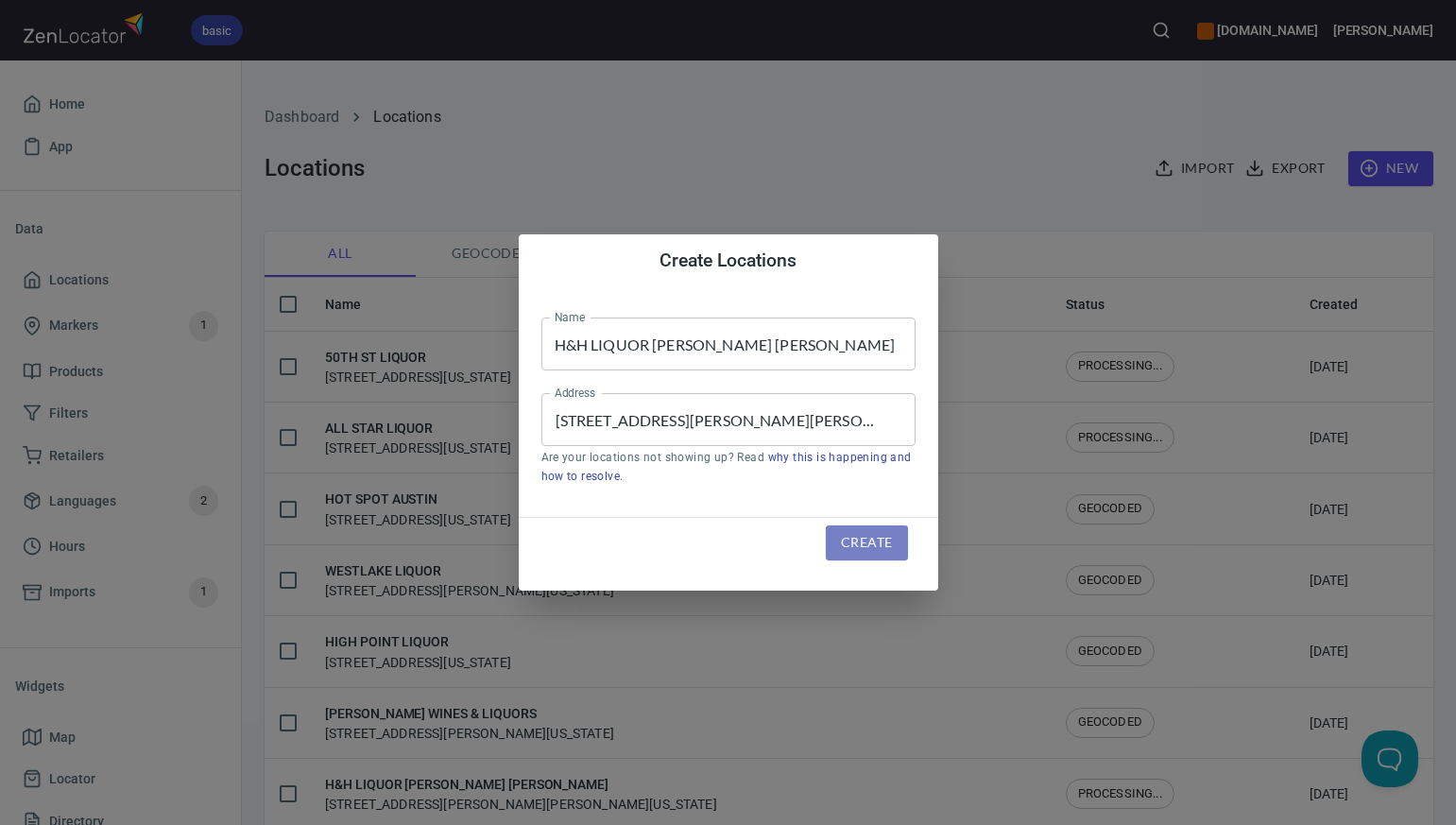
click at [878, 547] on span "Create" at bounding box center [866, 543] width 51 height 24
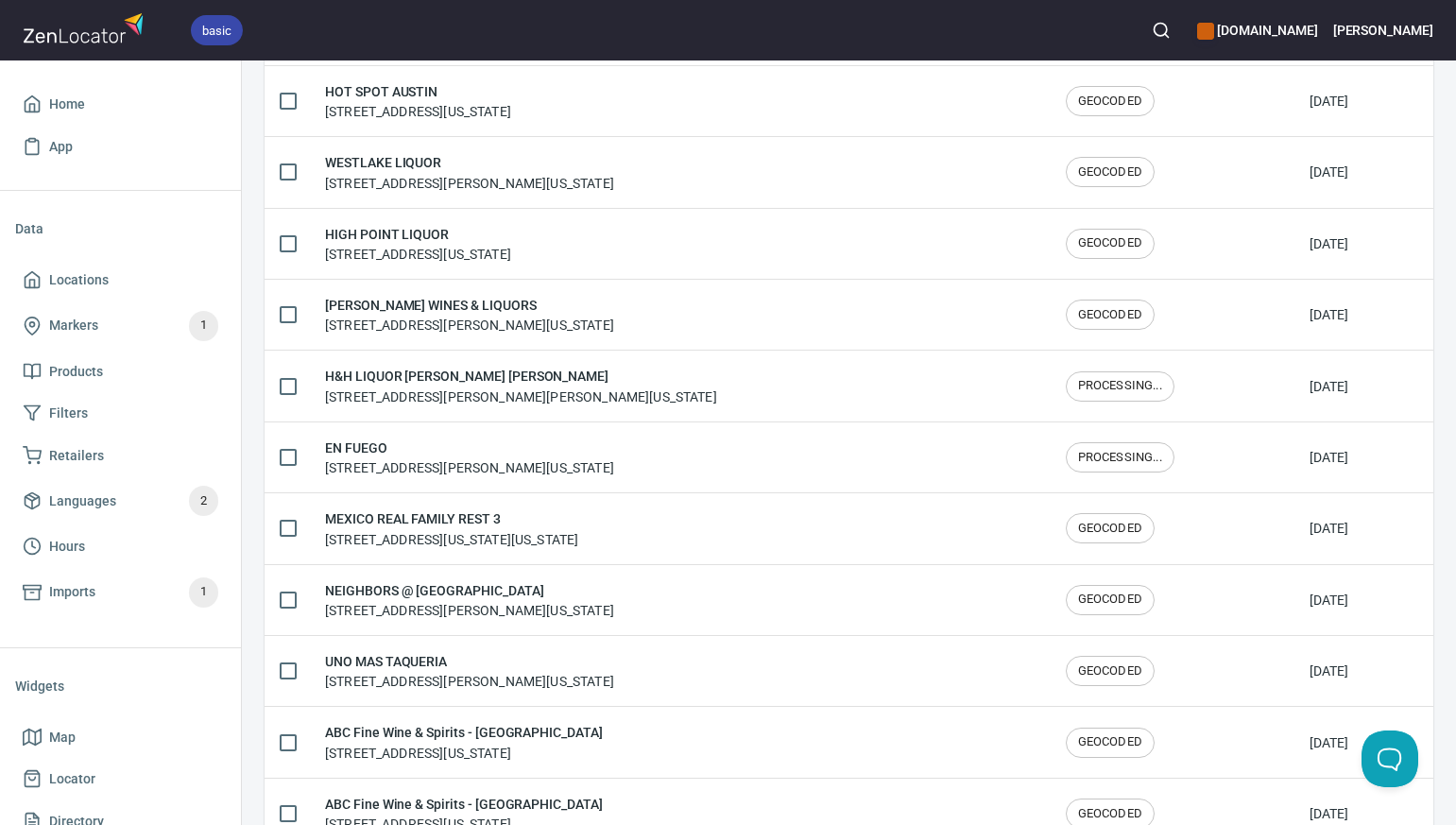
scroll to position [498, 0]
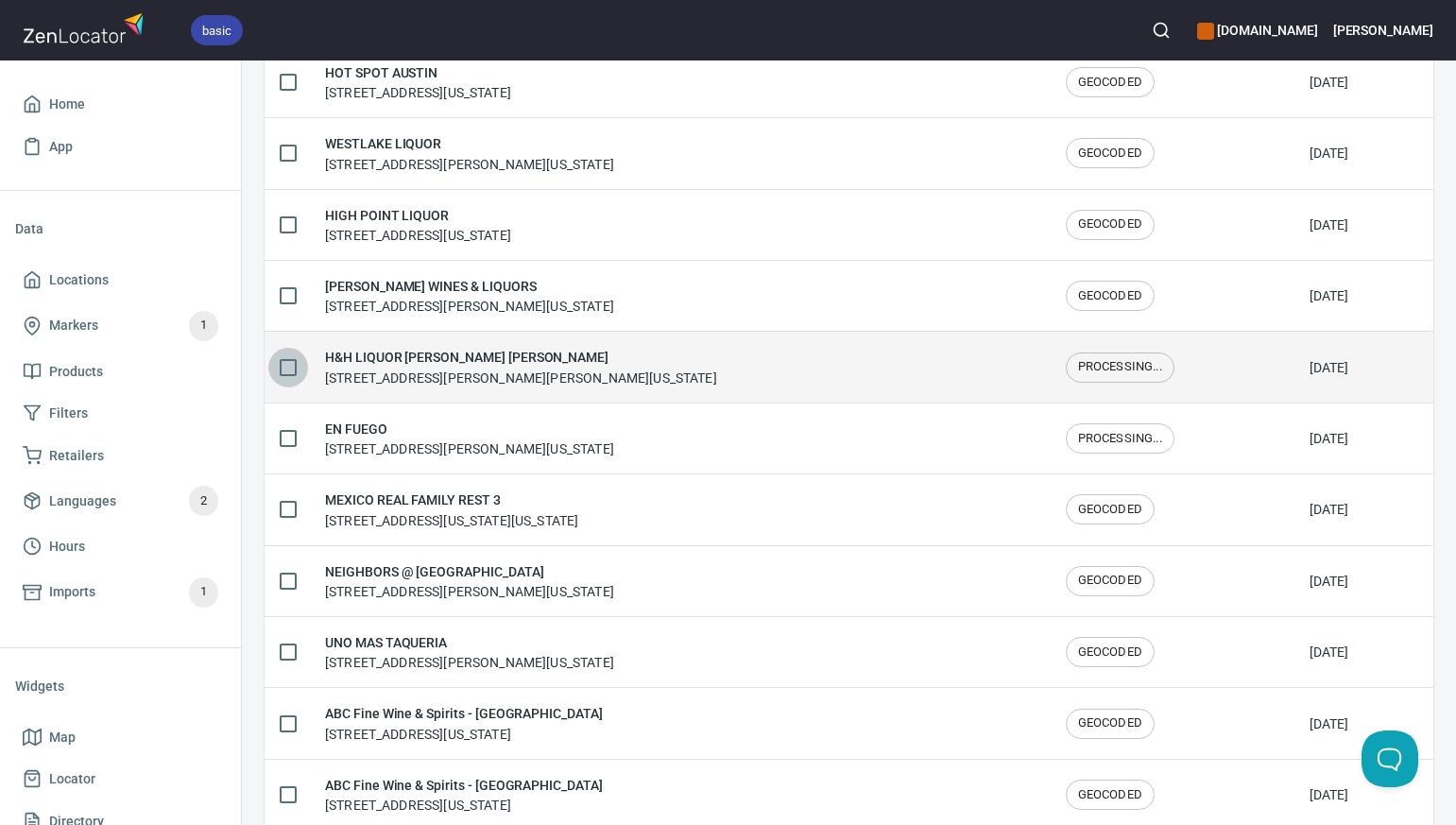
click at [291, 369] on input "checkbox" at bounding box center [288, 367] width 39 height 39
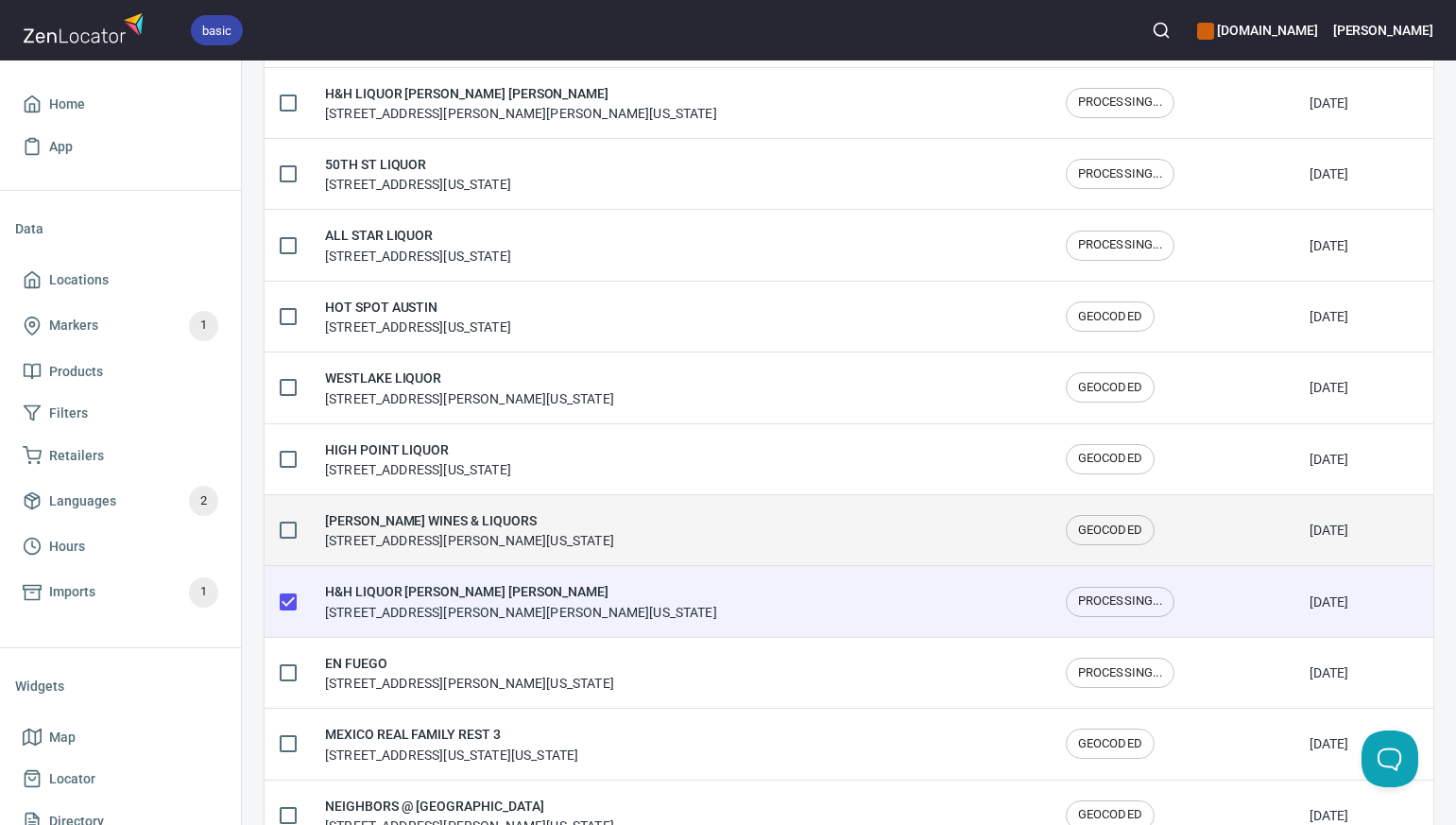
scroll to position [0, 0]
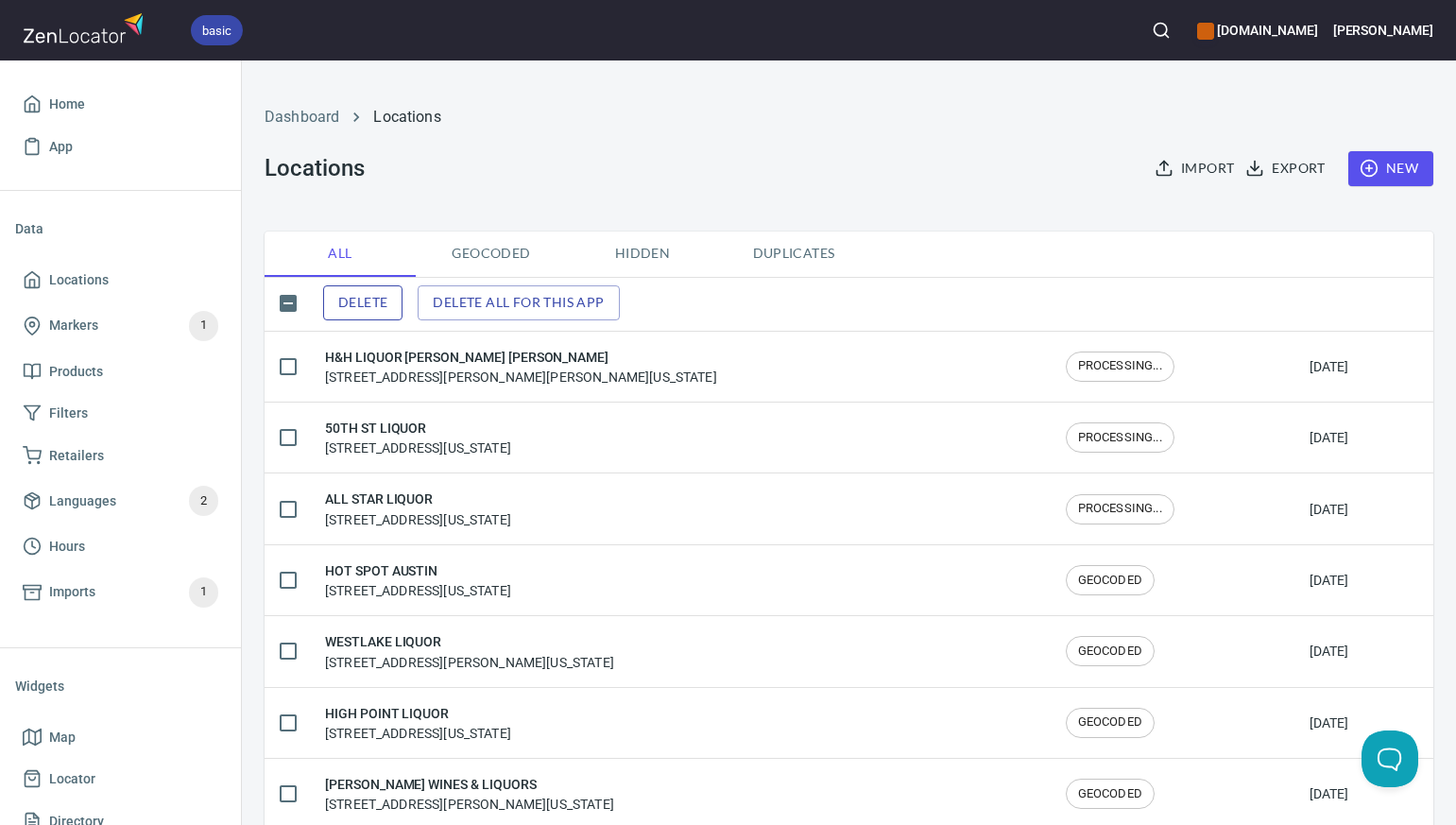
click at [370, 304] on span "Delete" at bounding box center [363, 303] width 49 height 24
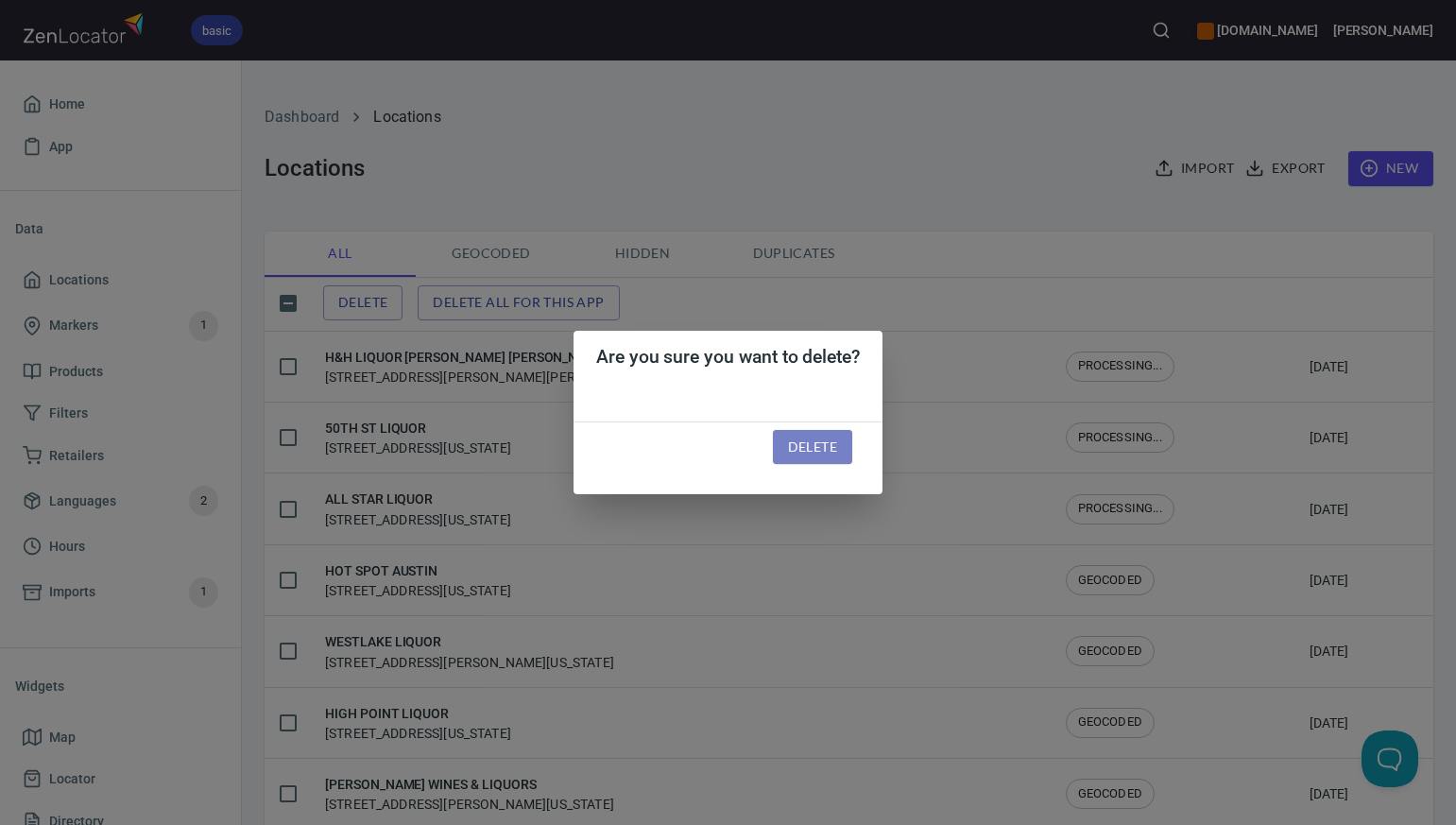
click at [806, 449] on span "Delete" at bounding box center [813, 448] width 49 height 24
checkbox input "false"
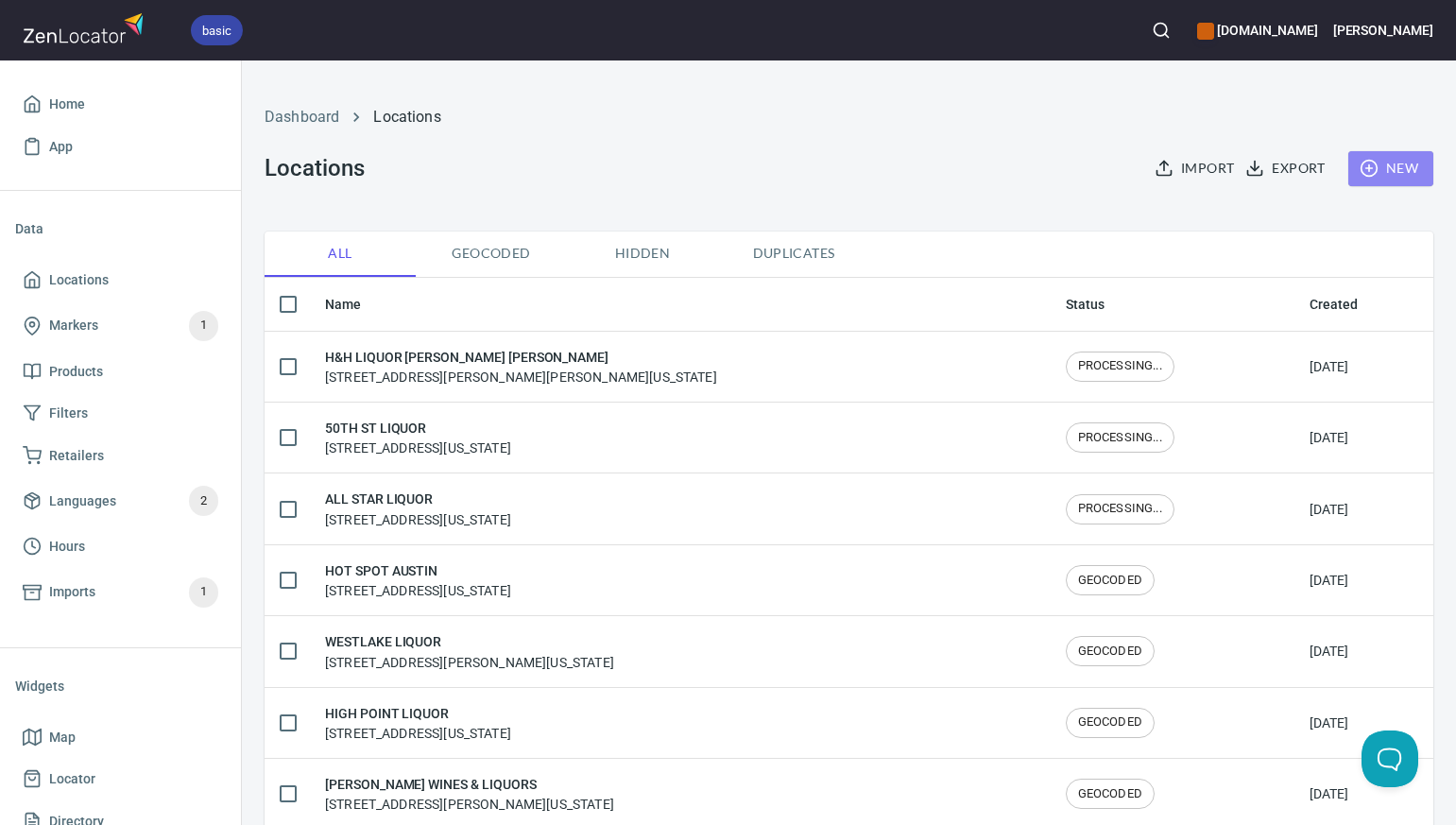
click at [1396, 168] on span "New" at bounding box center [1391, 169] width 55 height 24
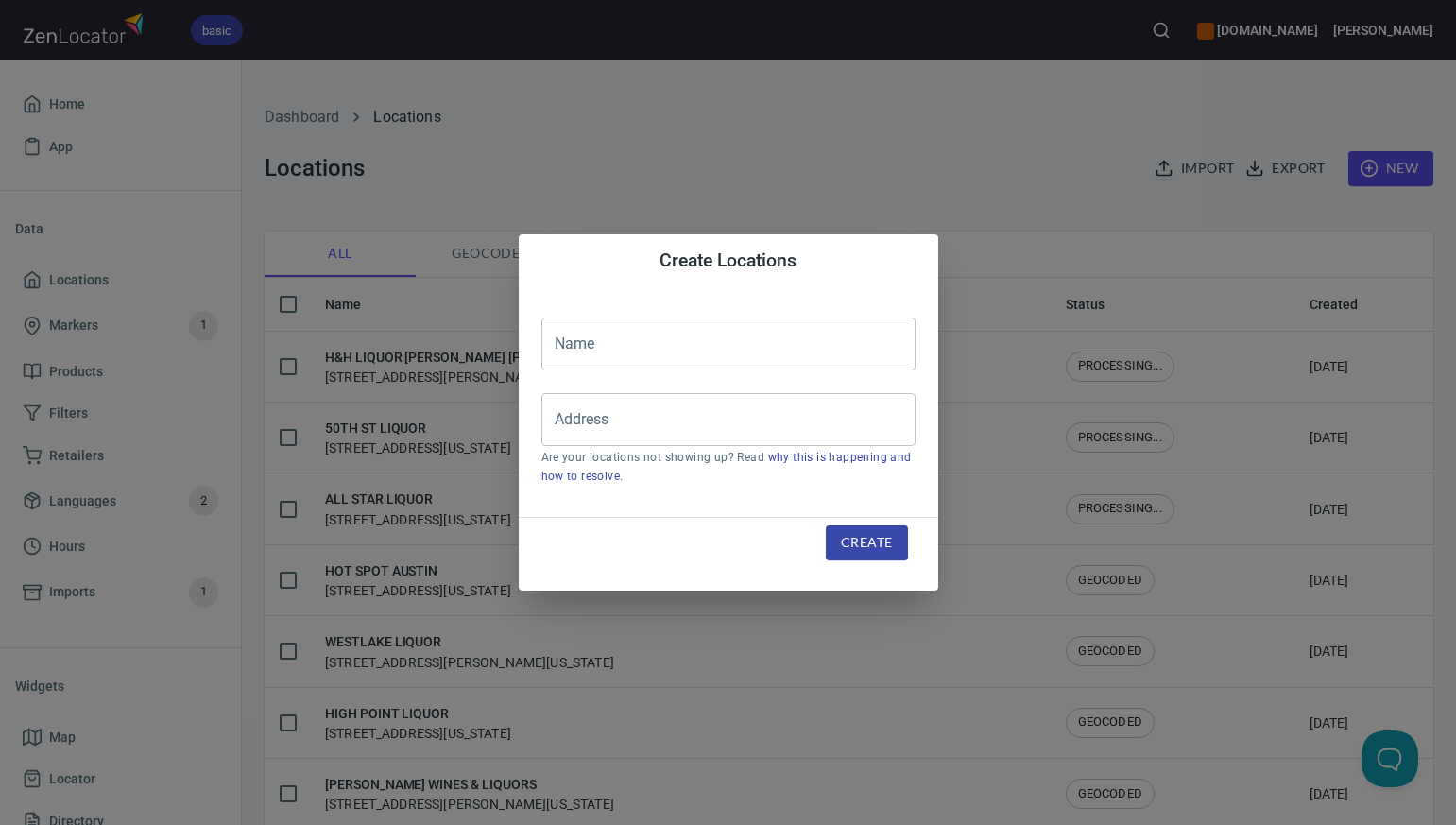
click at [595, 338] on input "text" at bounding box center [728, 344] width 374 height 53
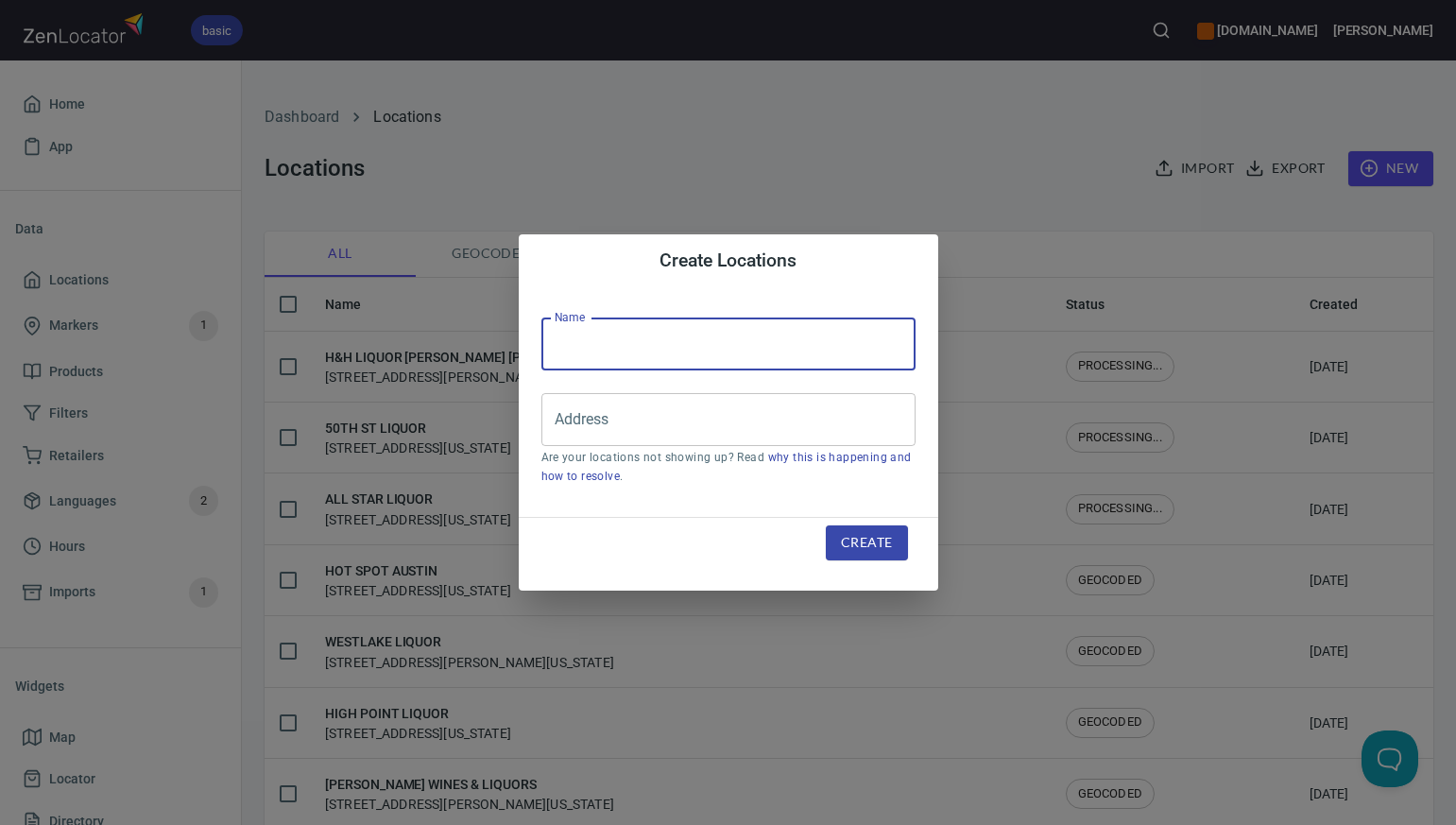
paste input "EN FUEGO"
type input "EN FUEGO"
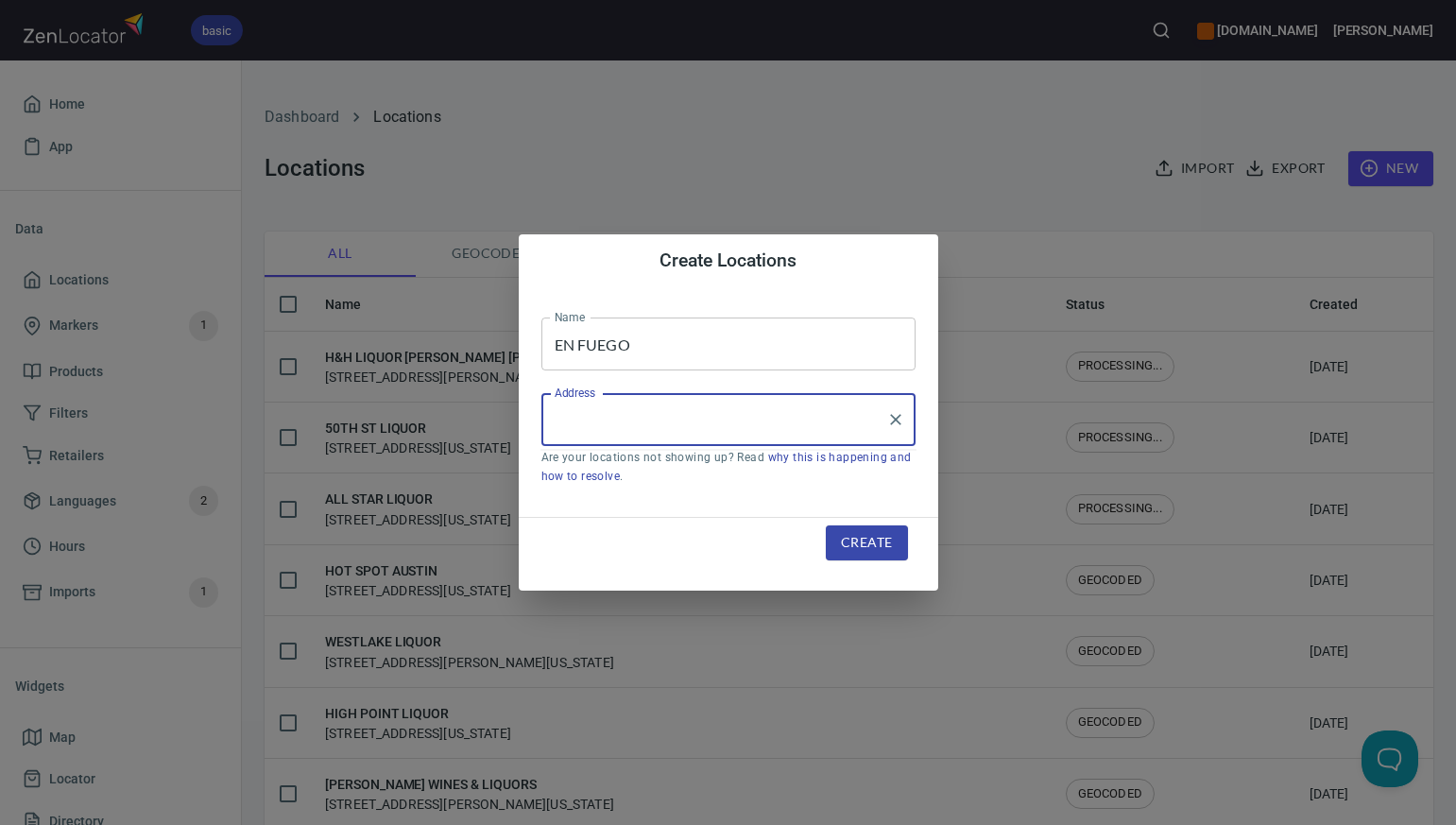
click at [566, 417] on input "Address" at bounding box center [713, 419] width 328 height 36
paste input "224 N MARTIN LUTHER KING BLVD, , TULSA, OK74103"
click at [828, 420] on input "224 N MARTIN LUTHER KING BLVD, , TULSA, OK74103" at bounding box center [713, 419] width 328 height 36
click at [752, 423] on input "224 N MARTIN LUTHER KING BLVD, , TULSA, OK 74103" at bounding box center [713, 419] width 328 height 36
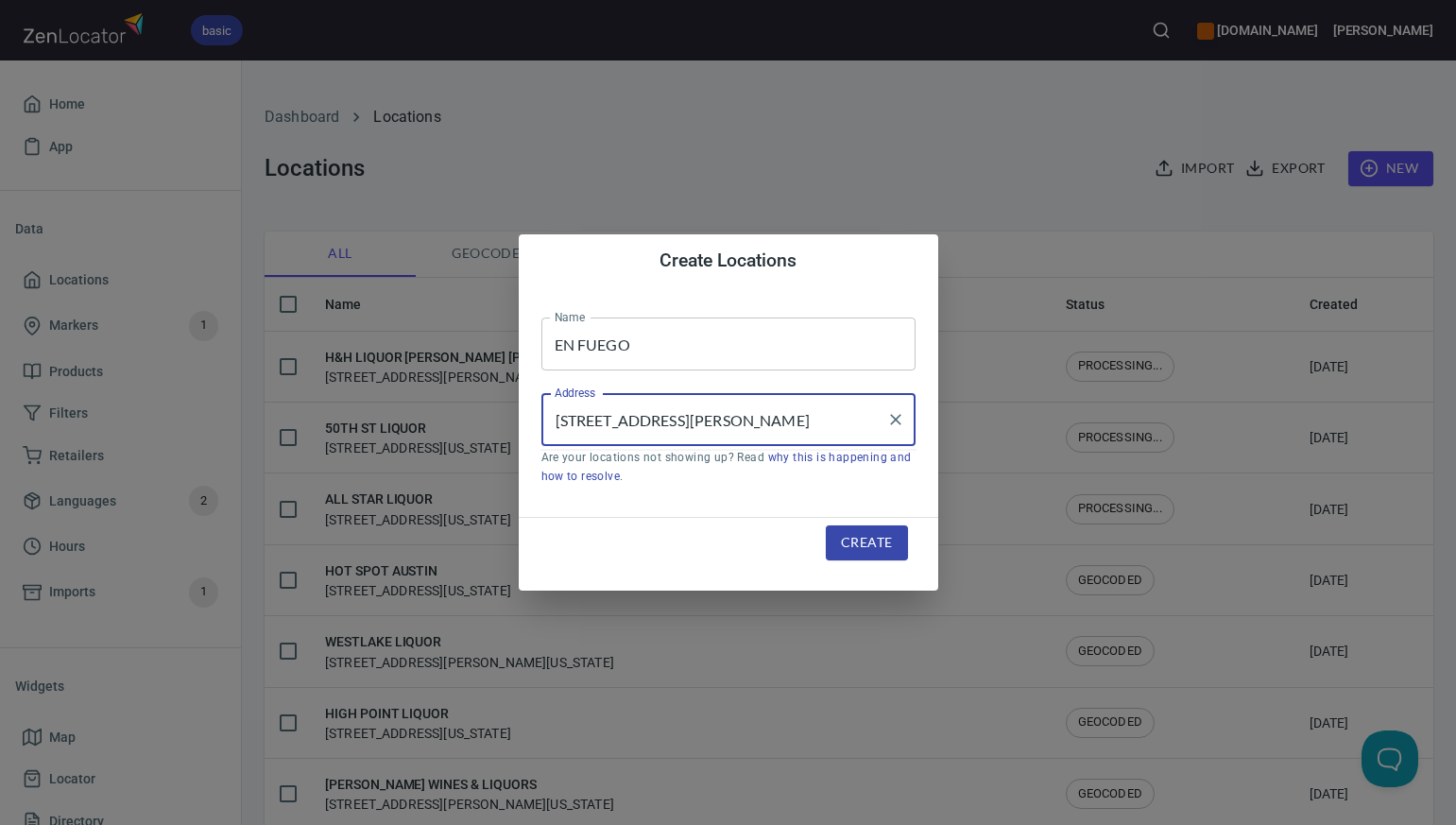
click at [799, 422] on input "224 N MARTIN LUTHER KING BLVD, TULSA, OK 74103" at bounding box center [713, 419] width 328 height 36
click at [779, 424] on input "224 N MARTIN LUTHER KING BLVD, Tulsa, OK 74103" at bounding box center [713, 419] width 328 height 36
click at [768, 485] on li "[STREET_ADDRESS][PERSON_NAME][US_STATE]" at bounding box center [728, 475] width 374 height 34
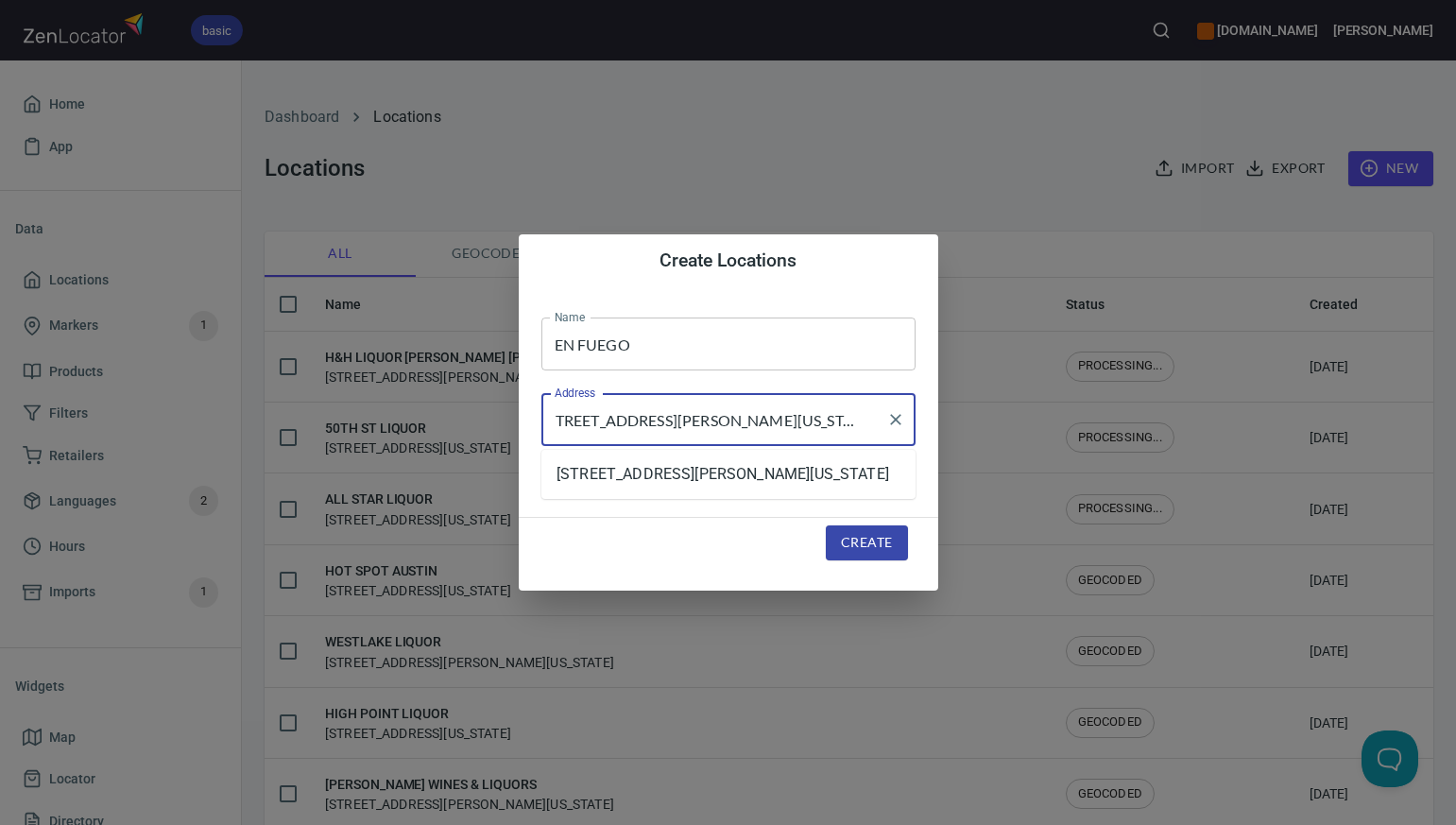
click at [765, 416] on input "[STREET_ADDRESS][PERSON_NAME][US_STATE]" at bounding box center [713, 419] width 328 height 36
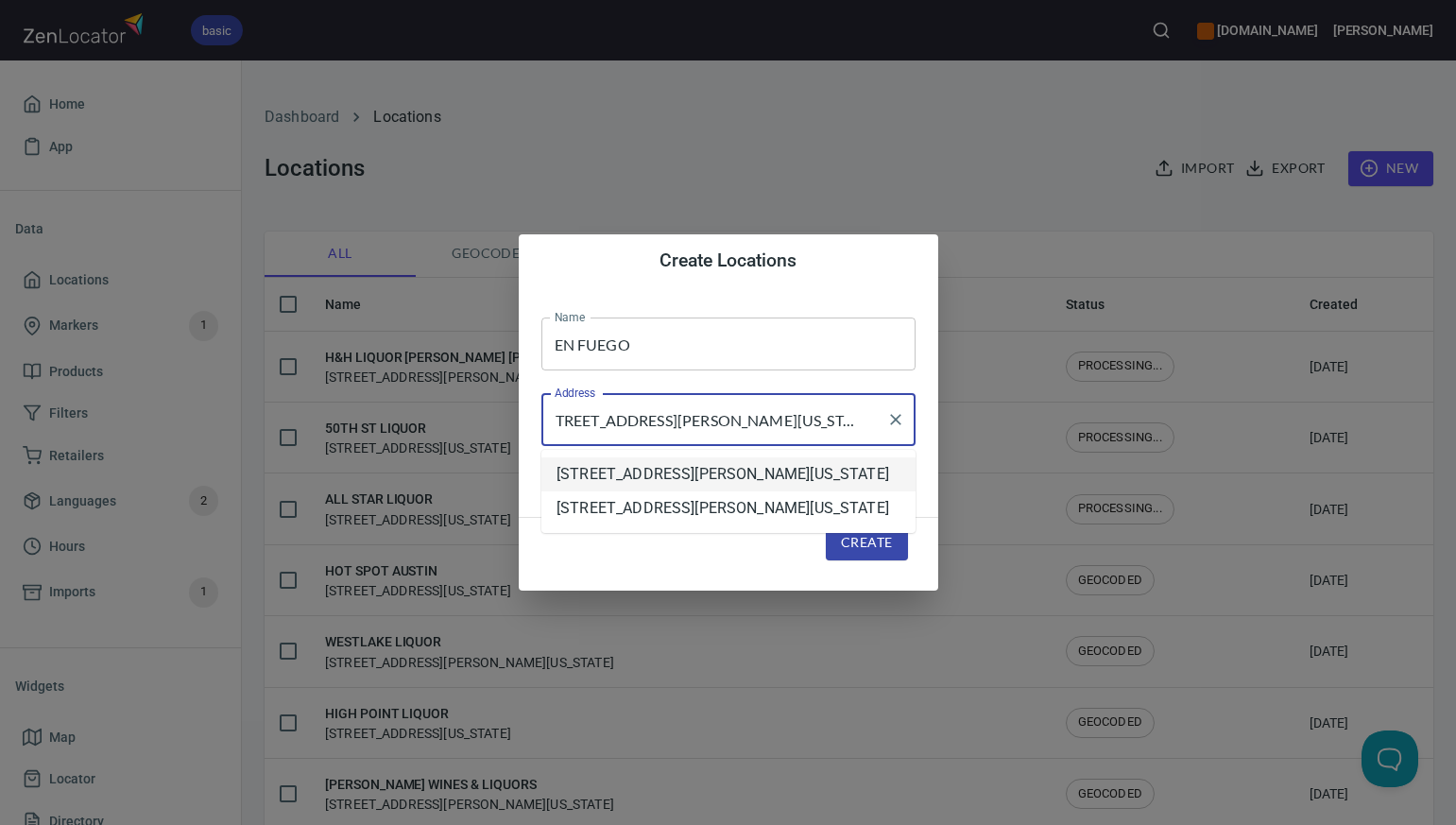
drag, startPoint x: 807, startPoint y: 535, endPoint x: 799, endPoint y: 479, distance: 56.6
click at [800, 479] on ul "224 North Martin Luther King Jr Bv, Tulsa, Oklahoma, United States 224 North Ma…" at bounding box center [728, 491] width 374 height 83
click at [799, 479] on li "[STREET_ADDRESS][PERSON_NAME][US_STATE]" at bounding box center [728, 475] width 374 height 34
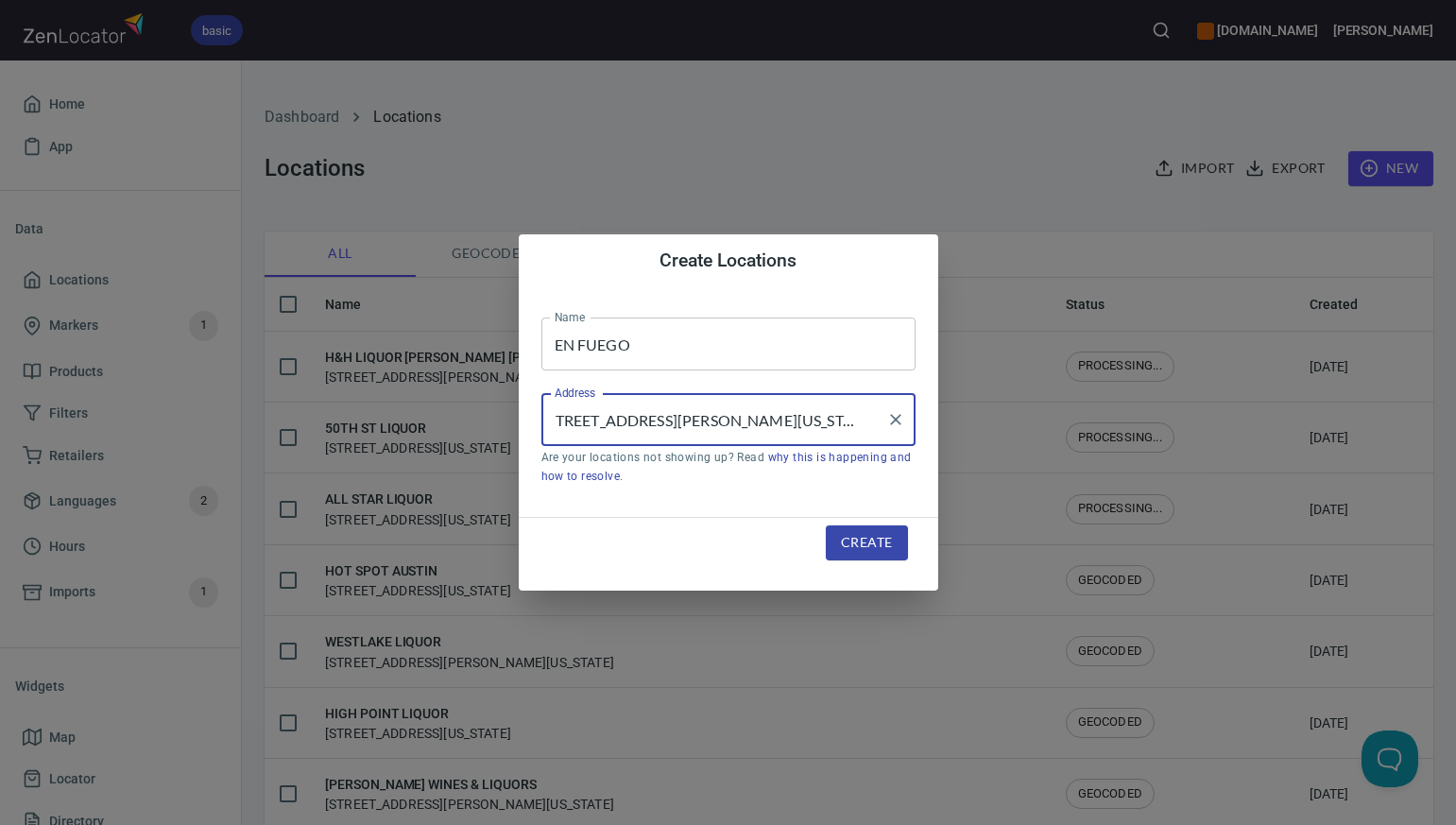
type input "[STREET_ADDRESS][PERSON_NAME][US_STATE]"
click at [873, 540] on span "Create" at bounding box center [866, 543] width 51 height 24
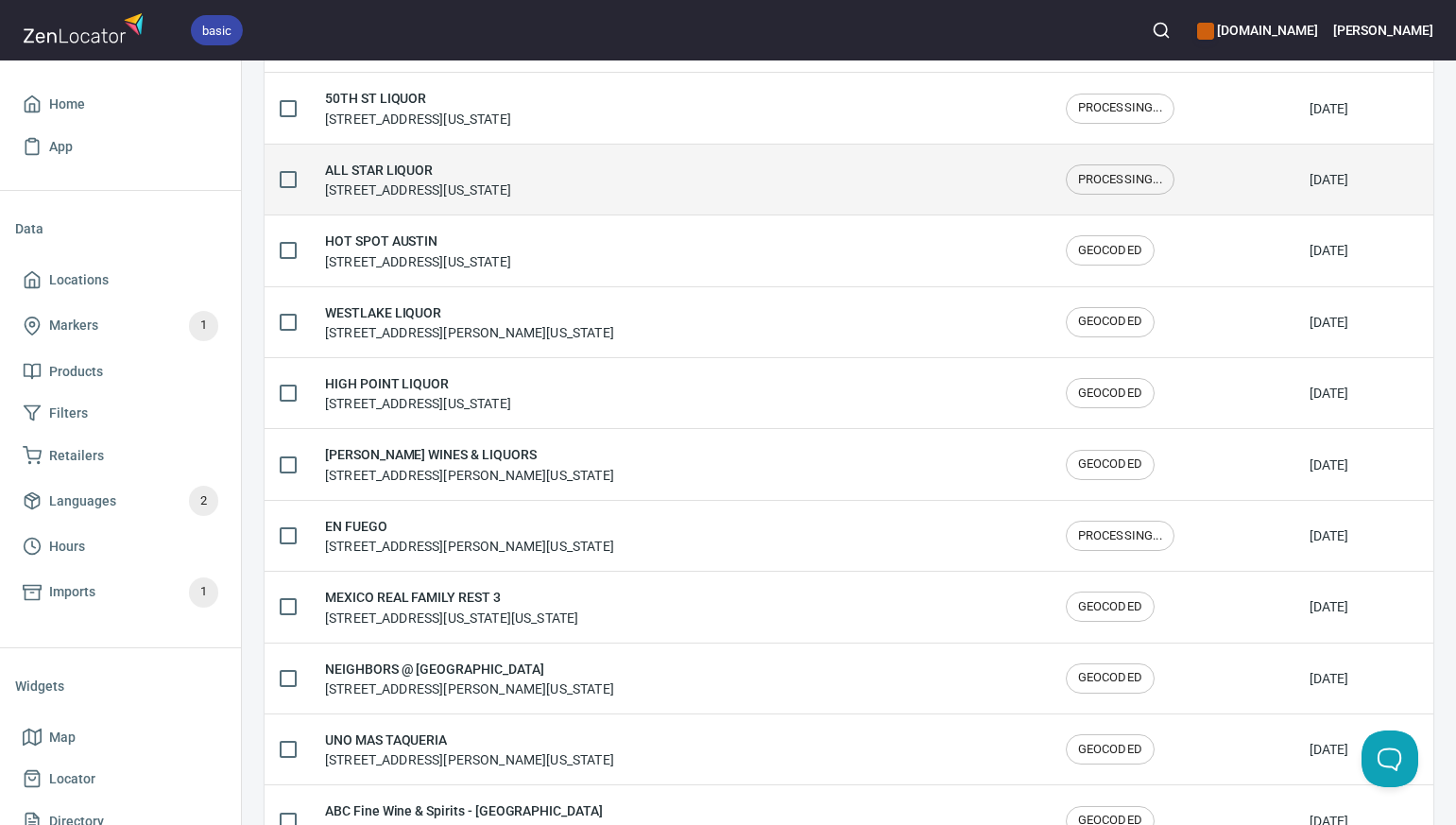
scroll to position [421, 0]
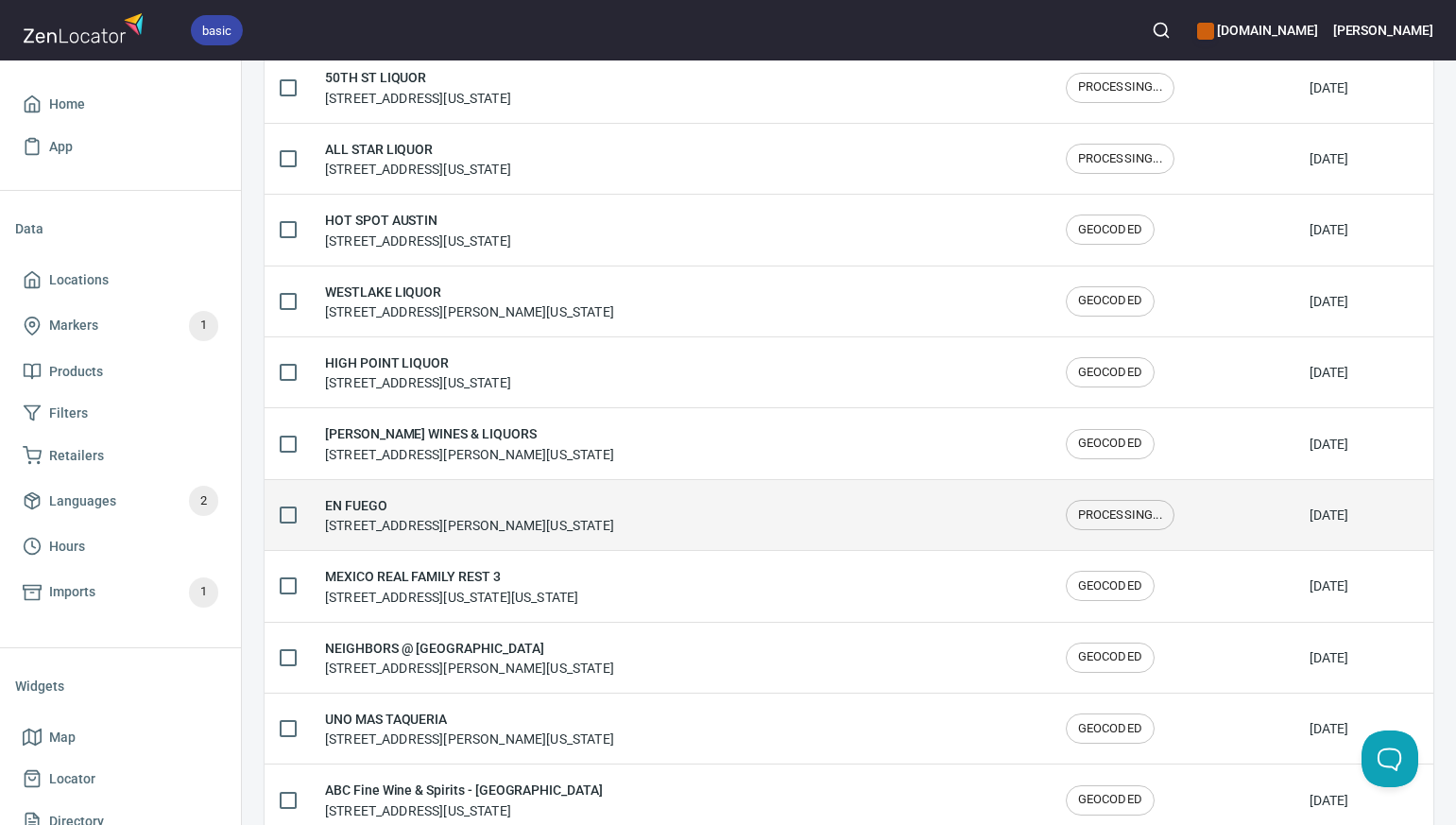
click at [285, 515] on input "checkbox" at bounding box center [288, 515] width 39 height 39
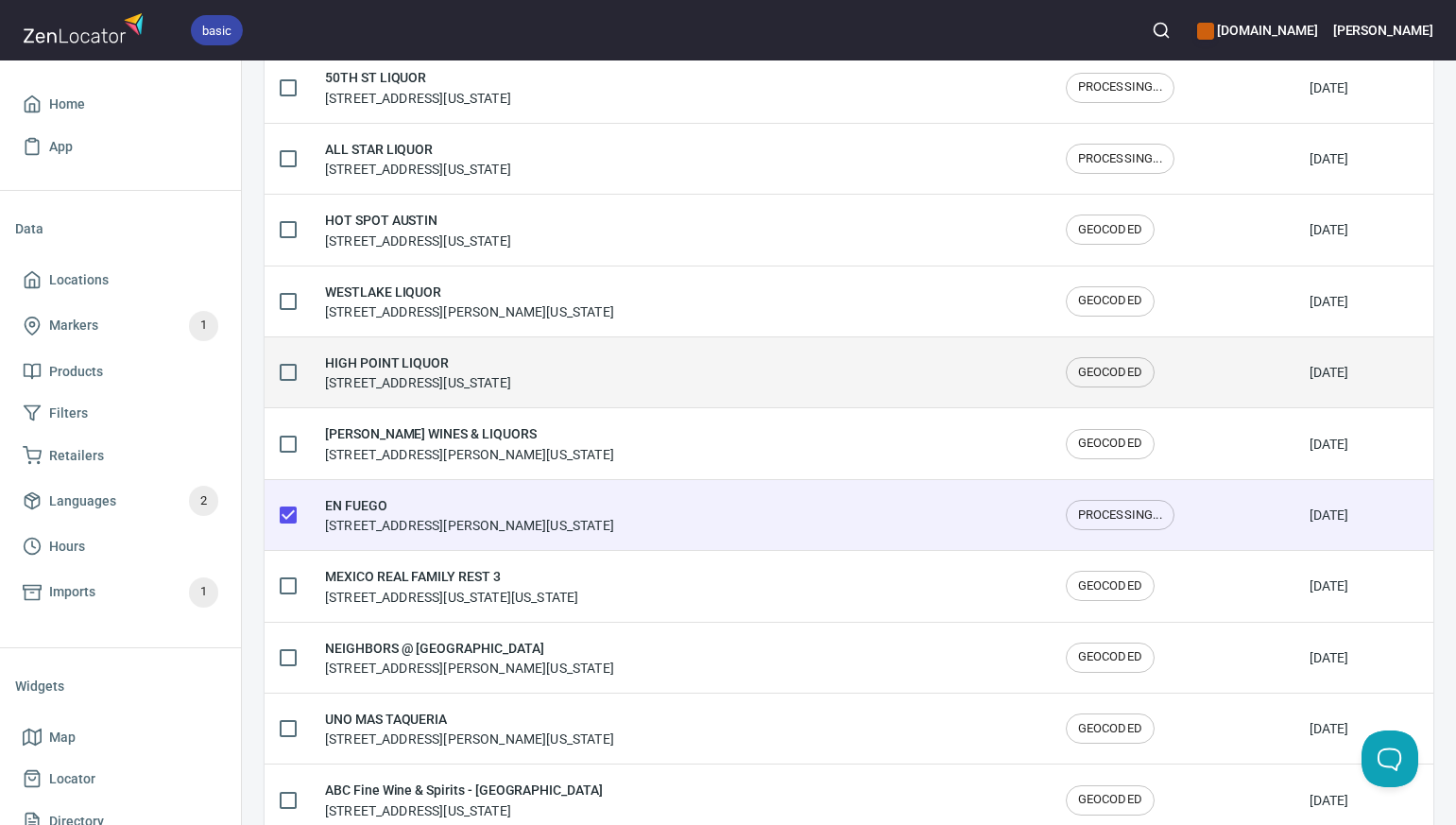
scroll to position [0, 0]
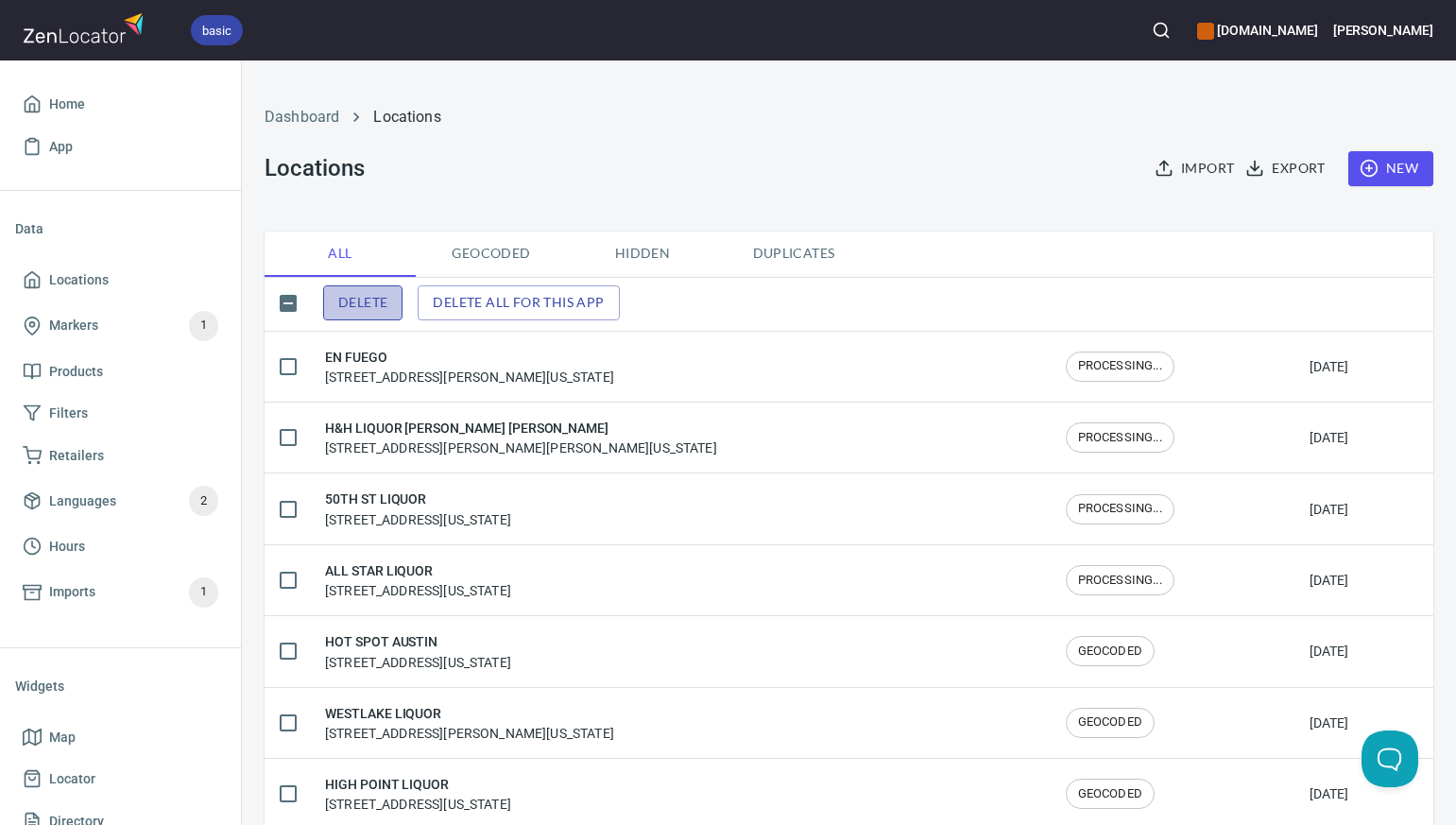
click at [383, 300] on span "Delete" at bounding box center [363, 303] width 49 height 24
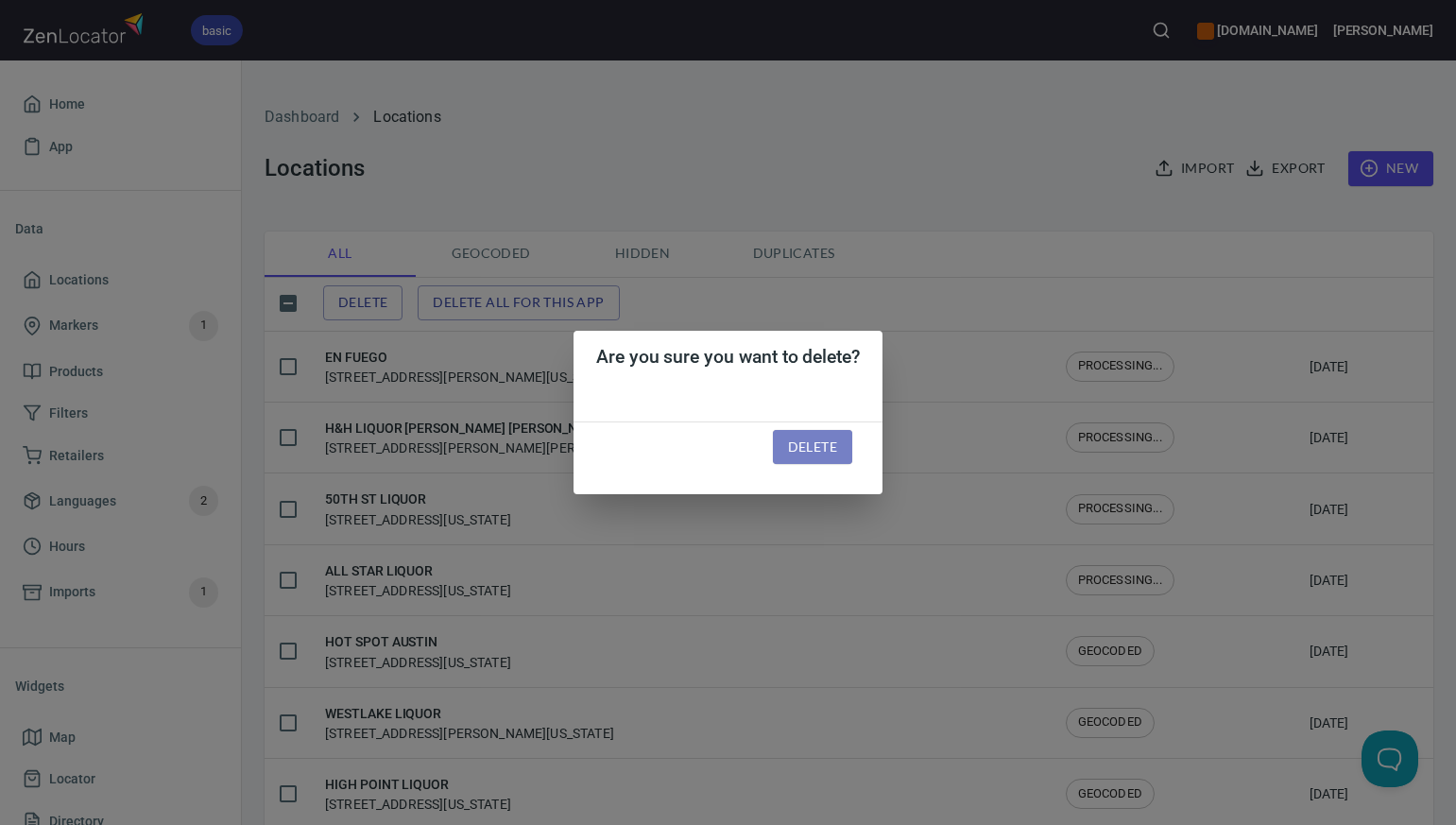
click at [822, 446] on span "Delete" at bounding box center [813, 448] width 49 height 24
checkbox input "false"
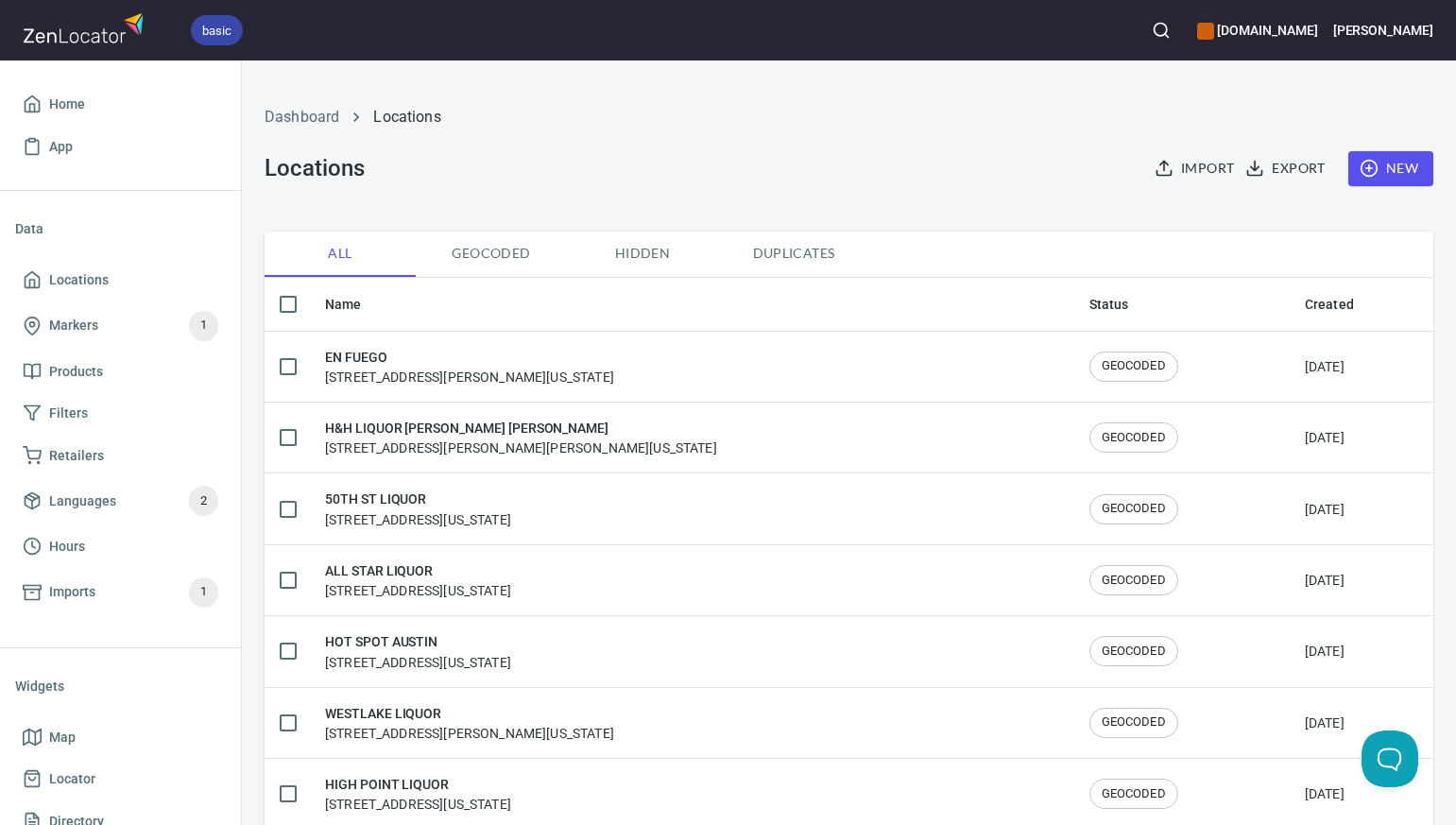
click at [794, 255] on span "Duplicates" at bounding box center [793, 254] width 128 height 24
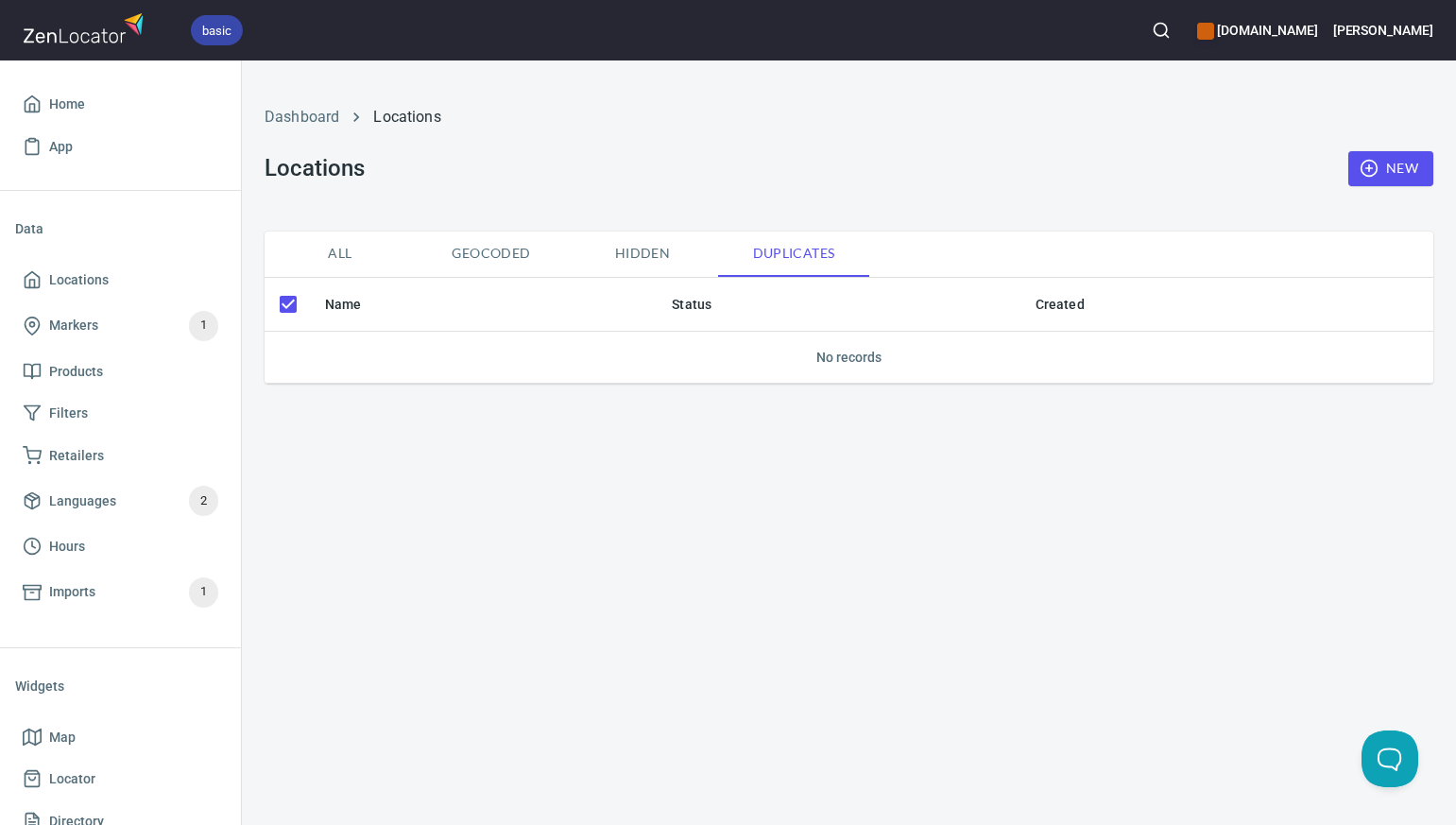
checkbox input "false"
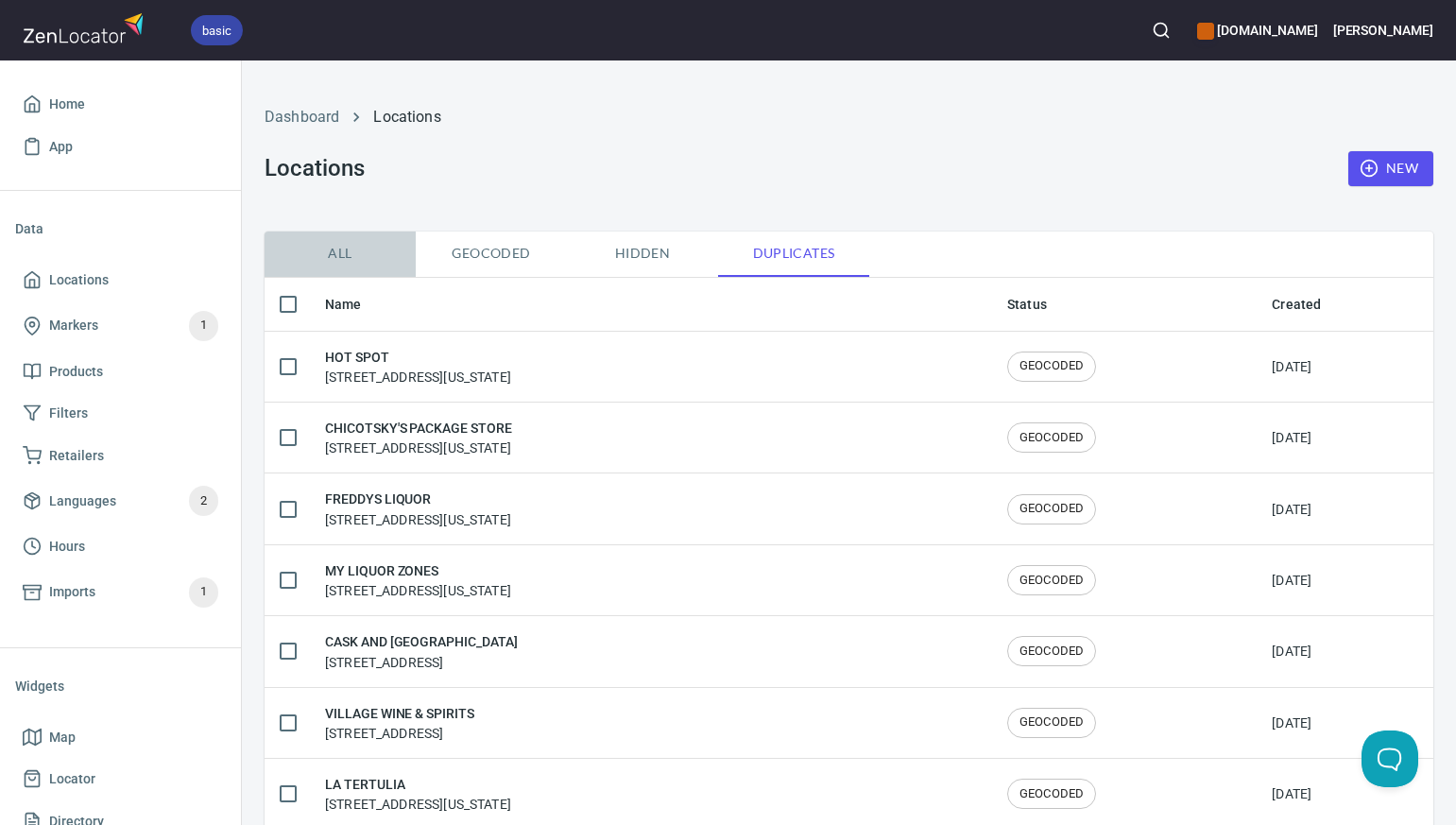
click at [344, 250] on span "All" at bounding box center [340, 254] width 128 height 24
